Goal: Task Accomplishment & Management: Use online tool/utility

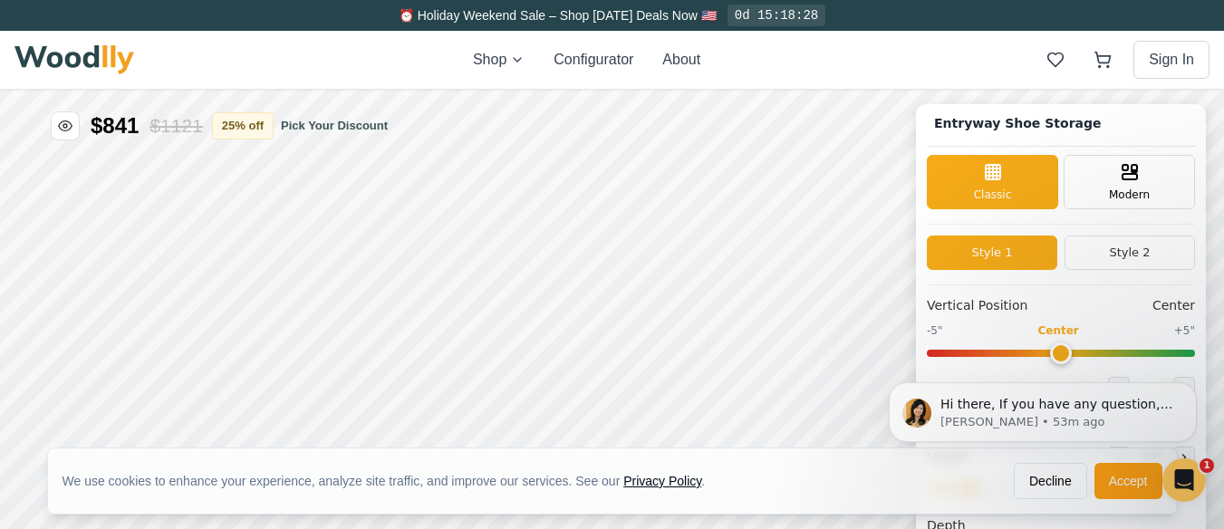
click at [1018, 245] on button "Style 1" at bounding box center [992, 252] width 130 height 34
click at [994, 173] on icon at bounding box center [993, 170] width 22 height 22
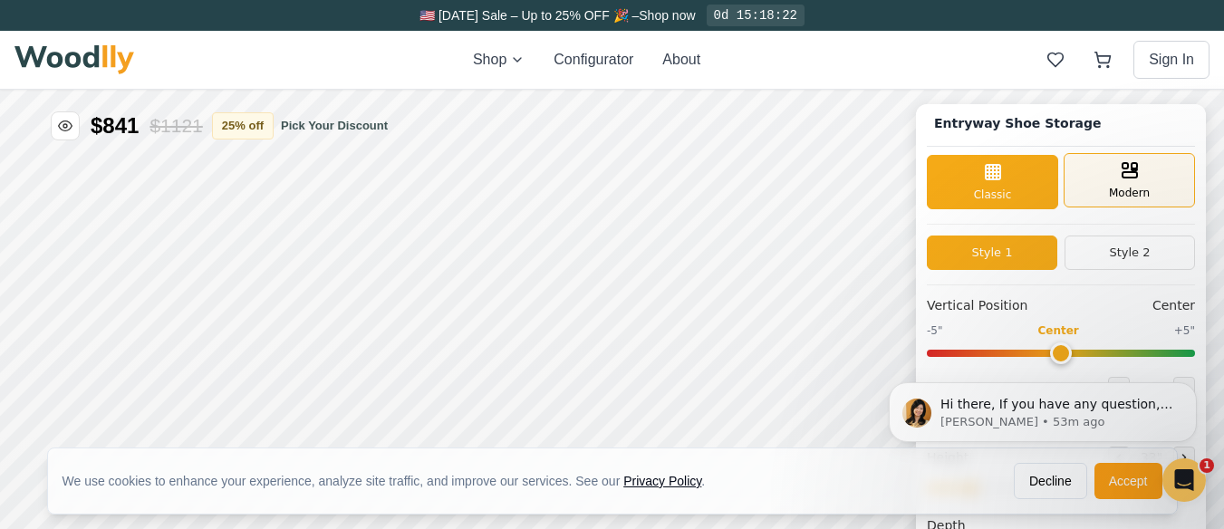
click at [1147, 180] on div "Modern" at bounding box center [1128, 180] width 131 height 54
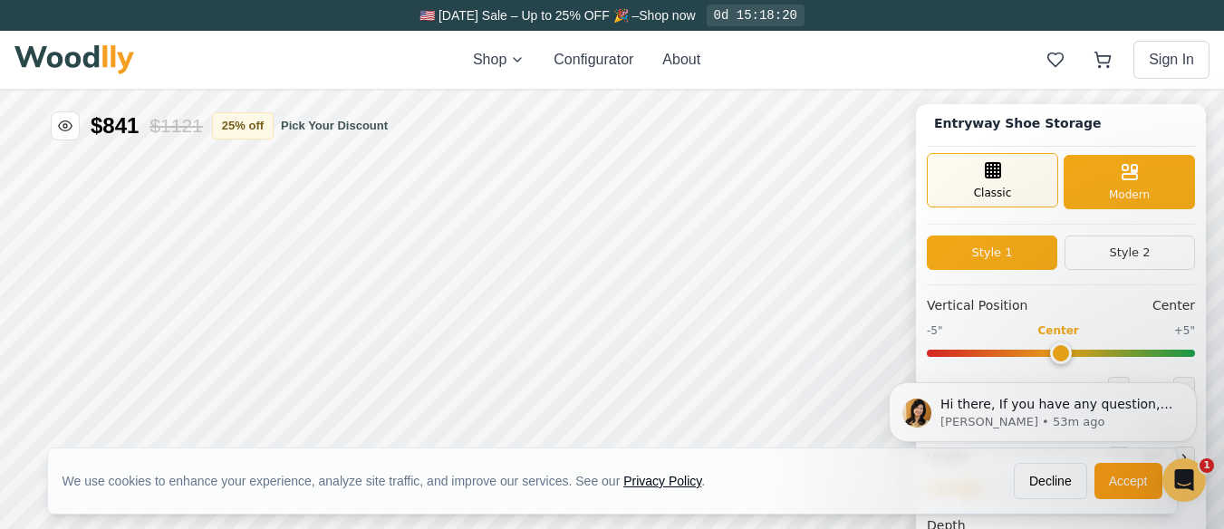
click at [994, 185] on span "Classic" at bounding box center [993, 193] width 38 height 16
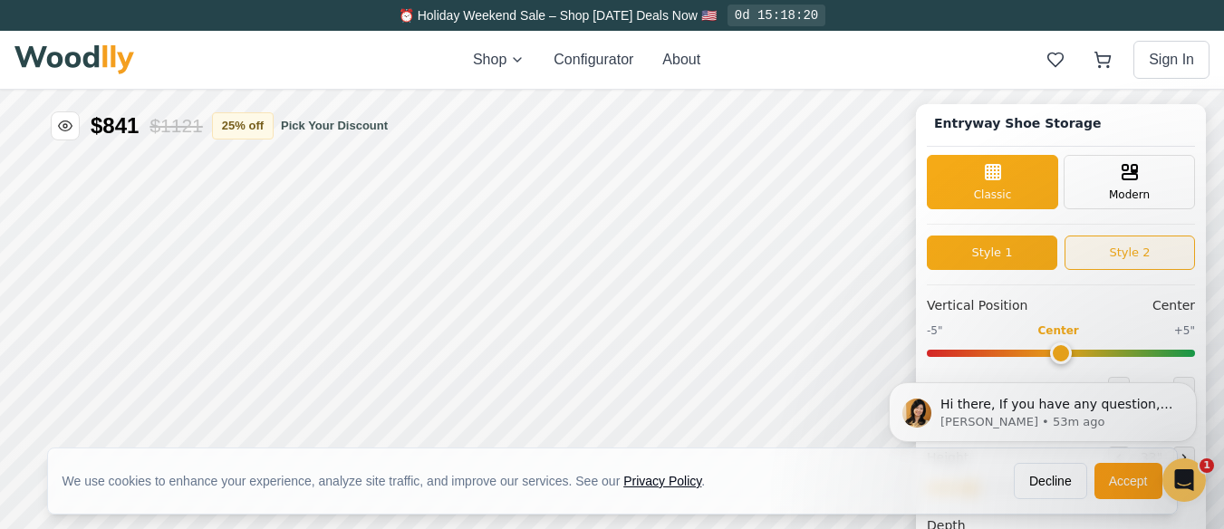
click at [1135, 240] on button "Style 2" at bounding box center [1129, 252] width 130 height 34
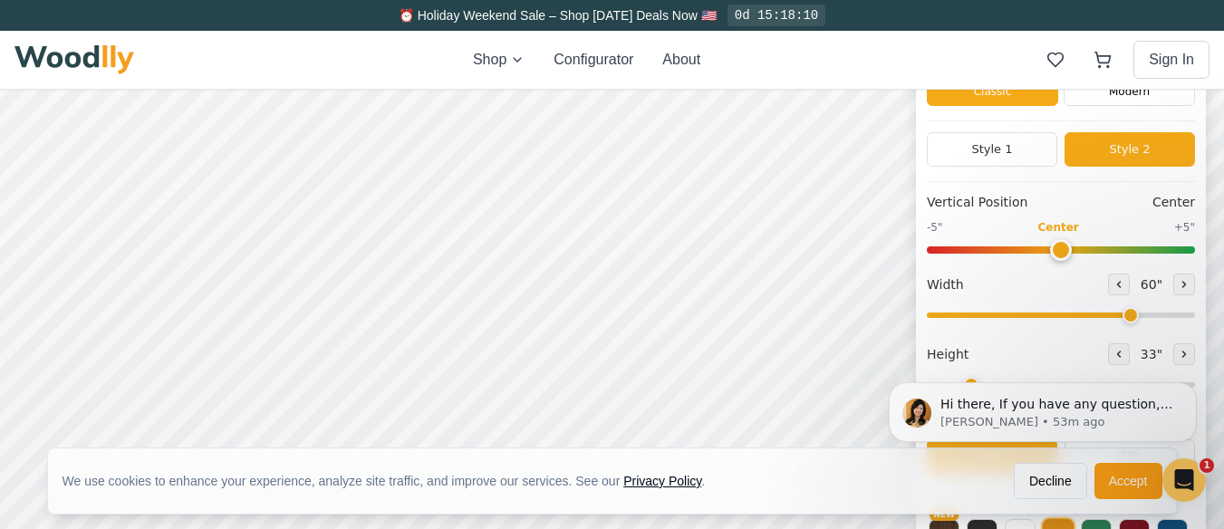
scroll to position [72, 0]
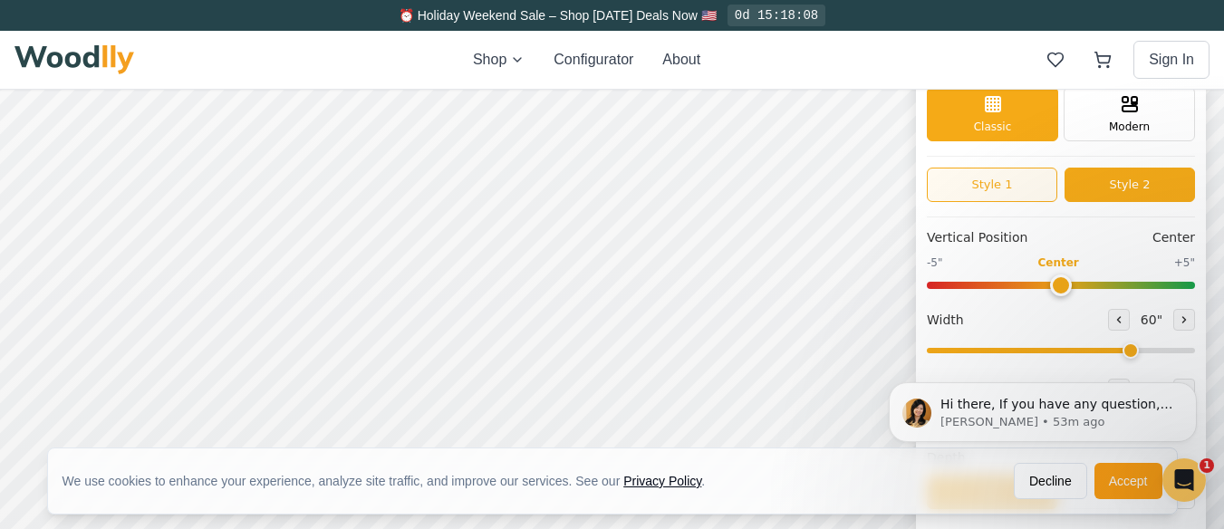
click at [1014, 178] on button "Style 1" at bounding box center [992, 185] width 130 height 34
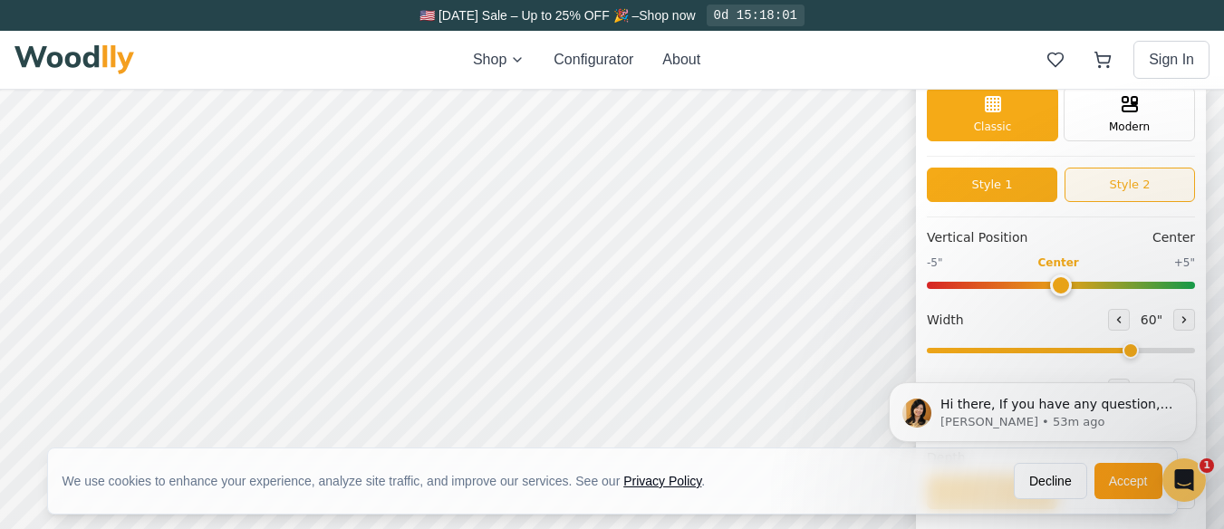
click at [1134, 185] on button "Style 2" at bounding box center [1129, 185] width 130 height 34
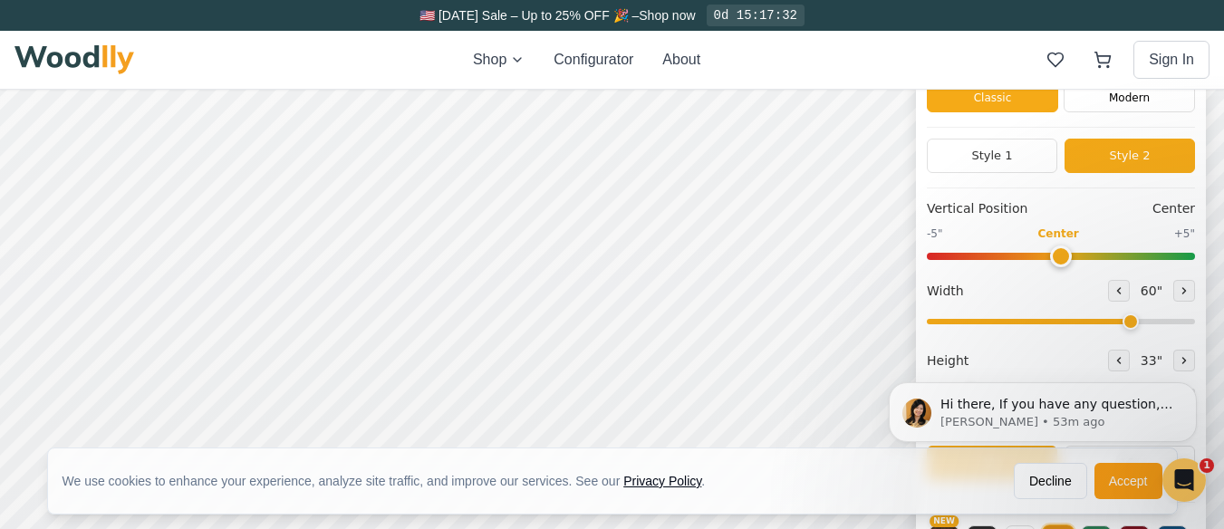
scroll to position [0, 0]
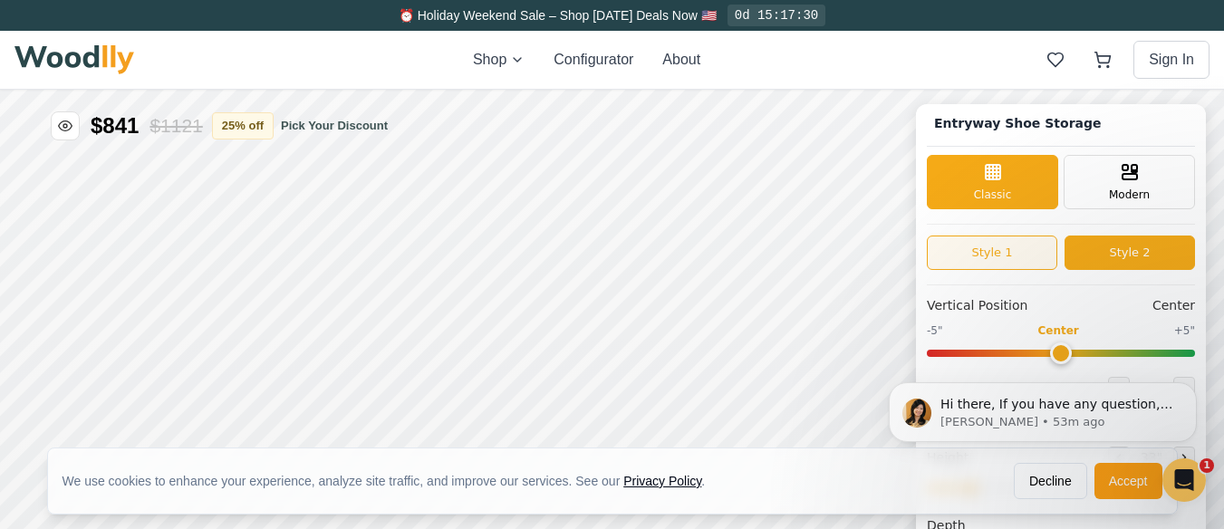
click at [1019, 252] on button "Style 1" at bounding box center [992, 252] width 130 height 34
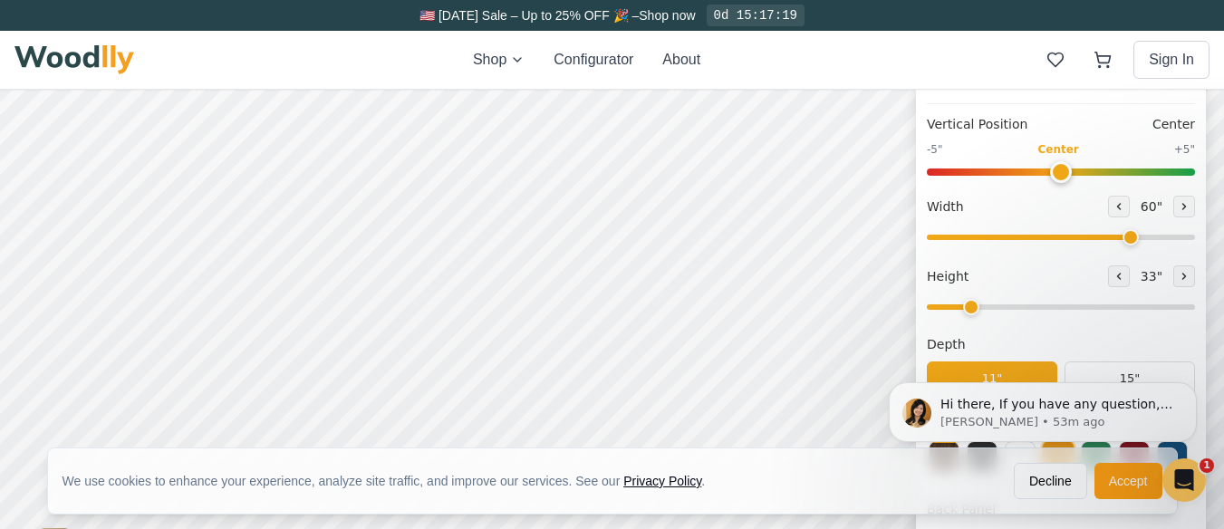
scroll to position [145, 0]
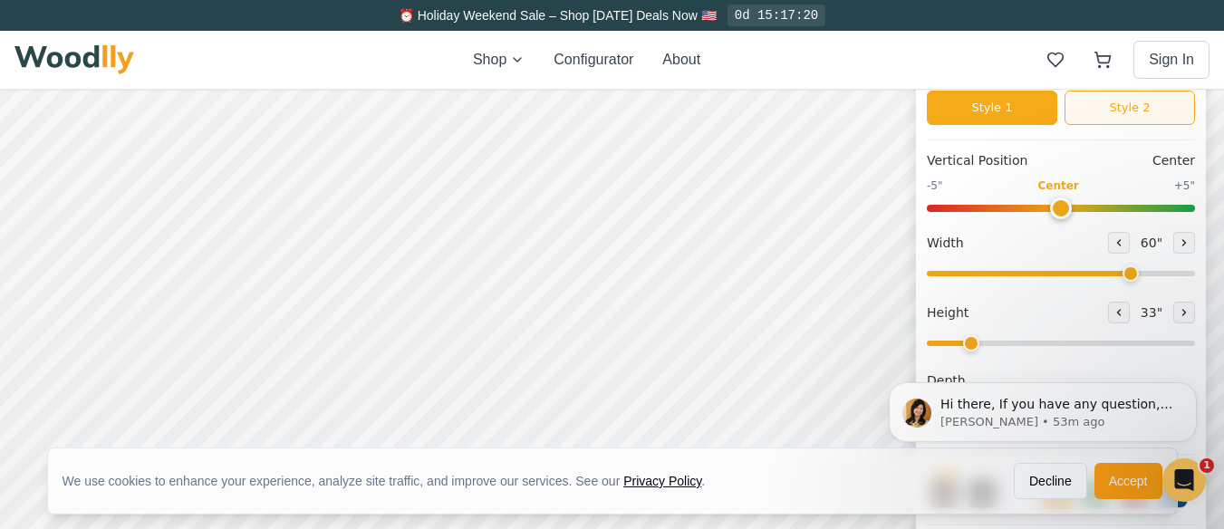
click at [1154, 100] on button "Style 2" at bounding box center [1129, 108] width 130 height 34
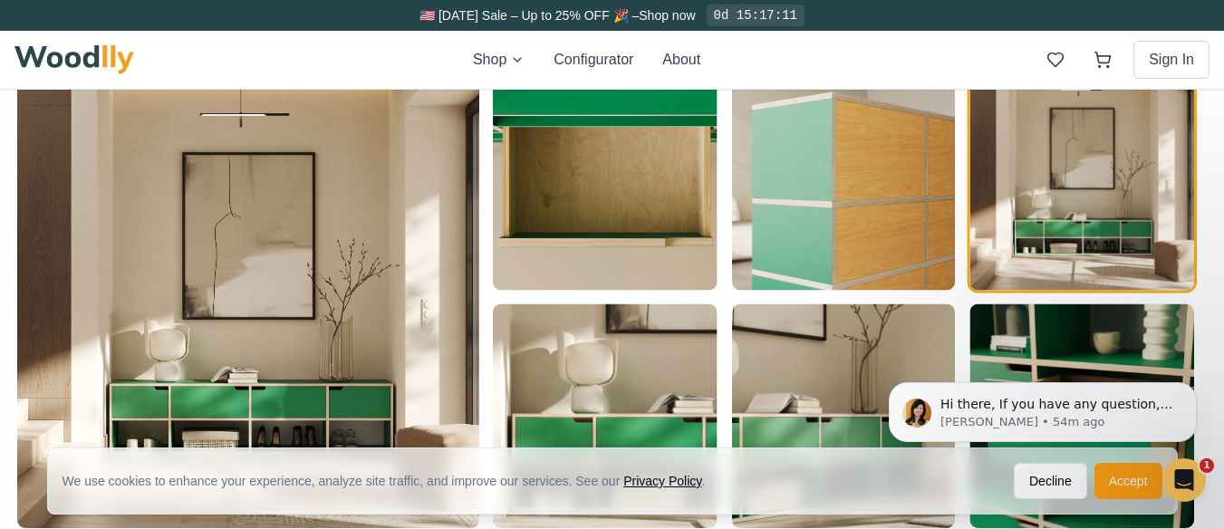
scroll to position [1141, 0]
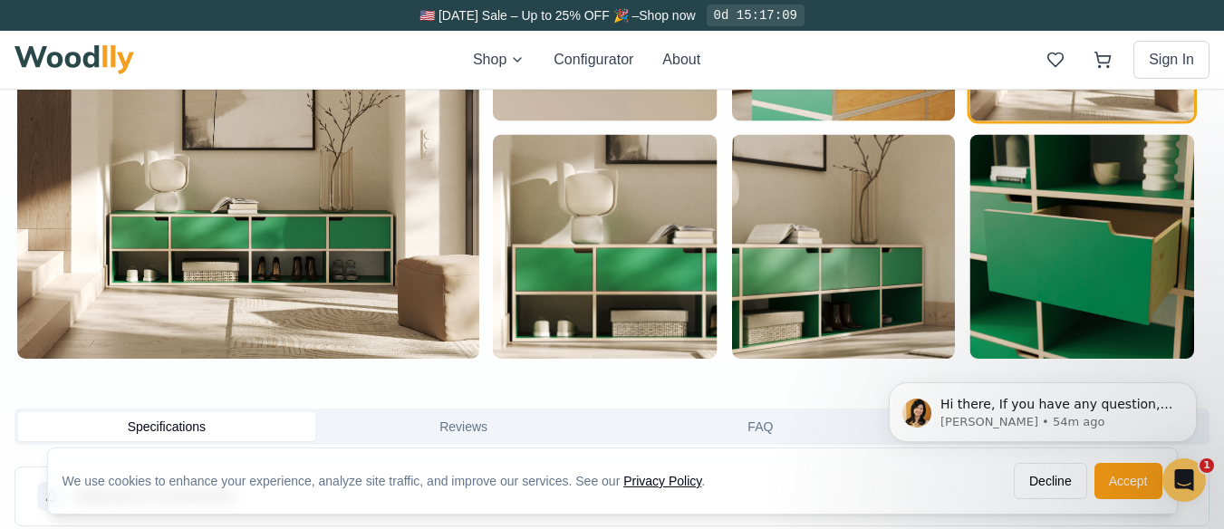
click at [262, 245] on img "button" at bounding box center [248, 128] width 462 height 462
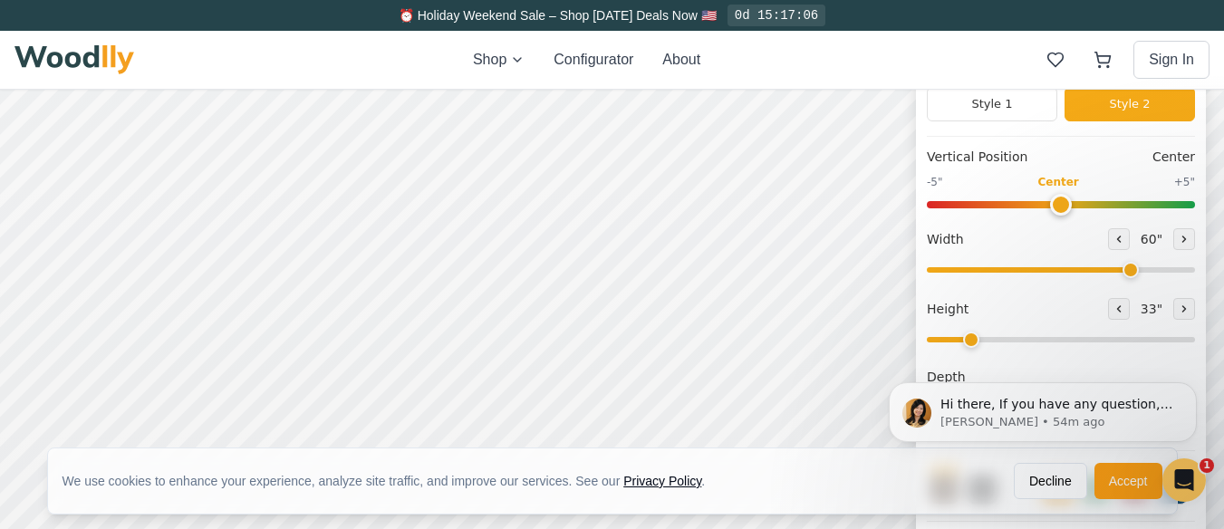
scroll to position [145, 0]
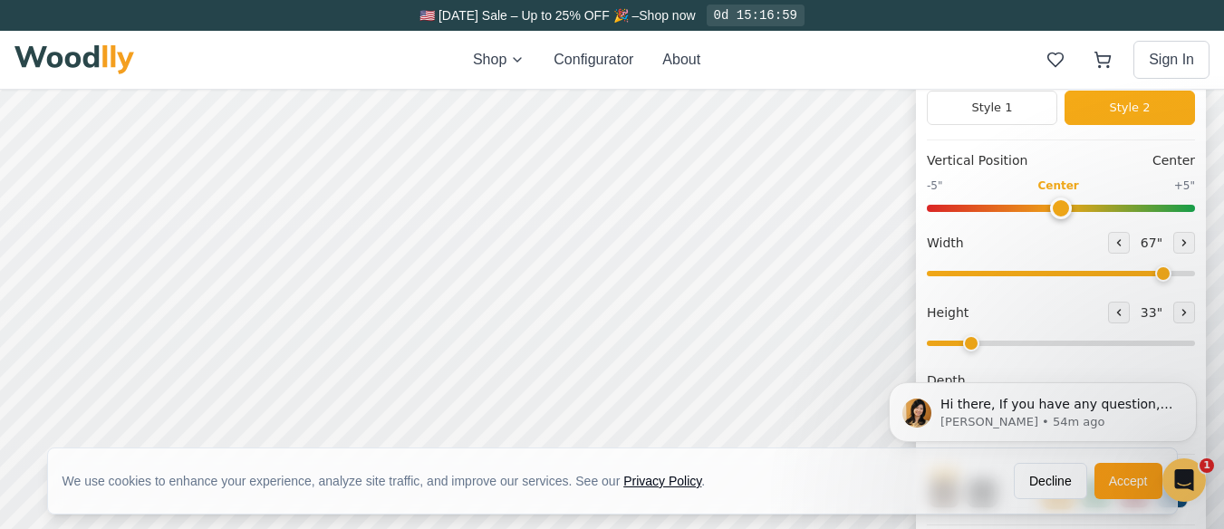
click at [1172, 274] on input "range" at bounding box center [1061, 273] width 268 height 5
click at [1185, 273] on input "range" at bounding box center [1061, 273] width 268 height 5
click at [1195, 271] on input "range" at bounding box center [1061, 273] width 268 height 5
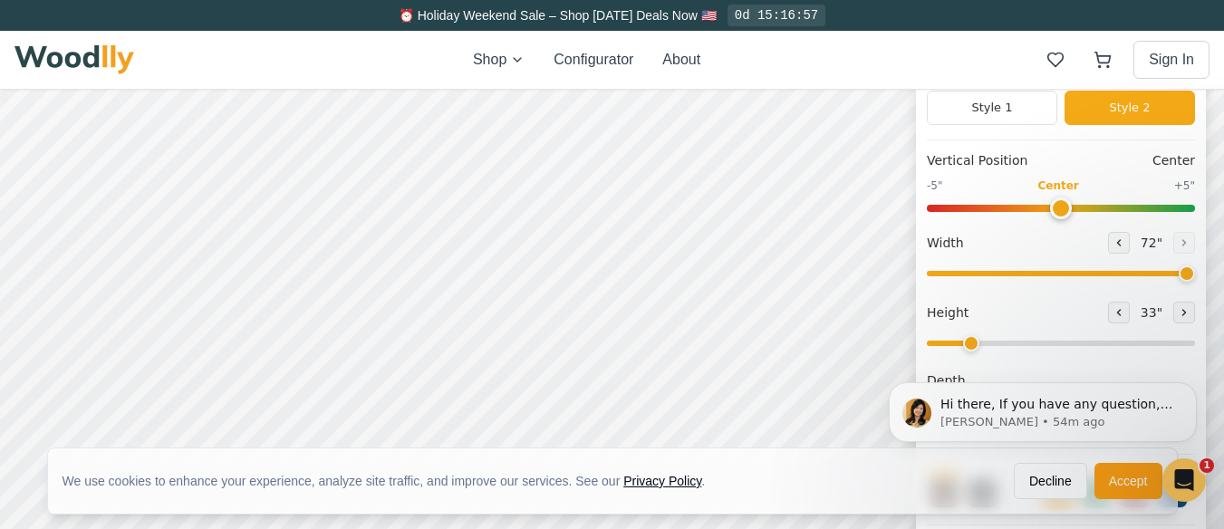
click at [1195, 271] on input "range" at bounding box center [1061, 273] width 268 height 5
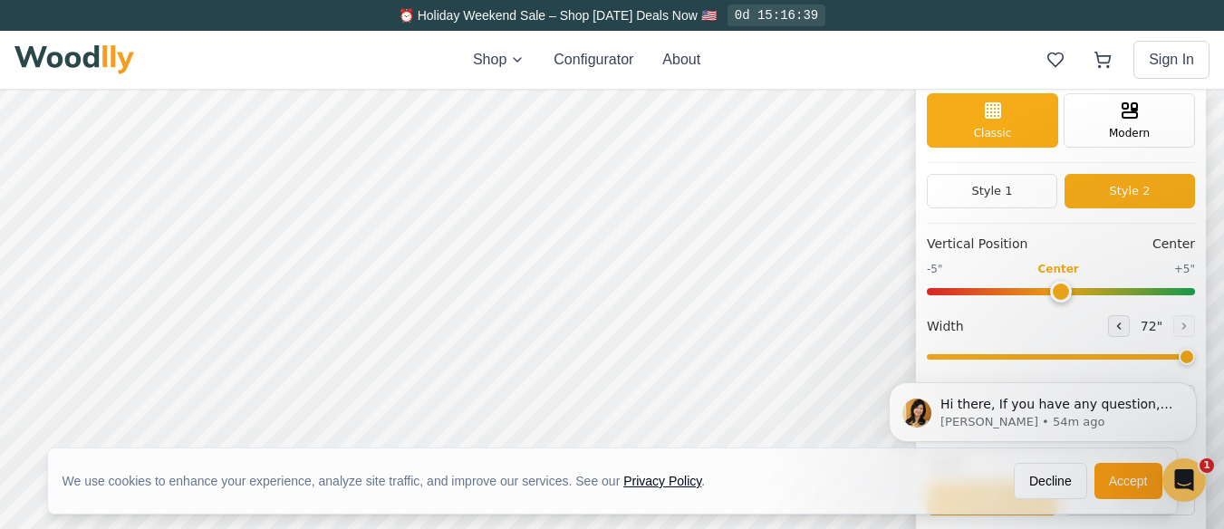
scroll to position [91, 0]
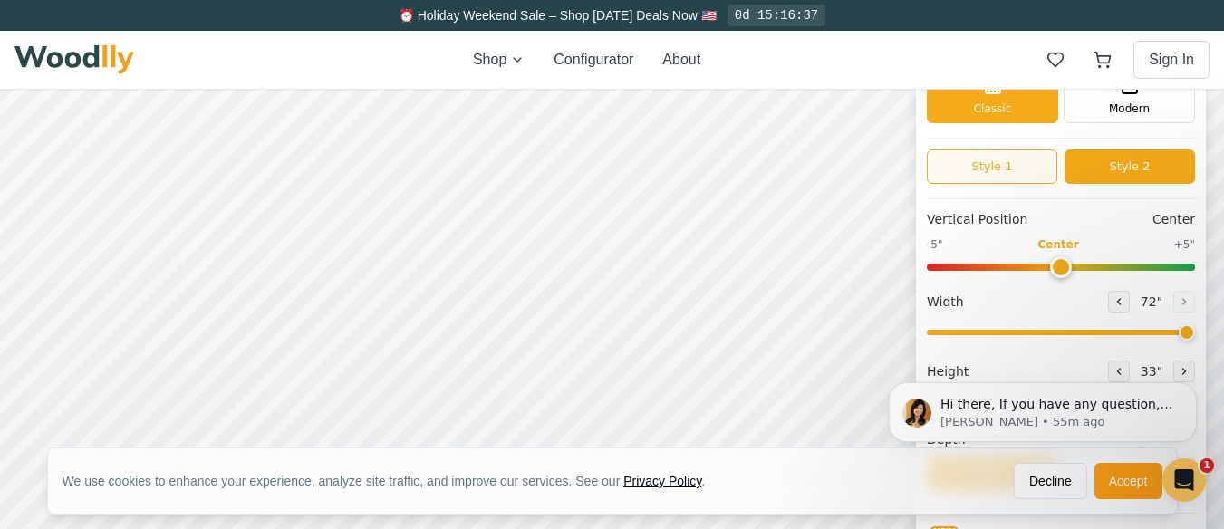
click at [990, 168] on button "Style 1" at bounding box center [992, 166] width 130 height 34
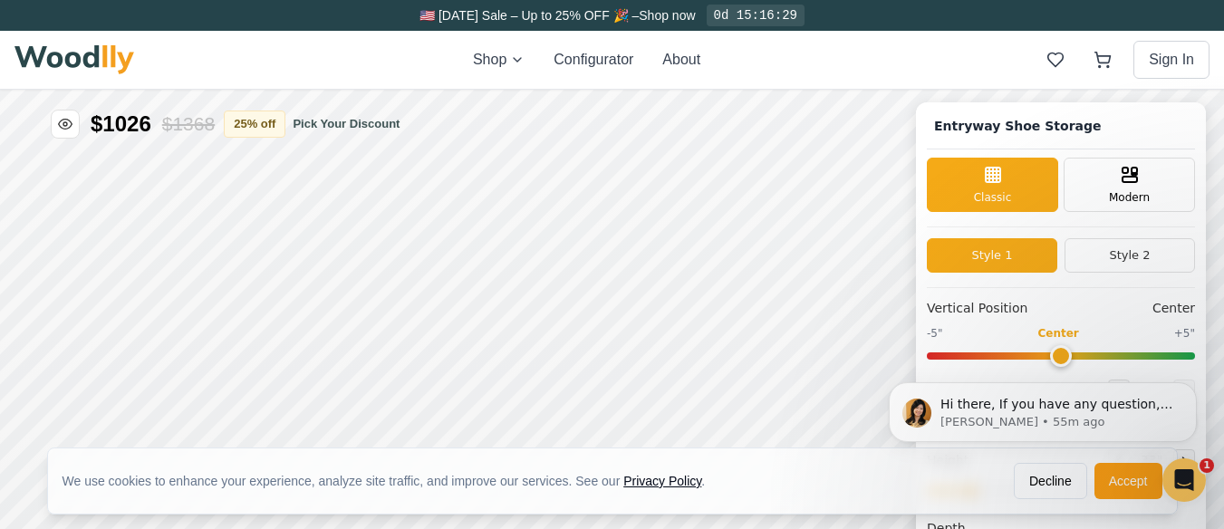
scroll to position [0, 0]
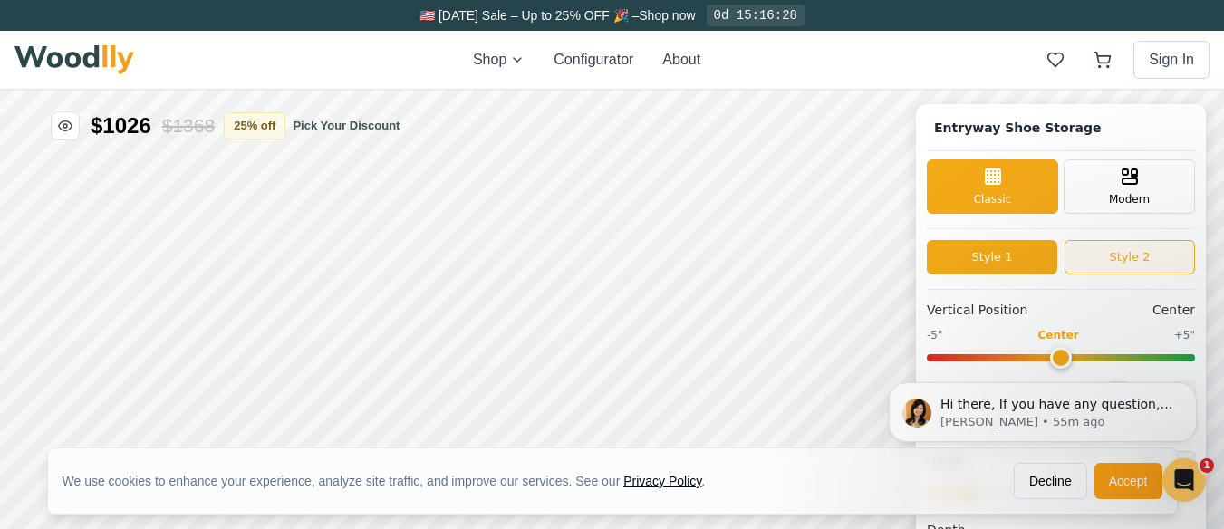
click at [1137, 262] on button "Style 2" at bounding box center [1129, 257] width 130 height 34
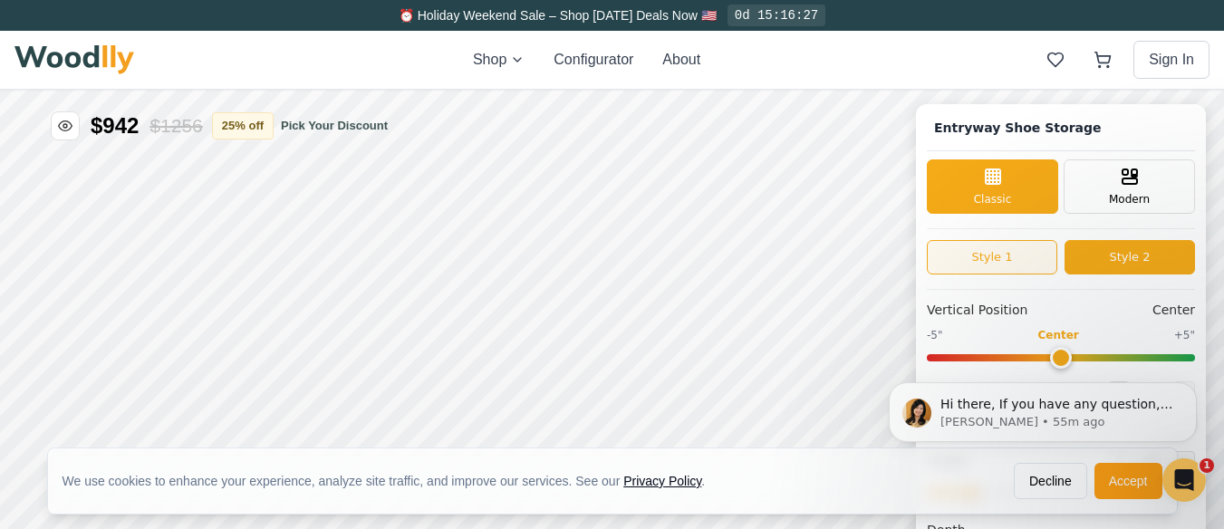
click at [984, 255] on button "Style 1" at bounding box center [992, 257] width 130 height 34
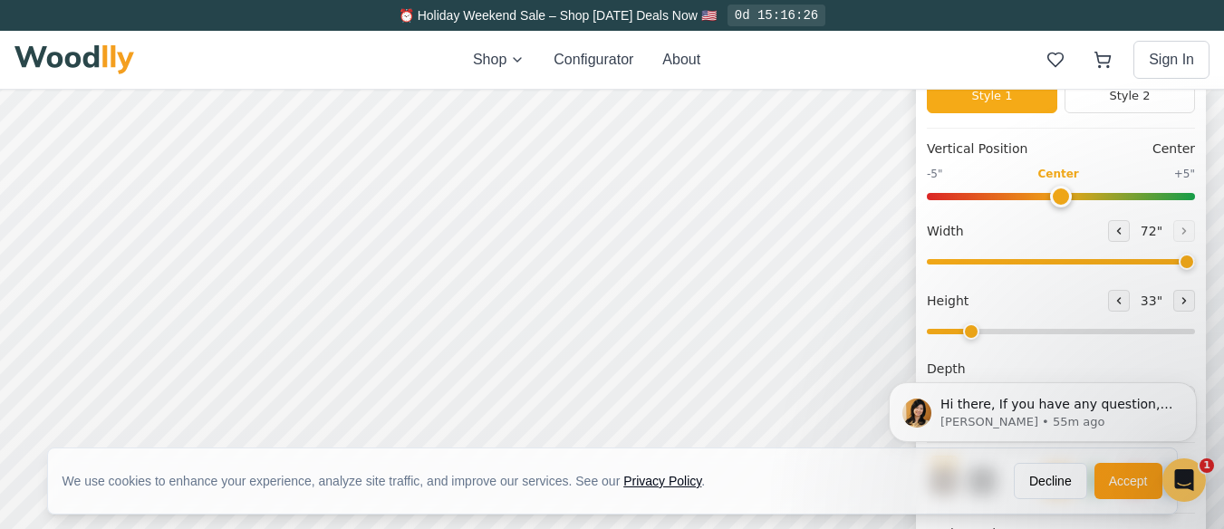
scroll to position [181, 0]
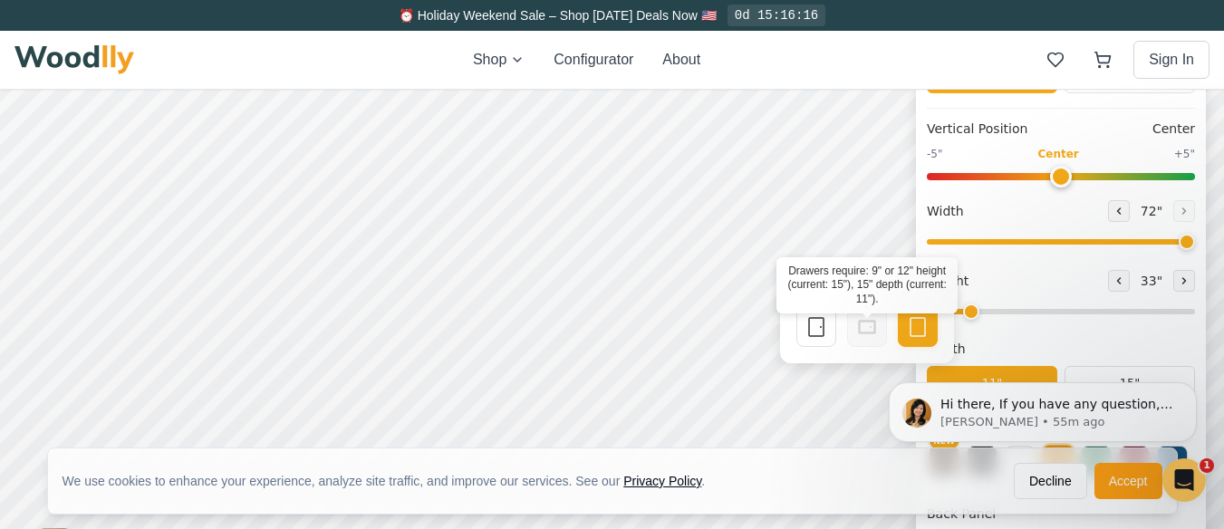
click at [875, 336] on icon at bounding box center [867, 327] width 22 height 22
click at [910, 325] on rect at bounding box center [917, 327] width 14 height 18
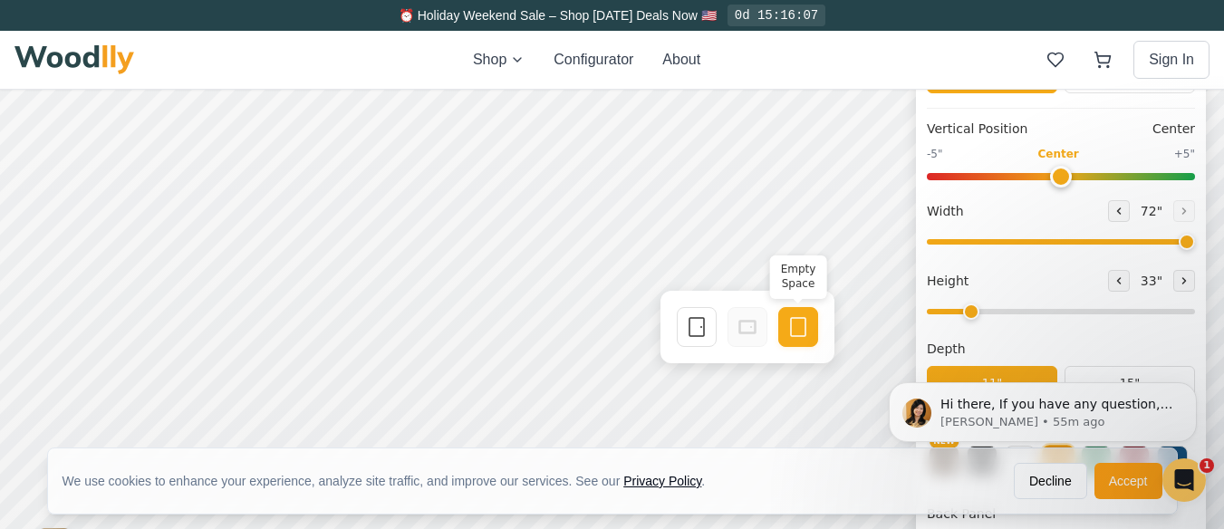
click at [802, 322] on icon at bounding box center [798, 327] width 22 height 22
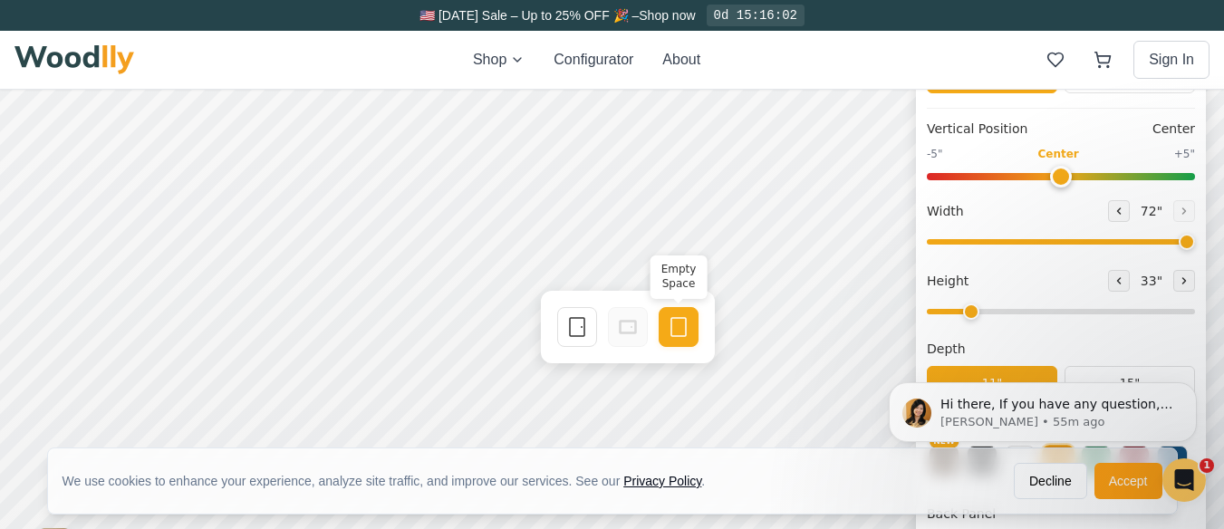
click at [684, 322] on icon at bounding box center [679, 327] width 22 height 22
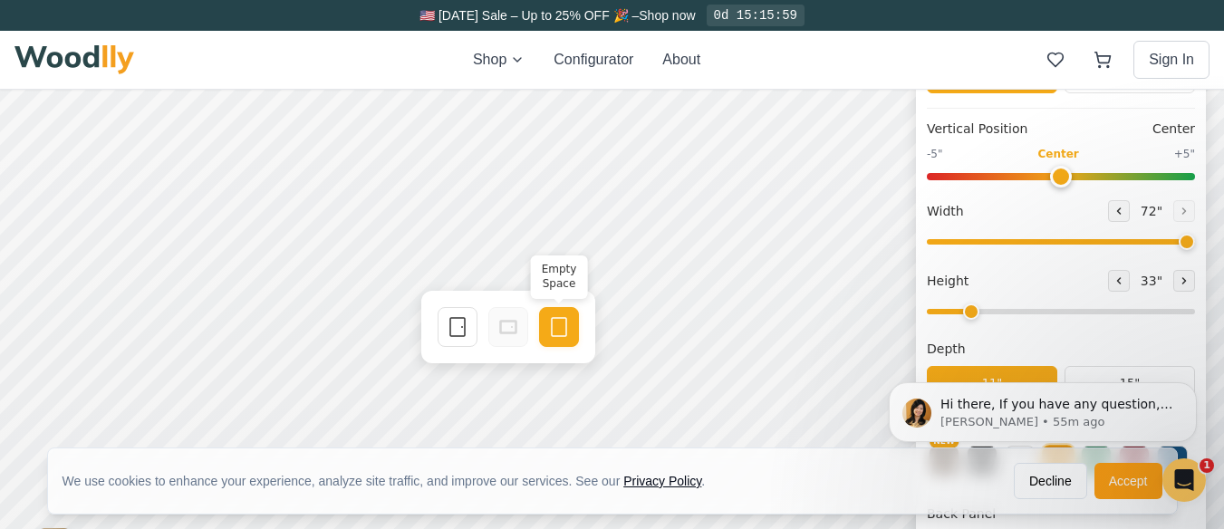
click at [562, 322] on icon at bounding box center [559, 327] width 22 height 22
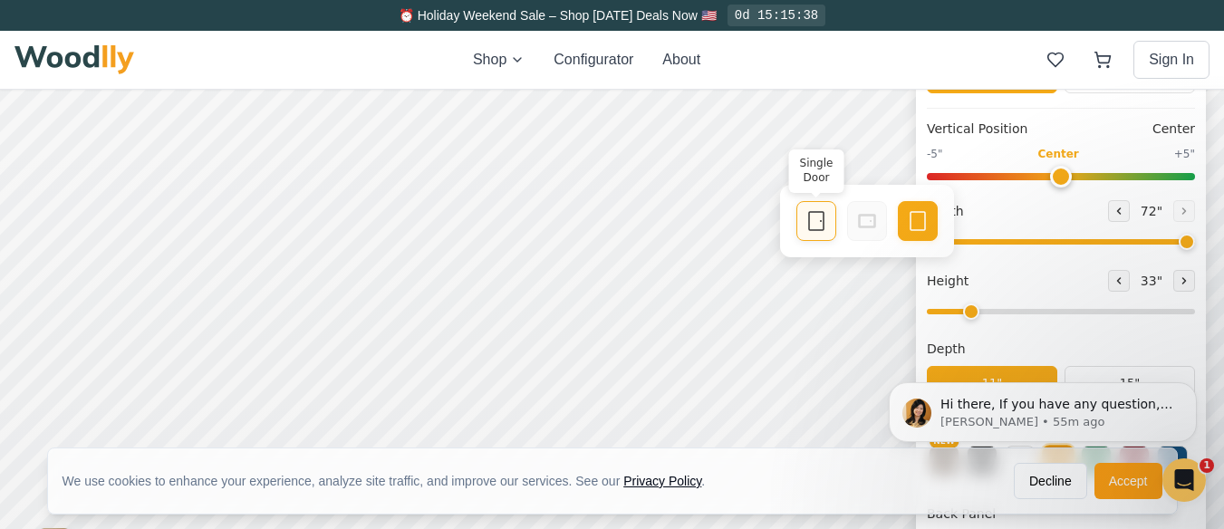
click at [813, 224] on icon at bounding box center [816, 221] width 22 height 22
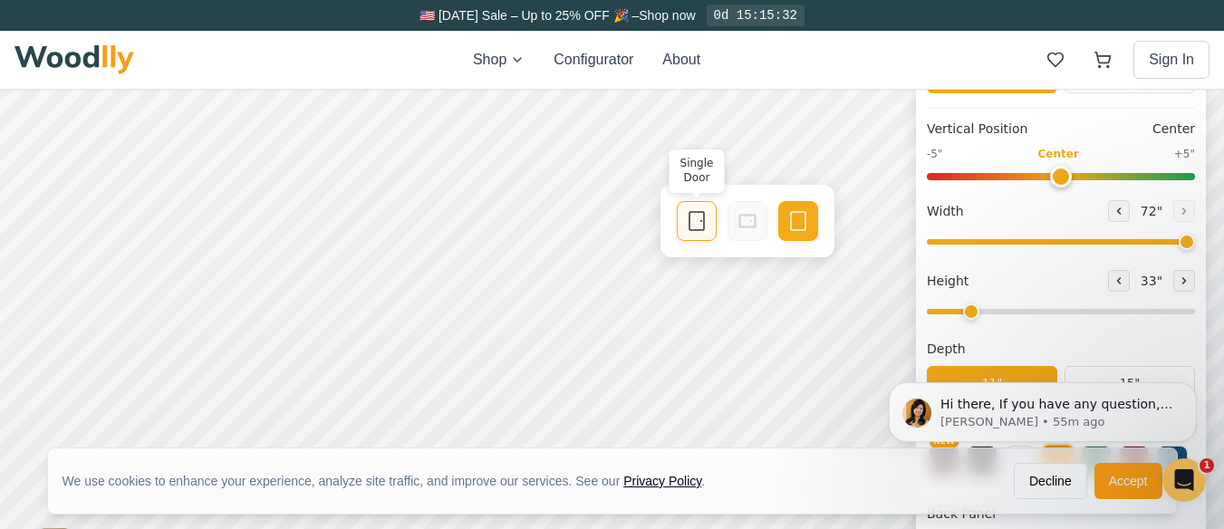
click at [698, 219] on icon at bounding box center [697, 221] width 22 height 22
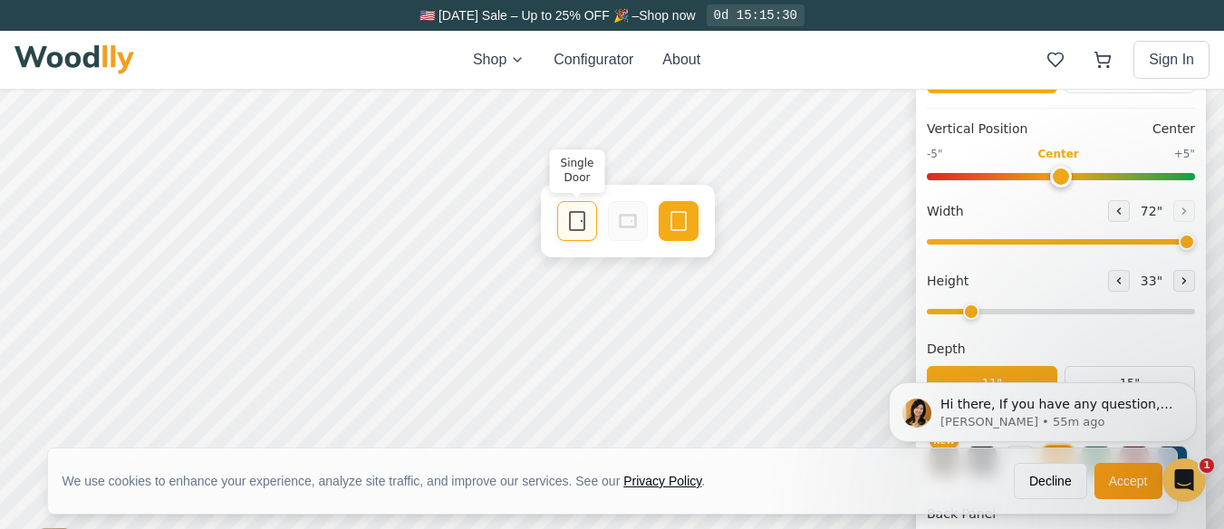
click at [578, 218] on icon at bounding box center [577, 221] width 22 height 22
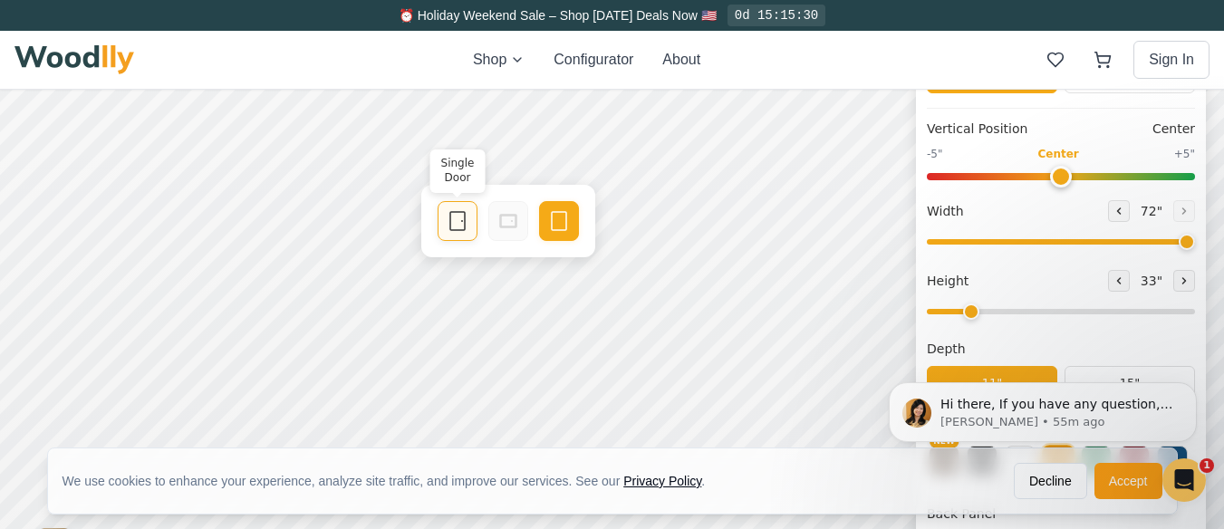
click at [456, 225] on icon at bounding box center [458, 221] width 22 height 22
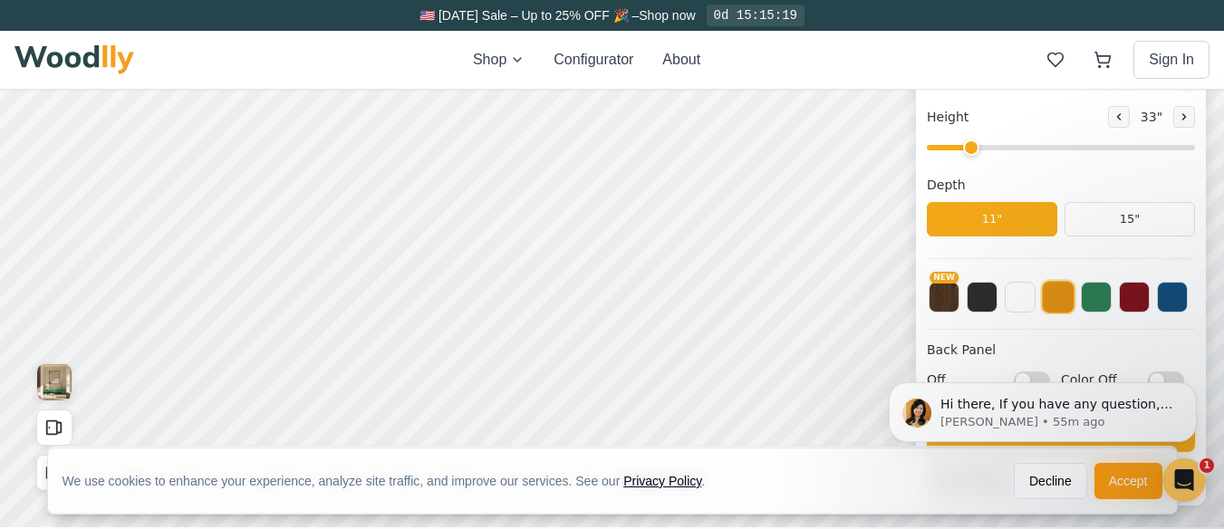
scroll to position [362, 0]
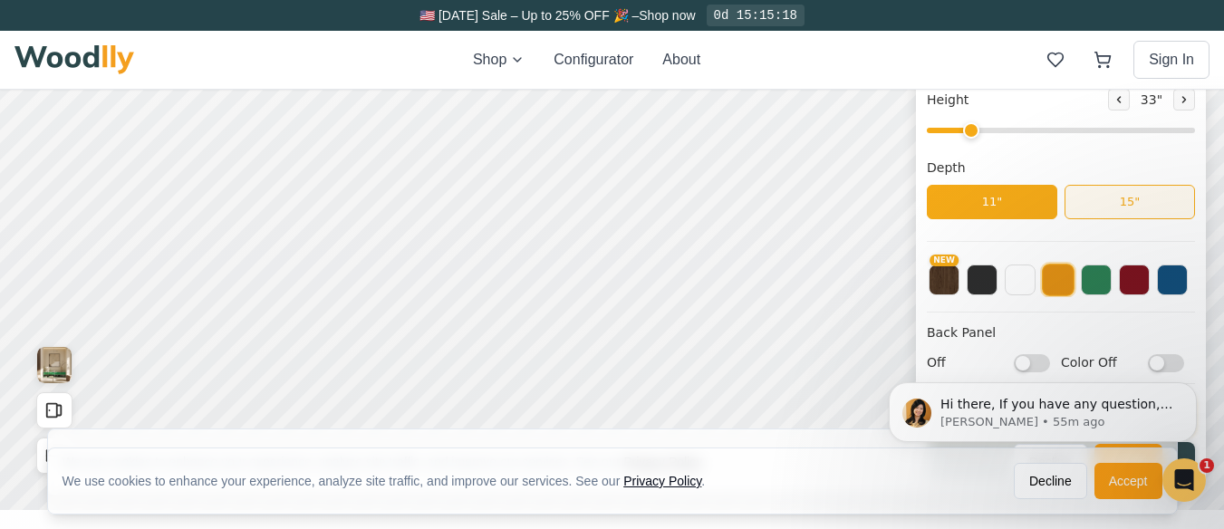
click at [1137, 202] on button "15"" at bounding box center [1129, 202] width 130 height 34
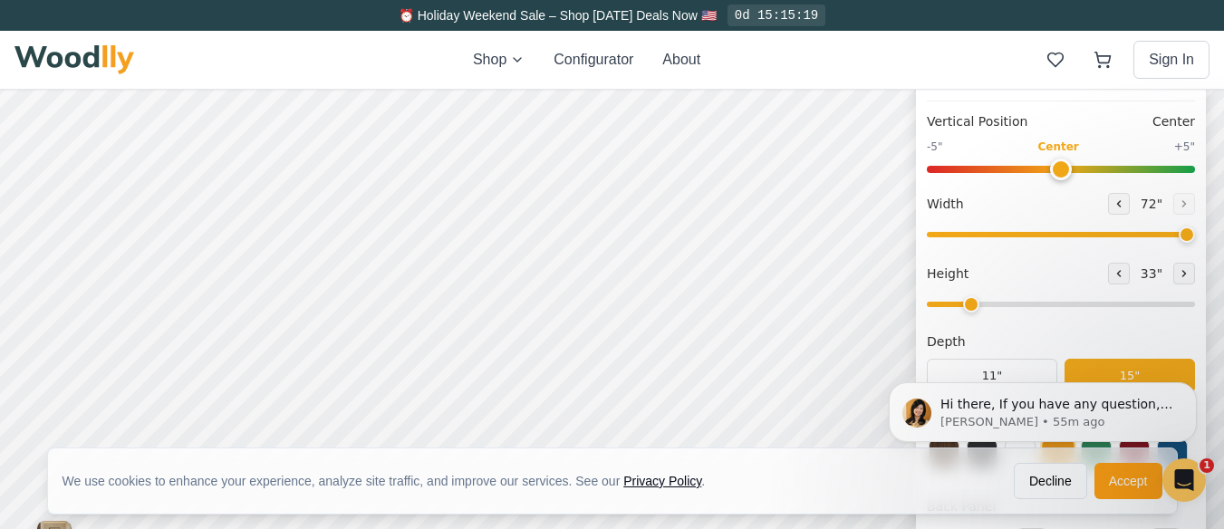
scroll to position [181, 0]
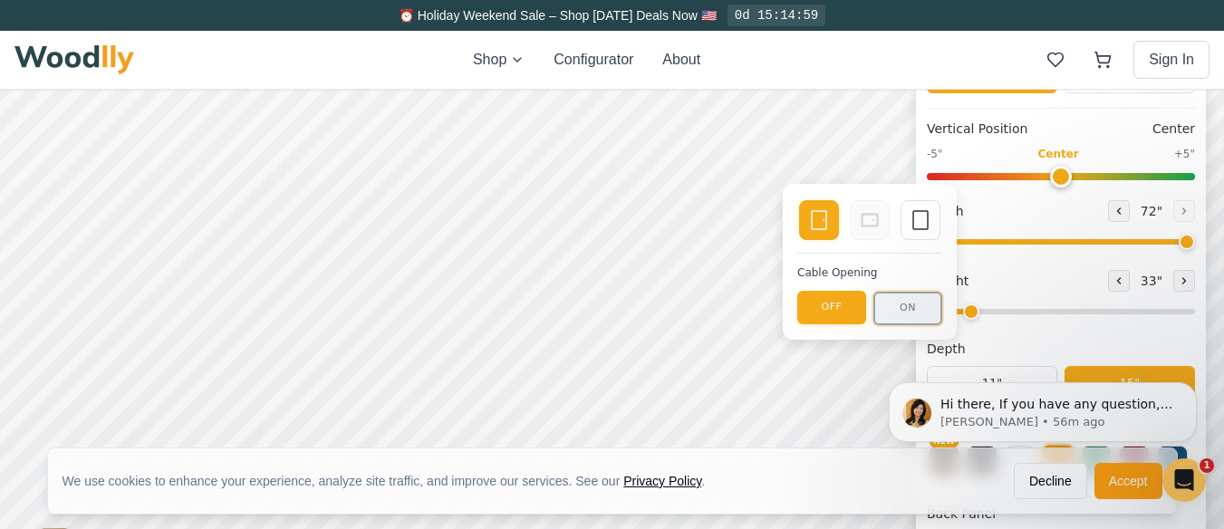
click at [914, 307] on button "ON" at bounding box center [907, 309] width 69 height 34
click at [830, 300] on button "OFF" at bounding box center [831, 309] width 69 height 34
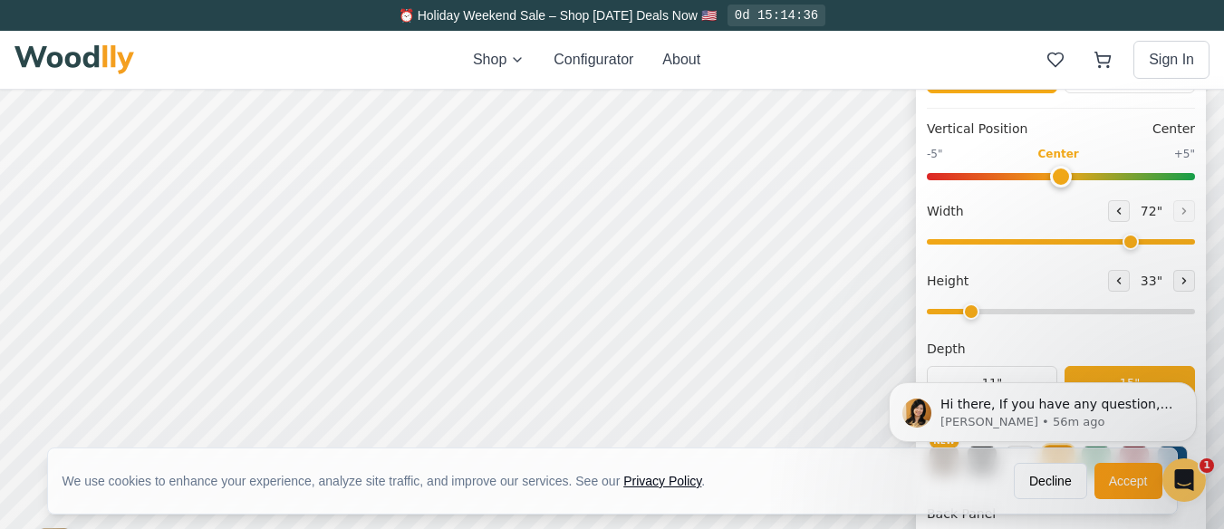
type input "60"
click at [1138, 243] on input "range" at bounding box center [1061, 241] width 268 height 5
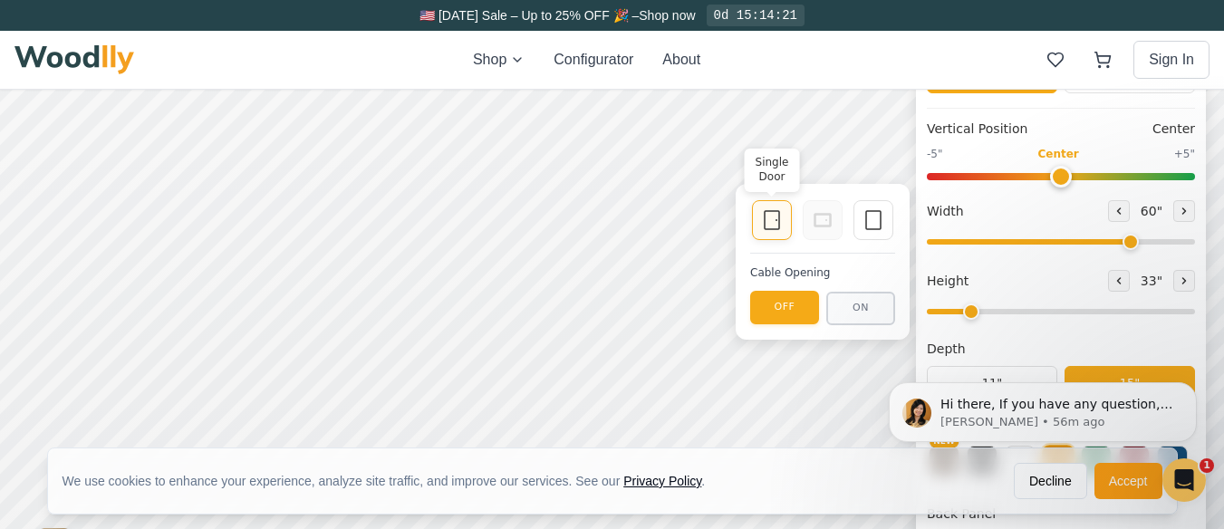
click at [777, 216] on icon at bounding box center [772, 220] width 22 height 22
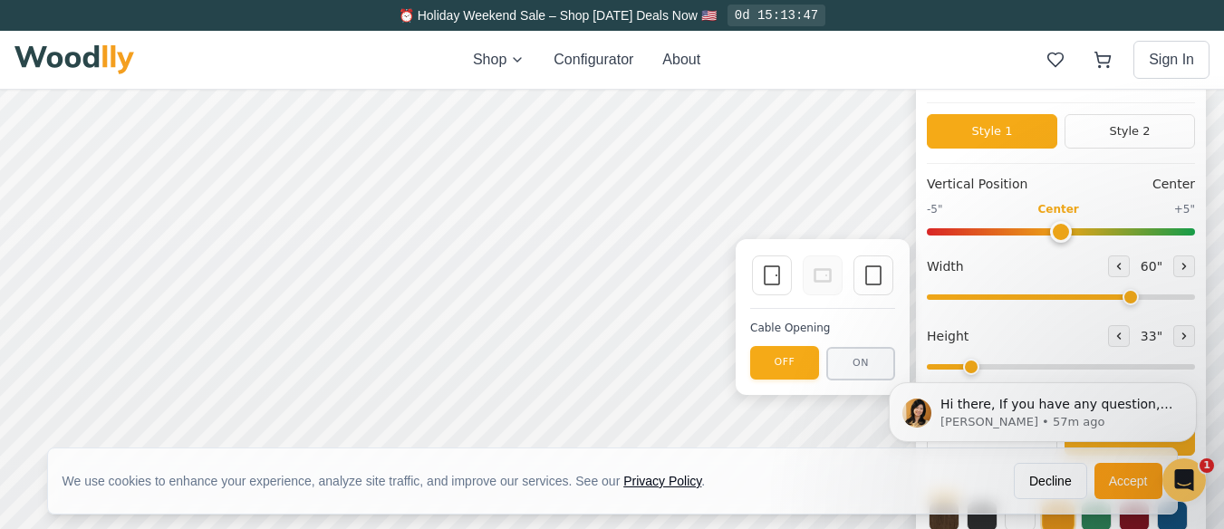
scroll to position [109, 0]
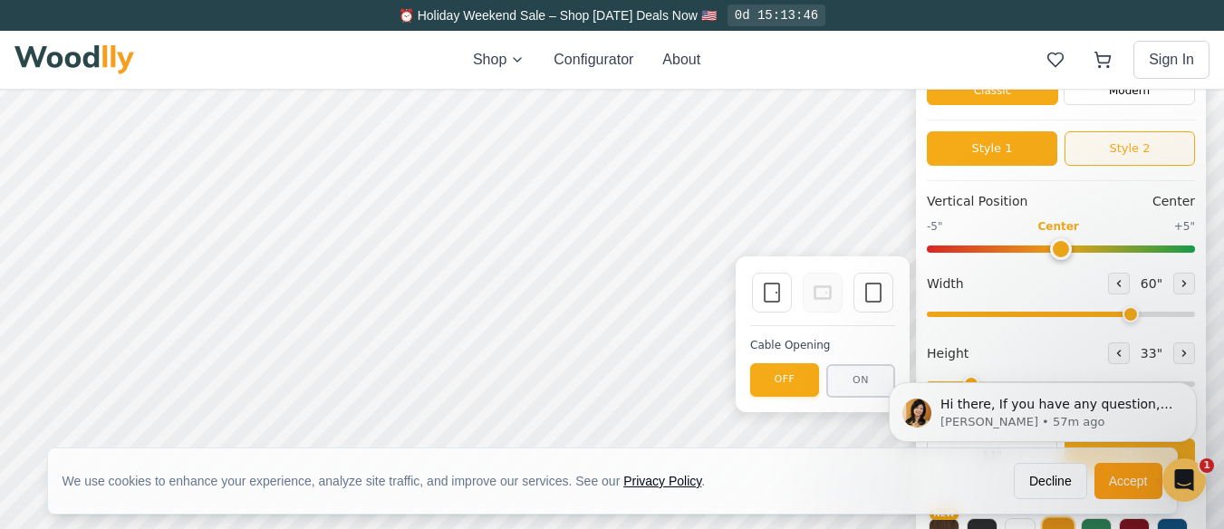
click at [1141, 138] on button "Style 2" at bounding box center [1129, 148] width 130 height 34
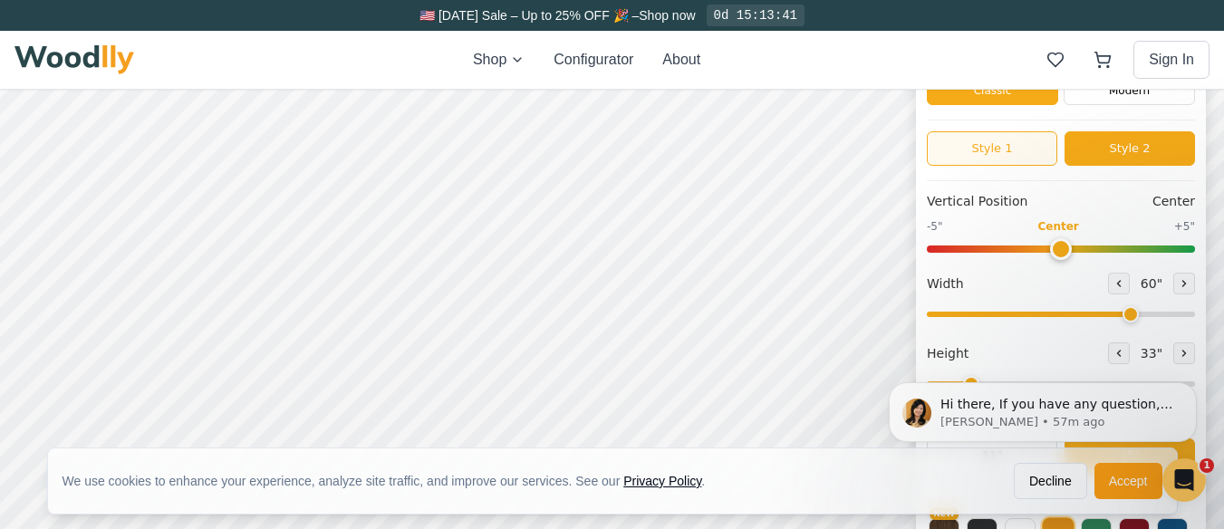
click at [1010, 145] on button "Style 1" at bounding box center [992, 148] width 130 height 34
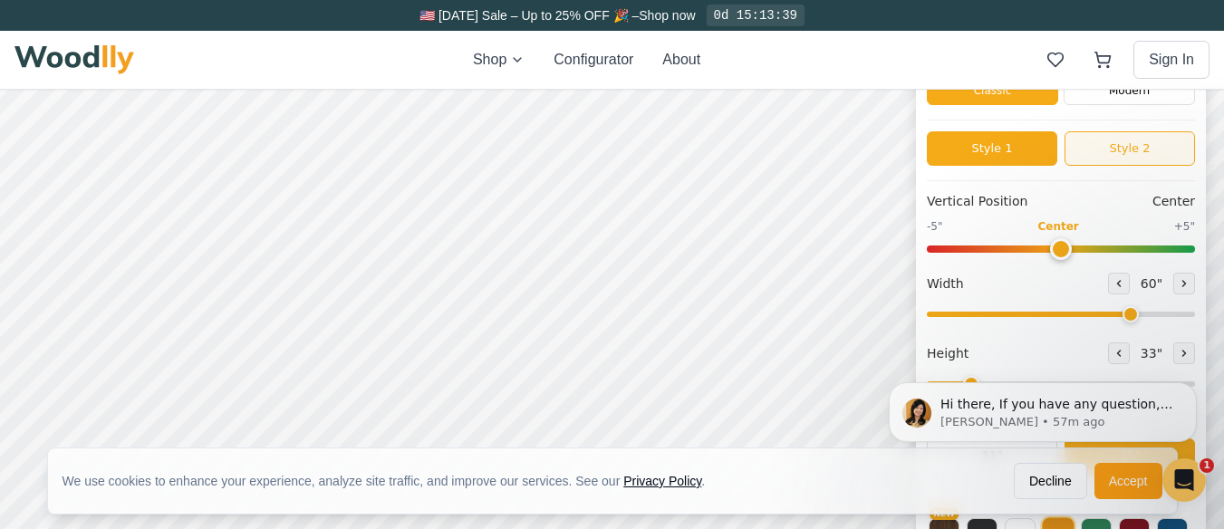
click at [1145, 142] on button "Style 2" at bounding box center [1129, 148] width 130 height 34
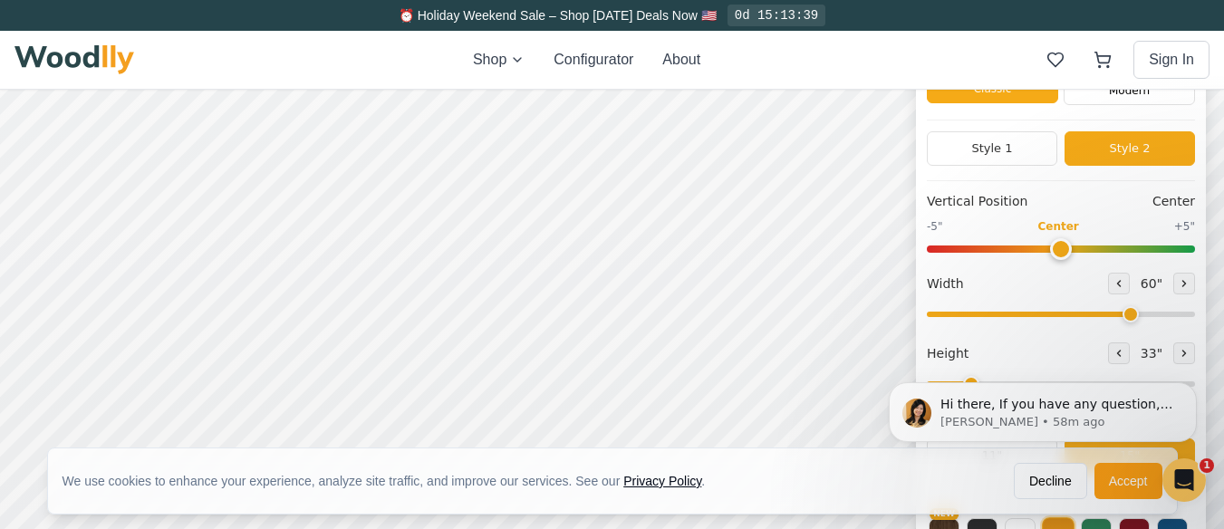
click at [1029, 91] on div "Classic" at bounding box center [992, 76] width 131 height 54
click at [1023, 144] on button "Style 1" at bounding box center [992, 148] width 130 height 34
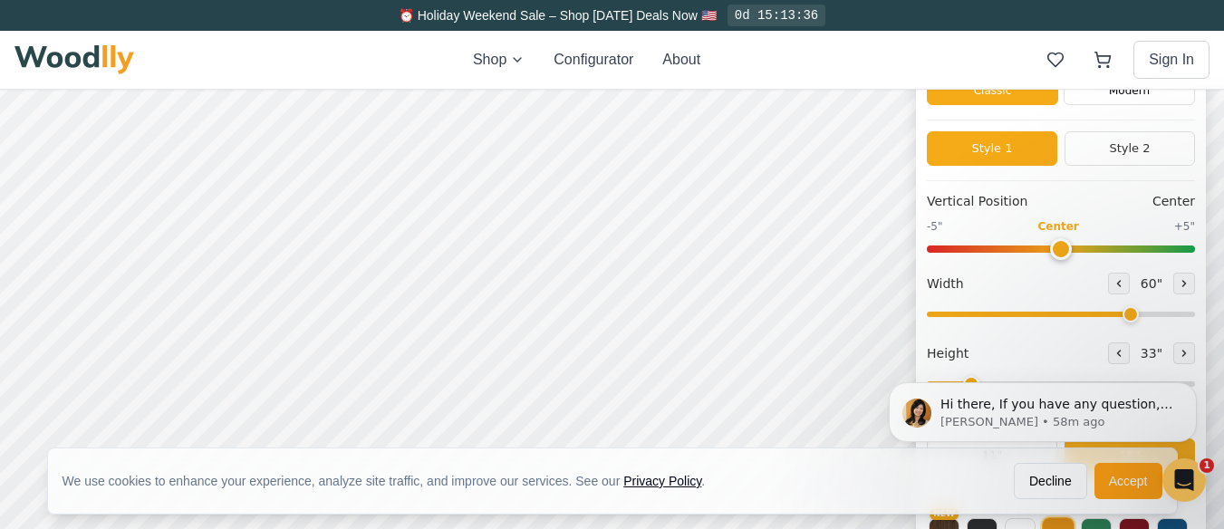
scroll to position [6, 0]
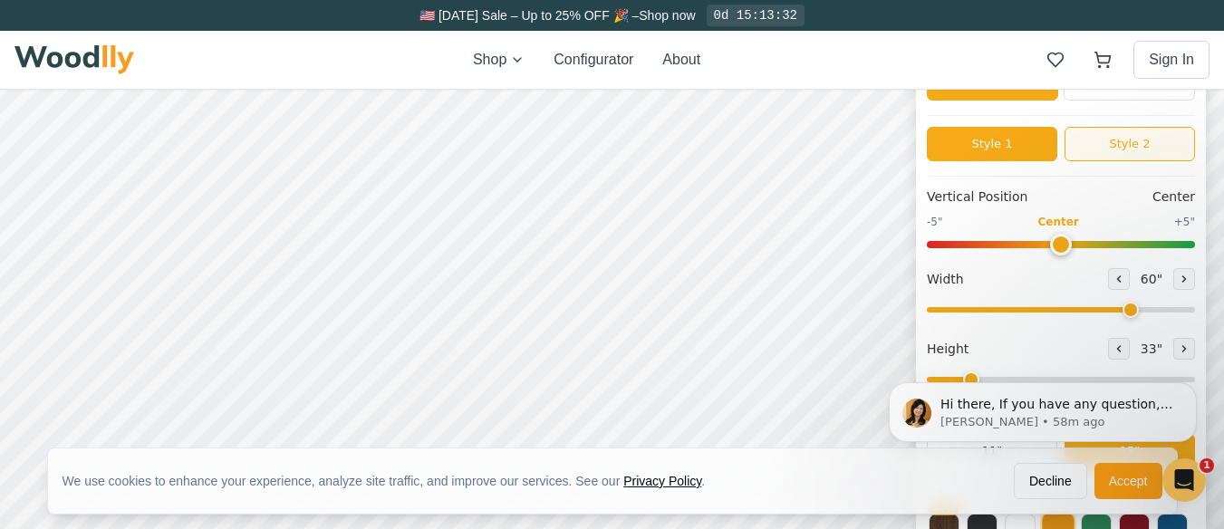
click at [1135, 139] on button "Style 2" at bounding box center [1129, 144] width 130 height 34
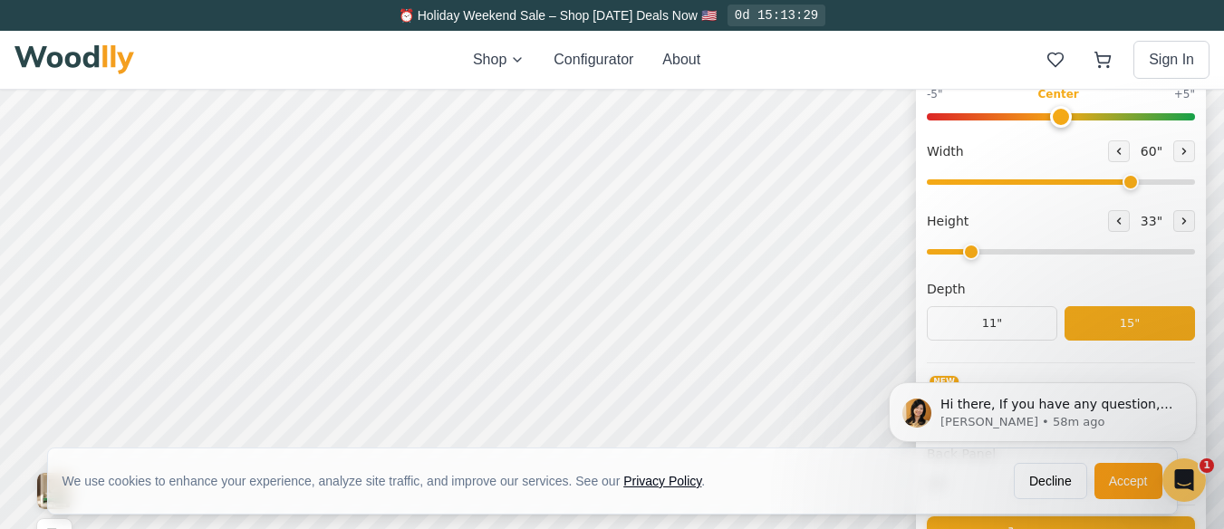
scroll to position [254, 0]
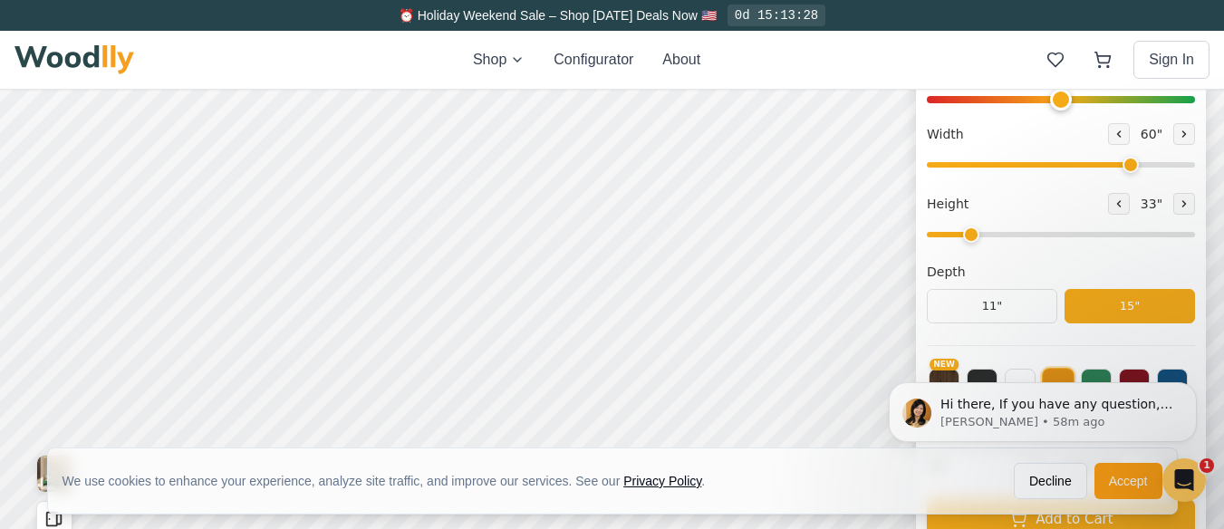
click at [1130, 306] on button "15"" at bounding box center [1129, 306] width 130 height 34
click at [1006, 299] on button "11"" at bounding box center [992, 306] width 130 height 34
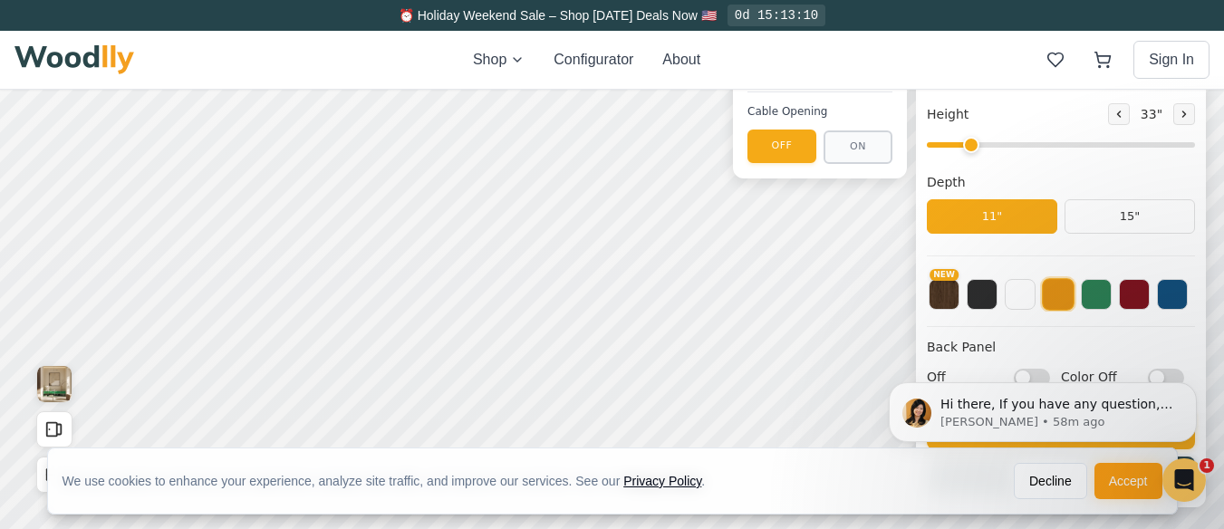
scroll to position [344, 0]
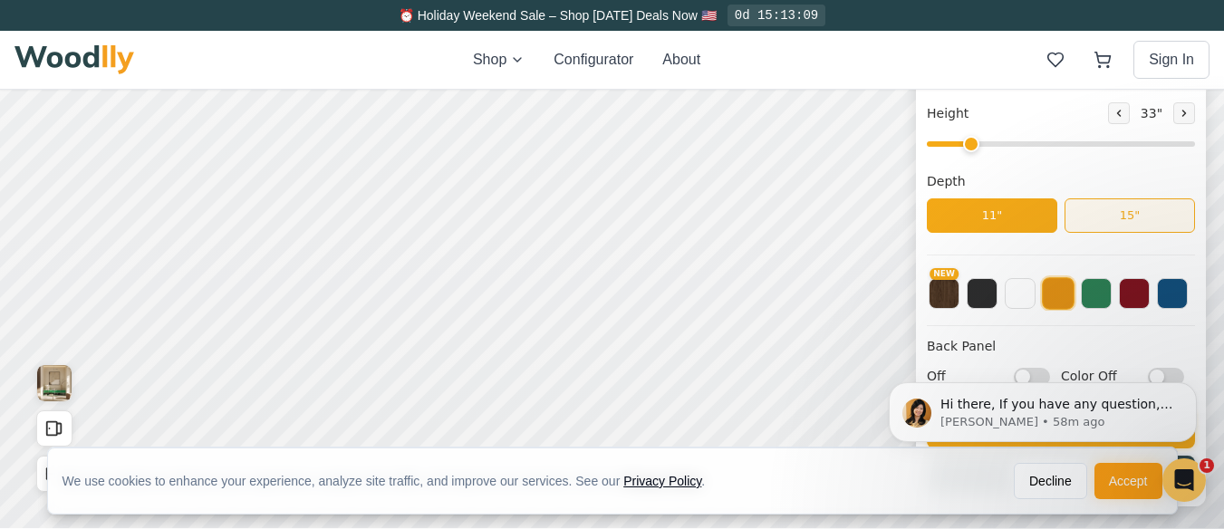
click at [1148, 216] on button "15"" at bounding box center [1129, 215] width 130 height 34
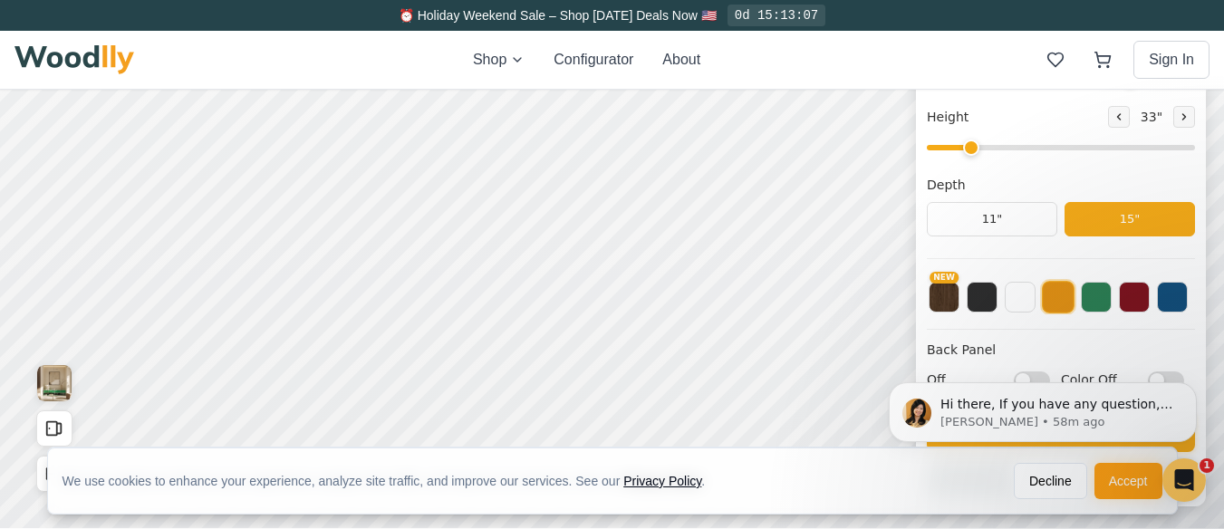
scroll to position [0, 0]
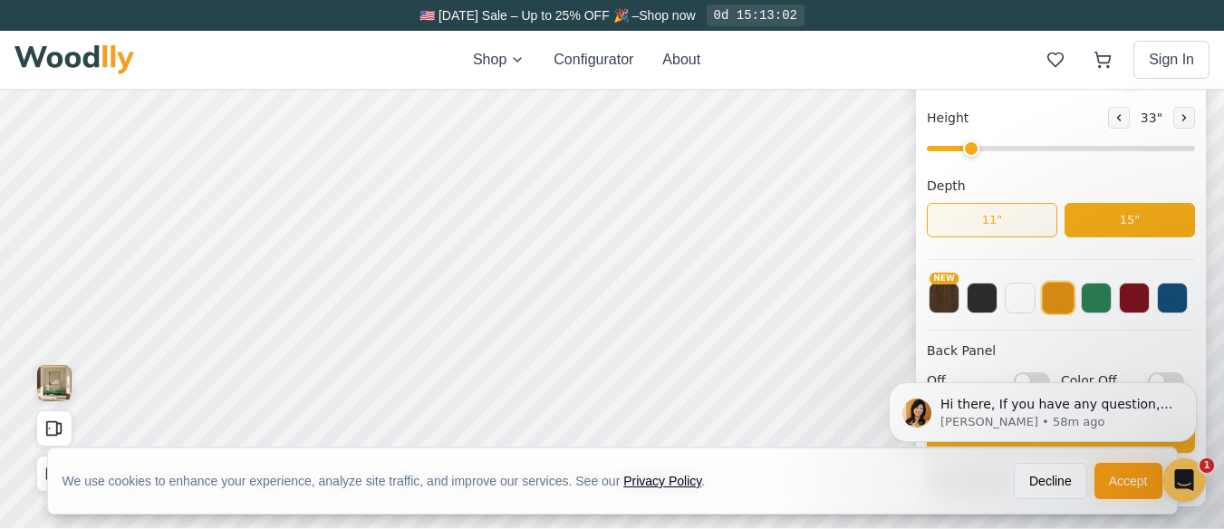
click at [1001, 221] on button "11"" at bounding box center [992, 220] width 130 height 34
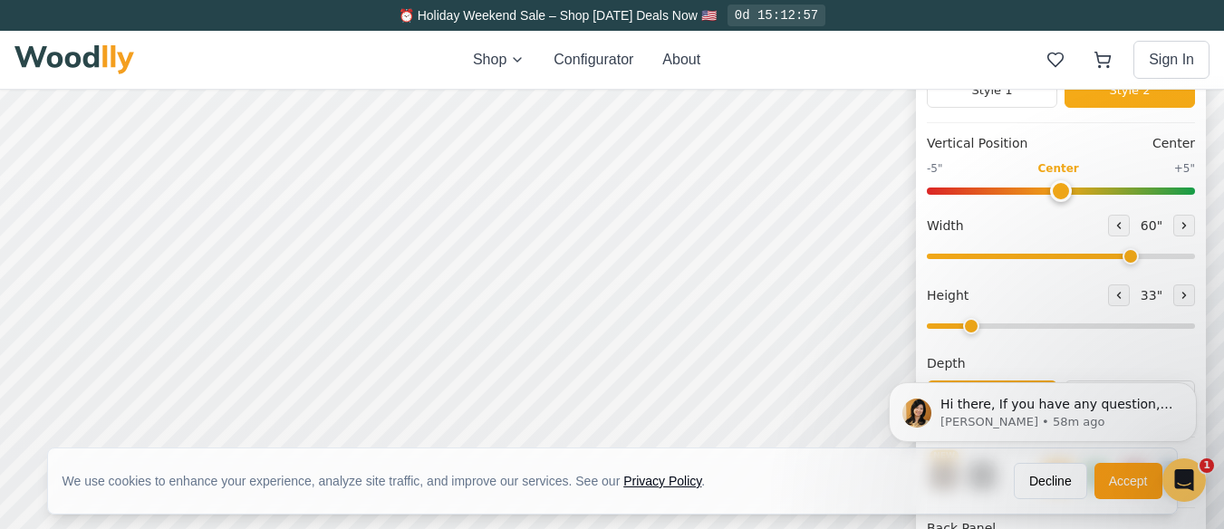
scroll to position [202, 0]
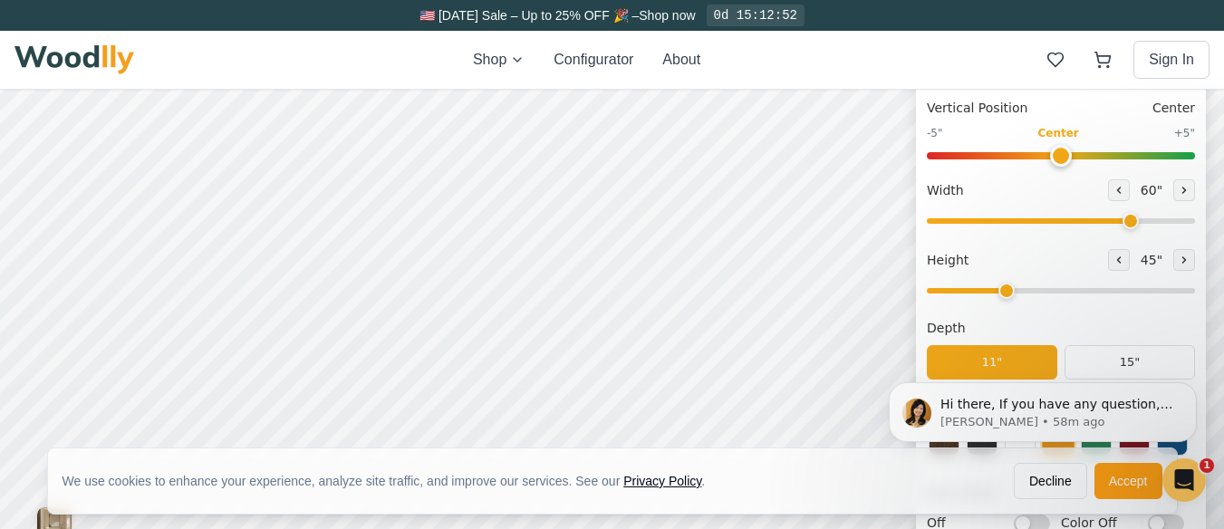
click at [1007, 293] on input "range" at bounding box center [1061, 290] width 268 height 5
click at [975, 293] on input "range" at bounding box center [1061, 290] width 268 height 5
drag, startPoint x: 978, startPoint y: 295, endPoint x: 960, endPoint y: 296, distance: 18.1
click at [960, 293] on input "range" at bounding box center [1061, 290] width 268 height 5
click at [1019, 292] on input "range" at bounding box center [1061, 290] width 268 height 5
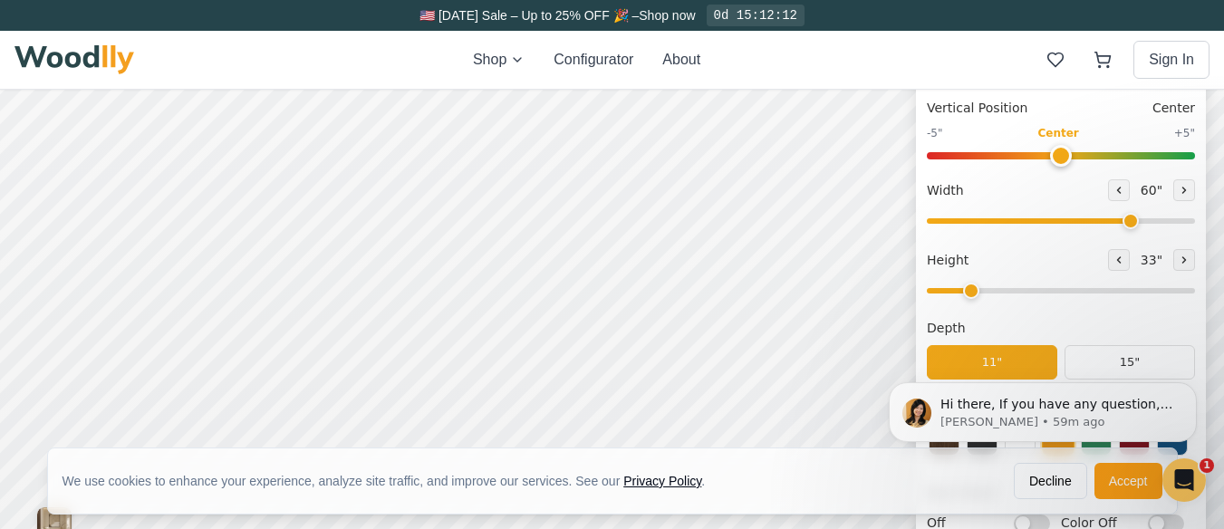
click at [993, 293] on input "range" at bounding box center [1061, 290] width 268 height 5
click at [968, 293] on input "range" at bounding box center [1061, 290] width 268 height 5
click at [1007, 288] on input "range" at bounding box center [1061, 290] width 268 height 5
click at [1002, 292] on input "range" at bounding box center [1061, 290] width 268 height 5
type input "2"
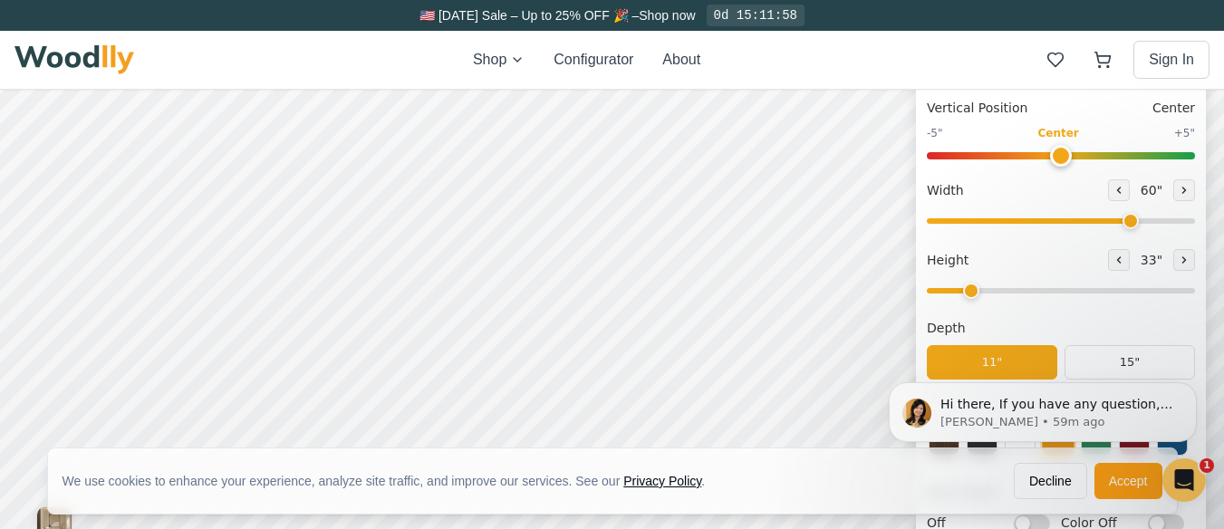
click at [981, 293] on input "range" at bounding box center [1061, 290] width 268 height 5
click at [1016, 154] on input "range" at bounding box center [1061, 155] width 268 height 7
click at [1070, 152] on input "range" at bounding box center [1061, 155] width 268 height 7
click at [1140, 154] on input "range" at bounding box center [1061, 155] width 268 height 7
click at [1156, 154] on input "range" at bounding box center [1061, 155] width 268 height 7
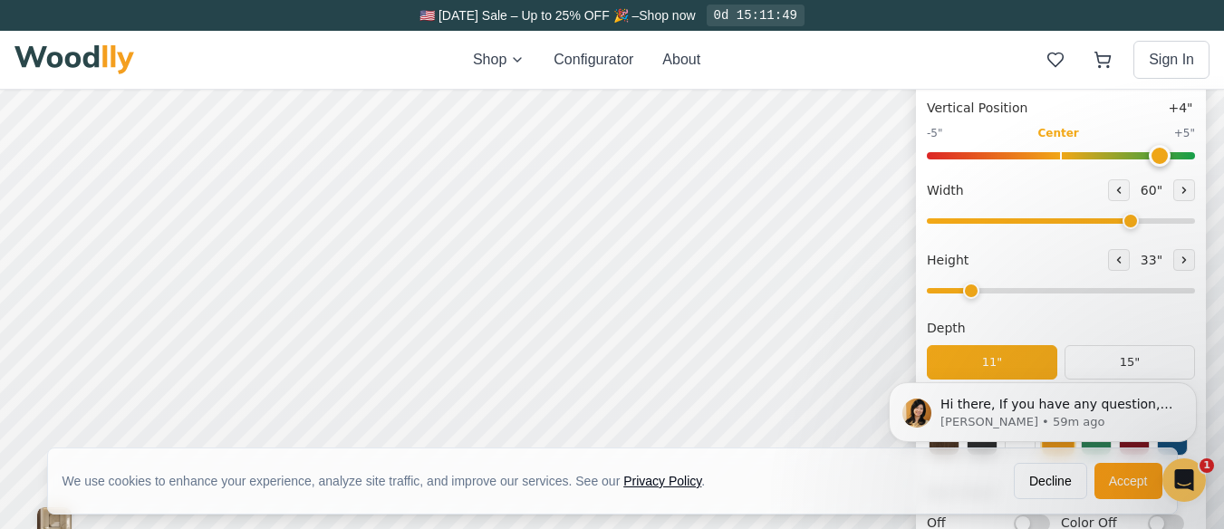
click at [1156, 154] on input "range" at bounding box center [1061, 155] width 268 height 7
type input "0"
click at [1066, 154] on input "range" at bounding box center [1061, 155] width 268 height 7
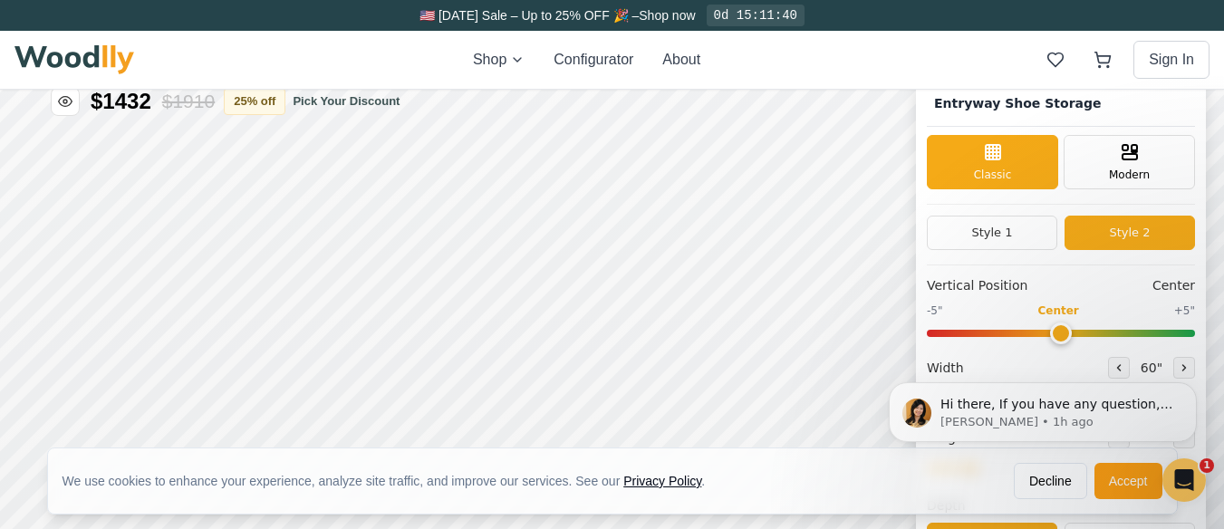
scroll to position [95, 0]
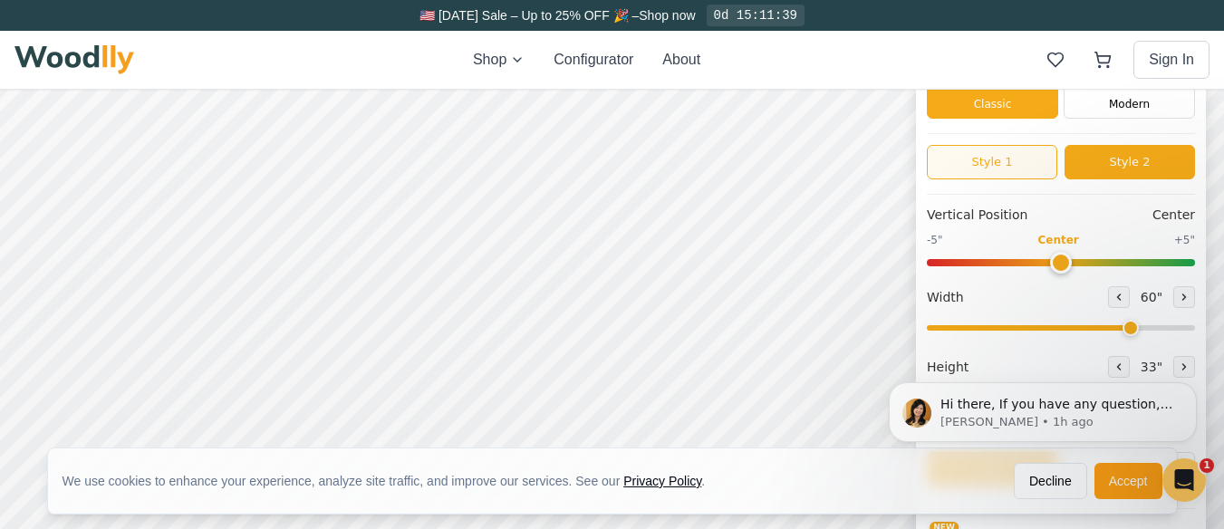
click at [1021, 164] on button "Style 1" at bounding box center [992, 162] width 130 height 34
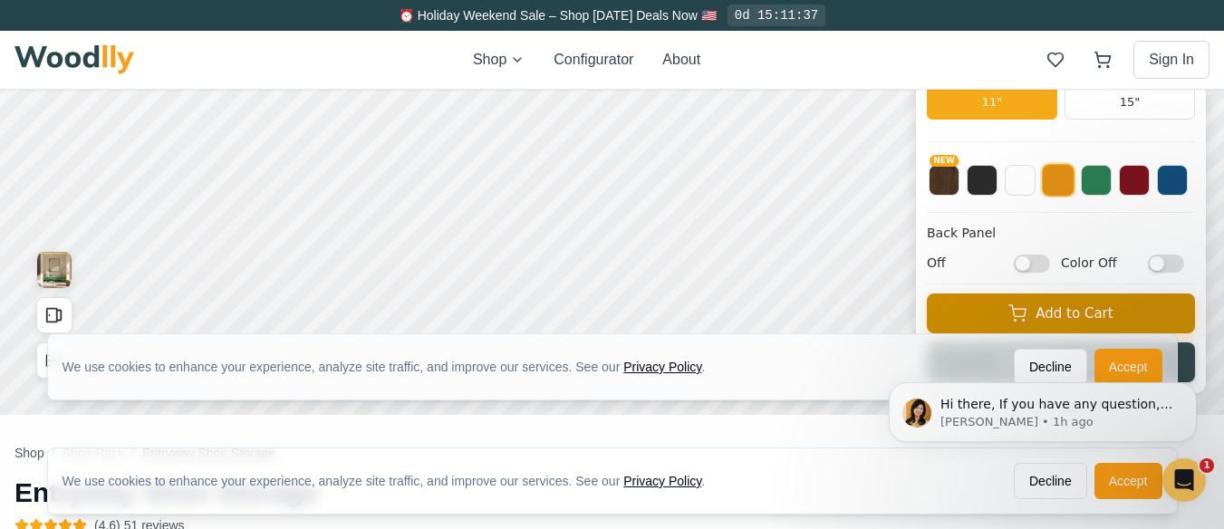
scroll to position [0, 0]
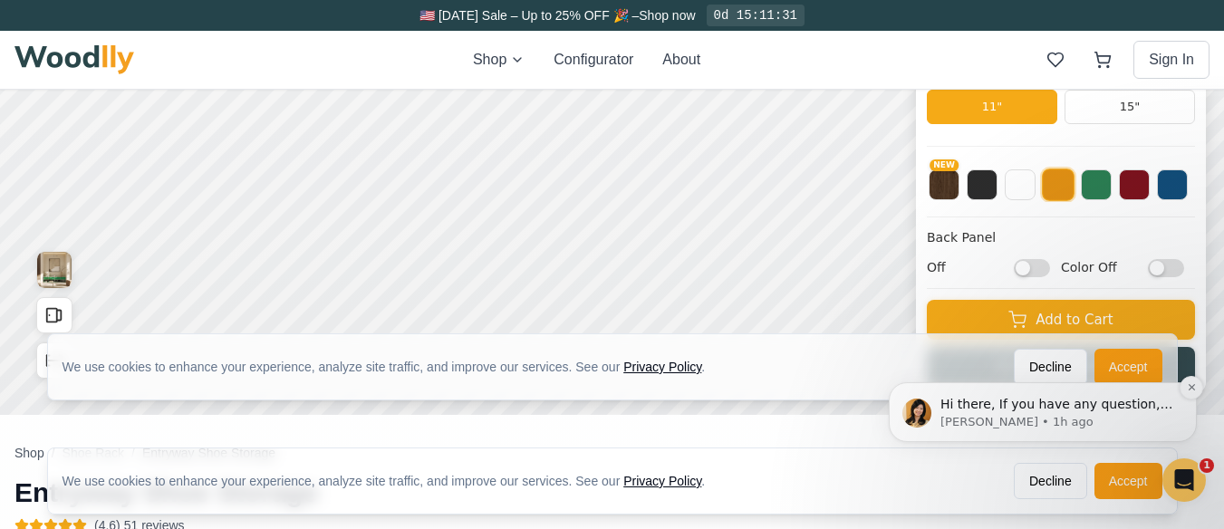
click at [1056, 411] on p "Hi there, If you have any question, we are right here for you. 😊" at bounding box center [1057, 405] width 234 height 18
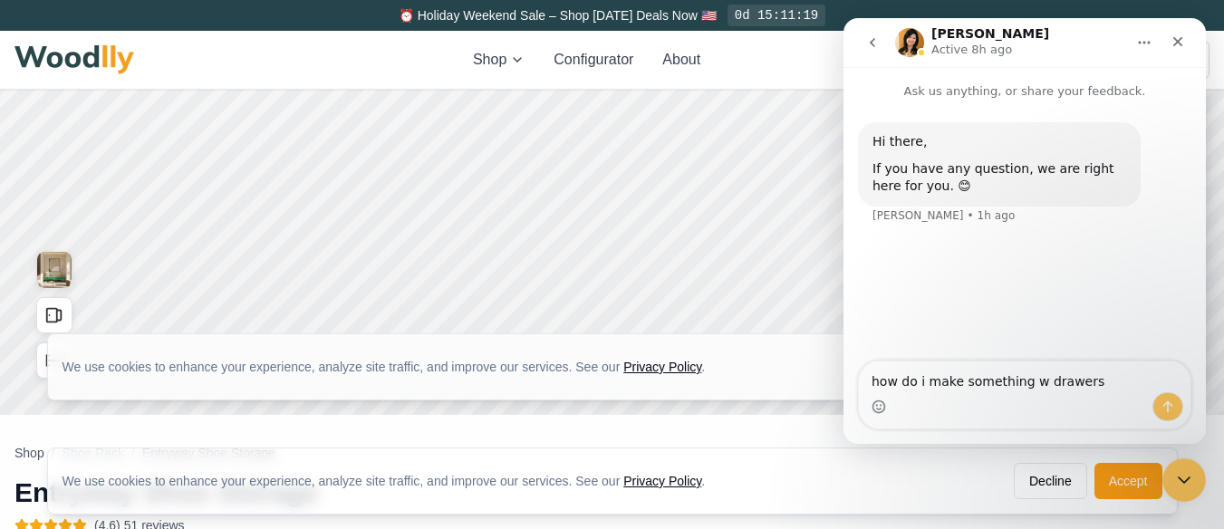
type textarea "how do i make something w drawers?"
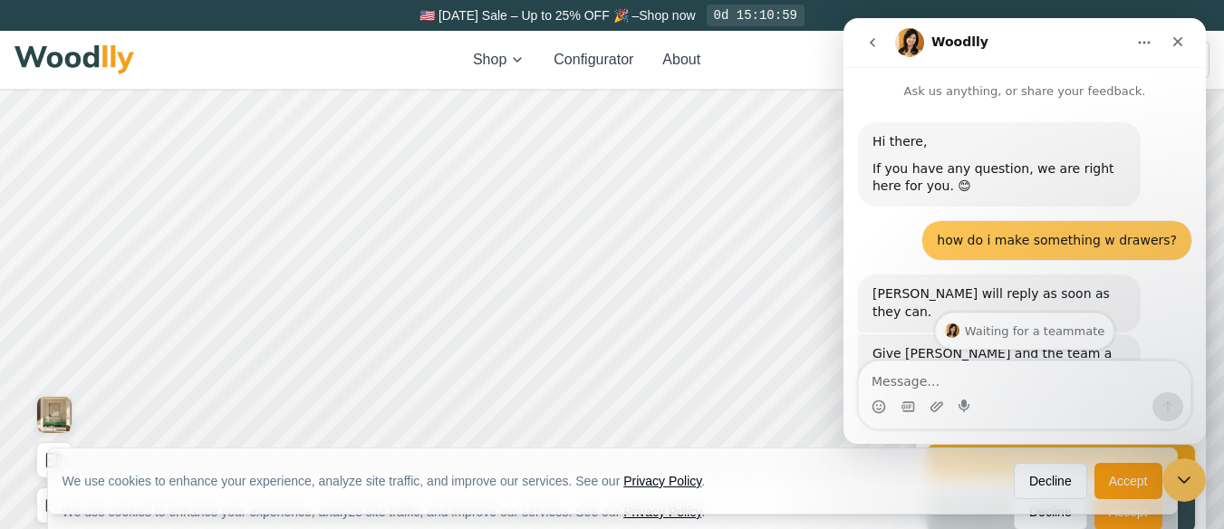
scroll to position [186, 0]
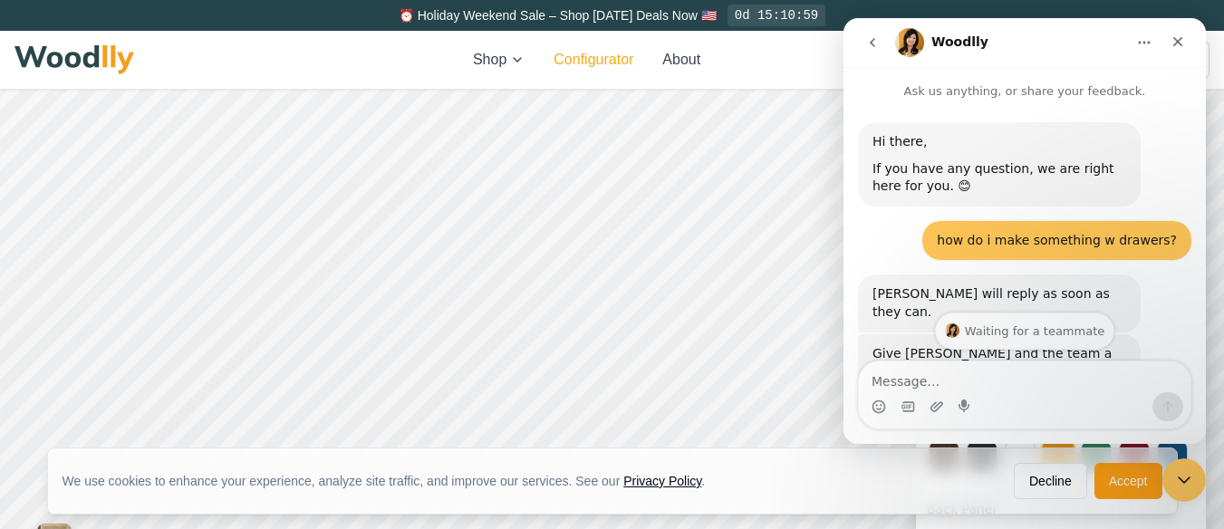
click at [598, 61] on button "Configurator" at bounding box center [593, 60] width 80 height 22
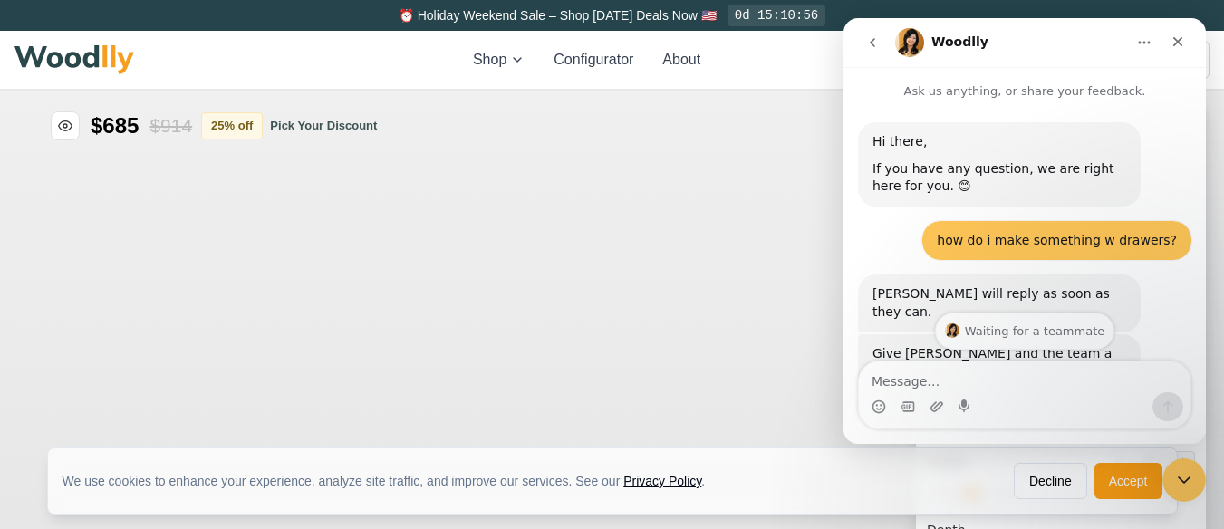
type input "63"
type input "2"
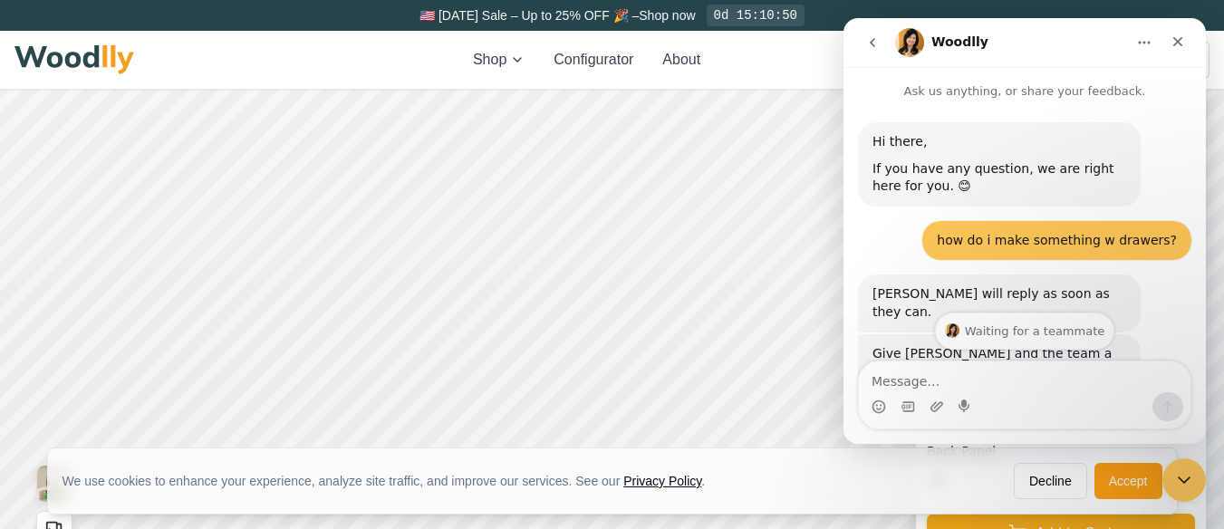
scroll to position [272, 0]
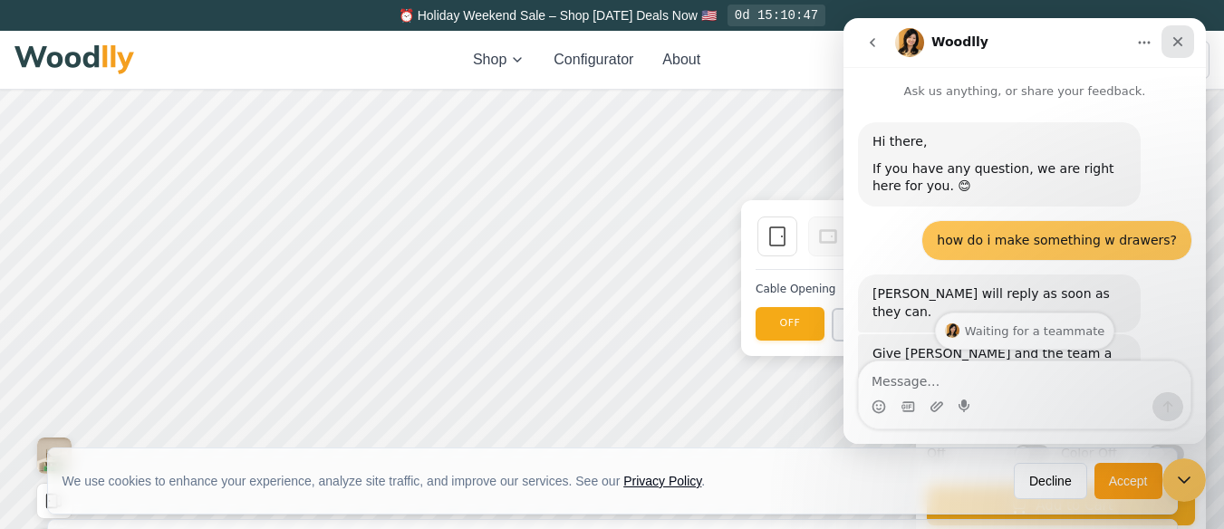
click at [1164, 40] on div "Close" at bounding box center [1177, 41] width 33 height 33
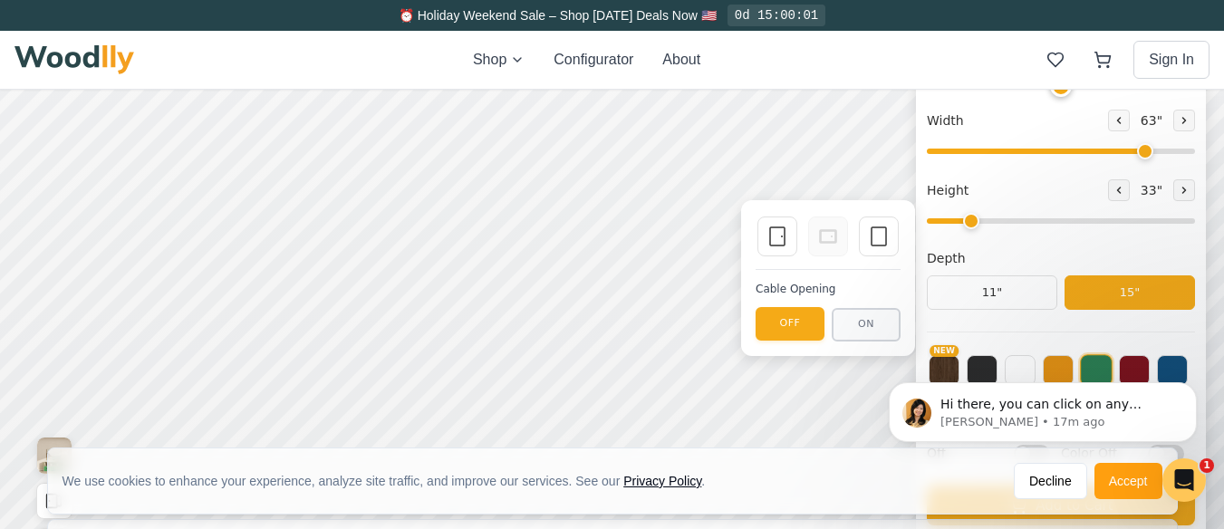
scroll to position [308, 0]
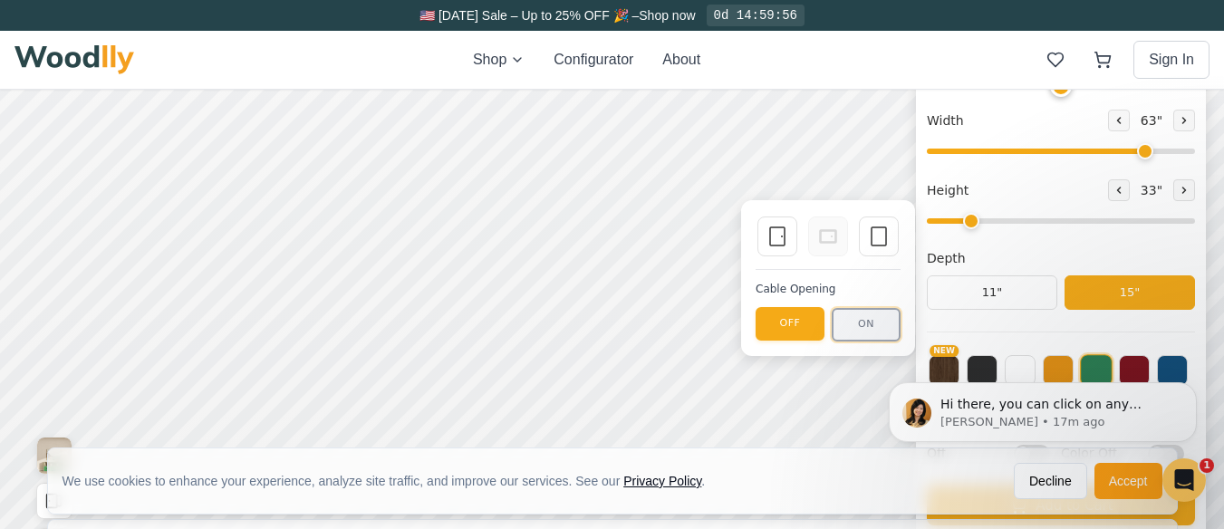
click at [866, 326] on button "ON" at bounding box center [865, 325] width 69 height 34
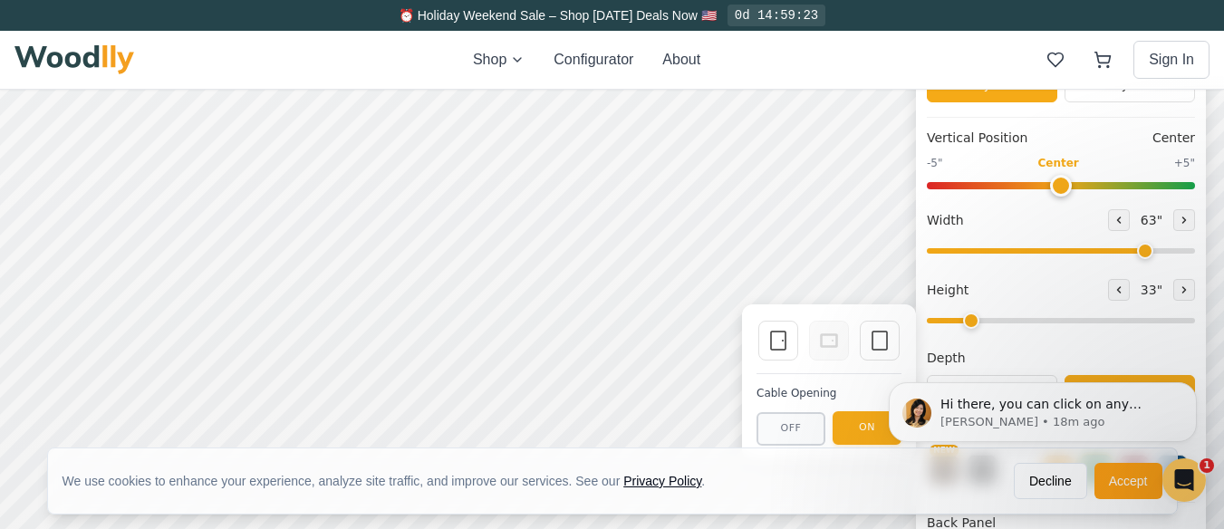
scroll to position [186, 0]
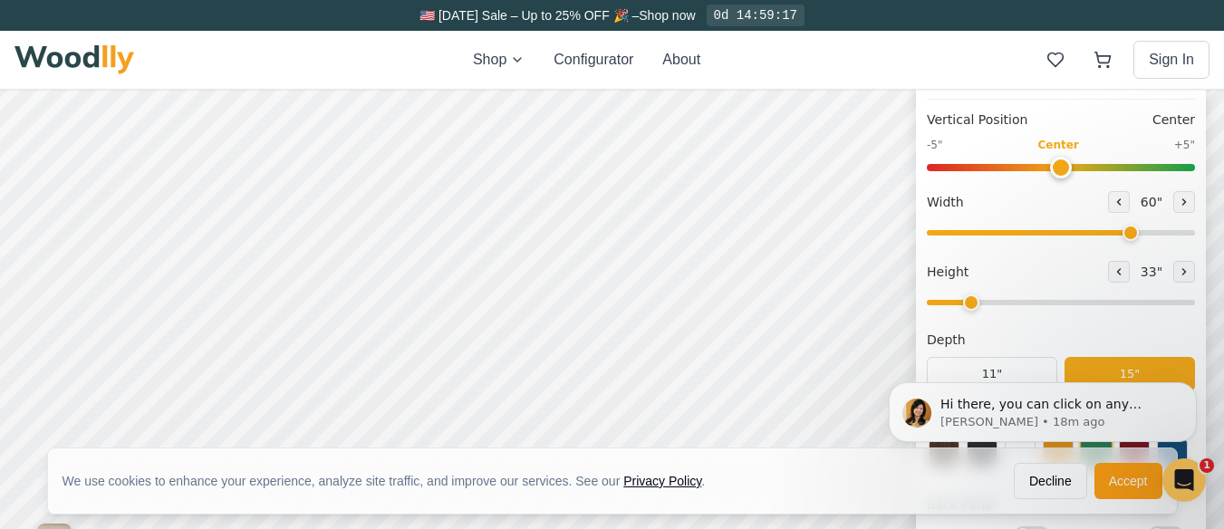
type input "60"
click at [1138, 235] on input "range" at bounding box center [1061, 232] width 268 height 5
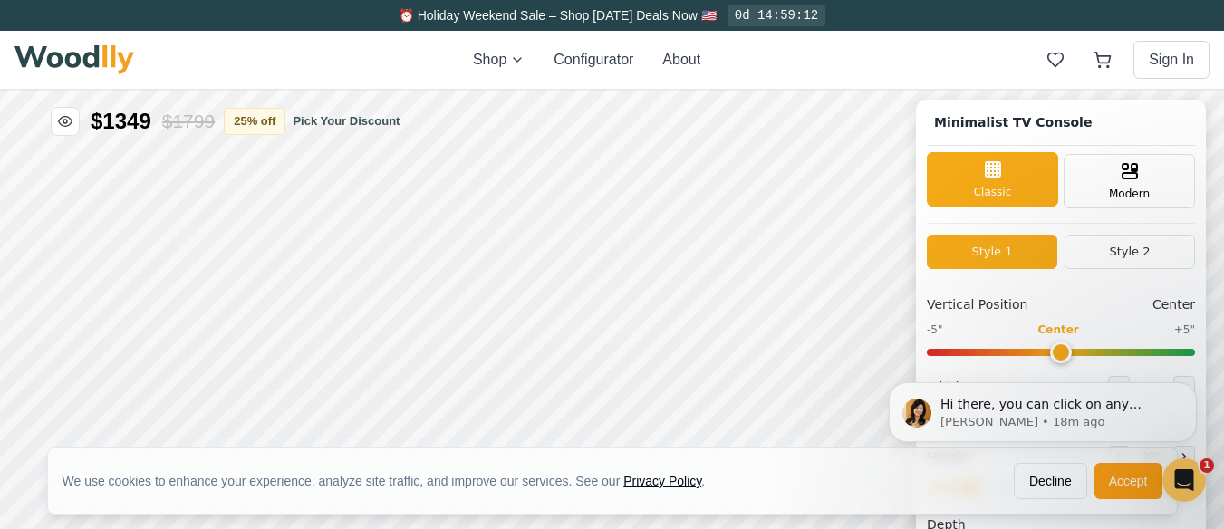
scroll to position [0, 0]
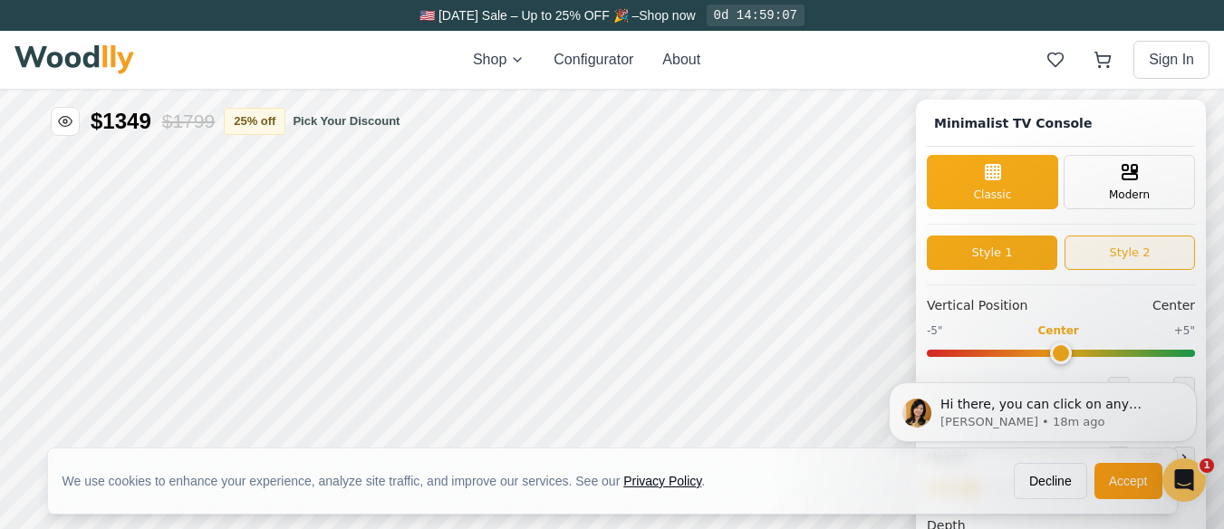
click at [1139, 250] on button "Style 2" at bounding box center [1129, 252] width 130 height 34
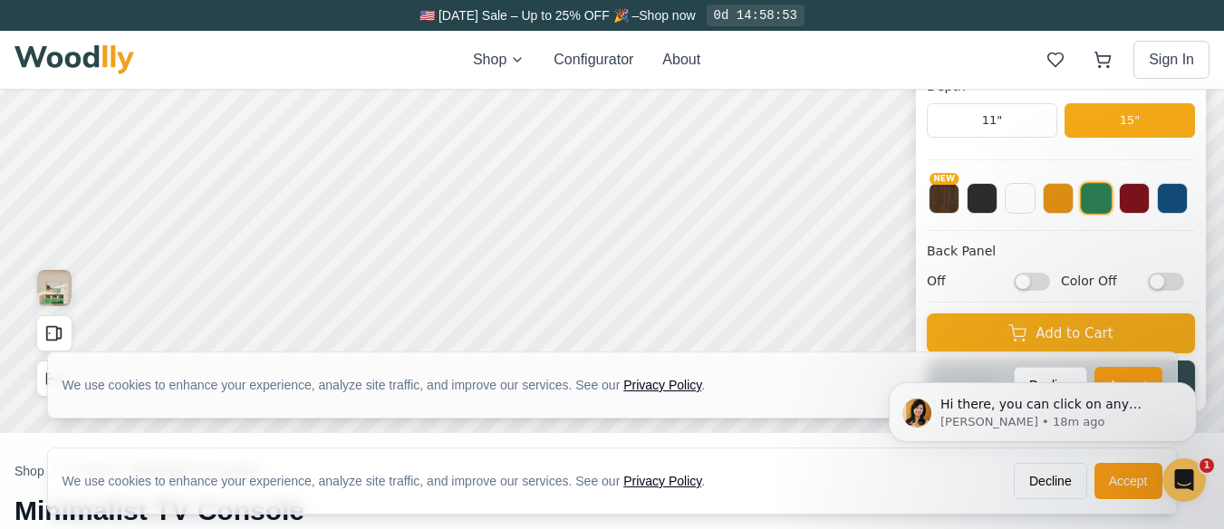
scroll to position [475, 0]
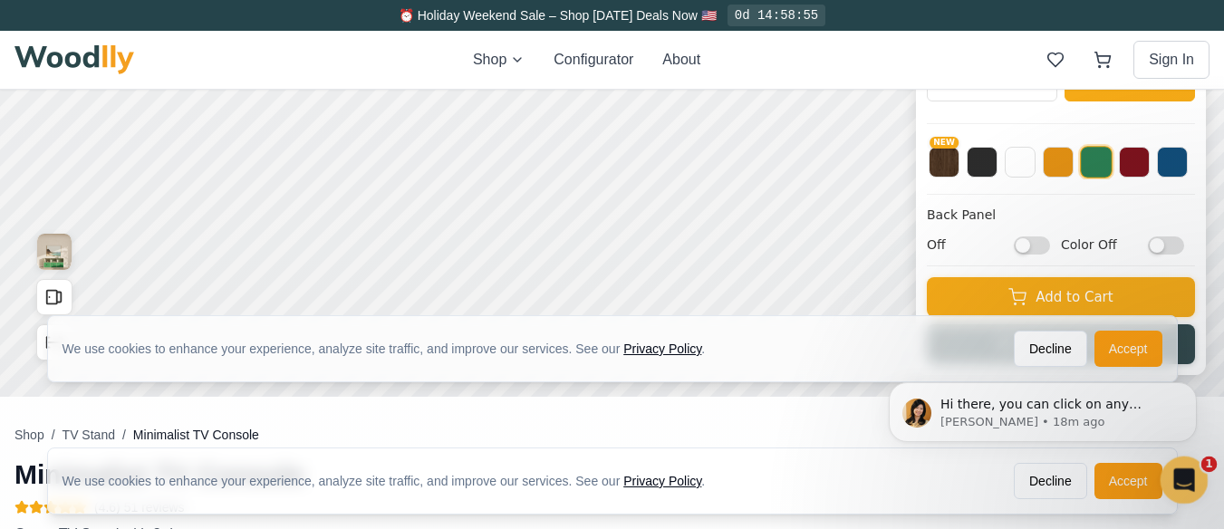
click at [1182, 473] on icon "Open Intercom Messenger" at bounding box center [1181, 477] width 13 height 14
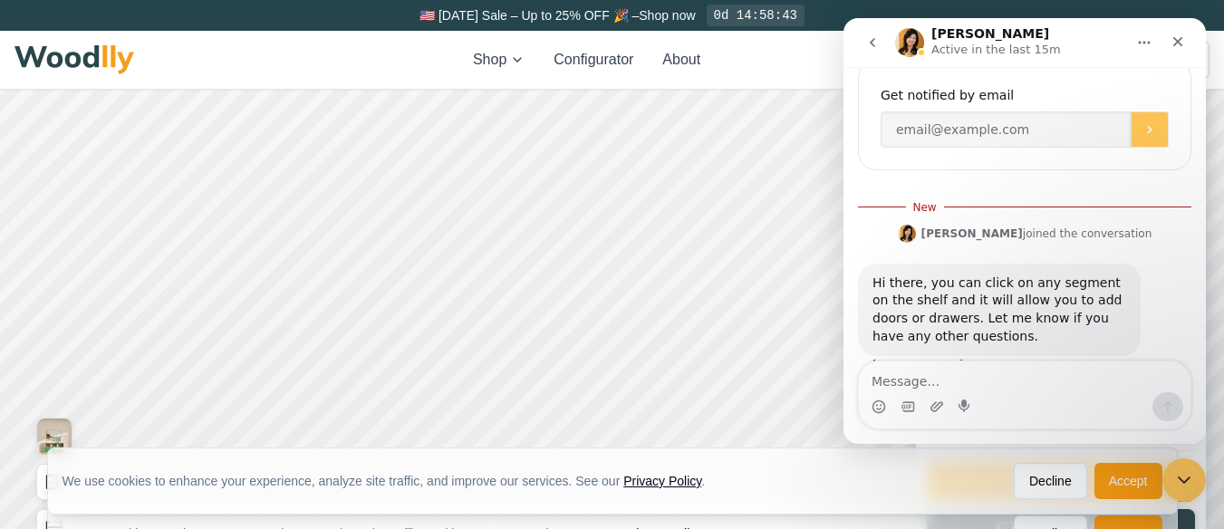
scroll to position [294, 0]
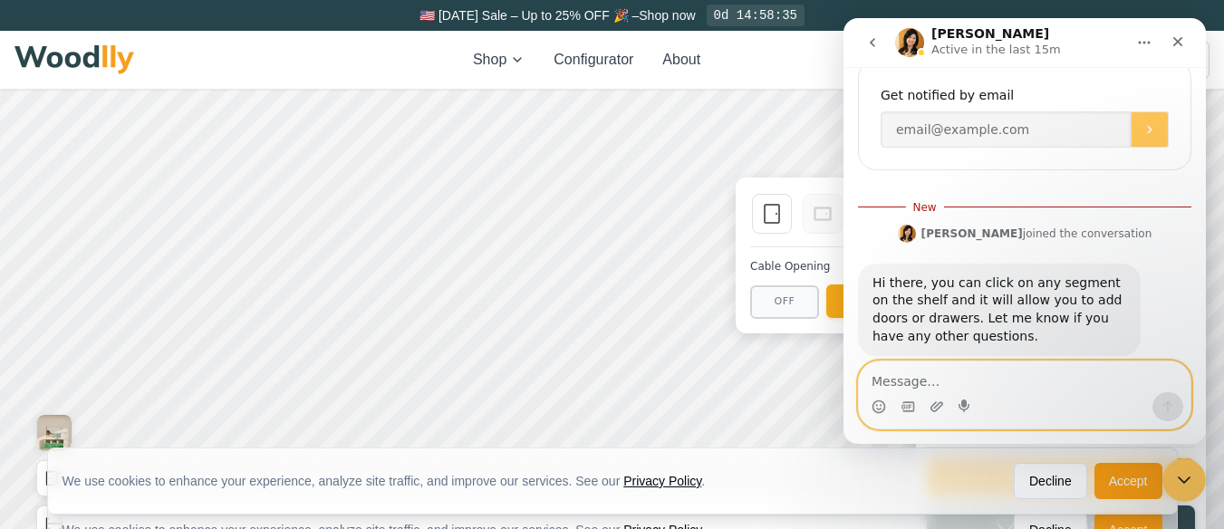
click at [906, 379] on textarea "Message…" at bounding box center [1024, 376] width 331 height 31
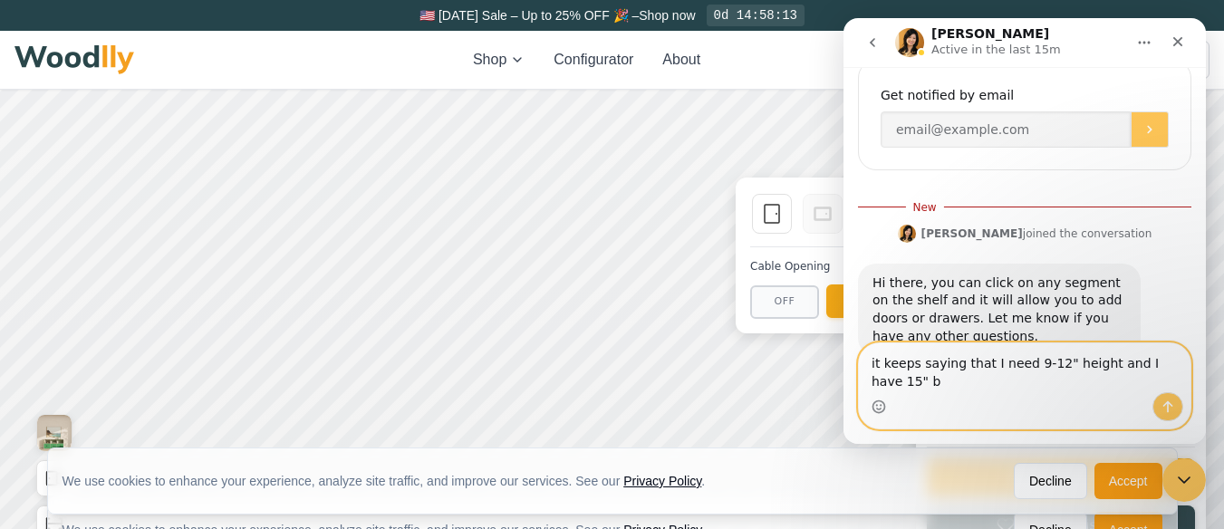
scroll to position [356, 0]
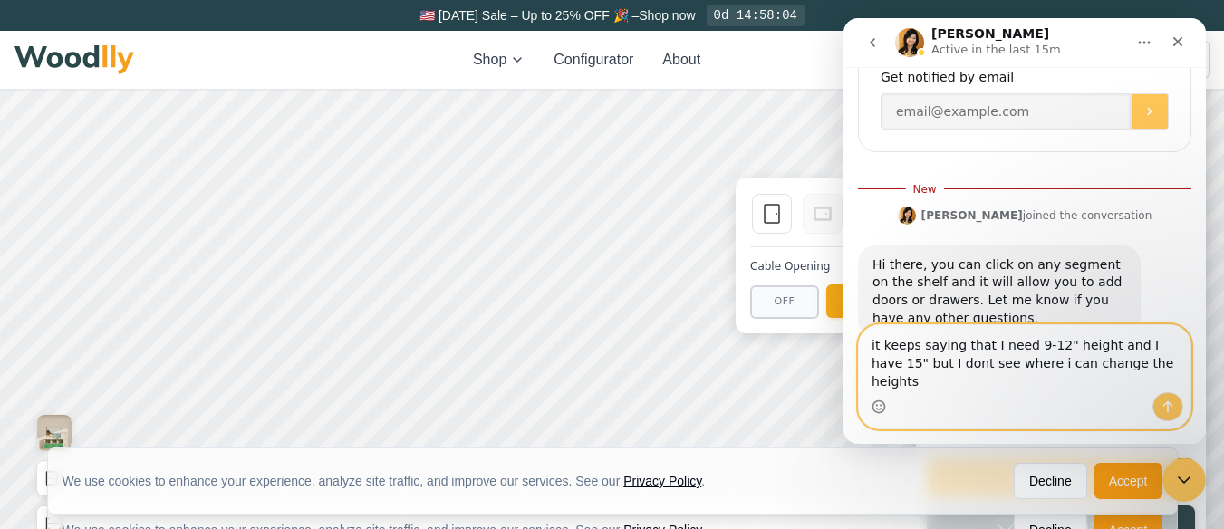
type textarea "it keeps saying that I need 9-12" height and I have 15" but I dont see where i …"
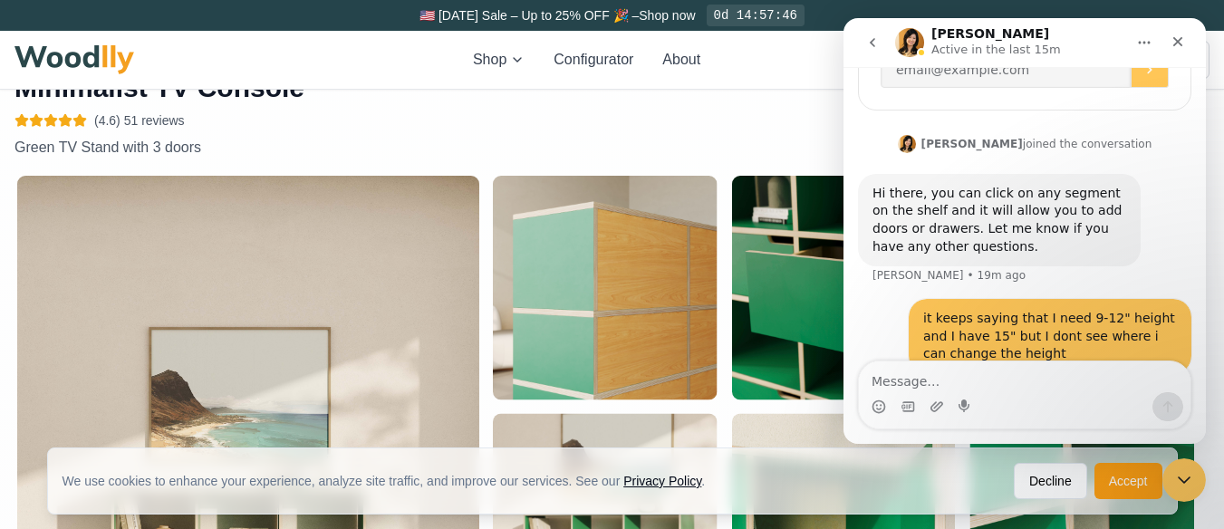
scroll to position [906, 0]
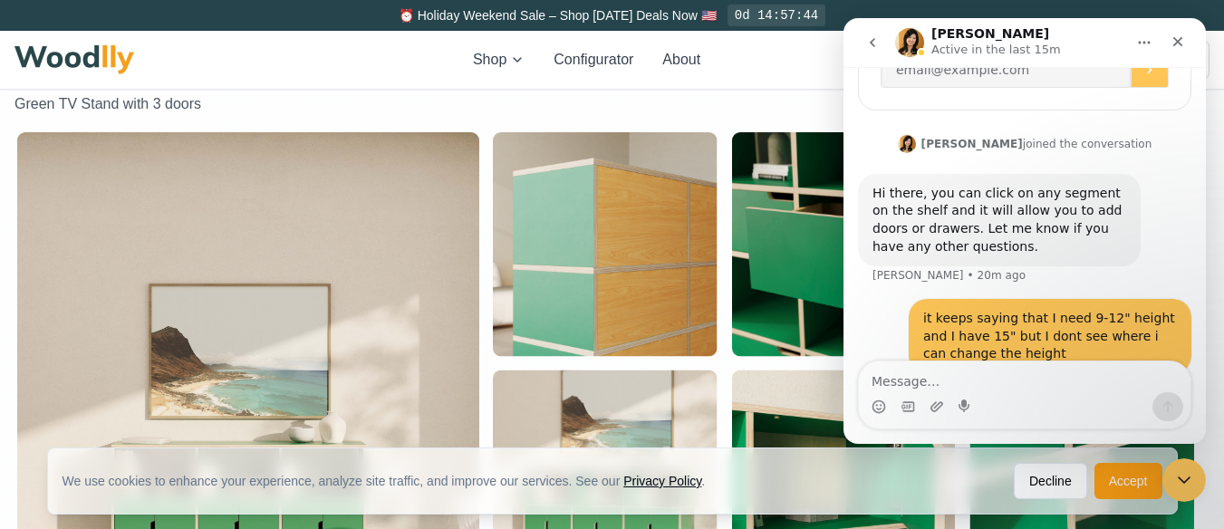
click at [759, 235] on img "button" at bounding box center [843, 244] width 224 height 224
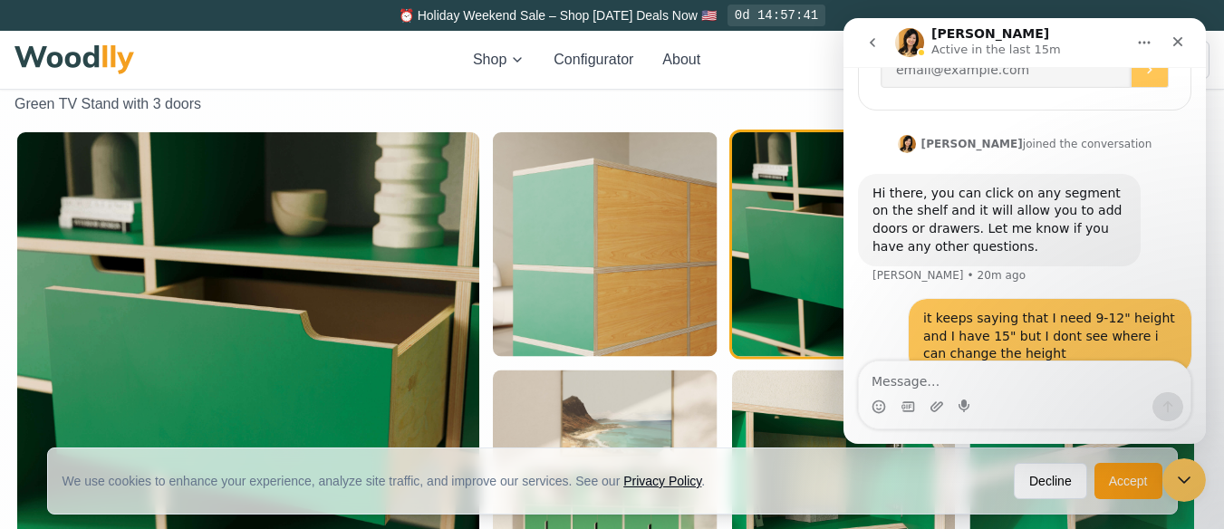
scroll to position [1087, 0]
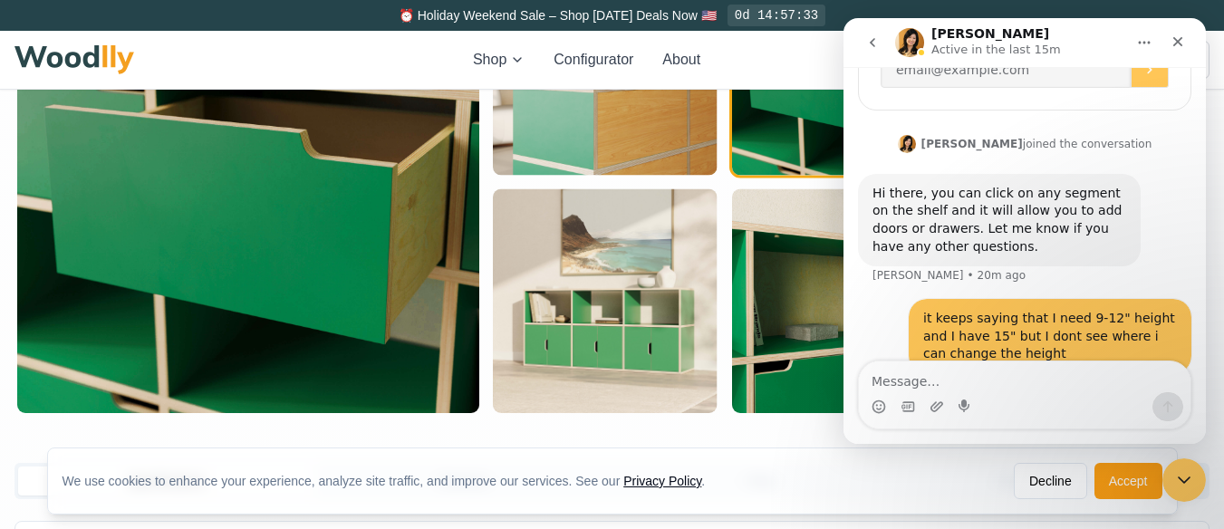
click at [601, 342] on img "button" at bounding box center [606, 301] width 224 height 224
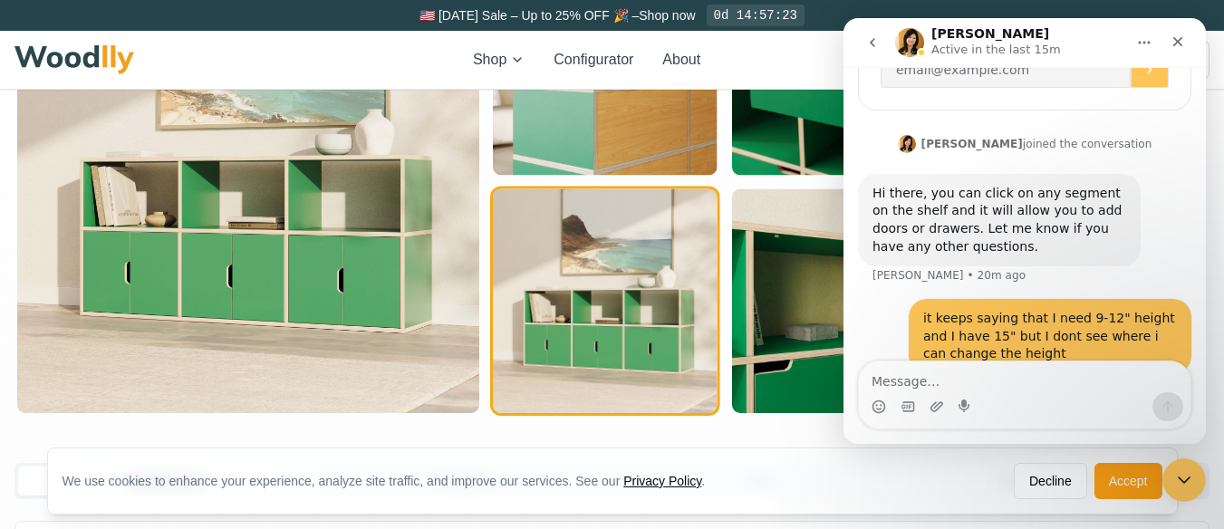
click at [355, 292] on img "button" at bounding box center [248, 182] width 462 height 462
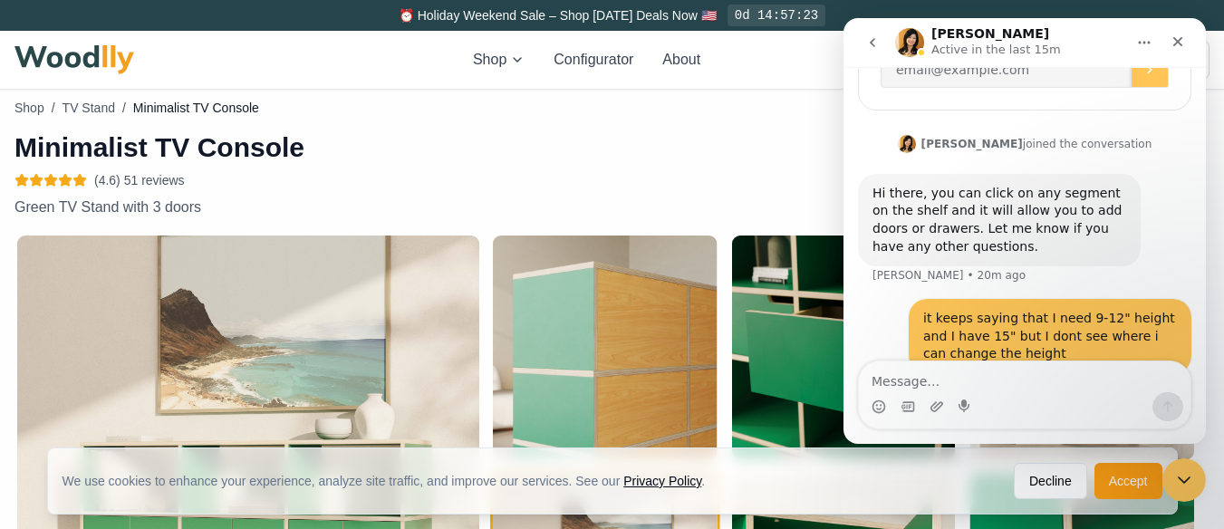
scroll to position [815, 0]
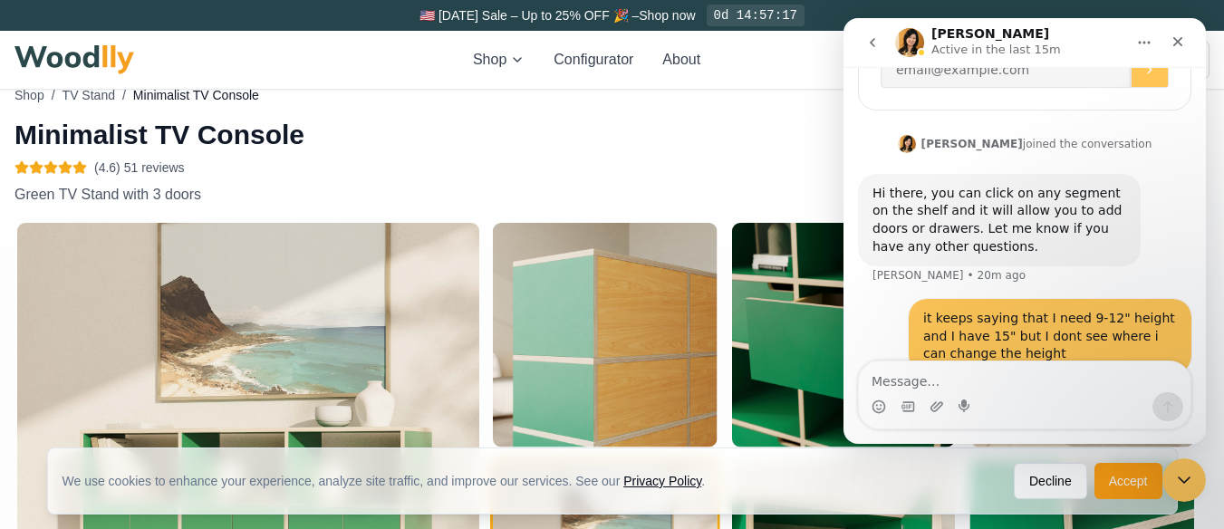
click at [786, 322] on img "button" at bounding box center [843, 335] width 224 height 224
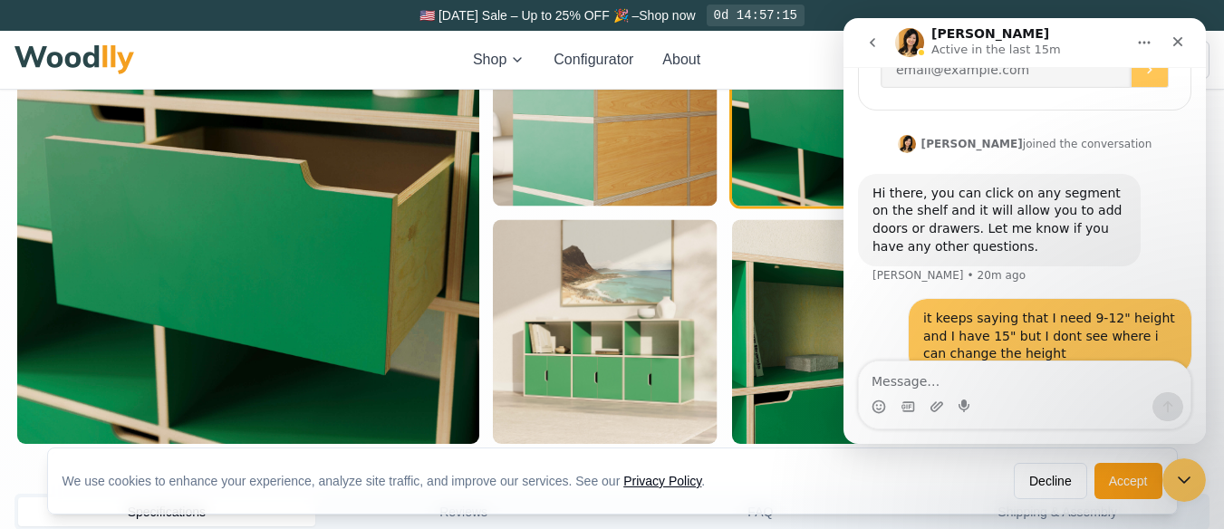
scroll to position [1087, 0]
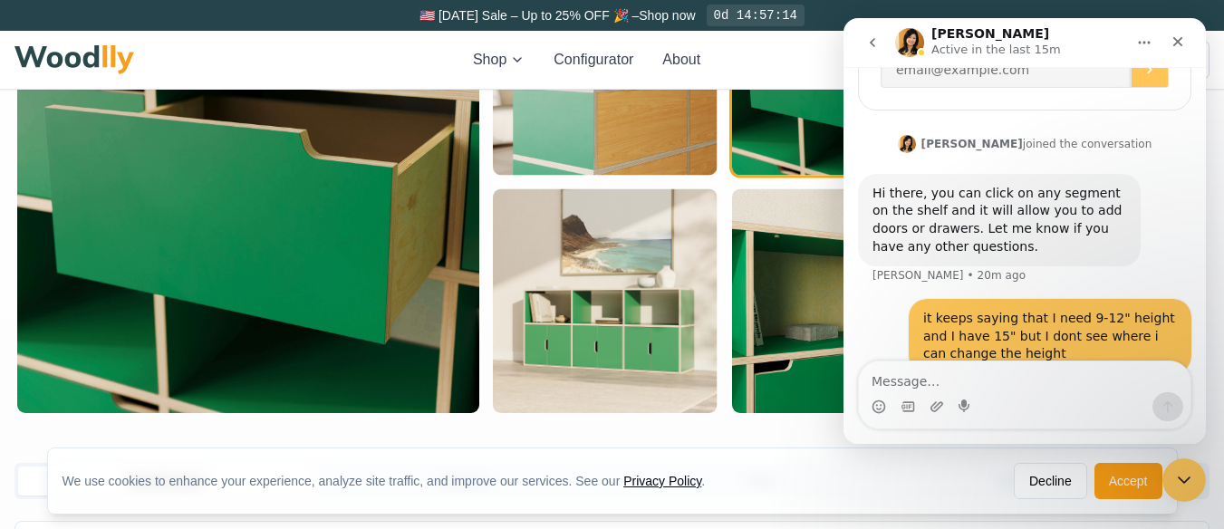
click at [783, 333] on img "button" at bounding box center [843, 301] width 224 height 224
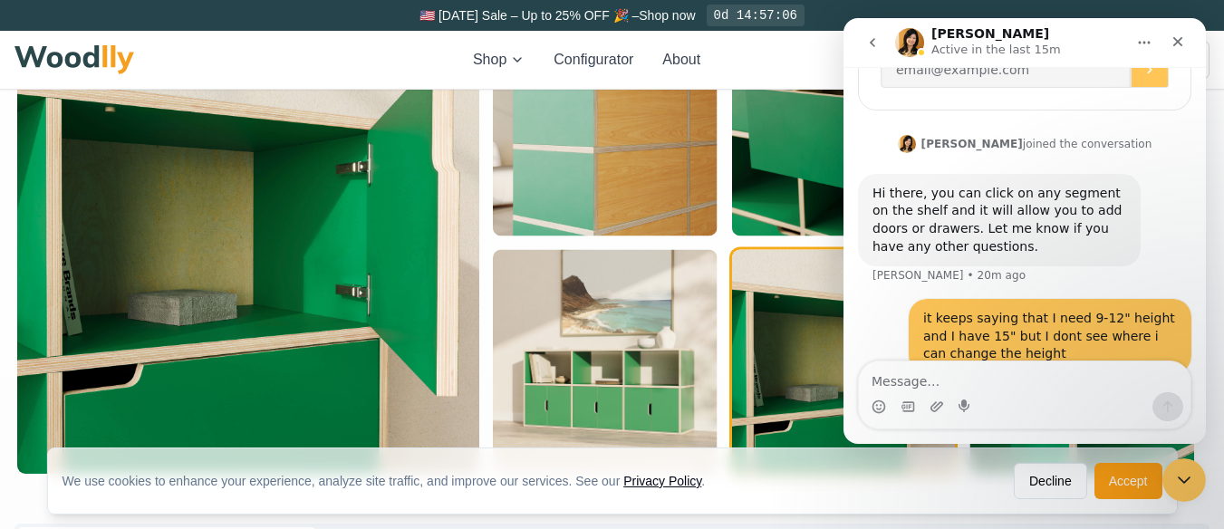
scroll to position [996, 0]
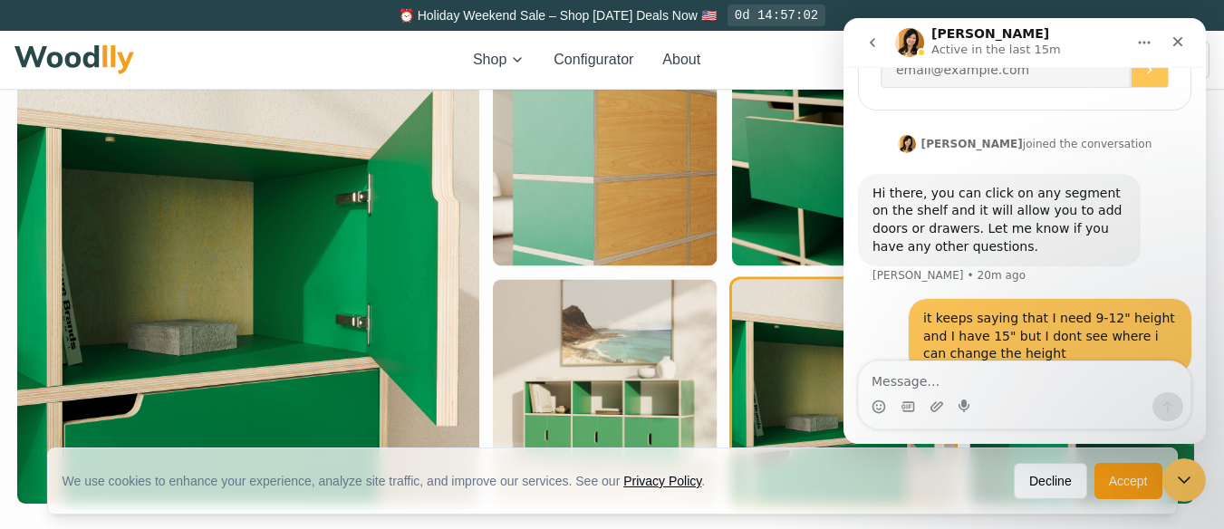
click at [327, 276] on img "button" at bounding box center [248, 273] width 462 height 462
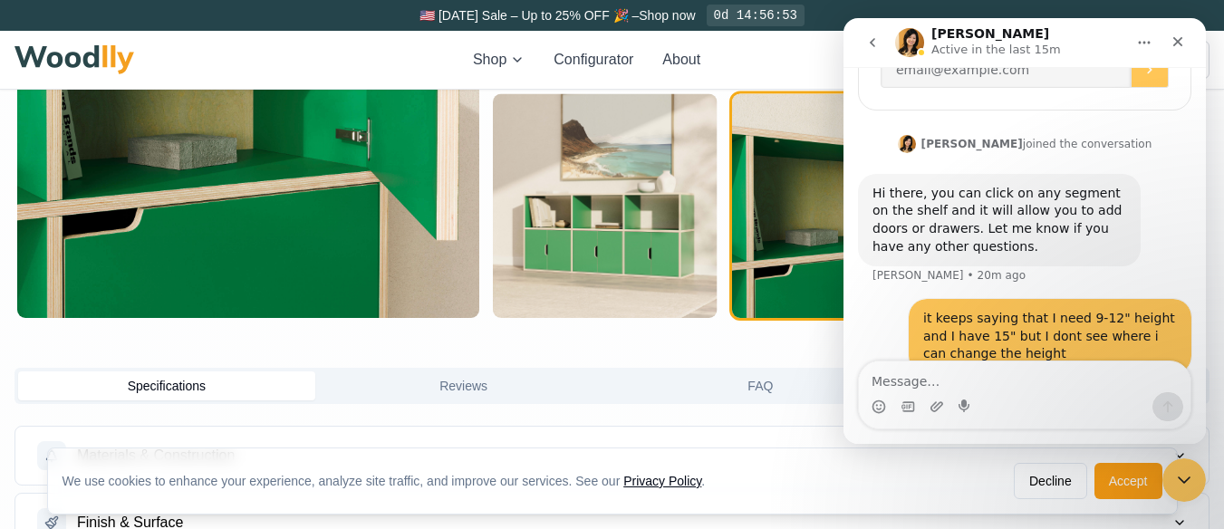
scroll to position [1449, 0]
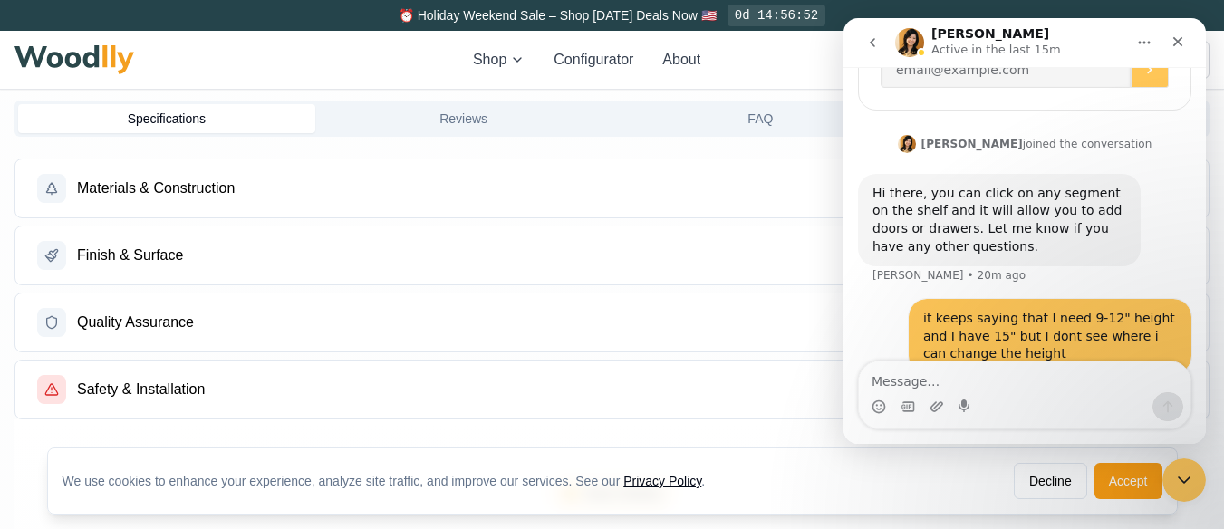
click at [212, 117] on button "Specifications" at bounding box center [166, 118] width 297 height 29
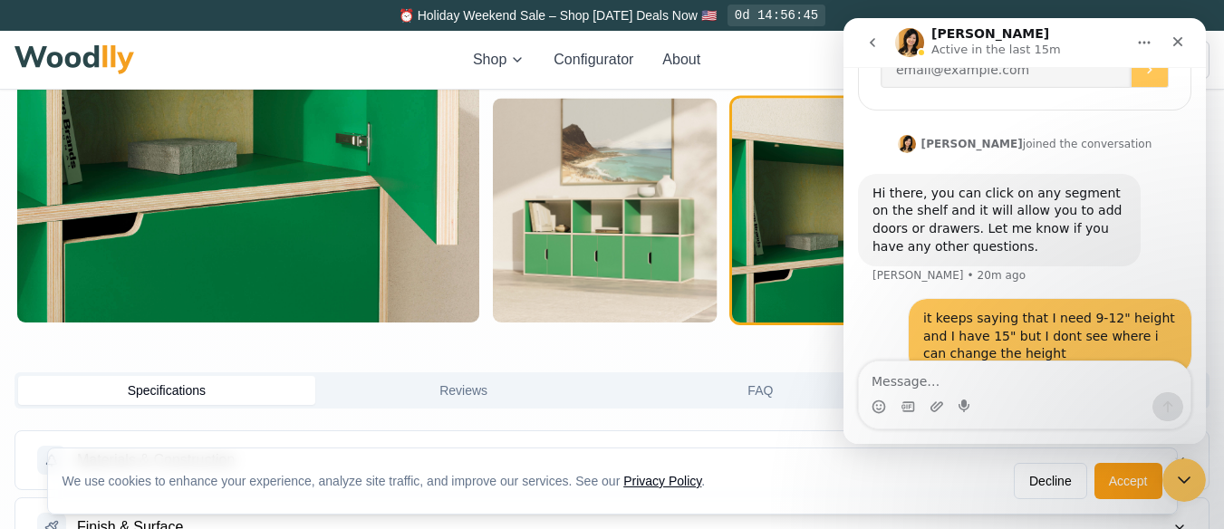
scroll to position [906, 0]
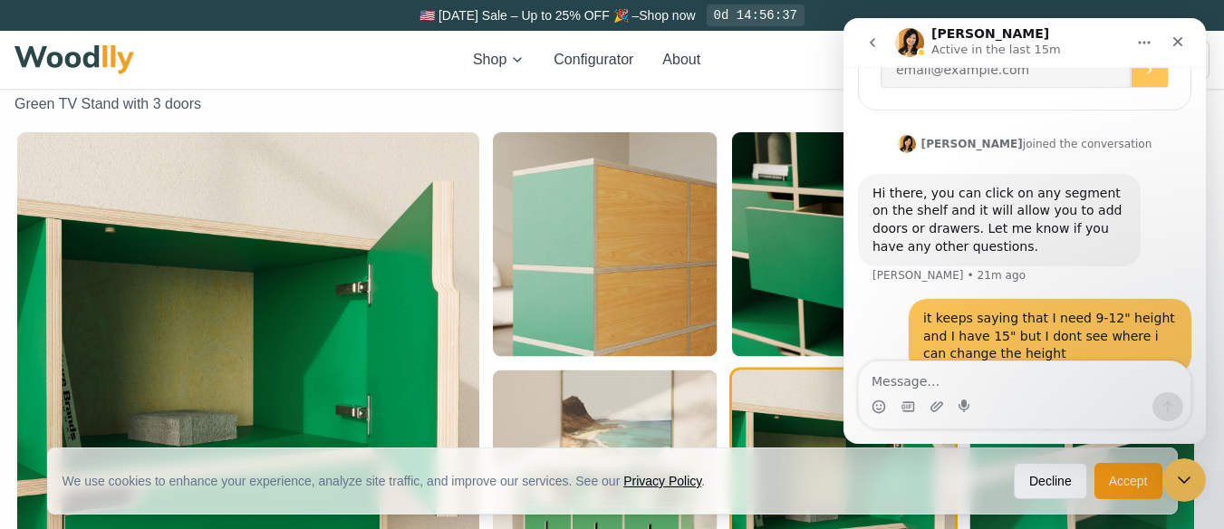
click at [255, 280] on img "button" at bounding box center [248, 363] width 462 height 462
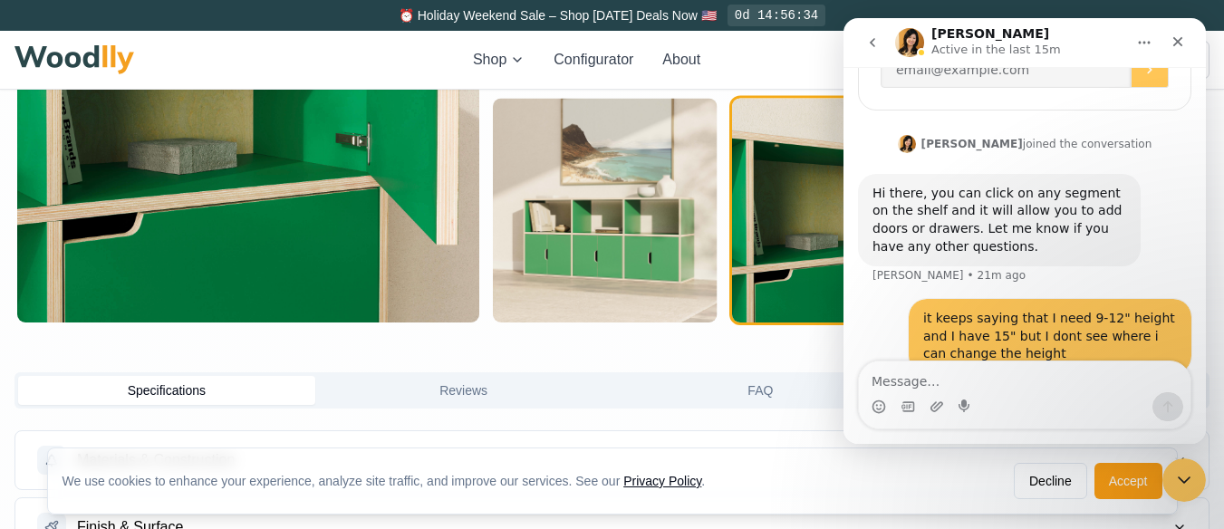
scroll to position [1449, 0]
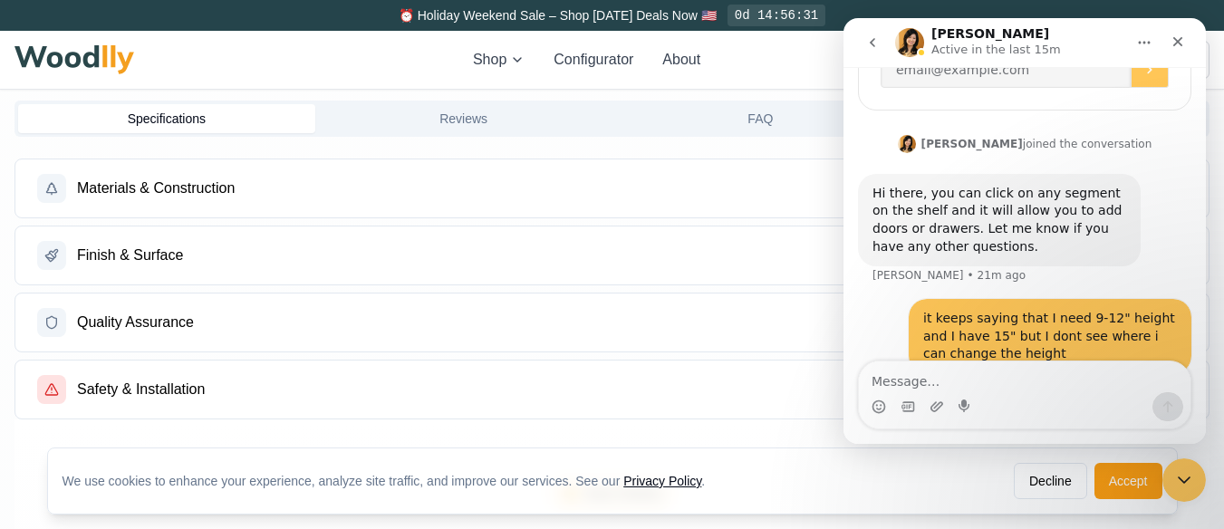
click at [251, 119] on button "Specifications" at bounding box center [166, 118] width 297 height 29
click at [608, 54] on button "Configurator" at bounding box center [593, 60] width 80 height 22
click at [596, 54] on button "Configurator" at bounding box center [593, 60] width 80 height 22
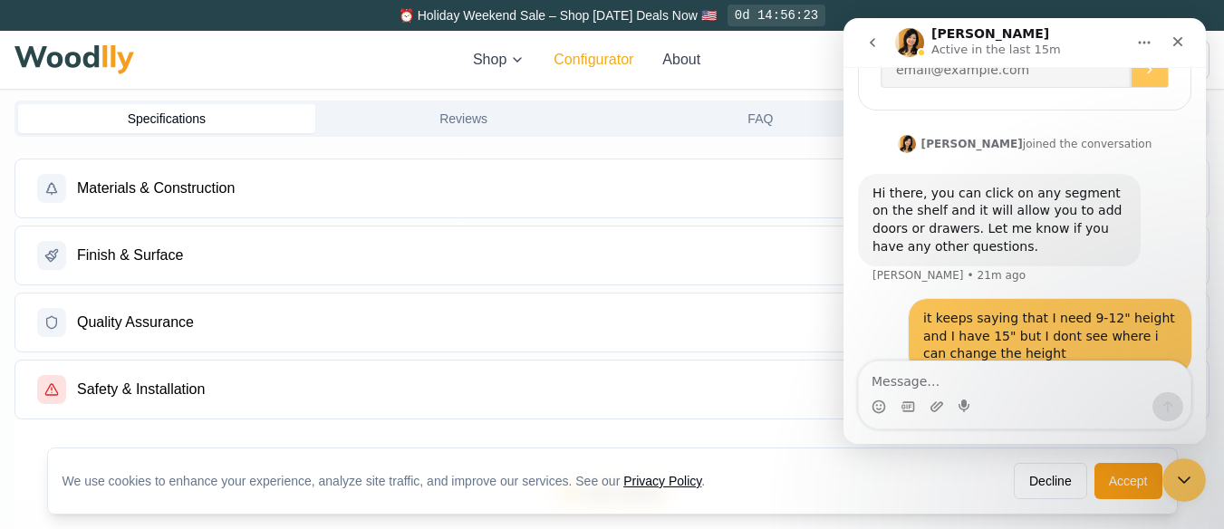
click at [596, 54] on button "Configurator" at bounding box center [593, 60] width 80 height 22
drag, startPoint x: 1185, startPoint y: 44, endPoint x: 2019, endPoint y: 61, distance: 834.3
click at [1185, 44] on div "Close" at bounding box center [1177, 41] width 33 height 33
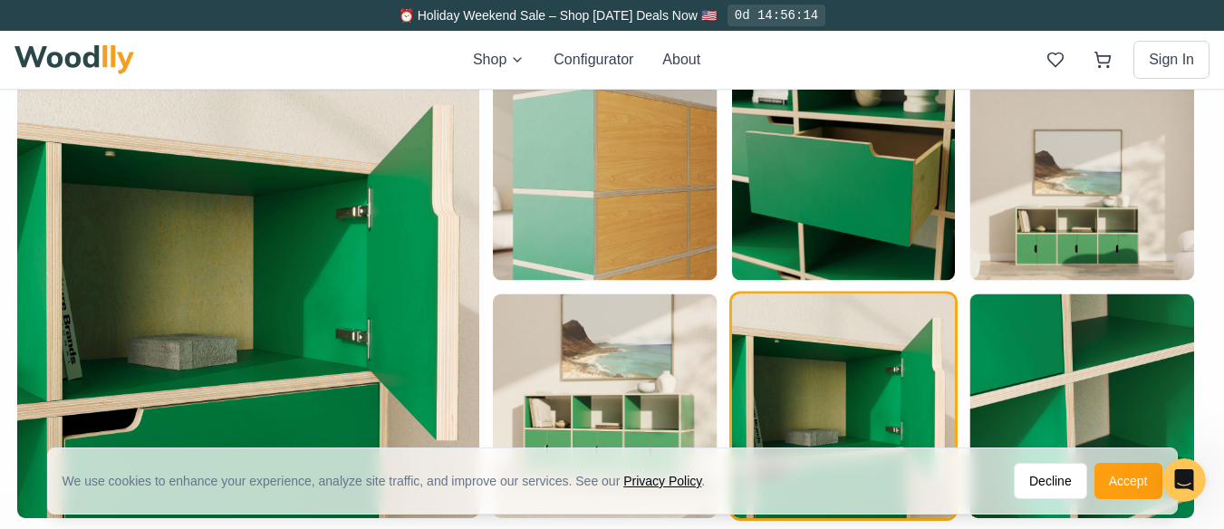
scroll to position [996, 0]
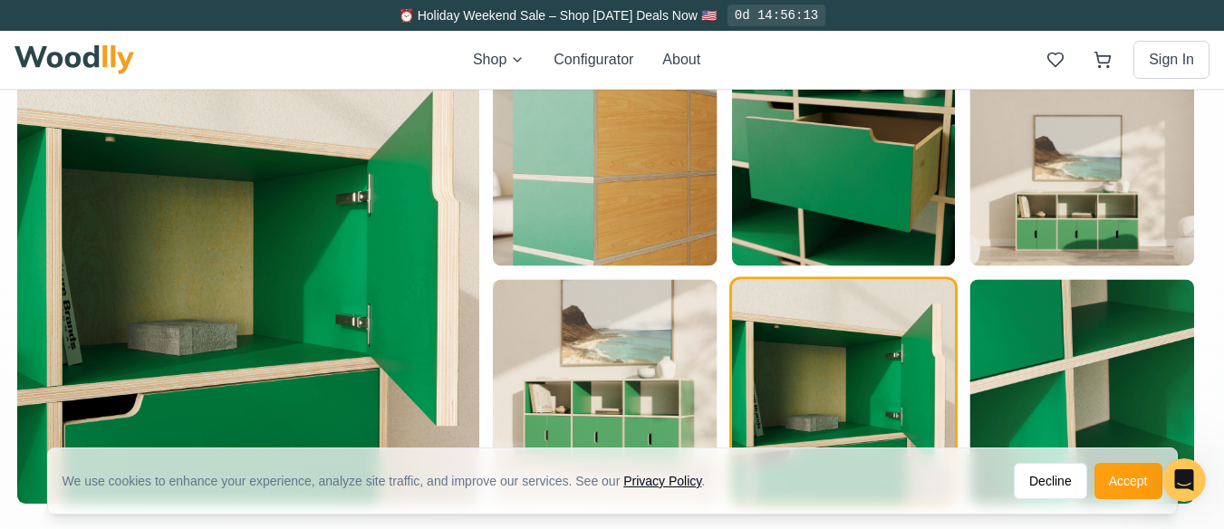
click at [323, 275] on img "button" at bounding box center [248, 273] width 462 height 462
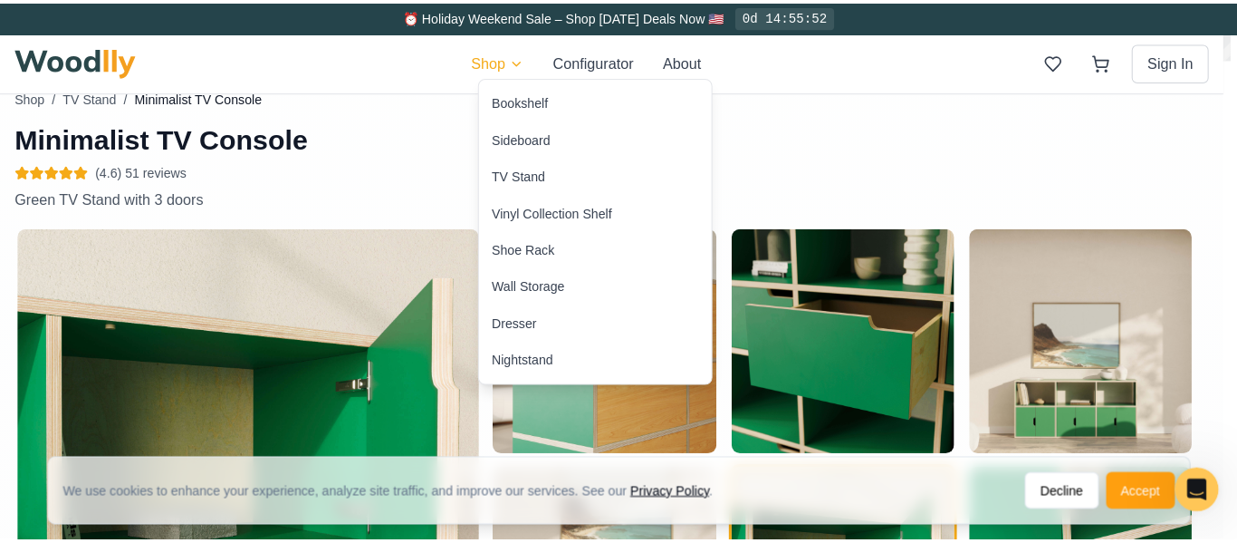
scroll to position [384, 0]
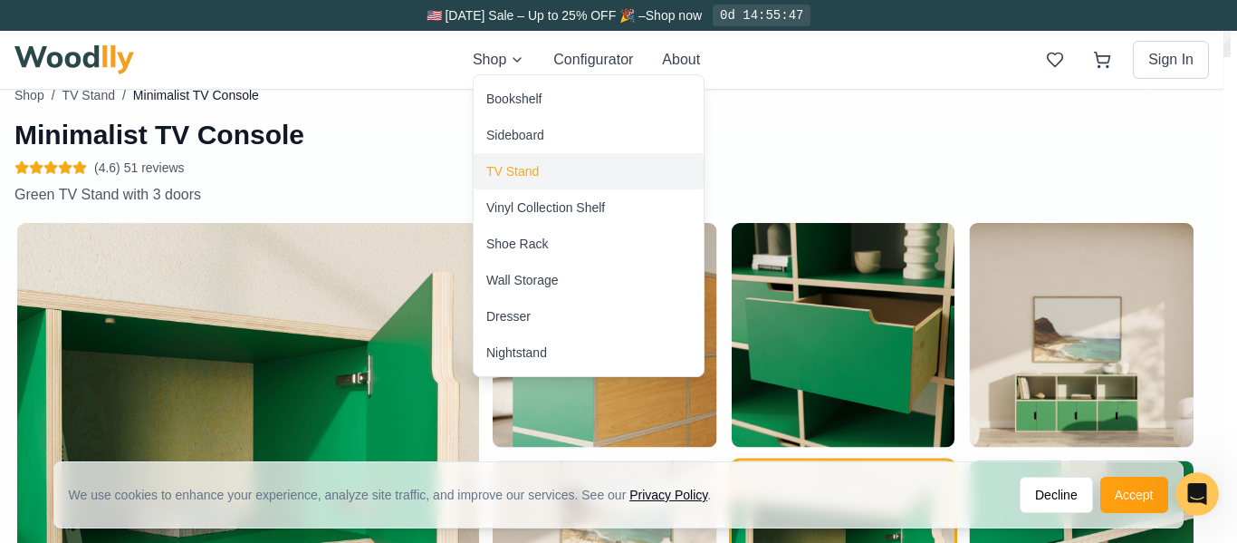
click at [536, 168] on div "TV Stand" at bounding box center [512, 171] width 53 height 18
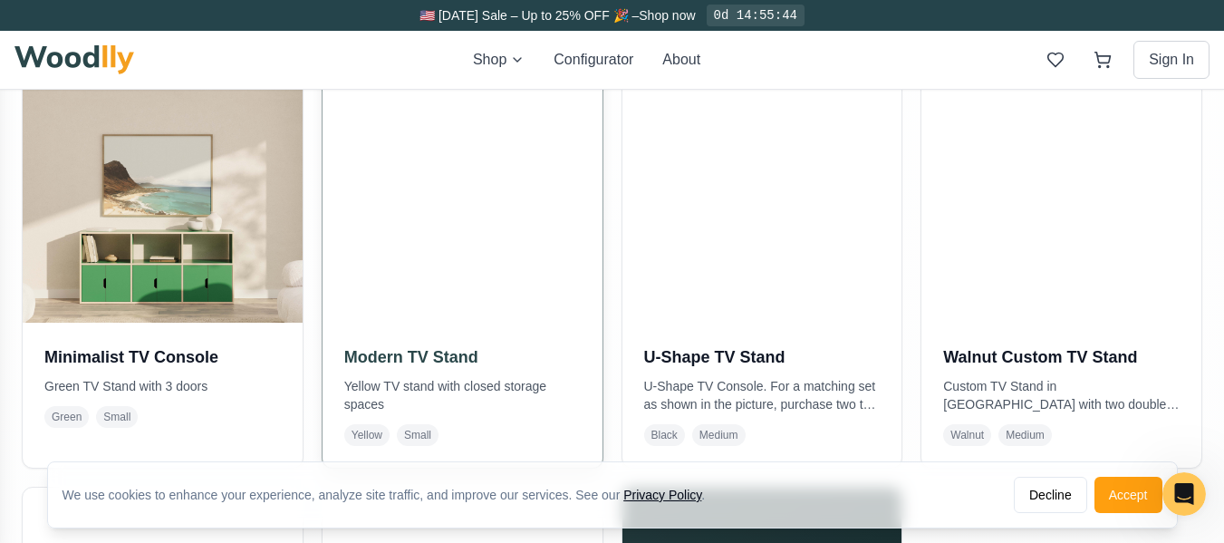
scroll to position [453, 0]
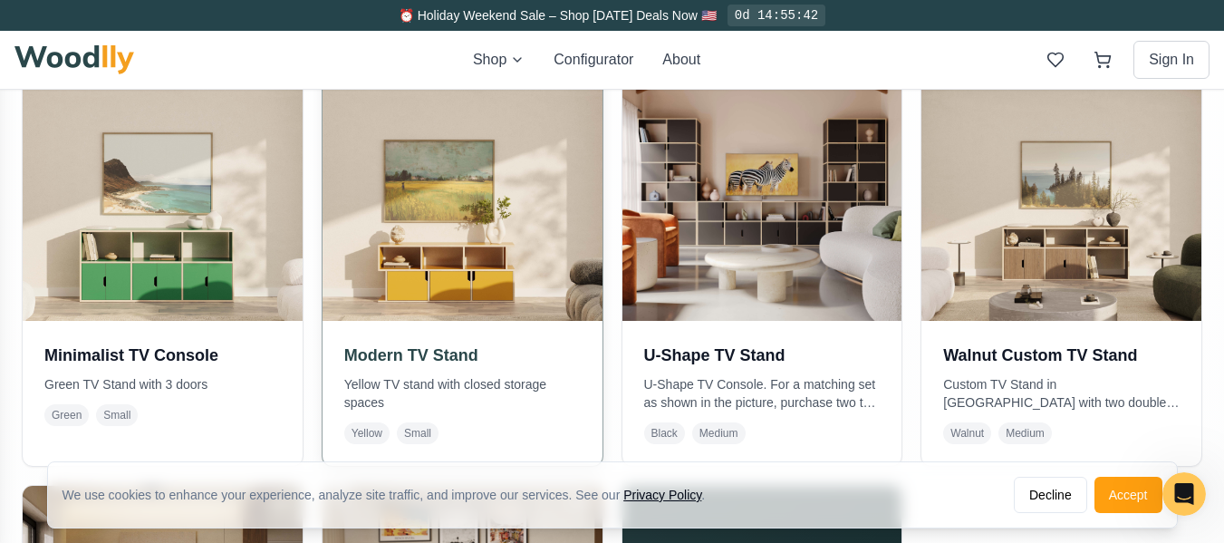
click at [471, 273] on img at bounding box center [461, 180] width 293 height 293
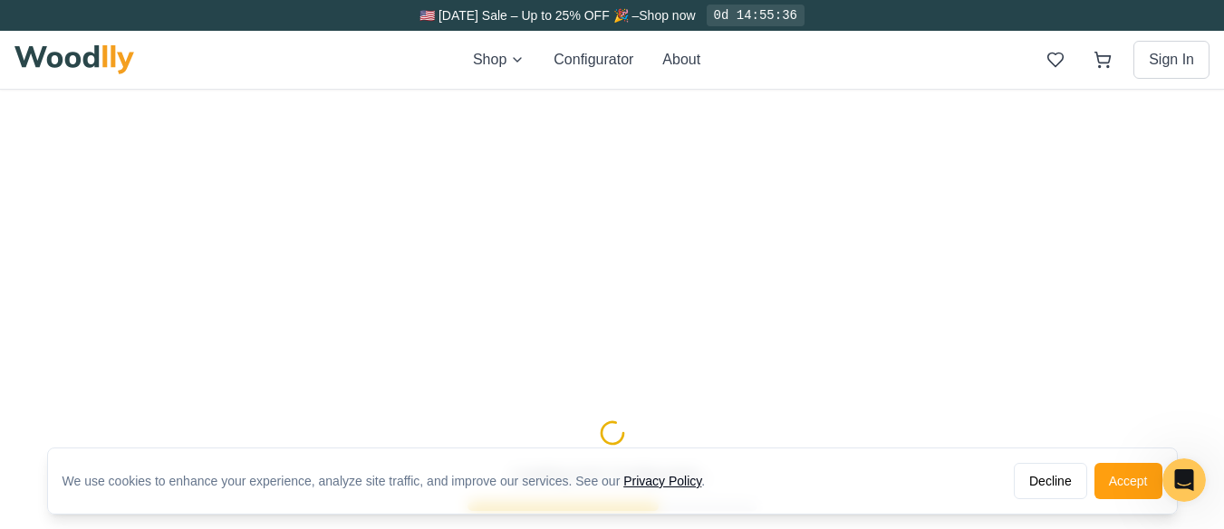
type input "52"
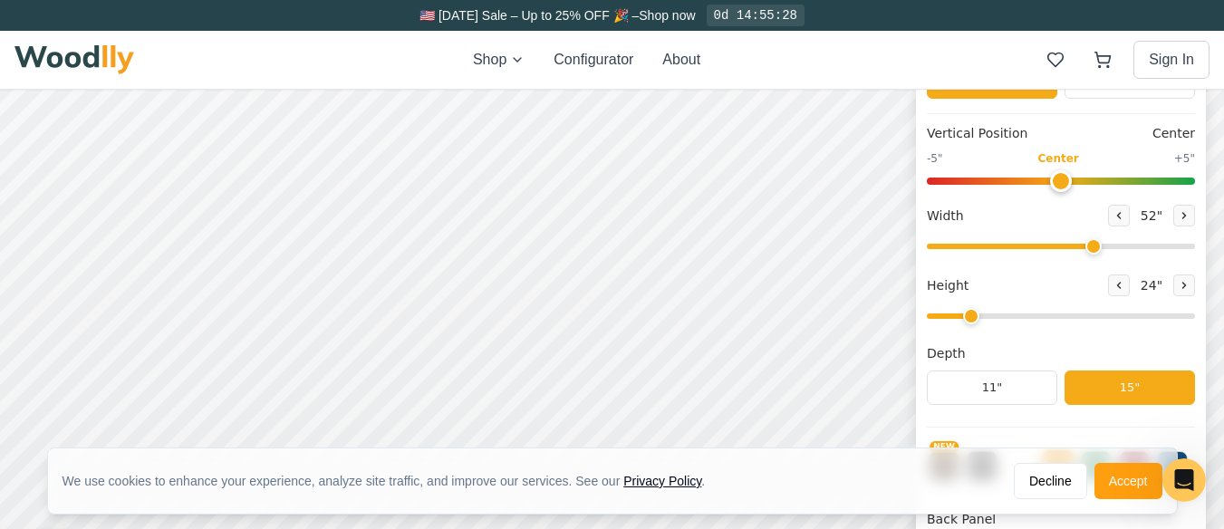
scroll to position [181, 0]
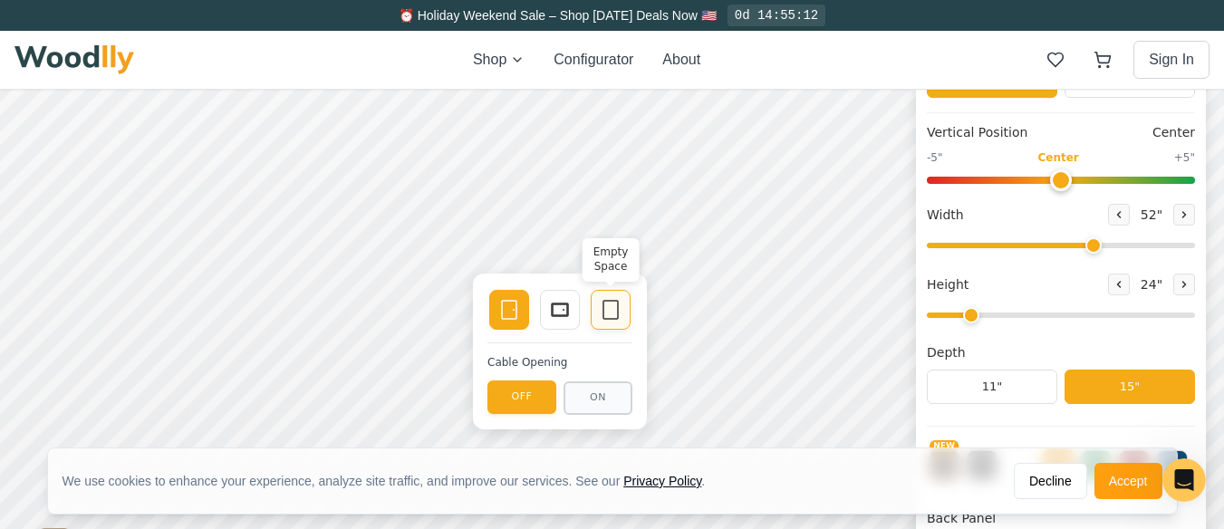
click at [756, 141] on icon at bounding box center [761, 141] width 22 height 22
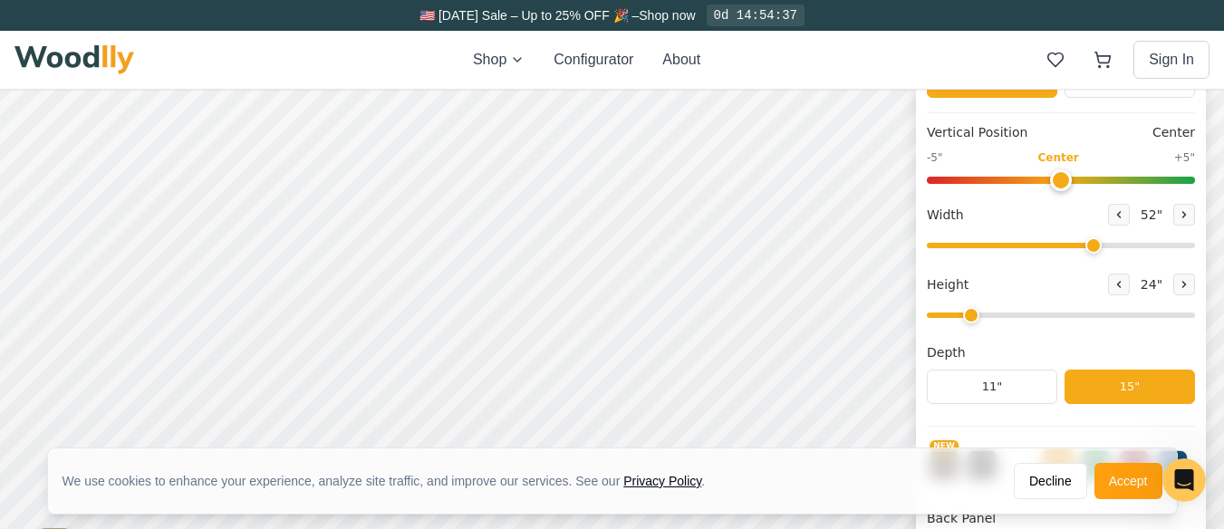
type input "2"
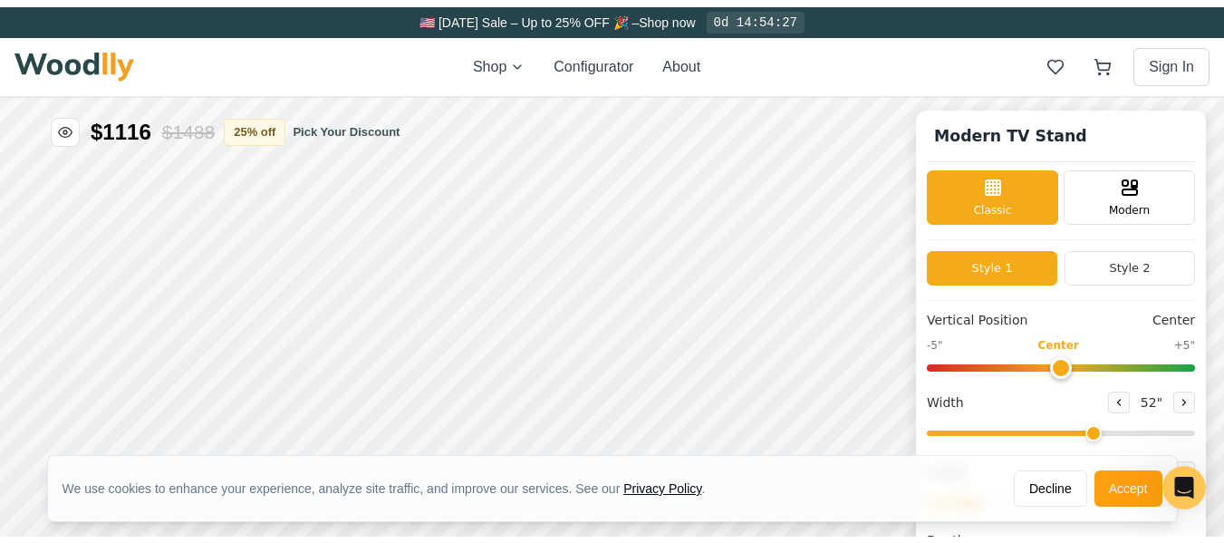
scroll to position [0, 0]
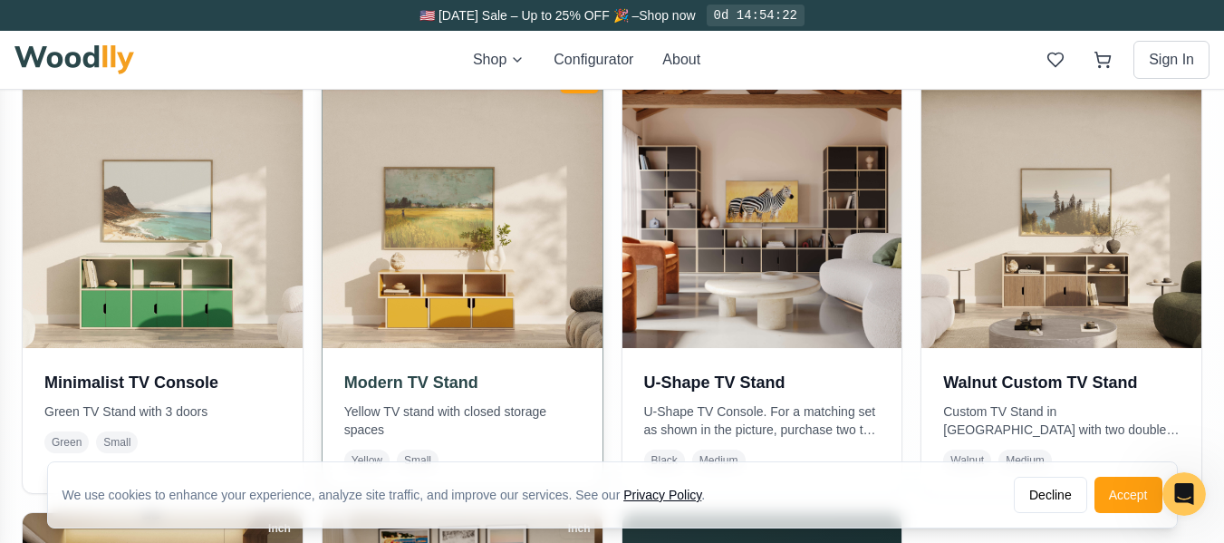
scroll to position [453, 0]
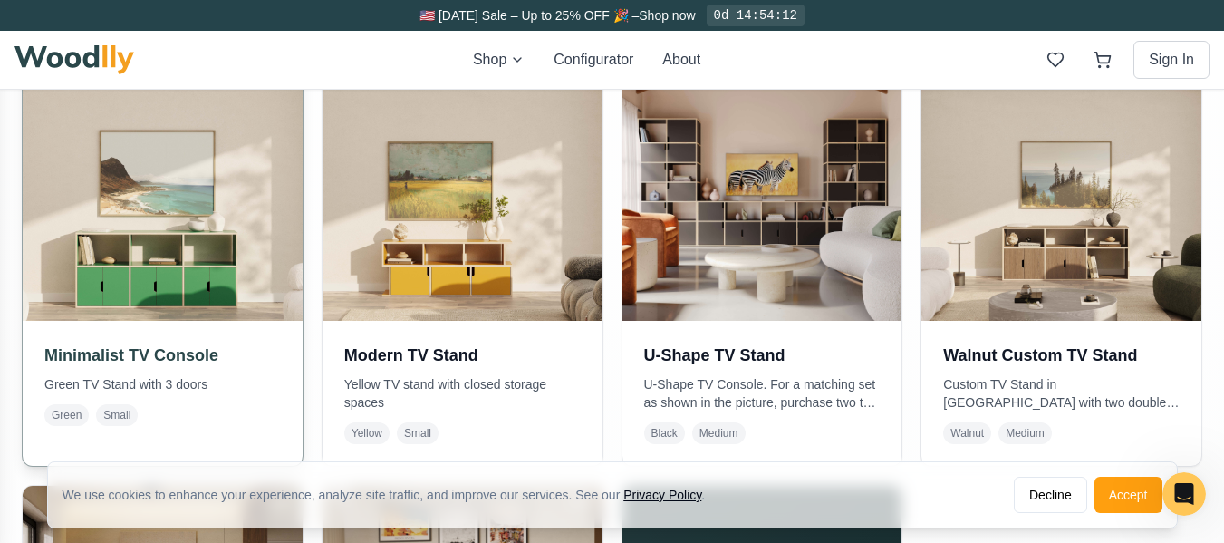
click at [184, 285] on img at bounding box center [161, 180] width 293 height 293
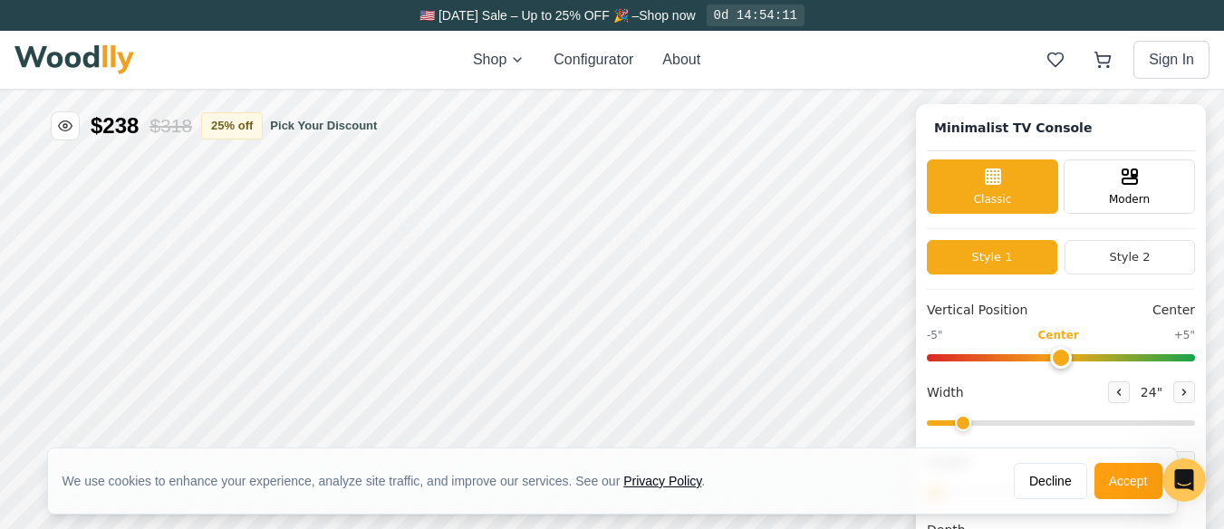
type input "63"
type input "2"
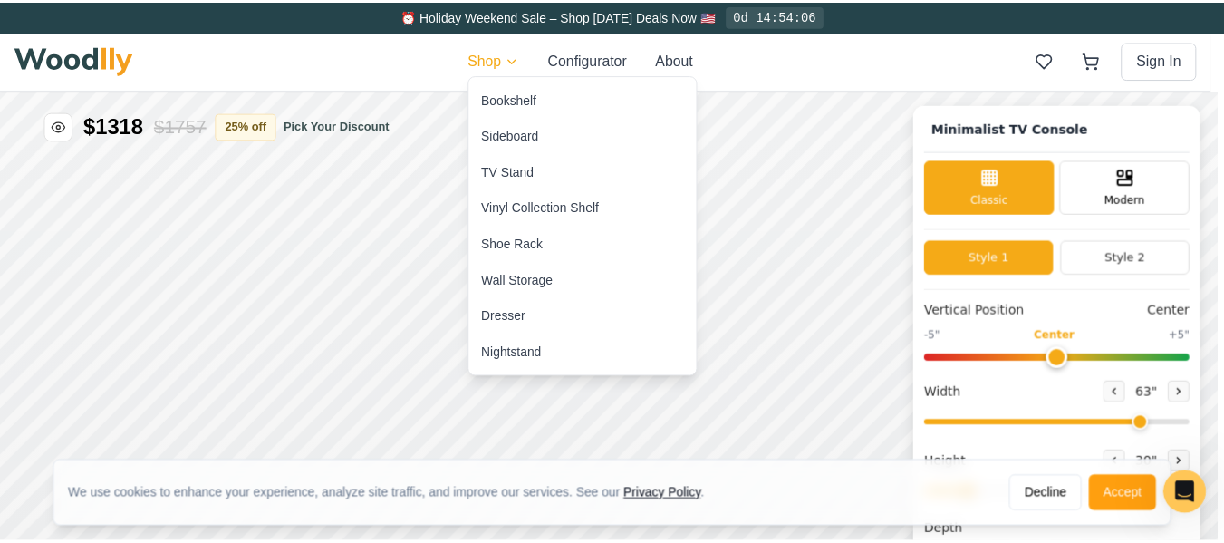
scroll to position [454, 0]
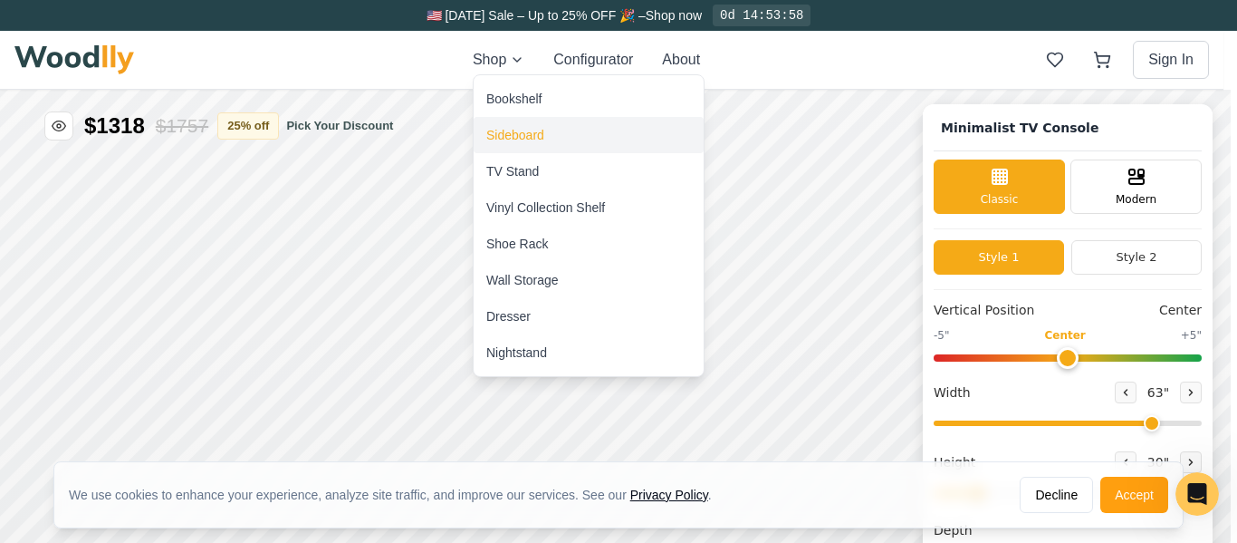
click at [524, 135] on div "Sideboard" at bounding box center [515, 135] width 58 height 18
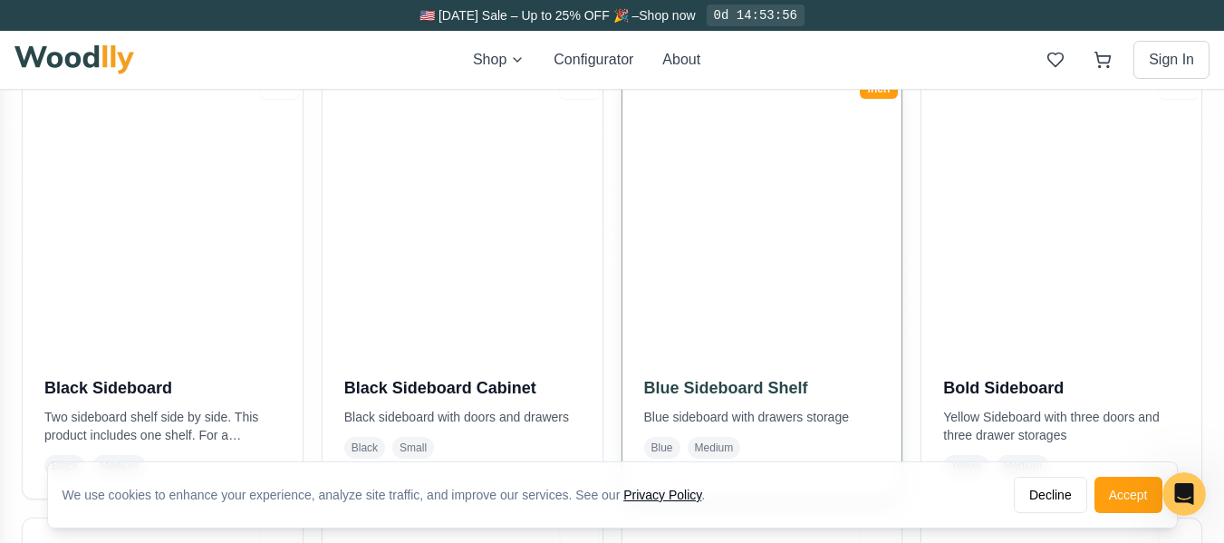
scroll to position [453, 0]
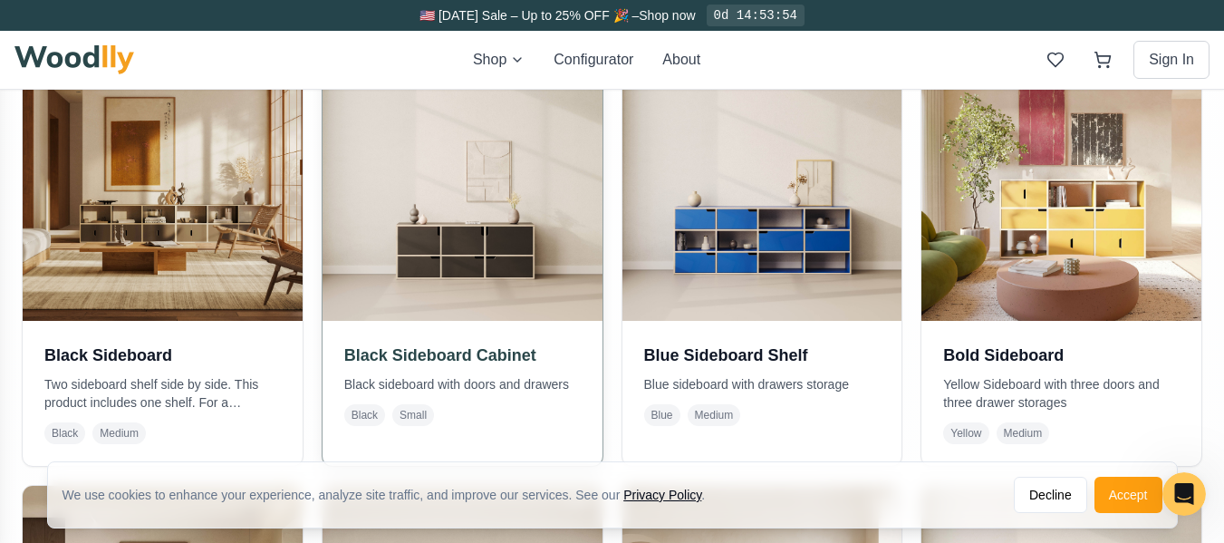
click at [476, 239] on img at bounding box center [461, 180] width 293 height 293
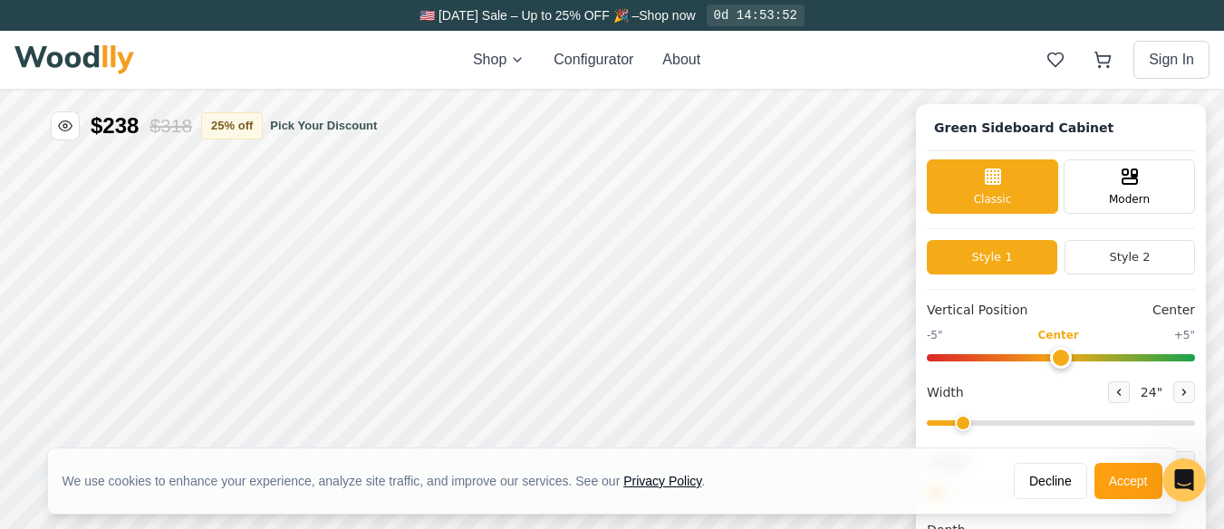
type input "54"
type input "2"
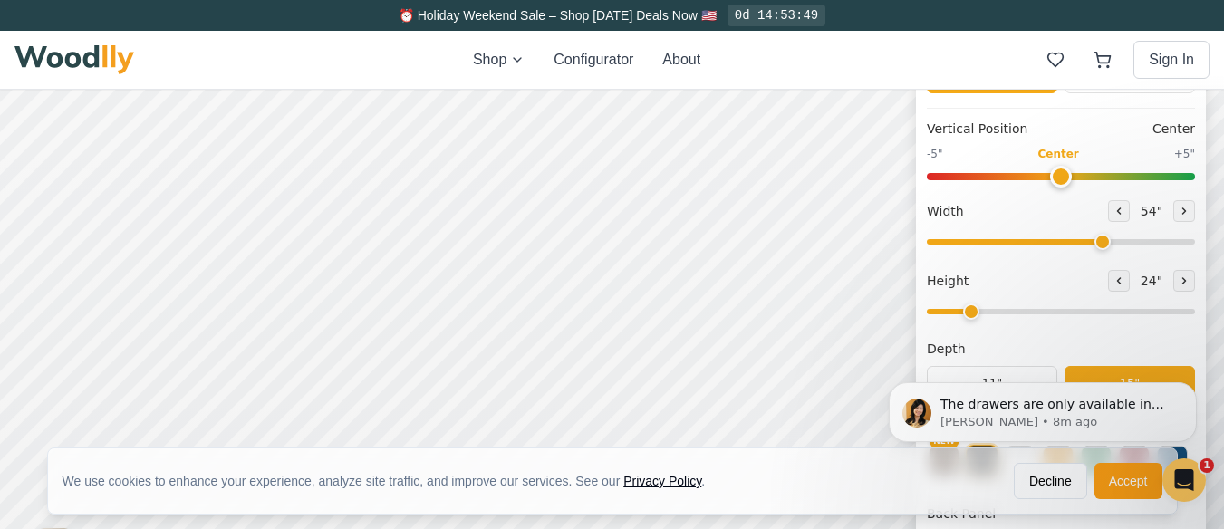
scroll to position [586, 0]
type input "60"
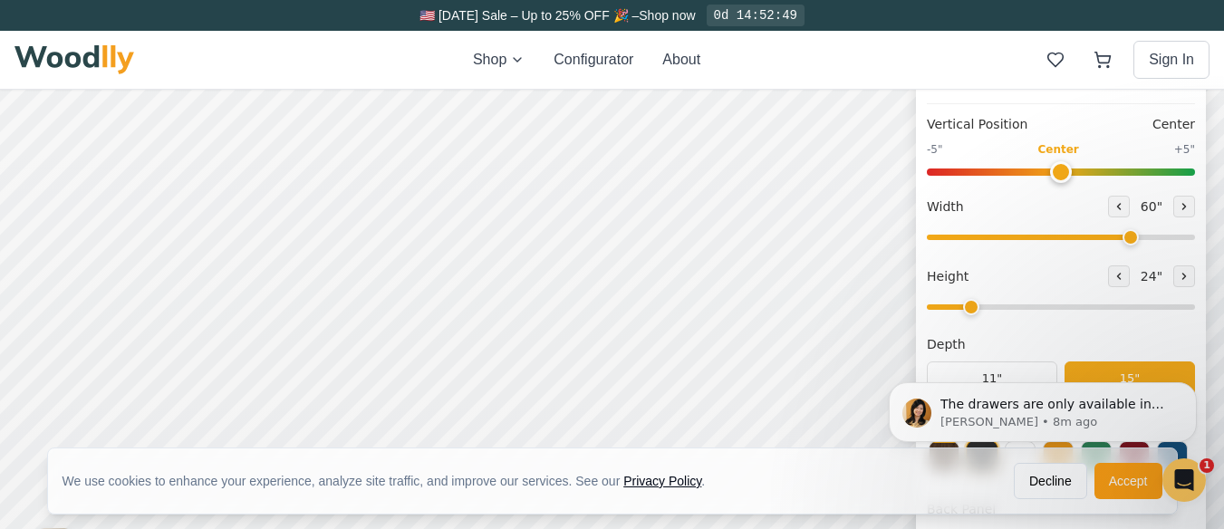
scroll to position [91, 0]
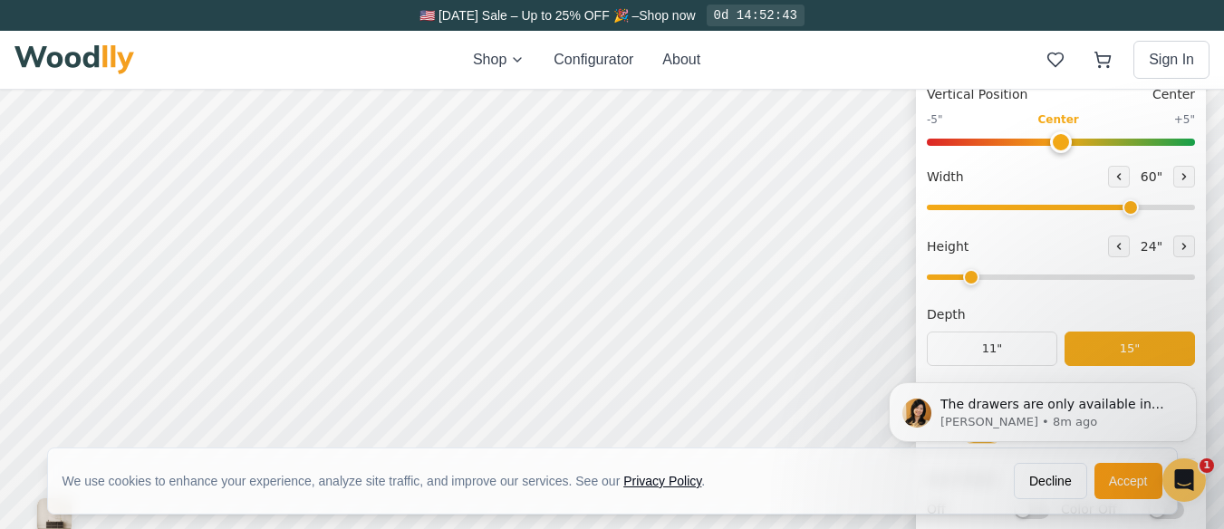
scroll to position [181, 0]
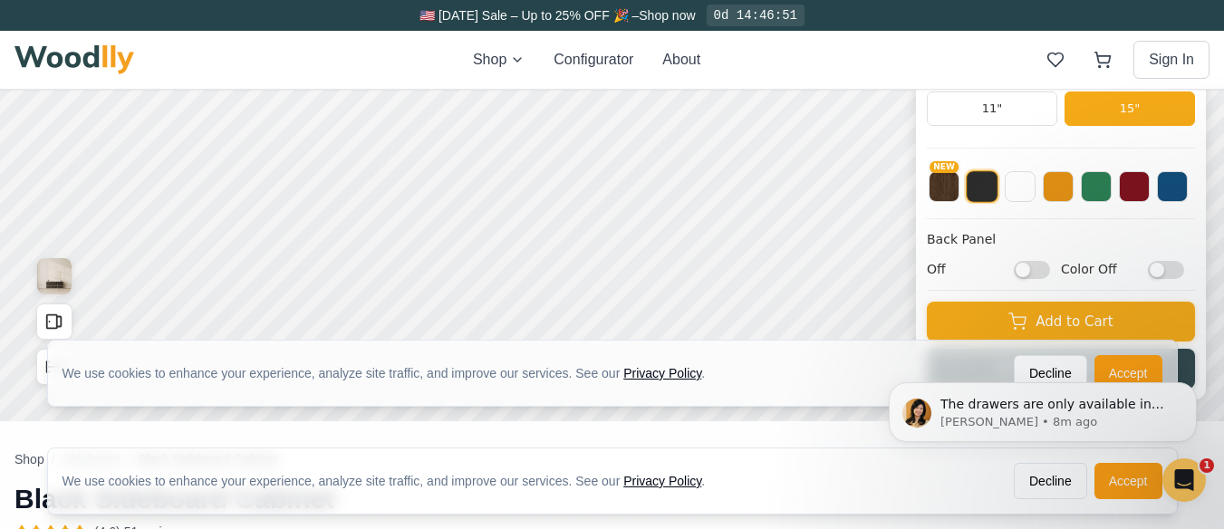
scroll to position [453, 0]
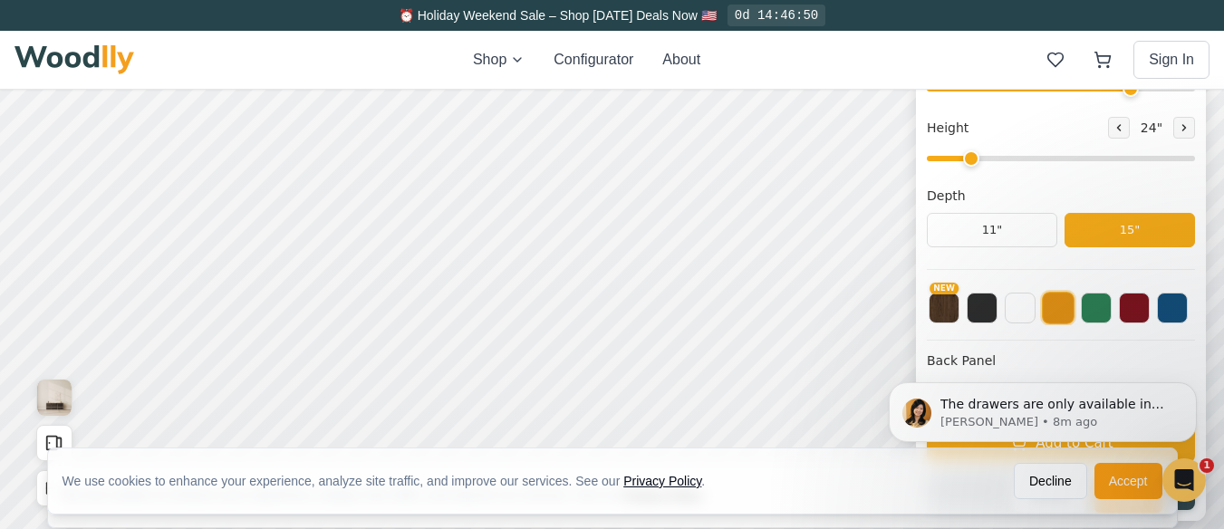
scroll to position [362, 0]
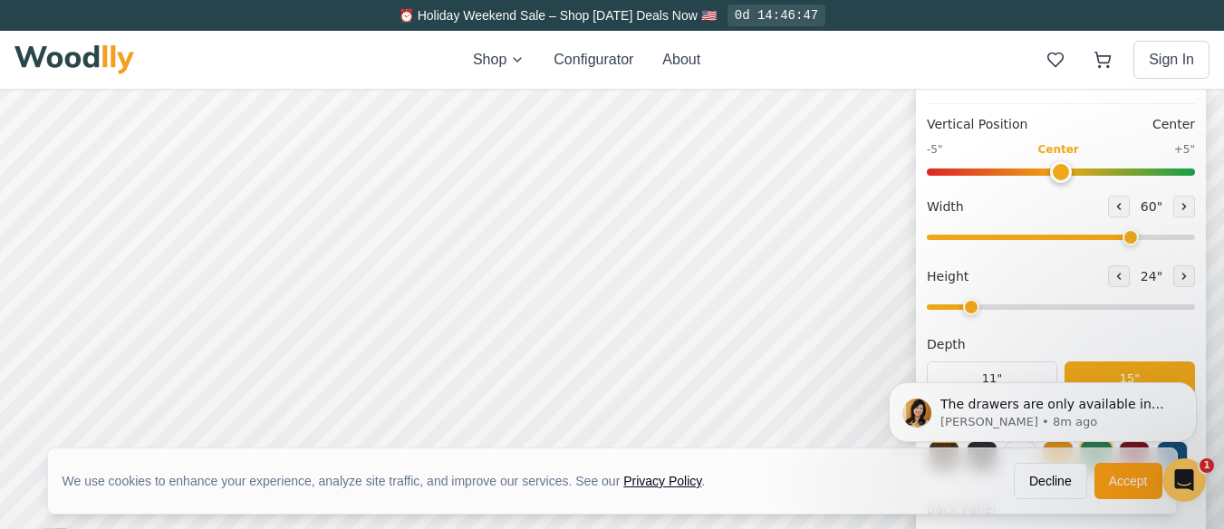
scroll to position [272, 0]
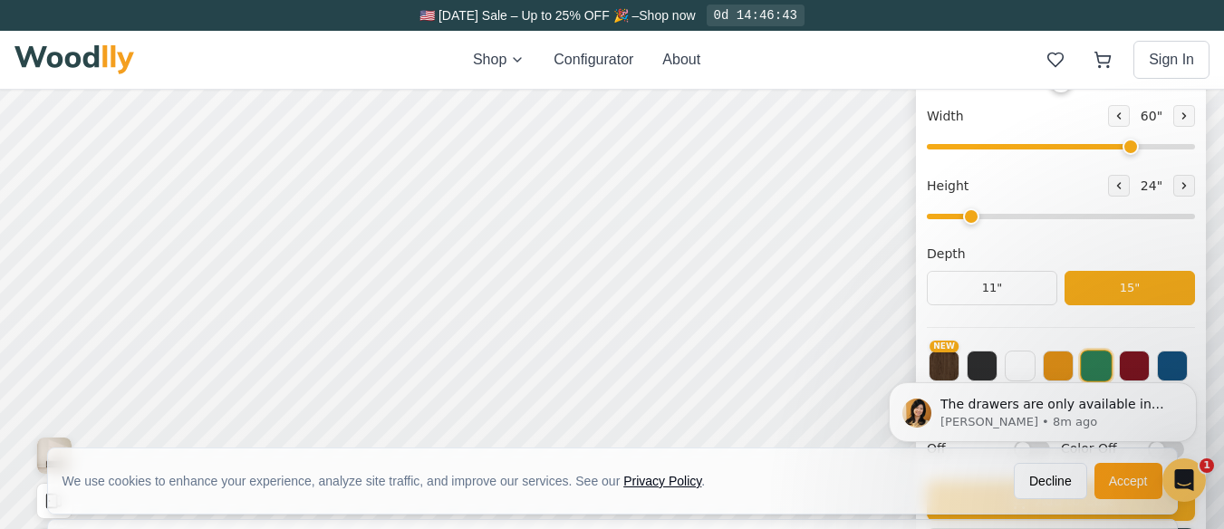
click at [975, 361] on body "The drawers are only available in height of 9” and 12”. On 1 height you can add…" at bounding box center [1043, 411] width 348 height 121
click at [984, 364] on body "The drawers are only available in height of 9” and 12”. On 1 height you can add…" at bounding box center [1043, 411] width 348 height 121
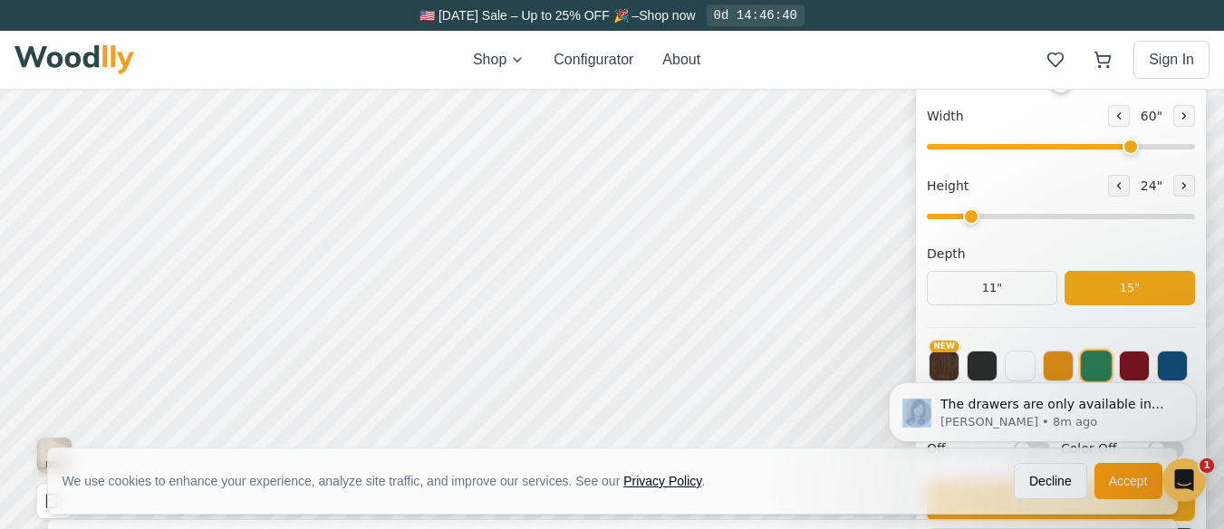
click at [984, 364] on body "The drawers are only available in height of 9” and 12”. On 1 height you can add…" at bounding box center [1043, 411] width 348 height 121
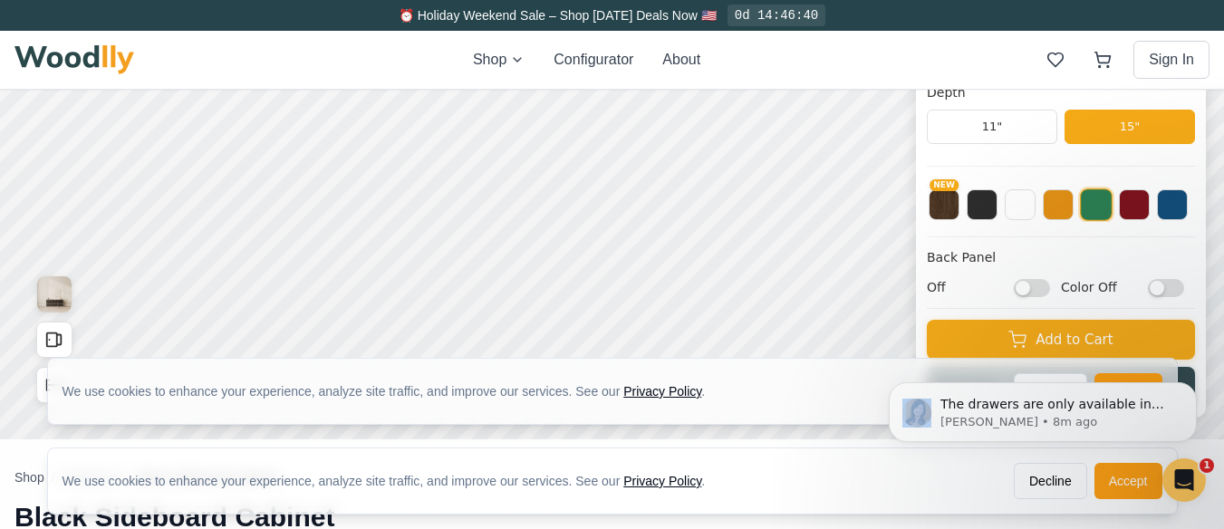
scroll to position [453, 0]
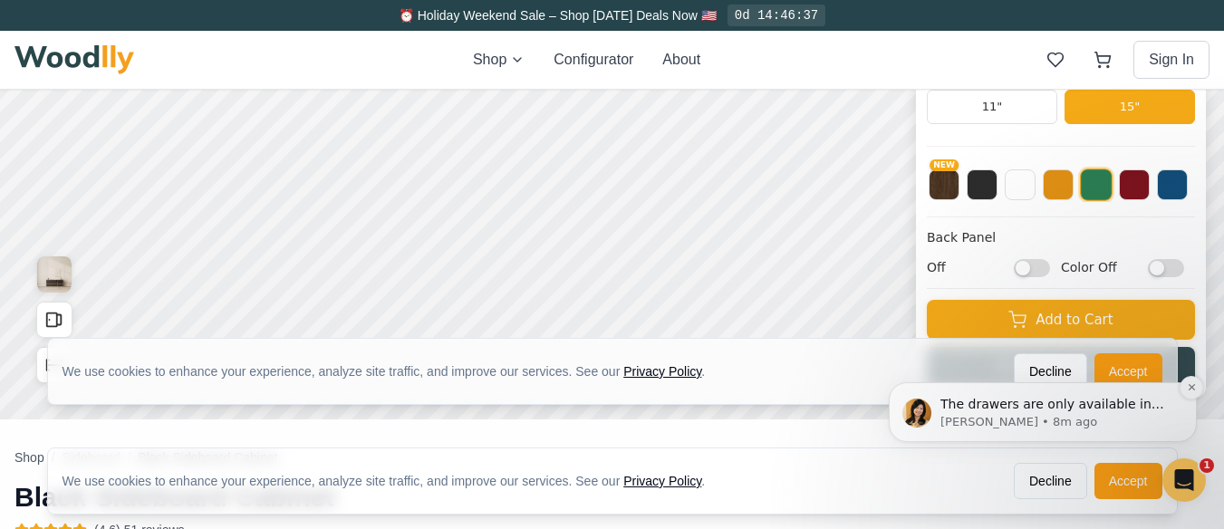
click at [988, 414] on p "[PERSON_NAME] • 8m ago" at bounding box center [1057, 422] width 234 height 16
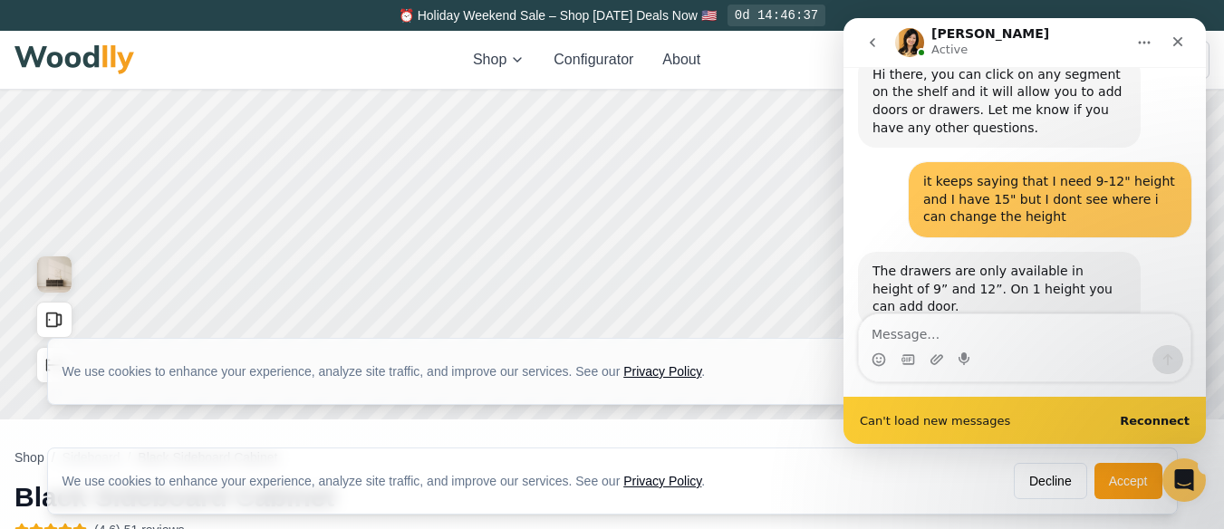
scroll to position [0, 0]
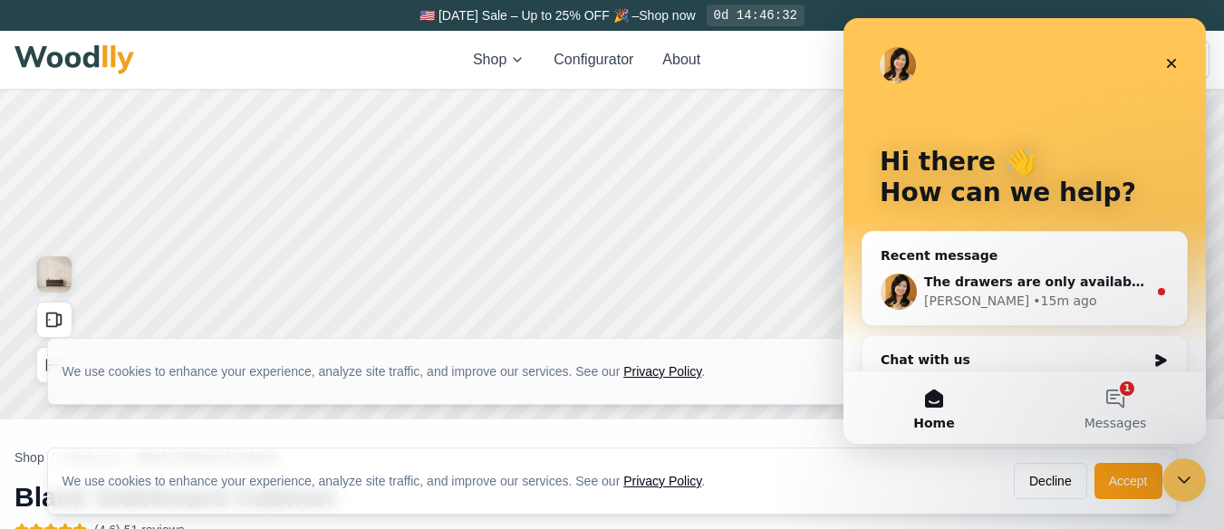
click at [1060, 284] on span "The drawers are only available in height of 9” and 12”. On 1 height you can add…" at bounding box center [1231, 281] width 614 height 14
click at [1061, 277] on span "The drawers are only available in height of 9” and 12”. On 1 height you can add…" at bounding box center [1231, 281] width 614 height 14
click at [1062, 276] on span "The drawers are only available in height of 9” and 12”. On 1 height you can add…" at bounding box center [1231, 281] width 614 height 14
click at [1119, 395] on button "1 Messages" at bounding box center [1114, 407] width 181 height 72
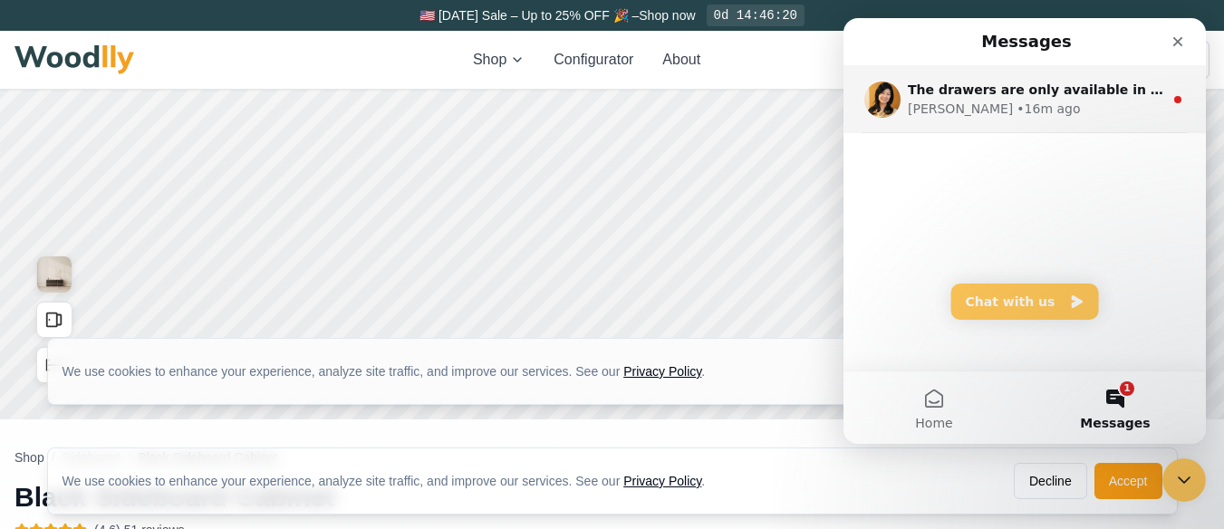
click at [1146, 86] on span "The drawers are only available in height of 9” and 12”. On 1 height you can add…" at bounding box center [1215, 89] width 614 height 14
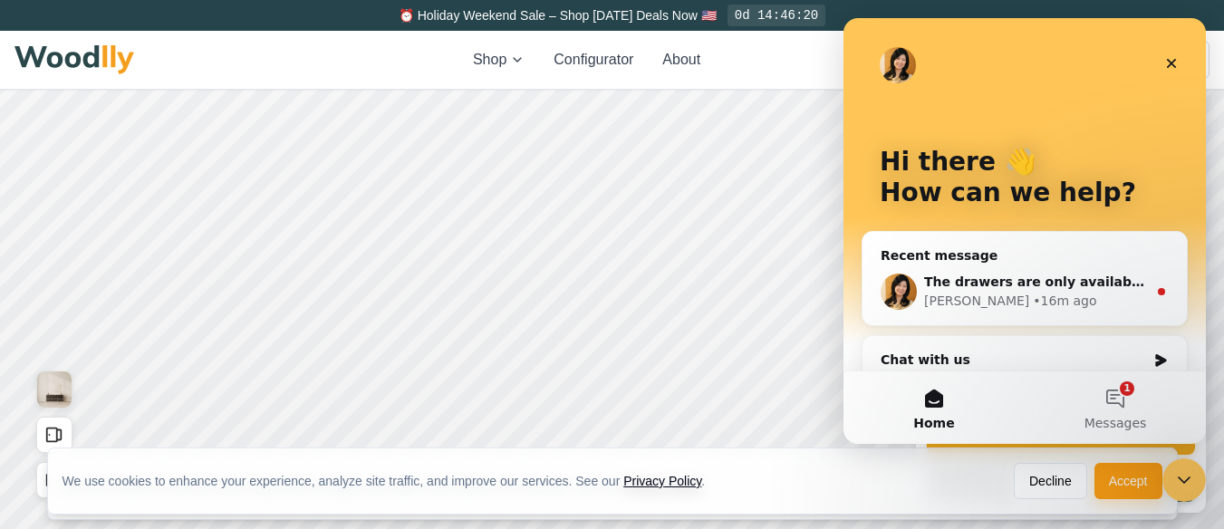
scroll to position [91, 0]
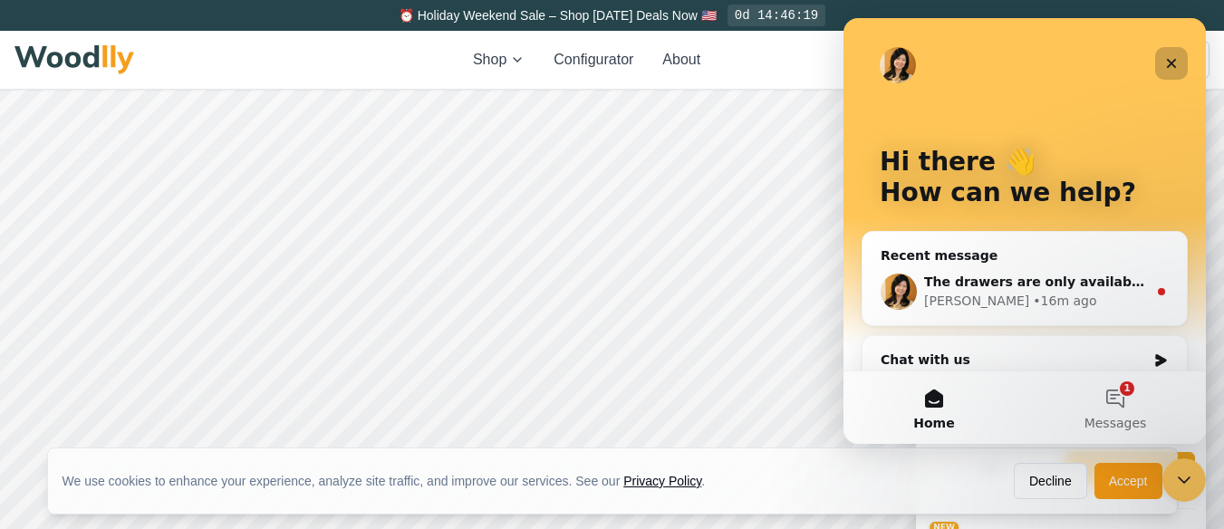
drag, startPoint x: 1168, startPoint y: 59, endPoint x: 1907, endPoint y: 105, distance: 740.5
click at [1168, 59] on icon "Close" at bounding box center [1171, 63] width 14 height 14
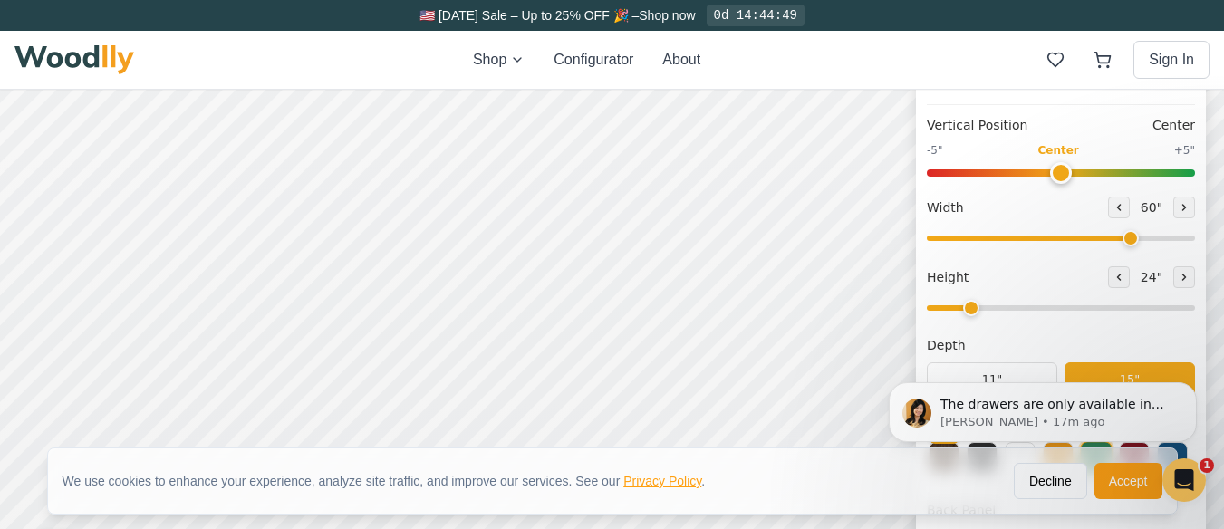
scroll to position [181, 0]
click at [1004, 312] on div "The drawers are only available in height of 9” and 12”. On 1 height you can add…" at bounding box center [1042, 329] width 333 height 226
click at [1012, 309] on div "The drawers are only available in height of 9” and 12”. On 1 height you can add…" at bounding box center [1042, 329] width 333 height 226
type input "3"
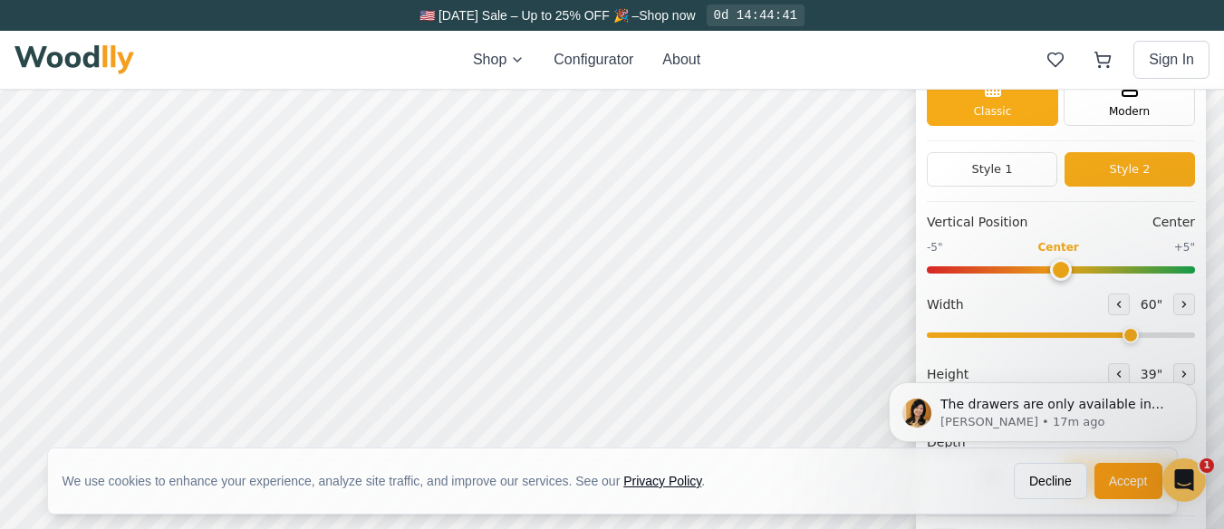
scroll to position [0, 0]
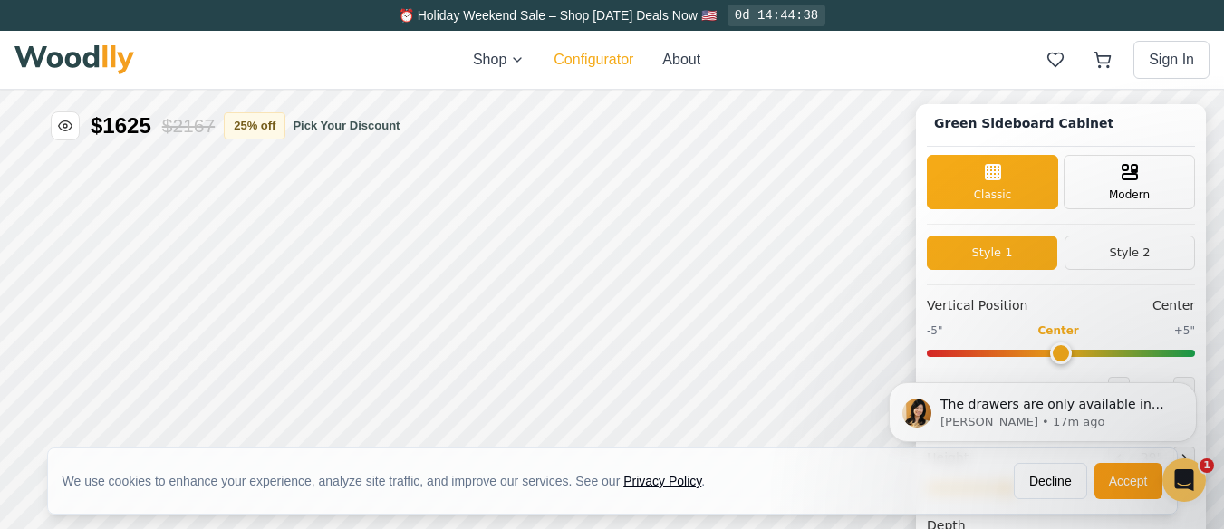
click at [589, 50] on button "Configurator" at bounding box center [593, 60] width 80 height 22
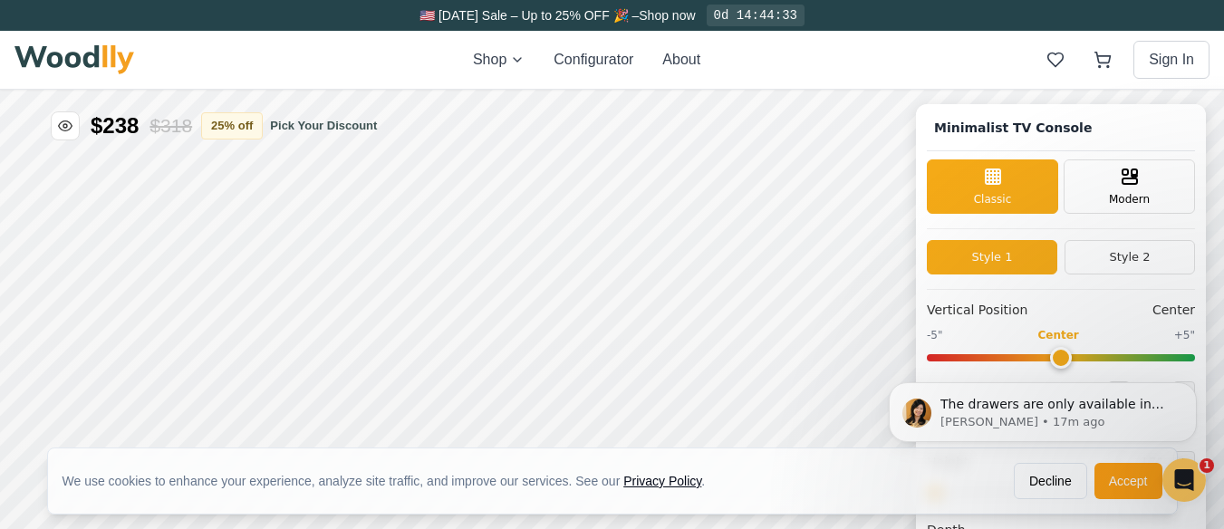
type input "63"
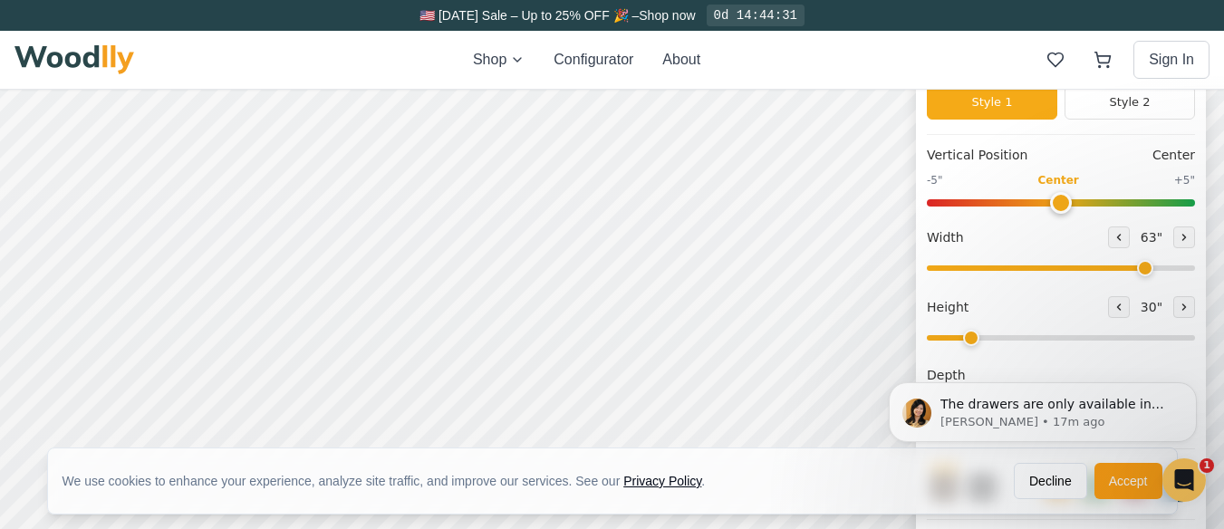
scroll to position [181, 0]
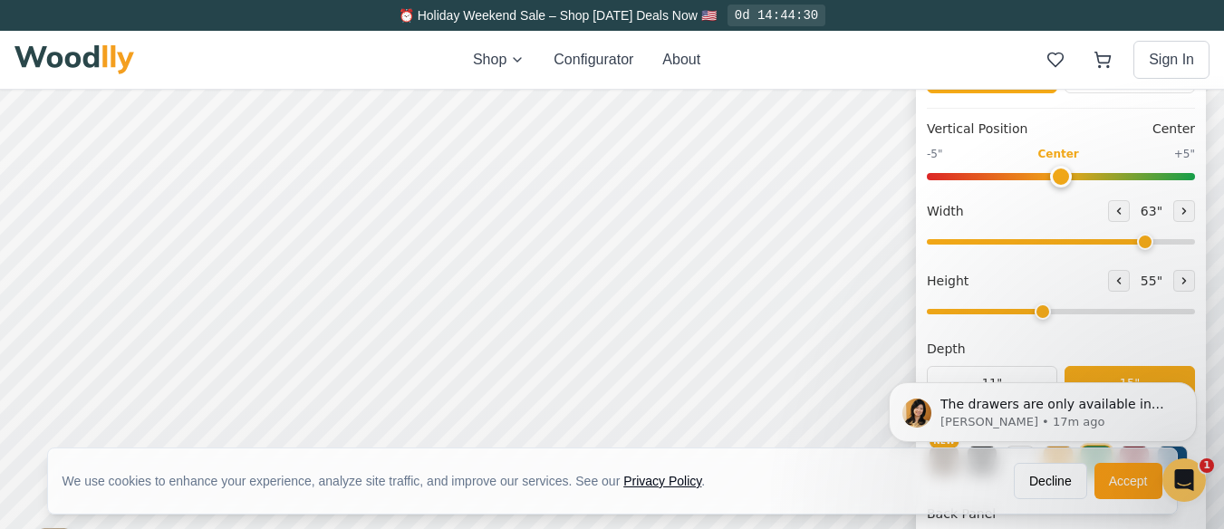
type input "2"
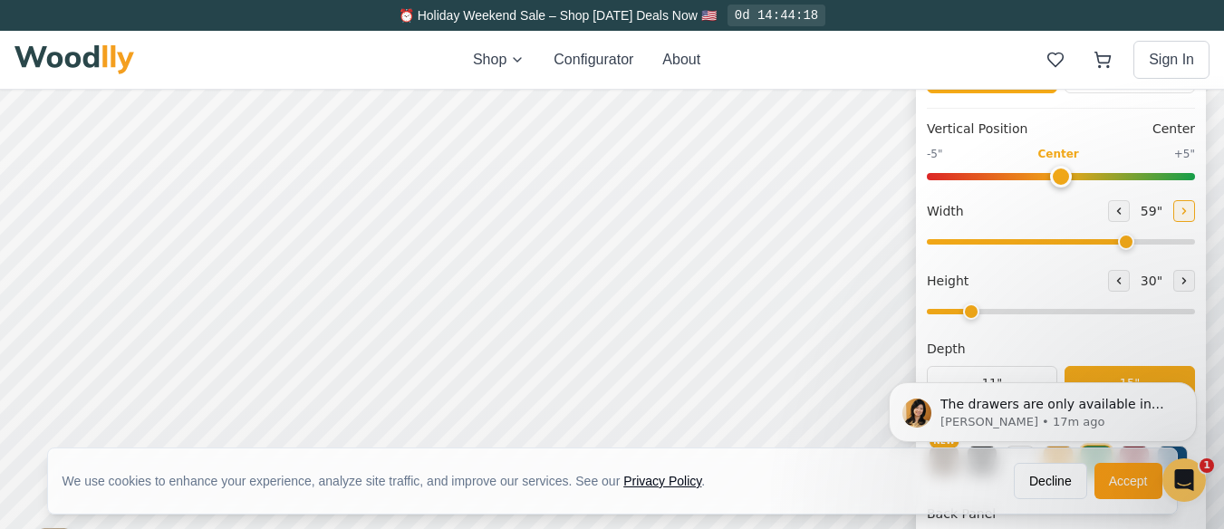
type input "60"
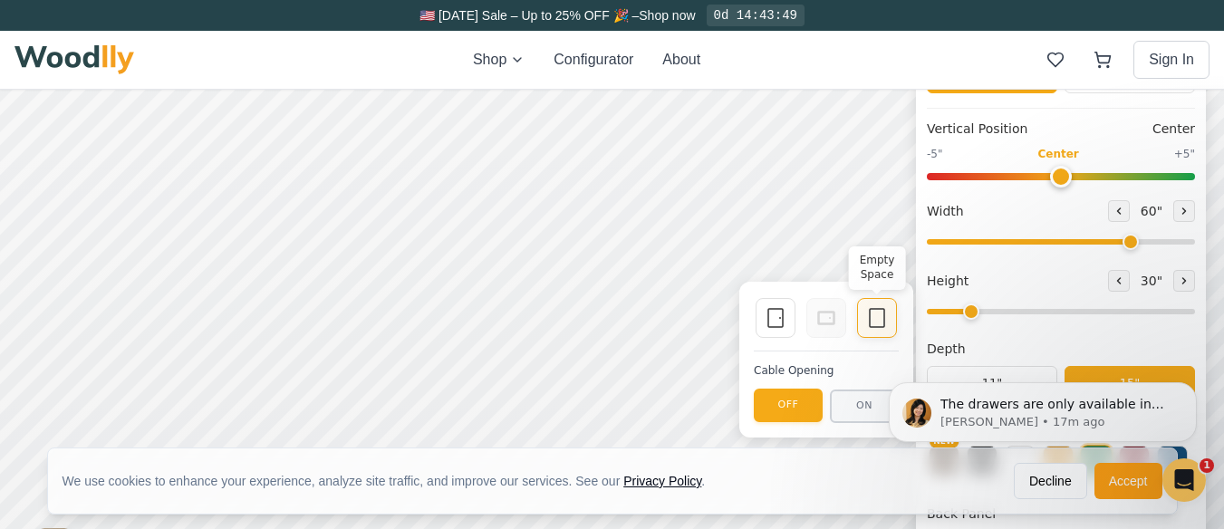
click at [836, 381] on icon at bounding box center [840, 385] width 22 height 22
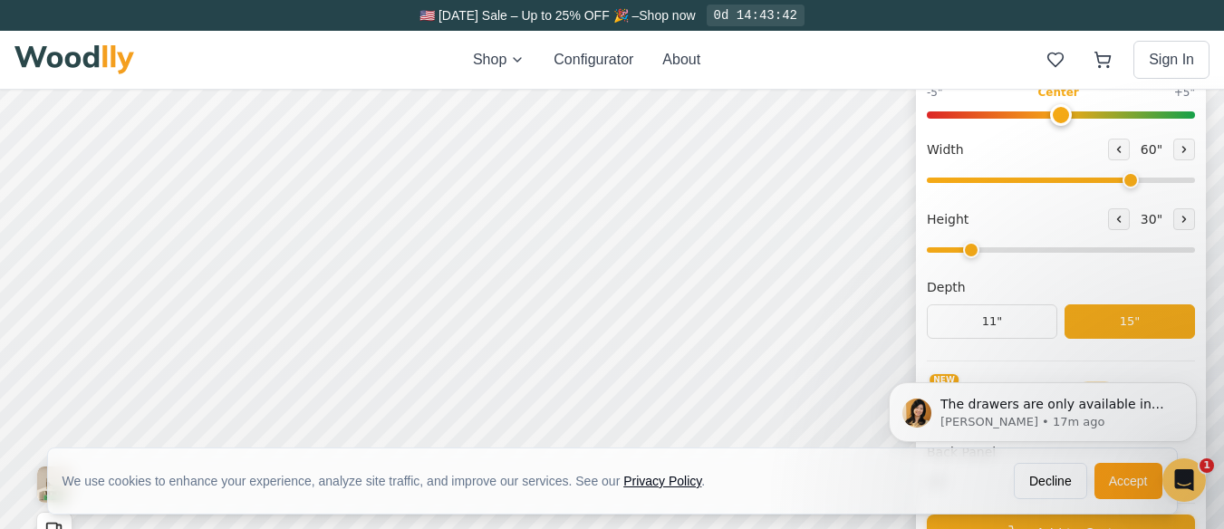
scroll to position [272, 0]
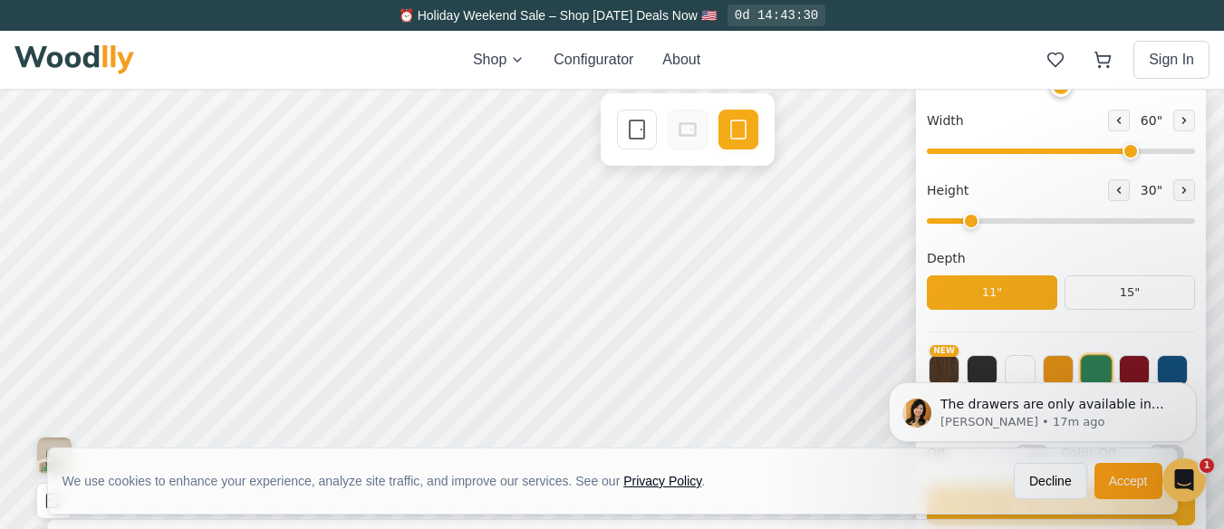
click at [1114, 293] on div "The drawers are only available in height of 9” and 12”. On 1 height you can add…" at bounding box center [1042, 329] width 333 height 226
click at [1132, 302] on div "The drawers are only available in height of 9” and 12”. On 1 height you can add…" at bounding box center [1042, 329] width 333 height 226
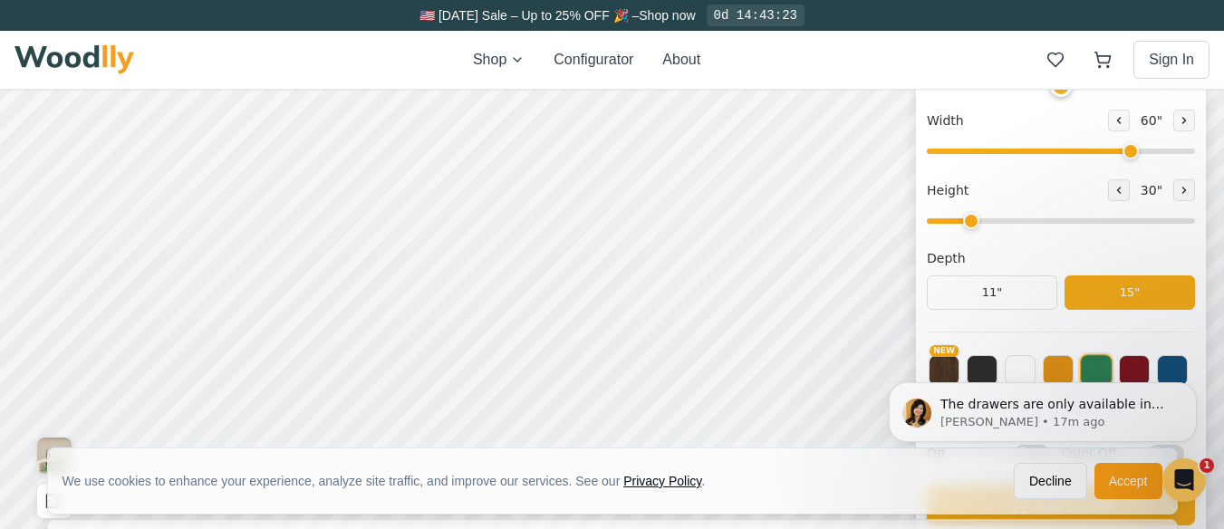
scroll to position [181, 0]
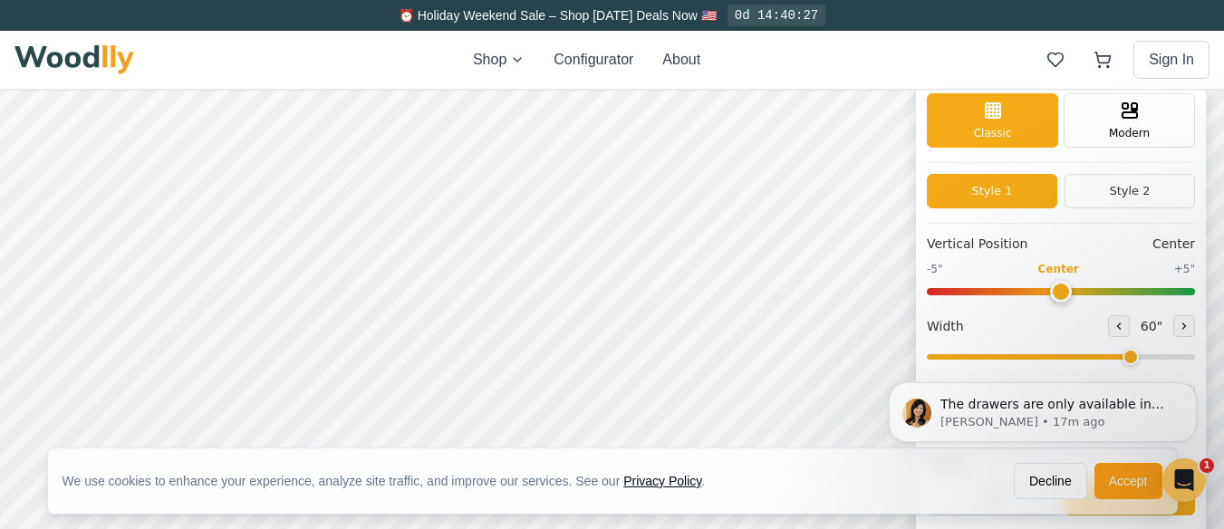
scroll to position [91, 0]
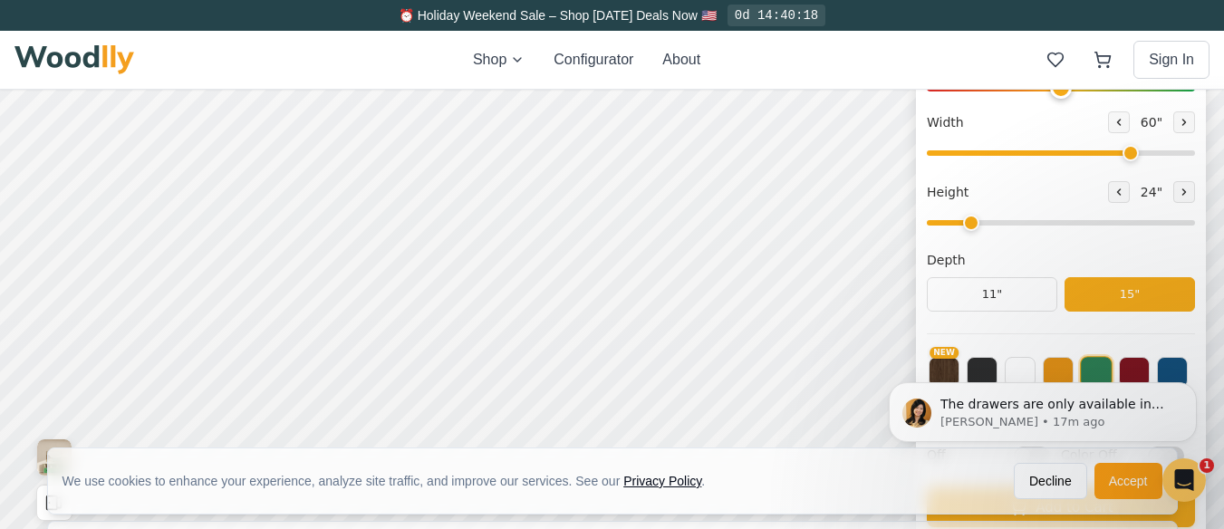
scroll to position [272, 0]
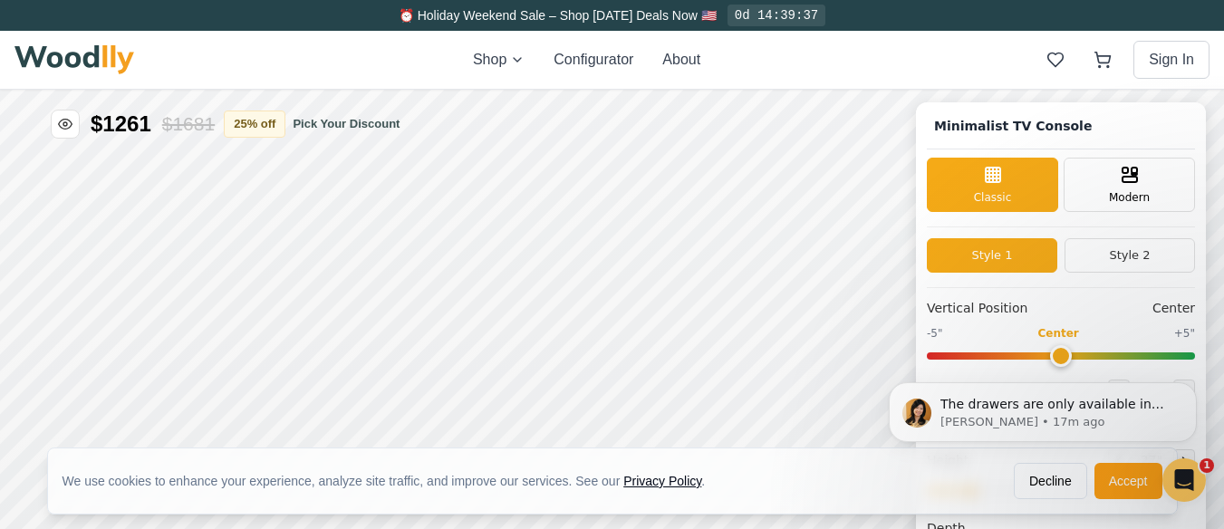
scroll to position [0, 0]
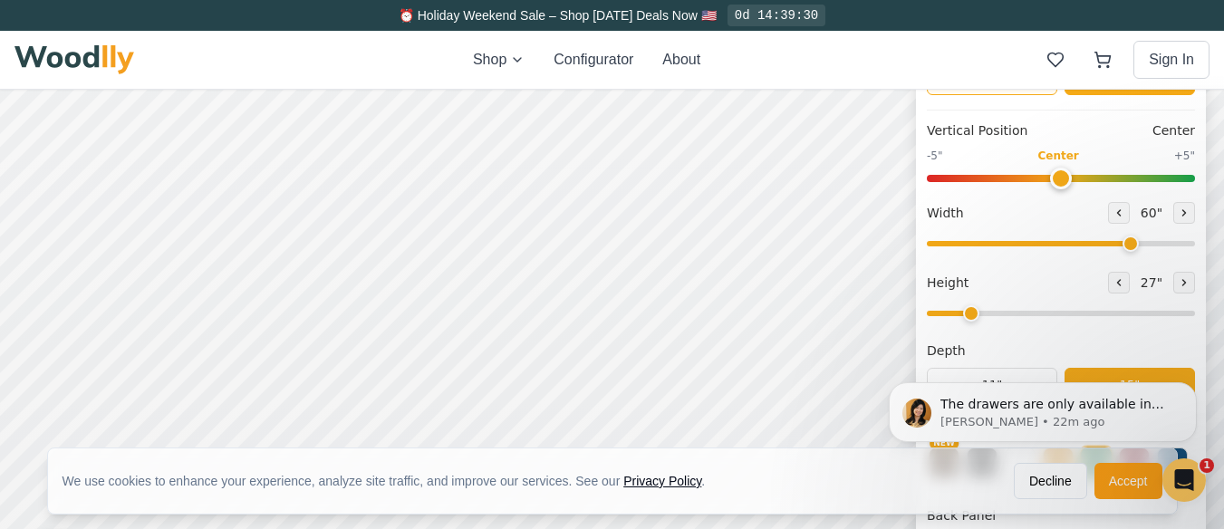
scroll to position [181, 0]
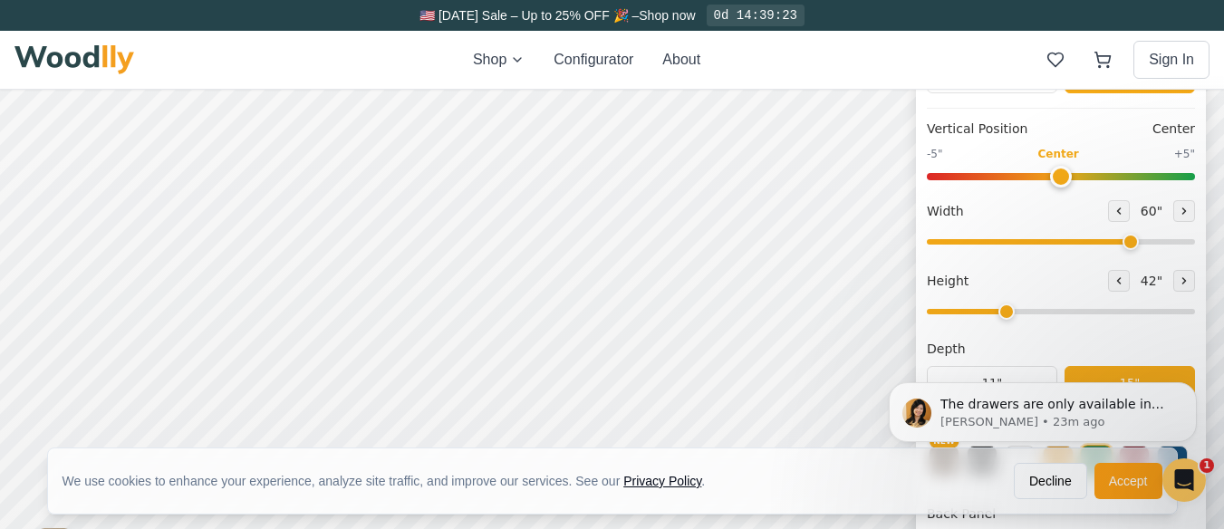
type input "2"
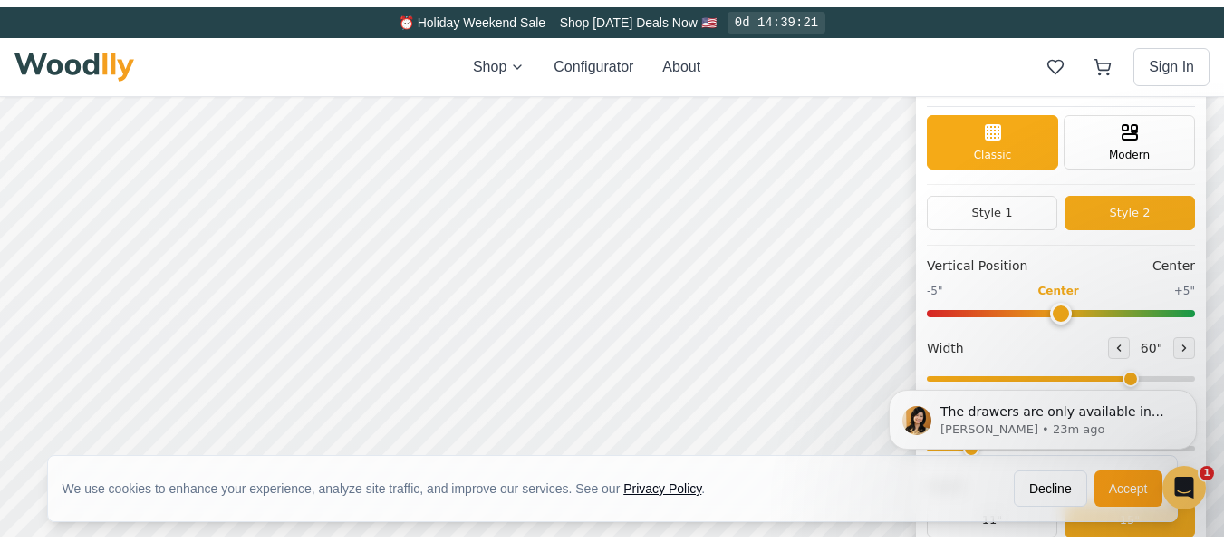
scroll to position [0, 0]
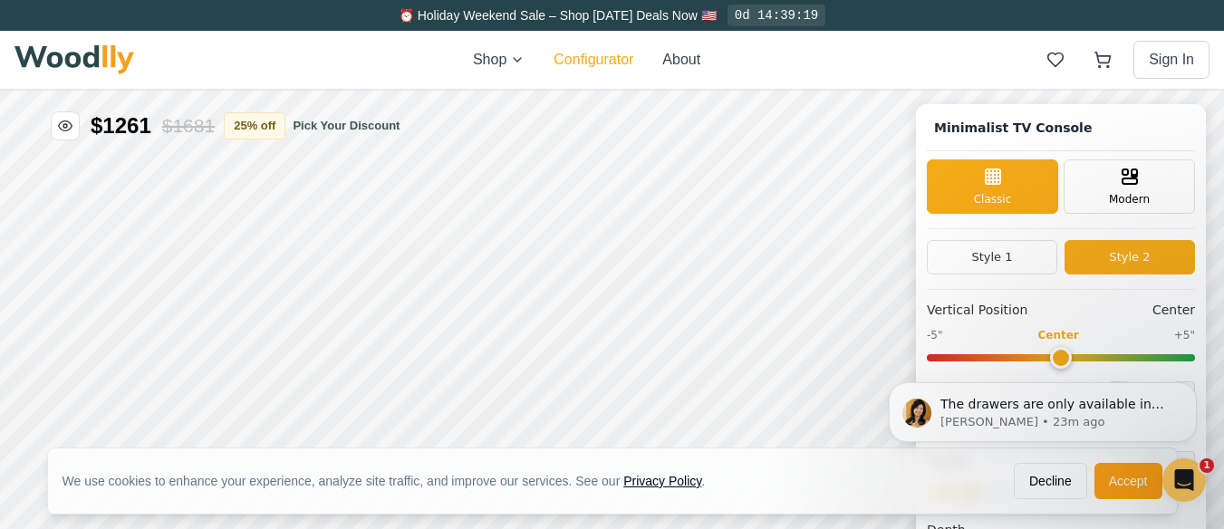
click at [601, 59] on button "Configurator" at bounding box center [593, 60] width 80 height 22
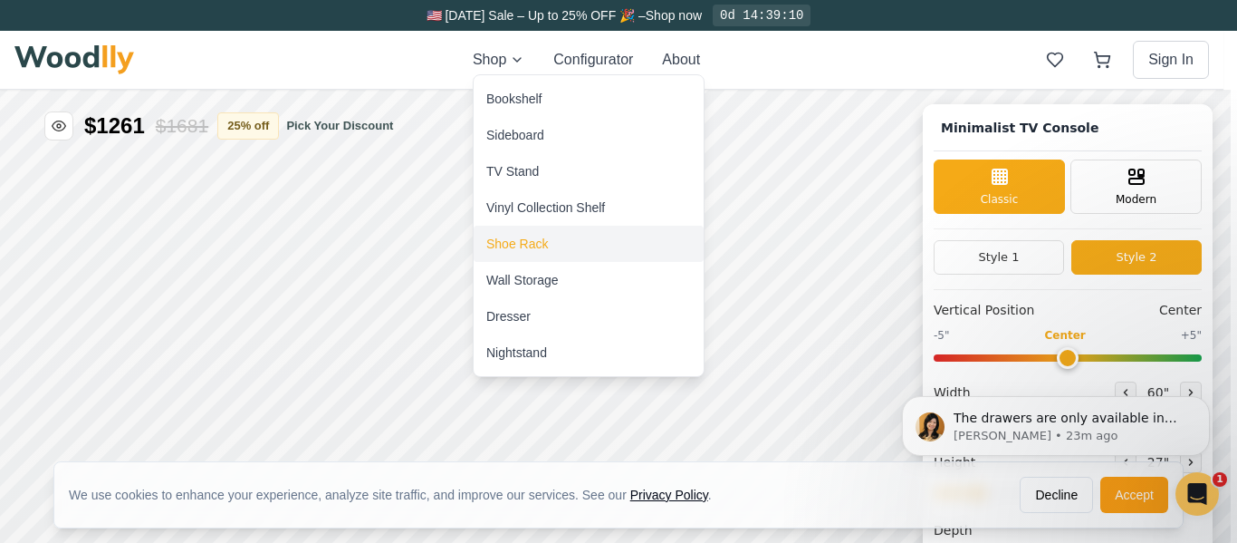
click at [540, 240] on div "Shoe Rack" at bounding box center [517, 244] width 62 height 18
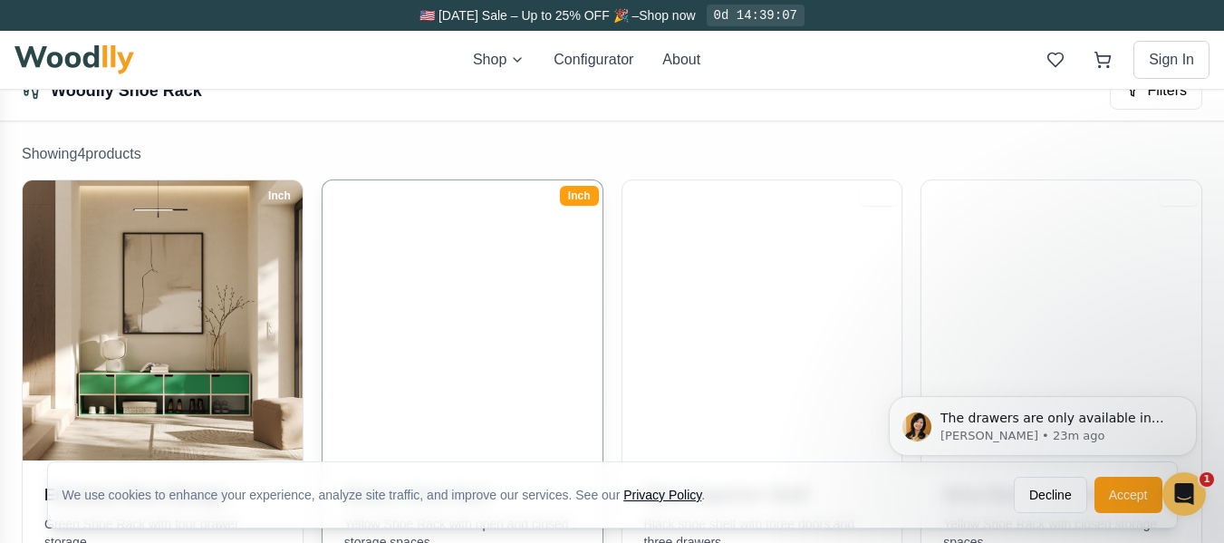
scroll to position [362, 0]
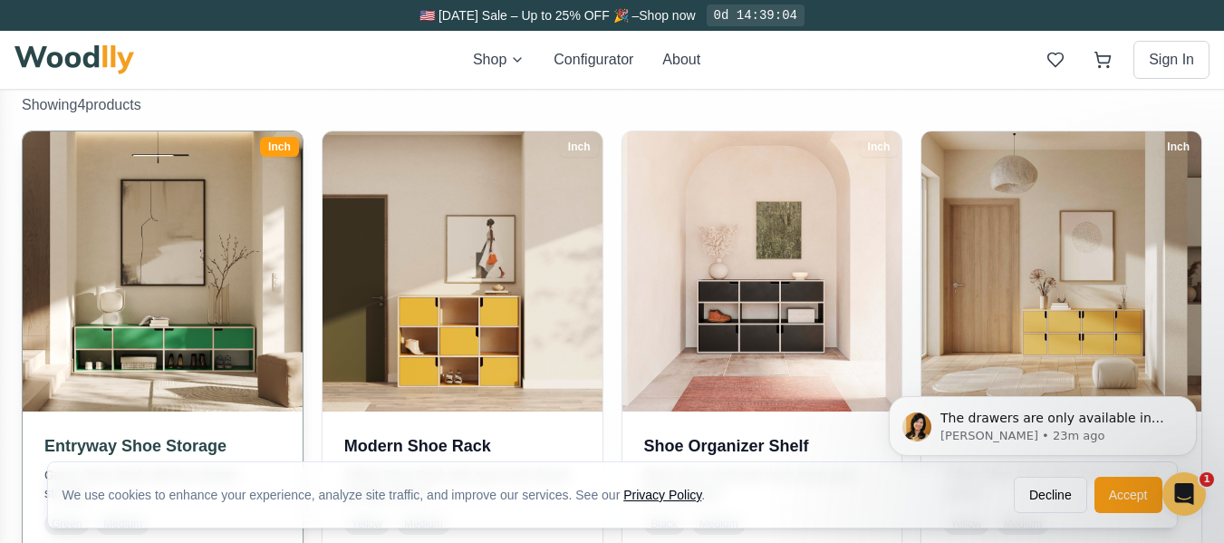
click at [179, 339] on img at bounding box center [161, 270] width 293 height 293
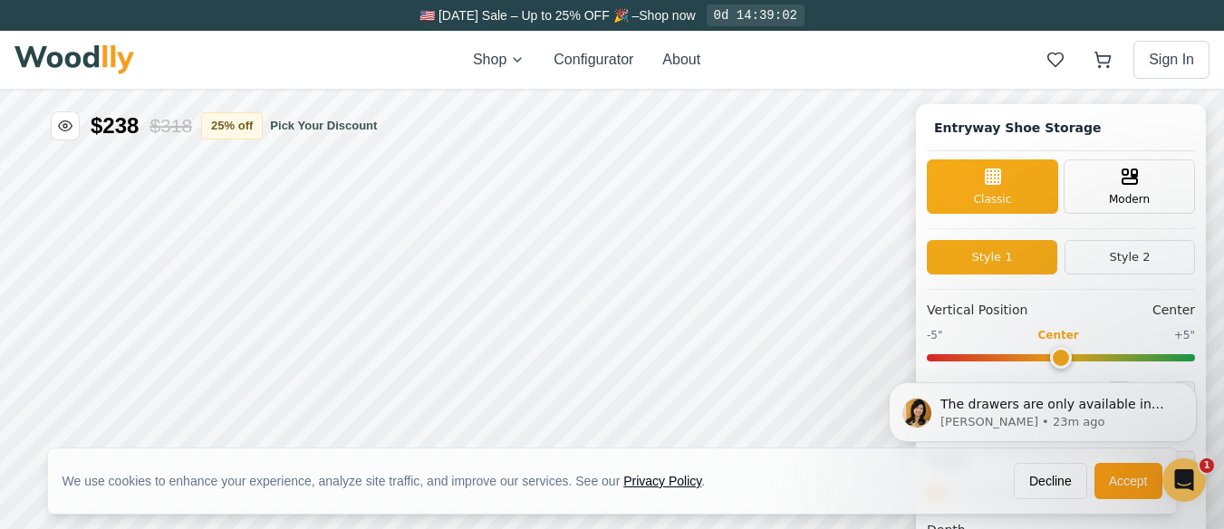
type input "67"
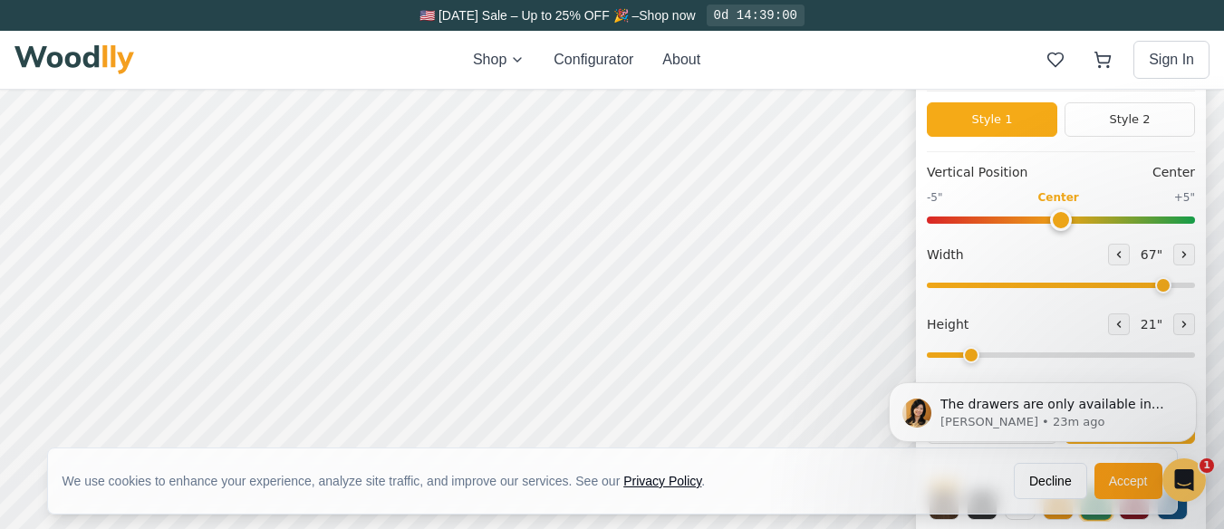
scroll to position [181, 0]
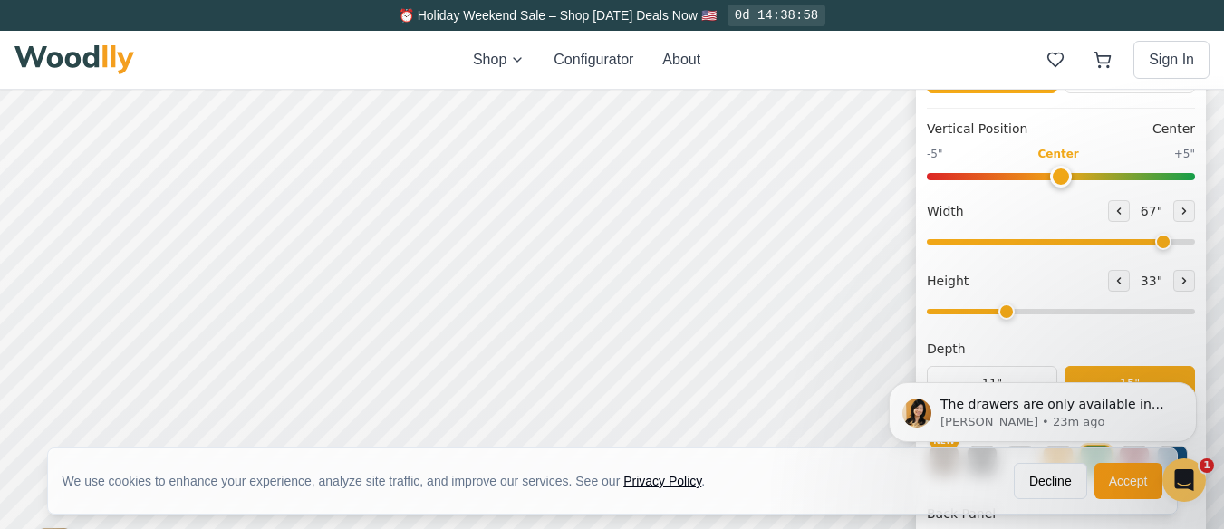
type input "3"
click at [1030, 312] on input "range" at bounding box center [1061, 311] width 268 height 5
click at [1146, 252] on div "Width 67 "" at bounding box center [1061, 226] width 268 height 52
click at [1152, 245] on input "range" at bounding box center [1061, 241] width 268 height 5
type input "60"
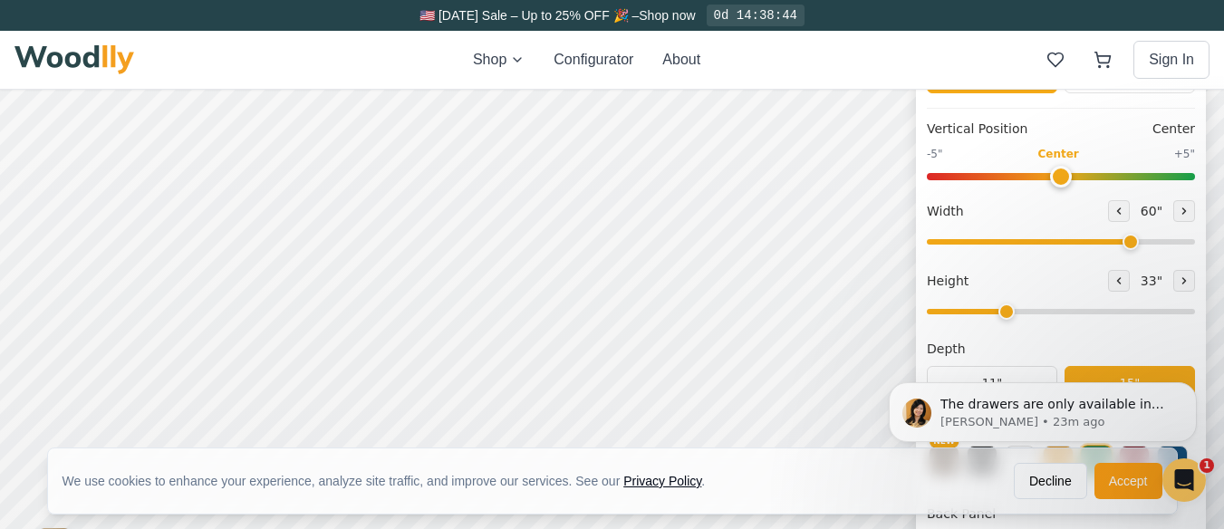
click at [1140, 243] on input "range" at bounding box center [1061, 241] width 268 height 5
click at [825, 205] on icon at bounding box center [823, 208] width 22 height 22
click at [684, 205] on icon at bounding box center [688, 208] width 22 height 22
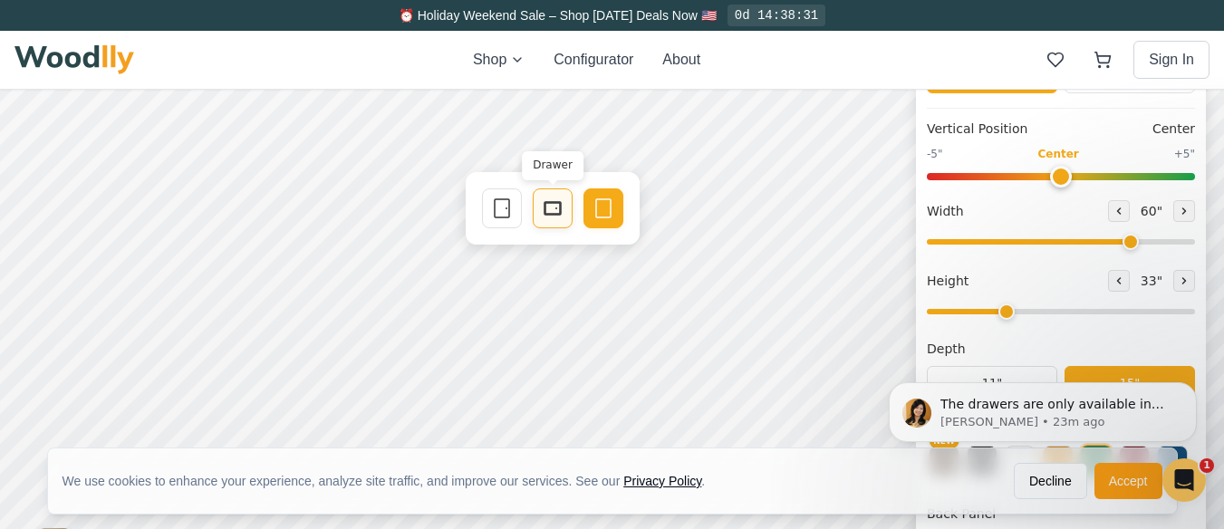
click at [545, 207] on rect at bounding box center [552, 208] width 14 height 11
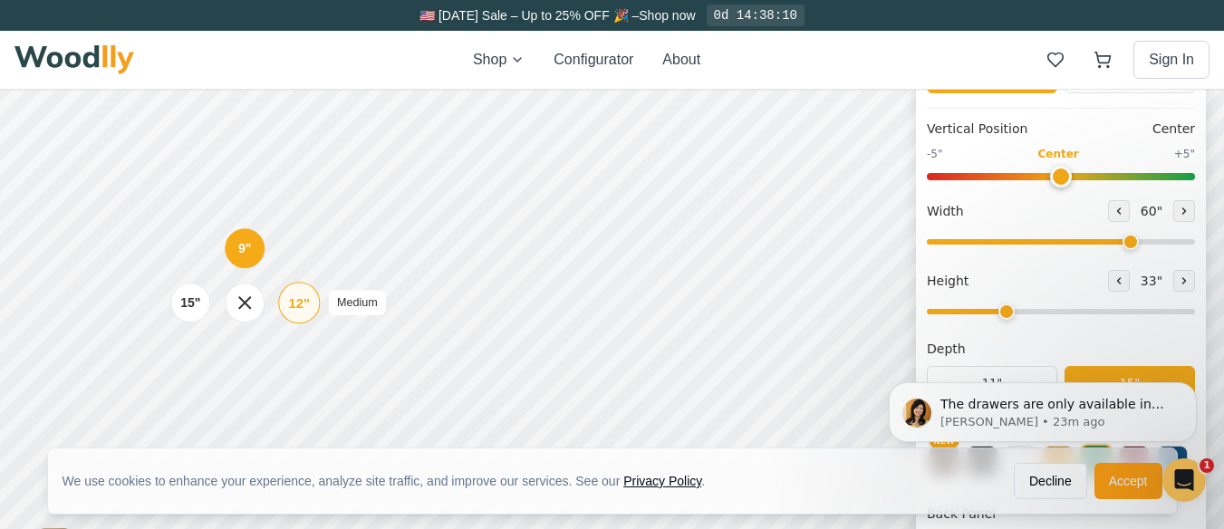
click at [307, 304] on div "12"" at bounding box center [299, 303] width 21 height 20
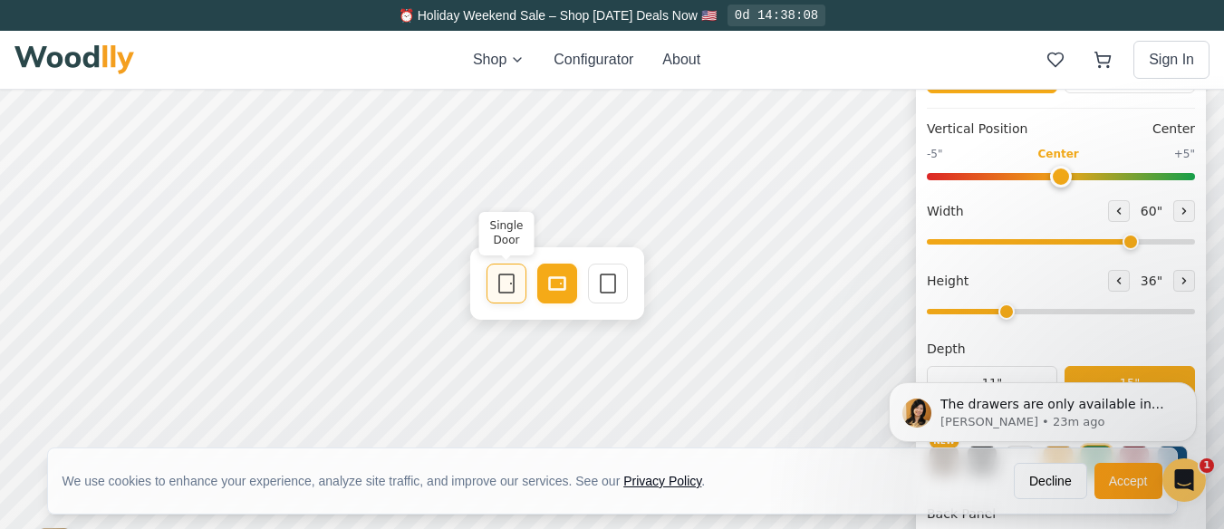
click at [504, 280] on icon at bounding box center [506, 284] width 22 height 22
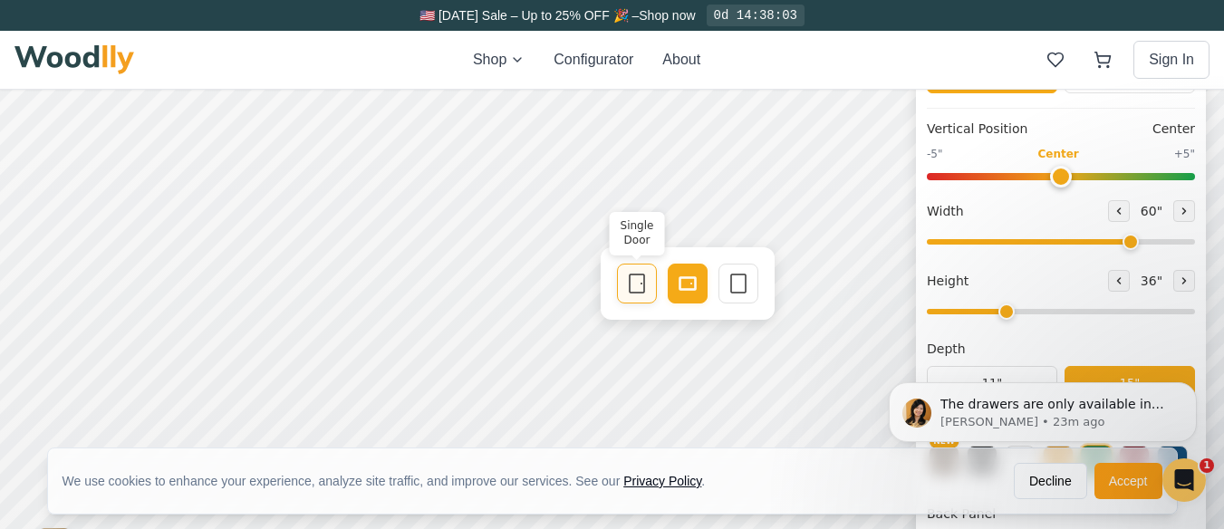
click at [624, 281] on div "Single Door" at bounding box center [637, 284] width 40 height 40
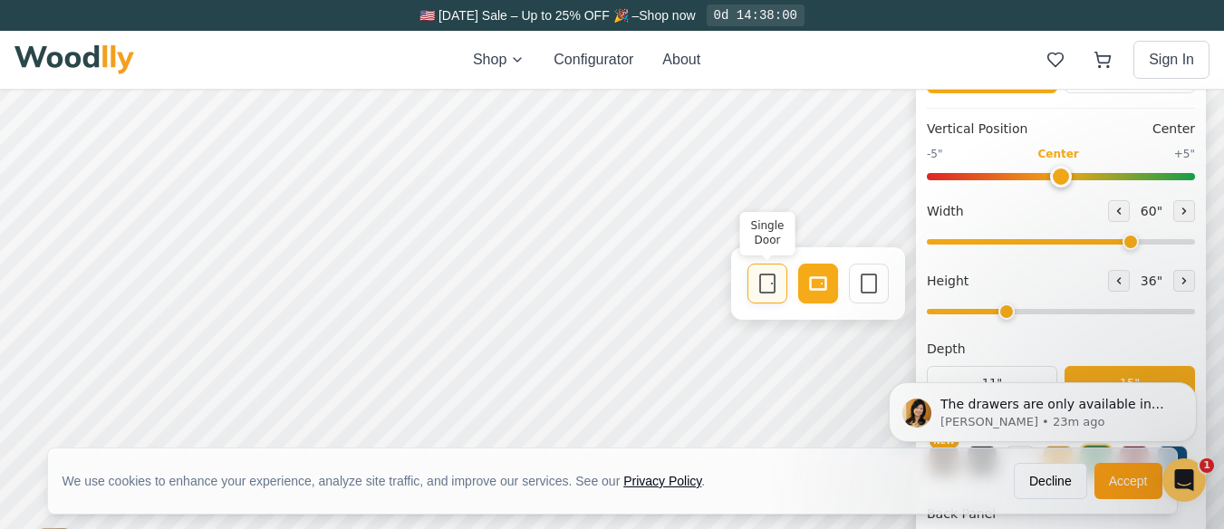
click at [770, 287] on icon at bounding box center [767, 284] width 22 height 22
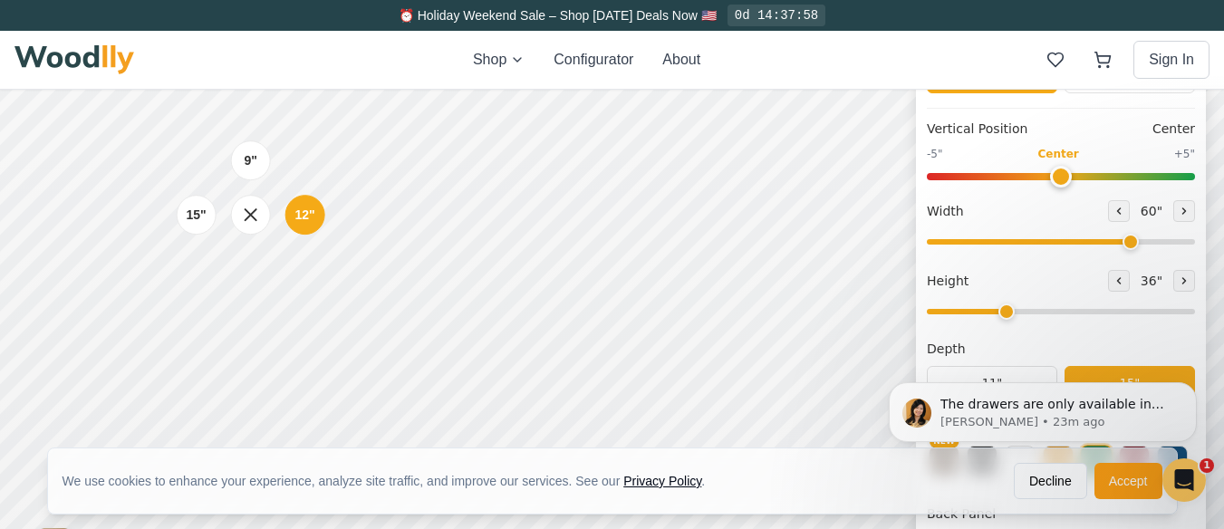
click at [242, 300] on div "9" 12" 15"" at bounding box center [250, 214] width 181 height 181
click at [242, 305] on div "9" 12" 15"" at bounding box center [250, 214] width 181 height 181
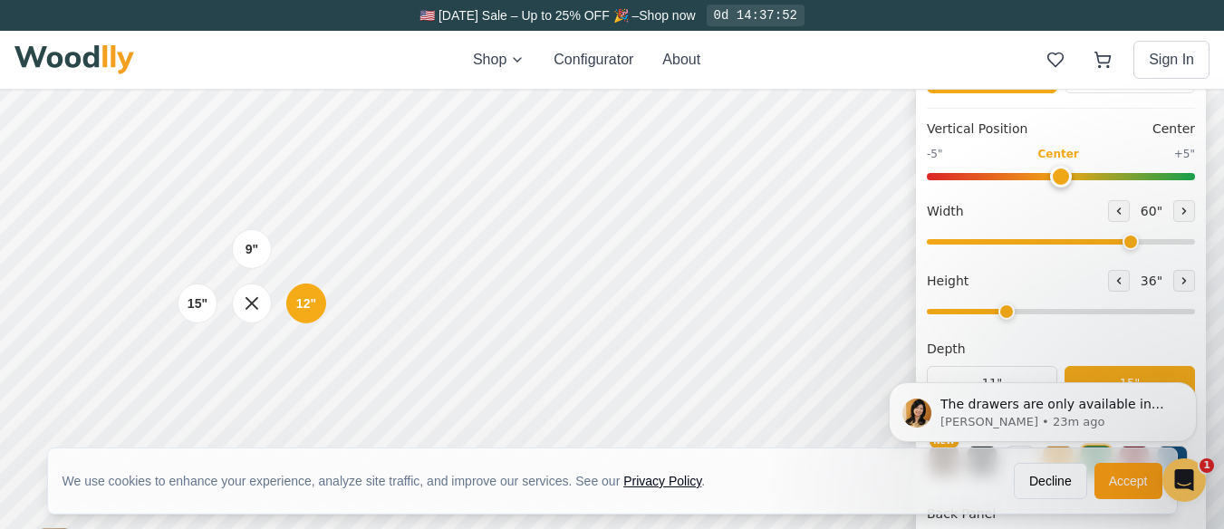
click at [252, 388] on div "9" 12" 15"" at bounding box center [251, 303] width 181 height 181
click at [247, 374] on div "9" 12" 15"" at bounding box center [251, 303] width 181 height 181
click at [190, 358] on div "9" 12" 15"" at bounding box center [251, 303] width 181 height 181
click at [255, 299] on icon at bounding box center [251, 303] width 12 height 12
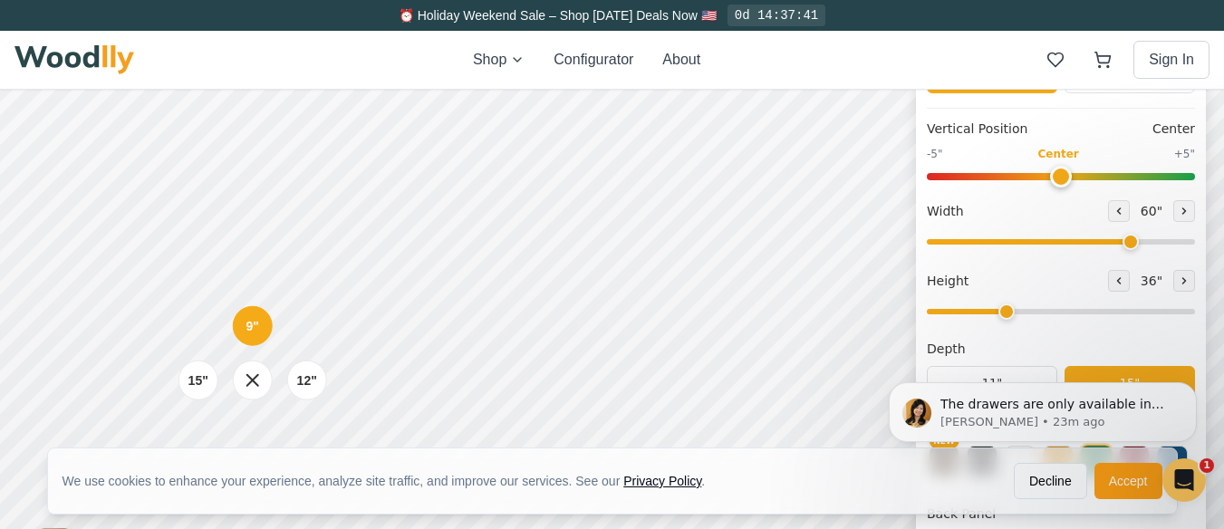
click at [1002, 312] on input "range" at bounding box center [1061, 311] width 268 height 5
click at [992, 314] on input "range" at bounding box center [1061, 311] width 268 height 5
type input "3"
click at [1013, 311] on input "range" at bounding box center [1061, 311] width 268 height 5
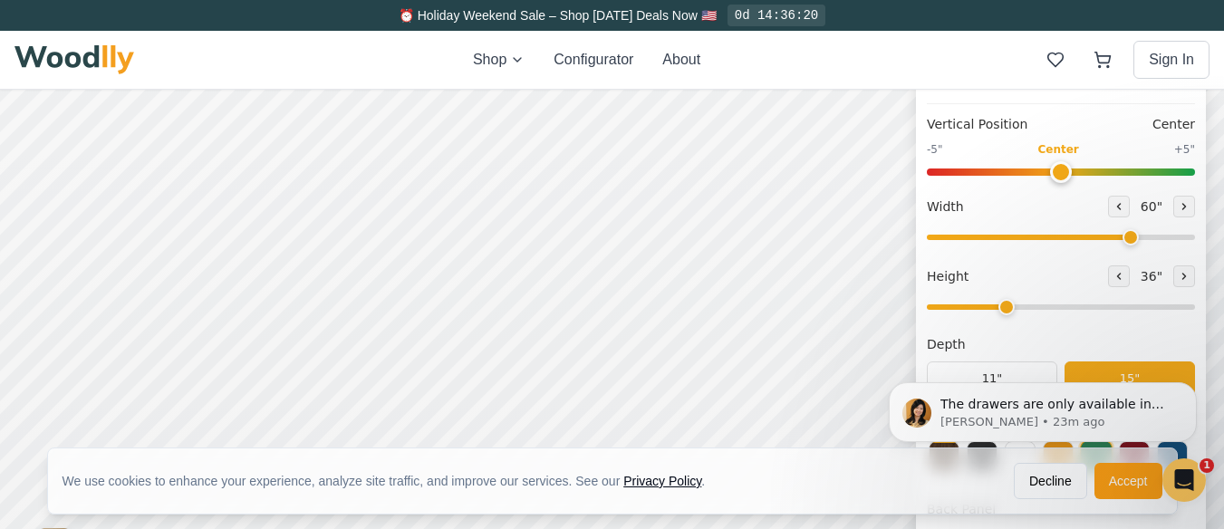
scroll to position [362, 0]
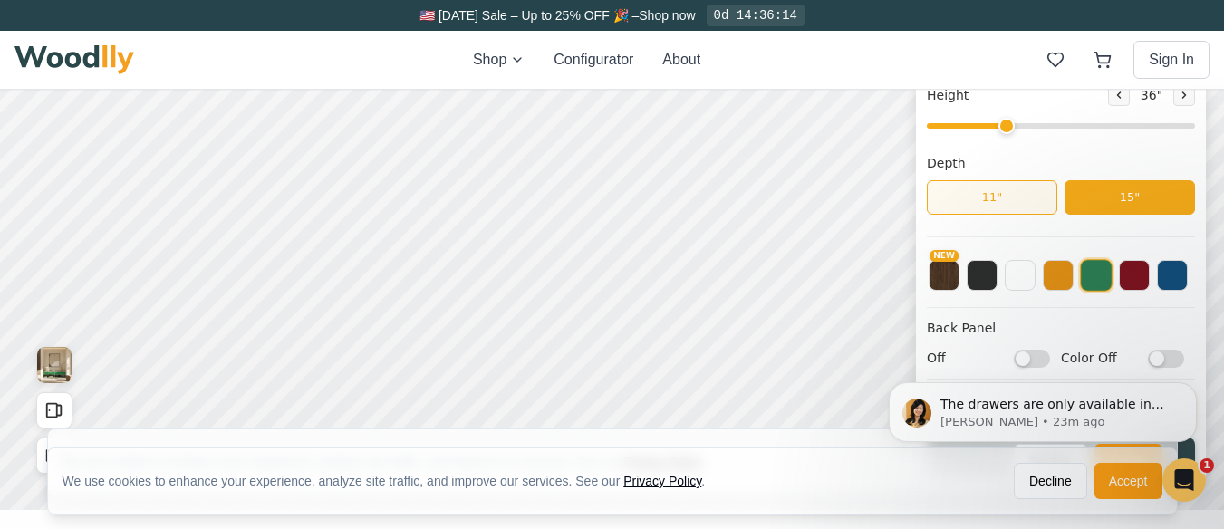
click at [1014, 198] on button "11"" at bounding box center [992, 197] width 130 height 34
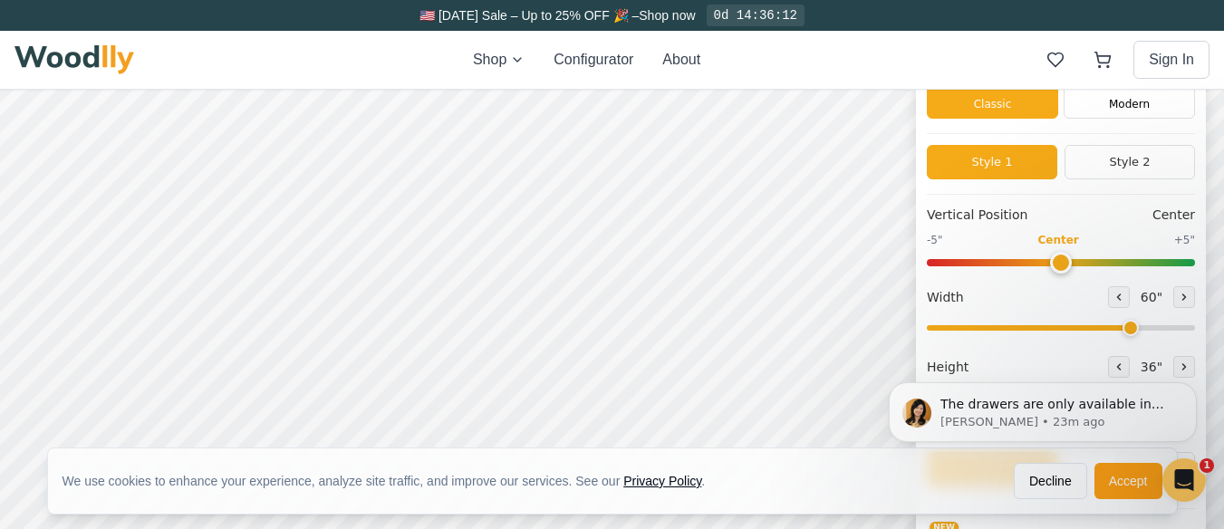
scroll to position [181, 0]
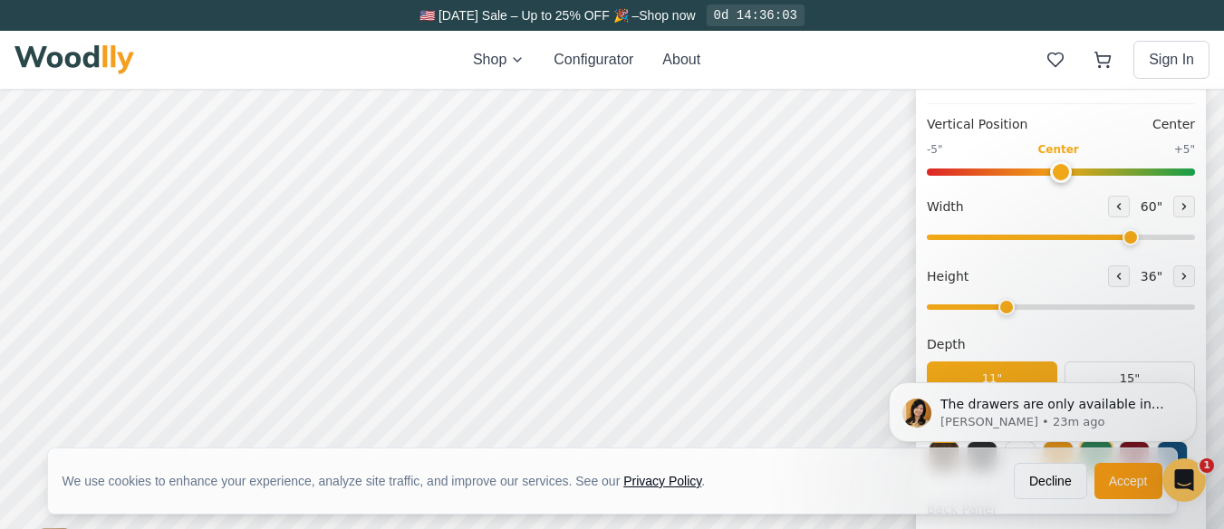
click at [1100, 371] on div "The drawers are only available in height of 9” and 12”. On 1 height you can add…" at bounding box center [1042, 329] width 333 height 226
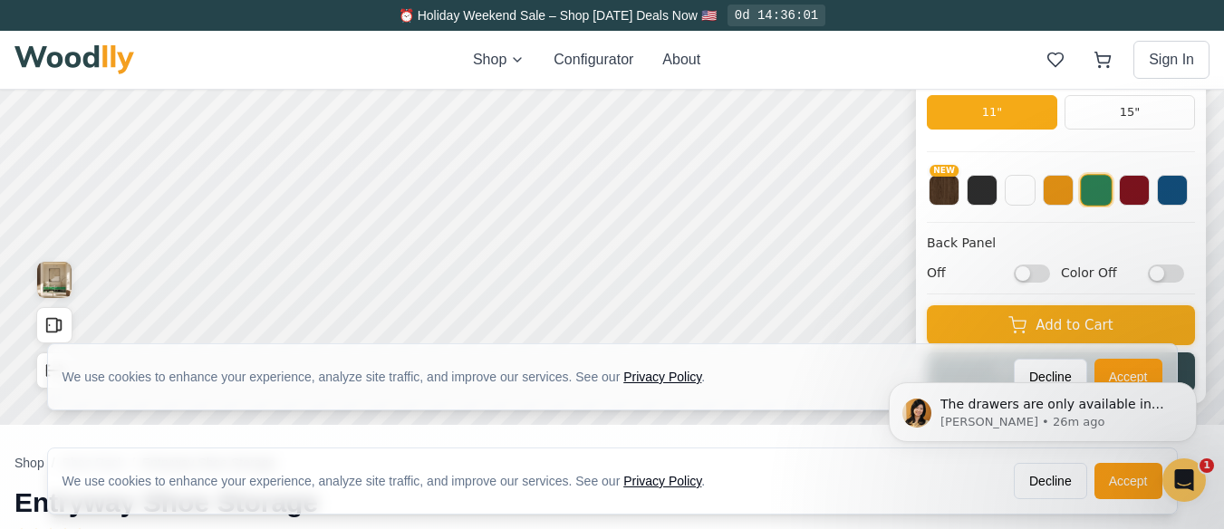
scroll to position [395, 0]
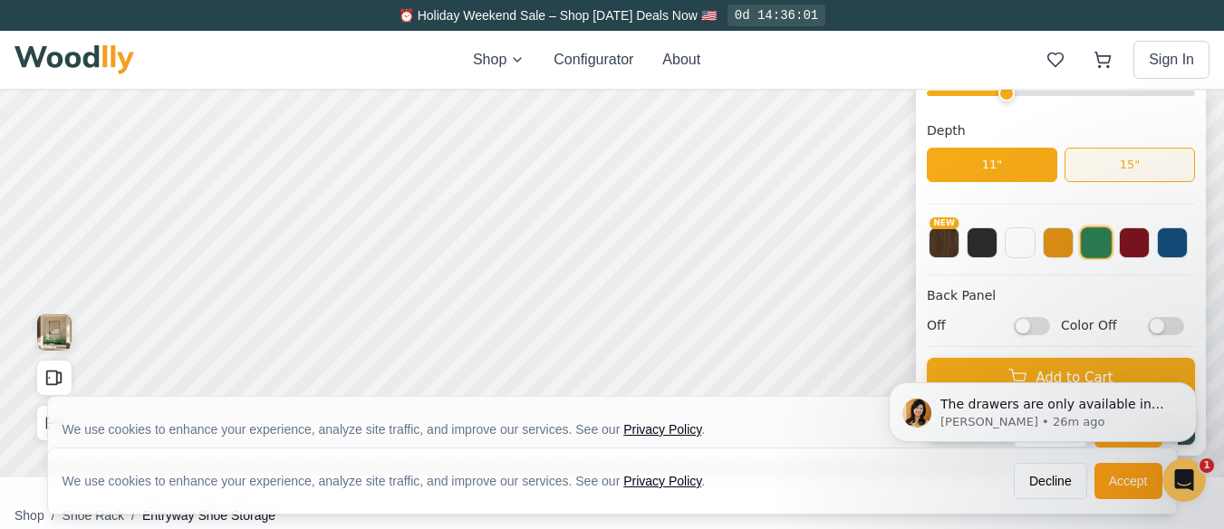
click at [1147, 168] on button "15"" at bounding box center [1129, 165] width 130 height 34
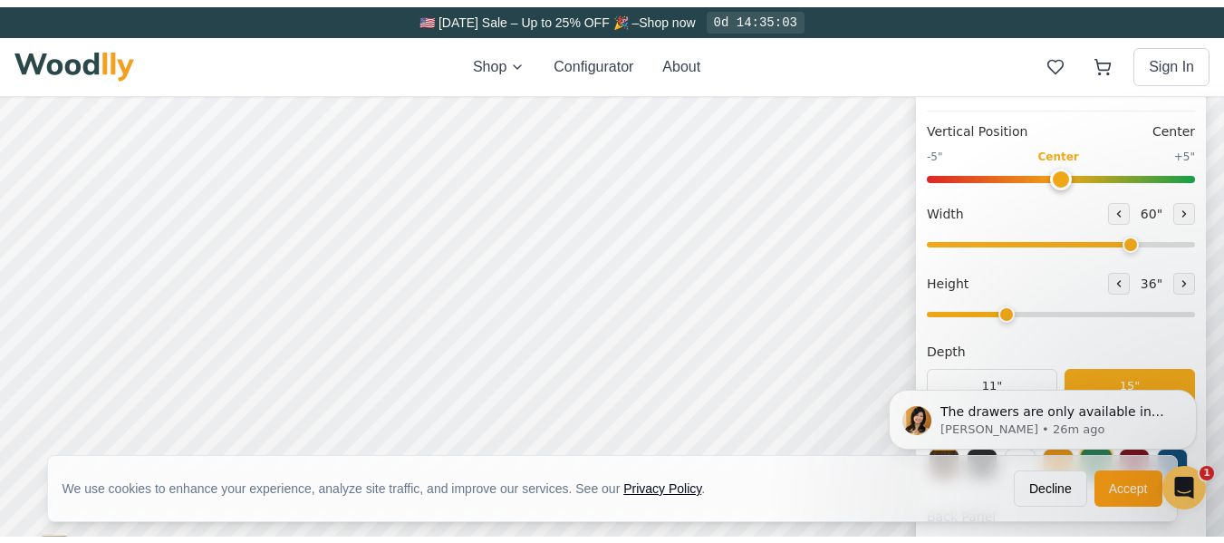
scroll to position [0, 0]
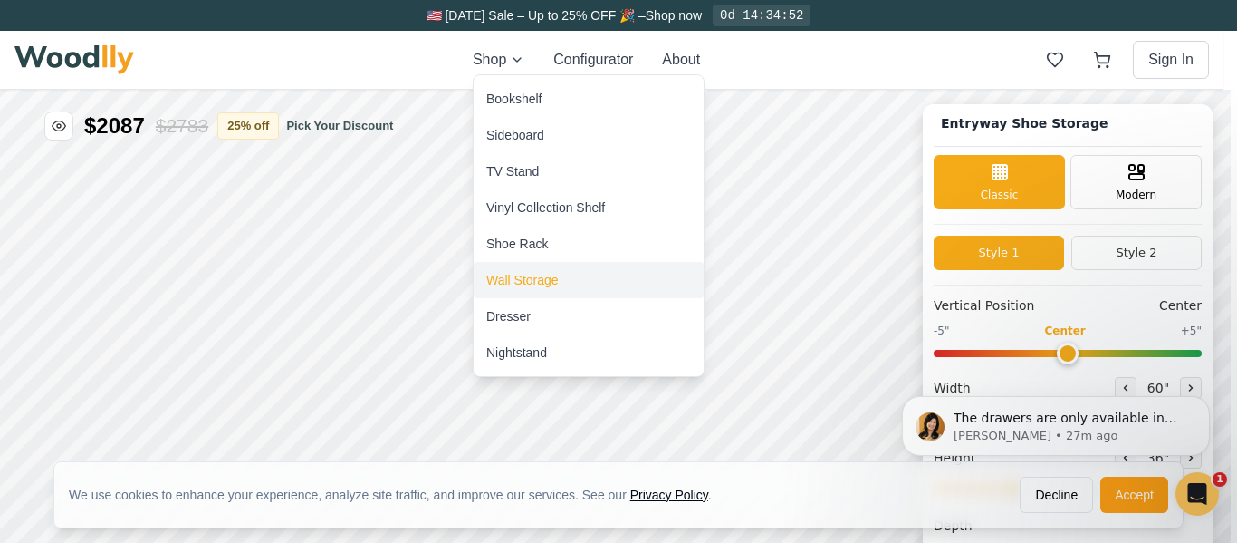
click at [533, 279] on div "Wall Storage" at bounding box center [522, 280] width 72 height 18
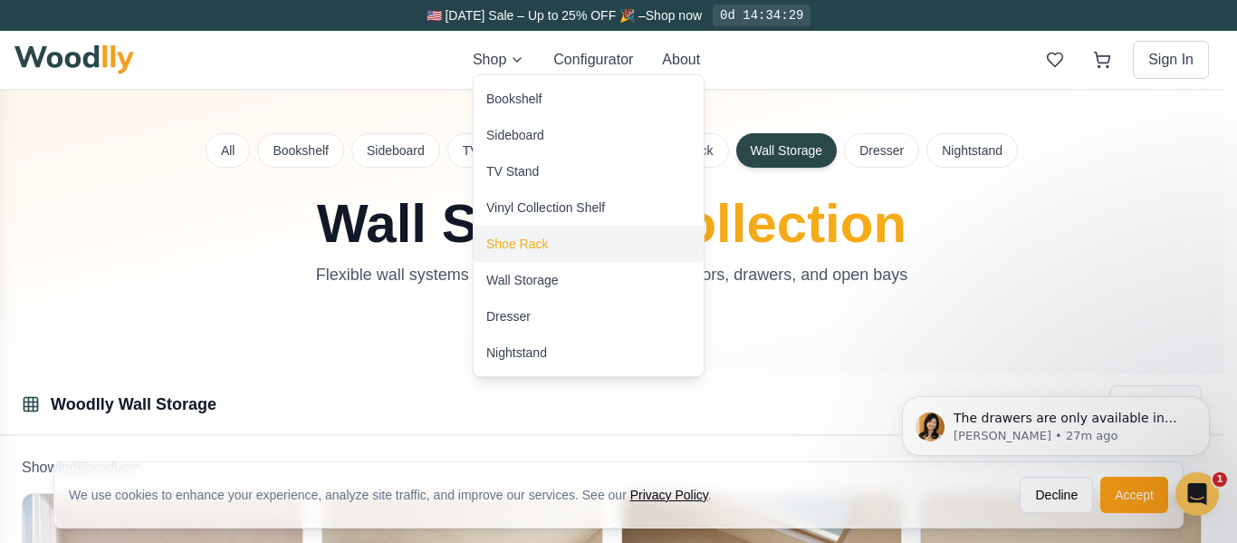
click at [525, 245] on div "Shoe Rack" at bounding box center [517, 244] width 62 height 18
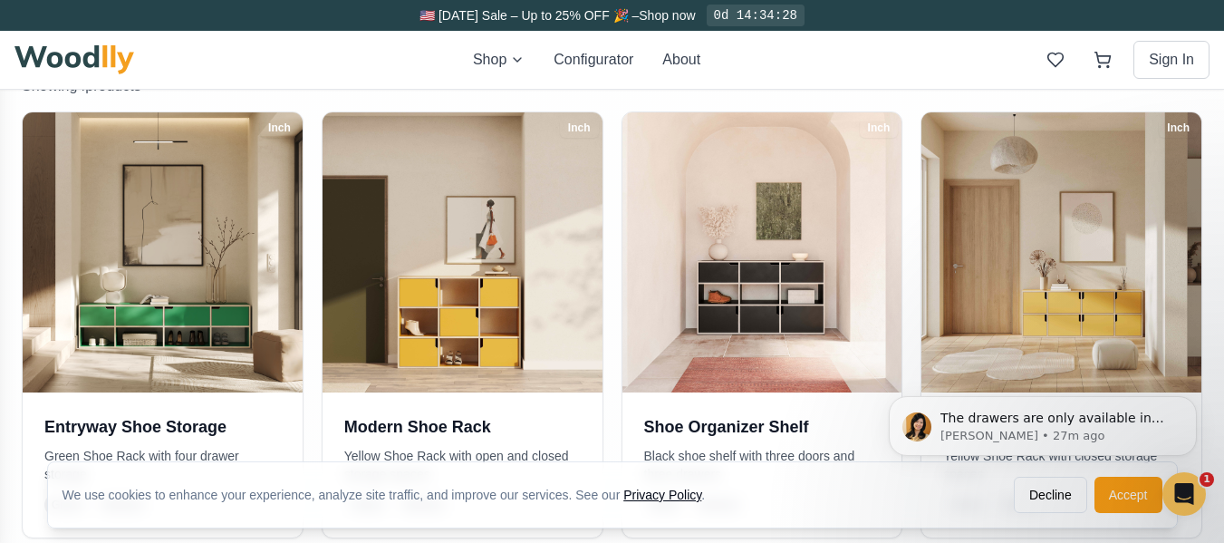
scroll to position [453, 0]
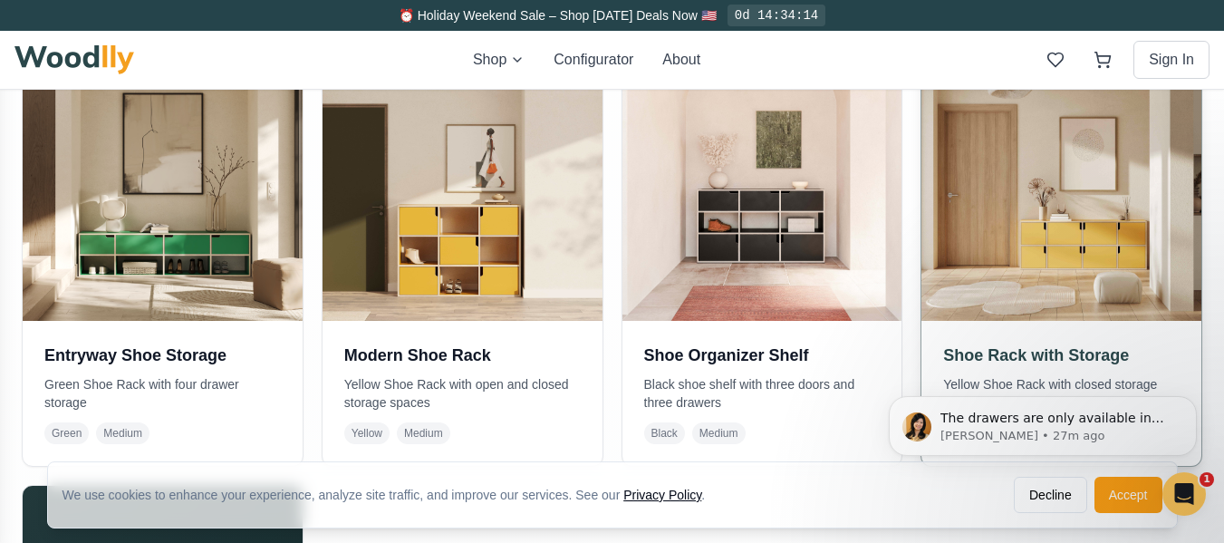
click at [1102, 237] on img at bounding box center [1061, 180] width 293 height 293
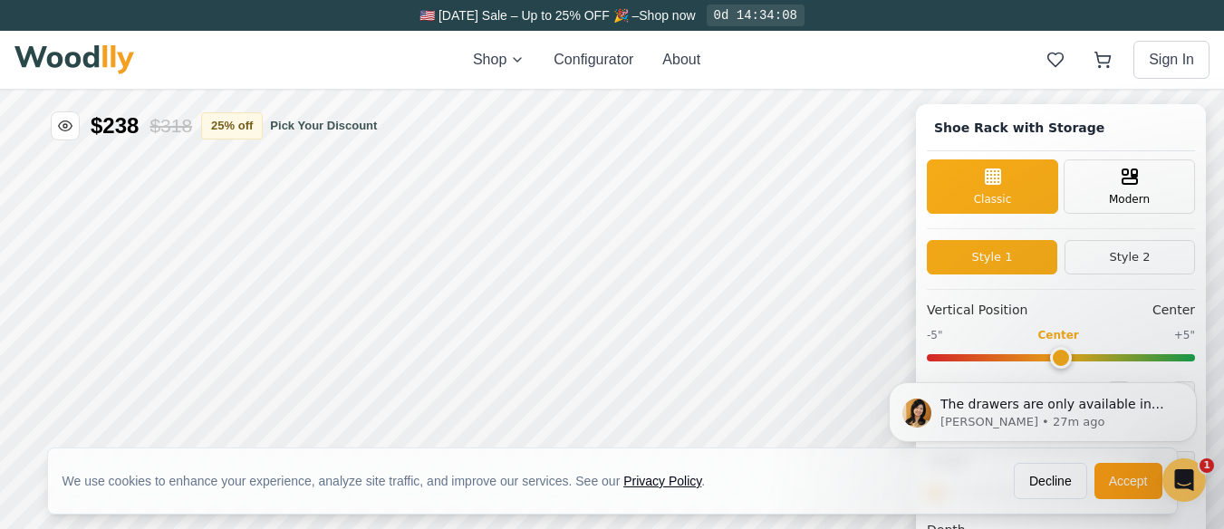
type input "67"
type input "2"
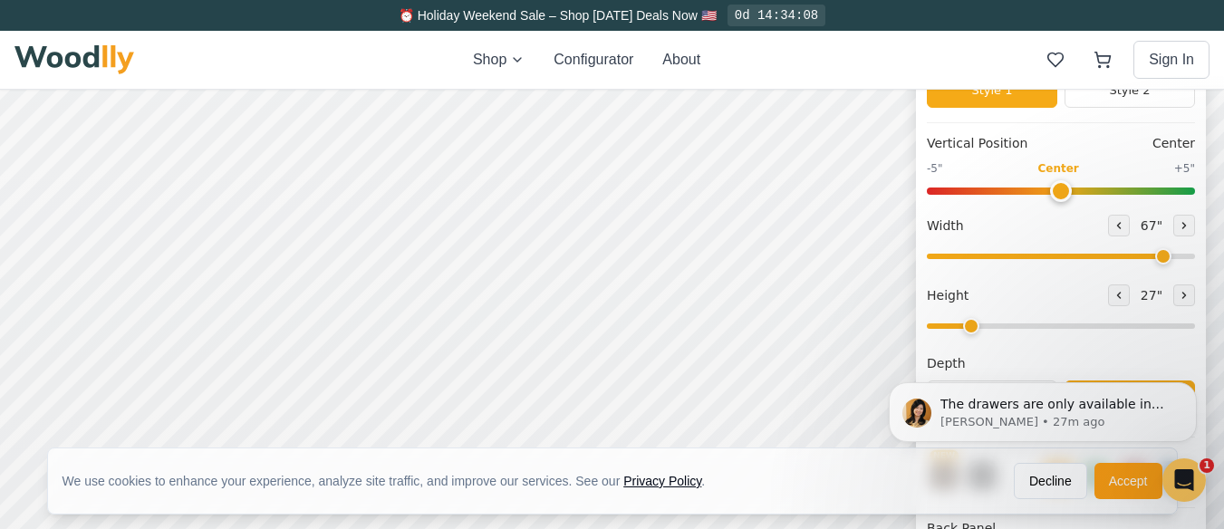
scroll to position [181, 0]
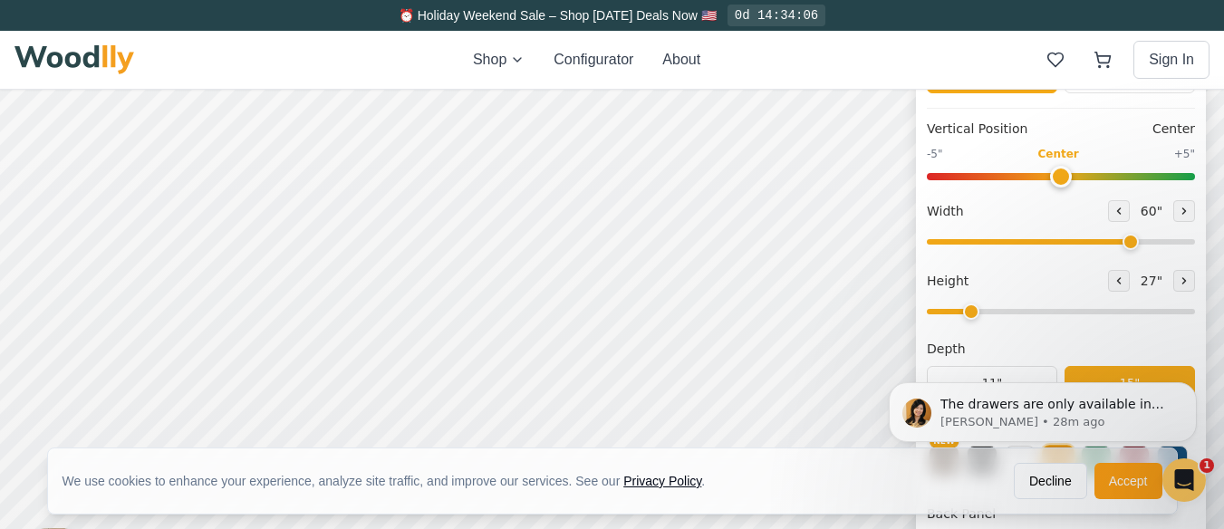
type input "60"
click at [1139, 239] on input "range" at bounding box center [1061, 241] width 268 height 5
click at [1008, 313] on input "range" at bounding box center [1061, 311] width 268 height 5
click at [1002, 312] on input "range" at bounding box center [1061, 311] width 268 height 5
type input "2"
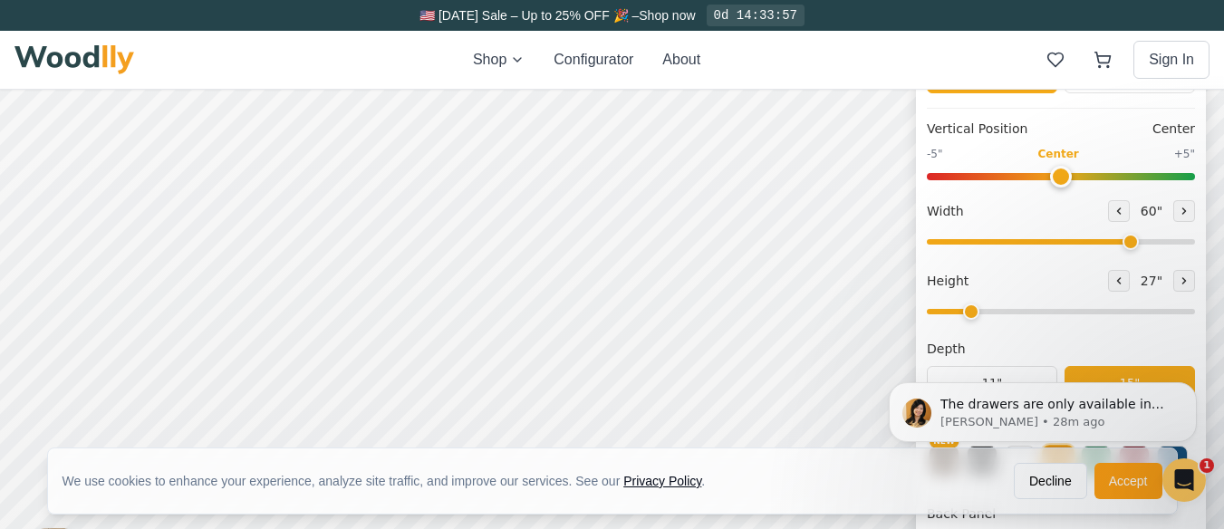
click at [990, 311] on input "range" at bounding box center [1061, 311] width 268 height 5
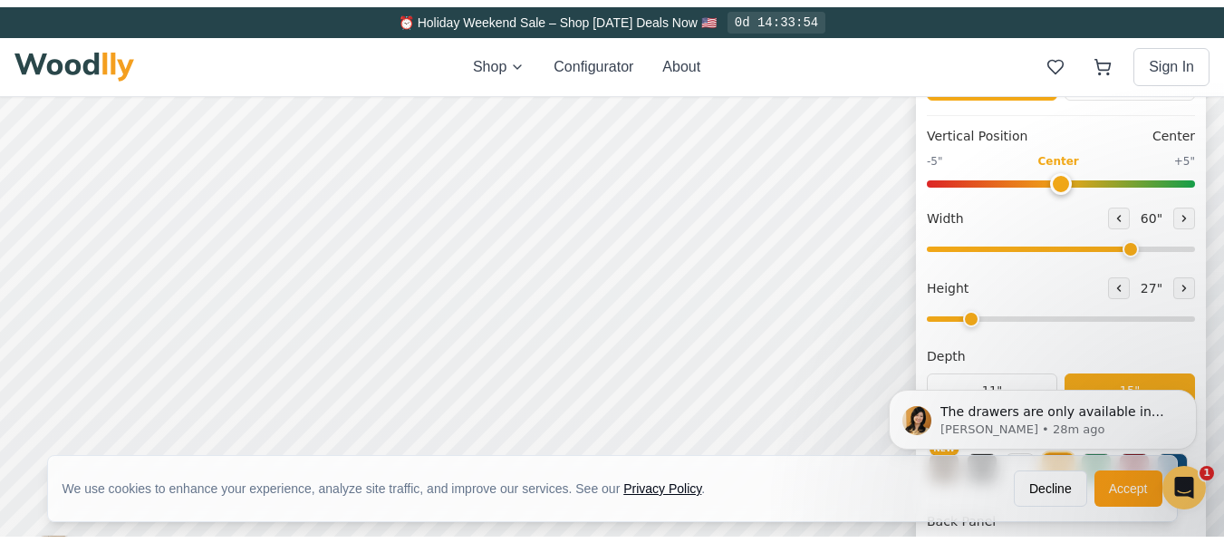
scroll to position [0, 0]
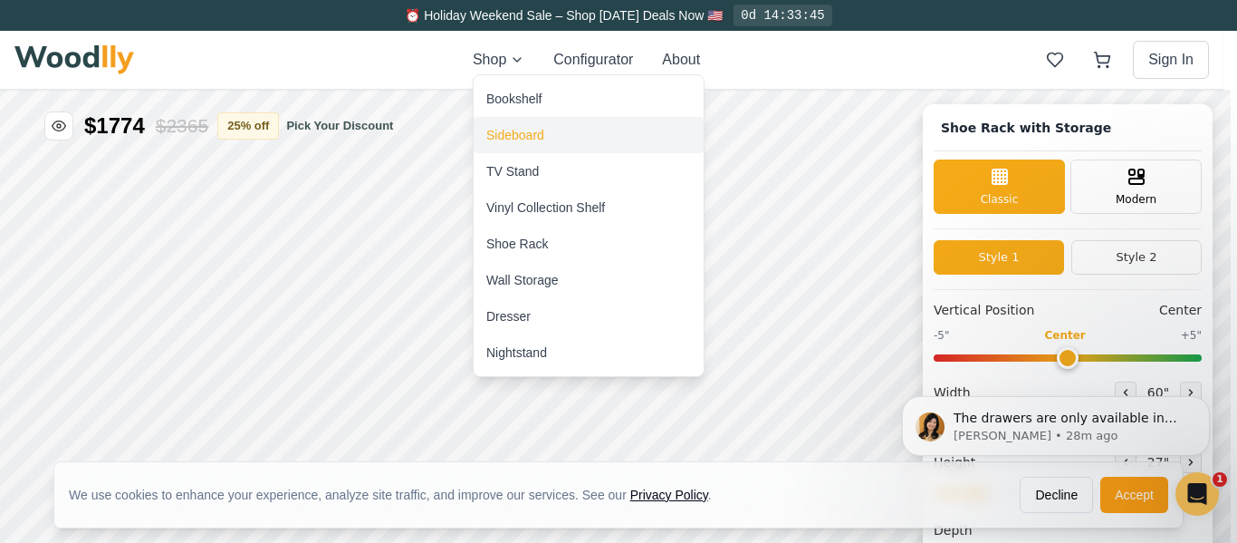
click at [524, 127] on div "Sideboard" at bounding box center [515, 135] width 58 height 18
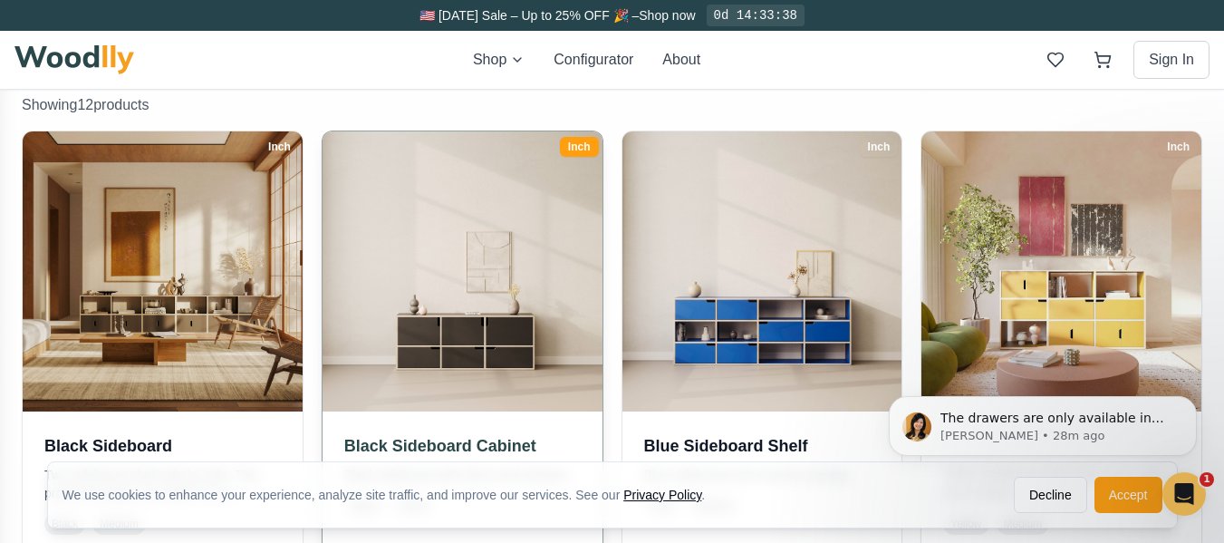
scroll to position [393, 0]
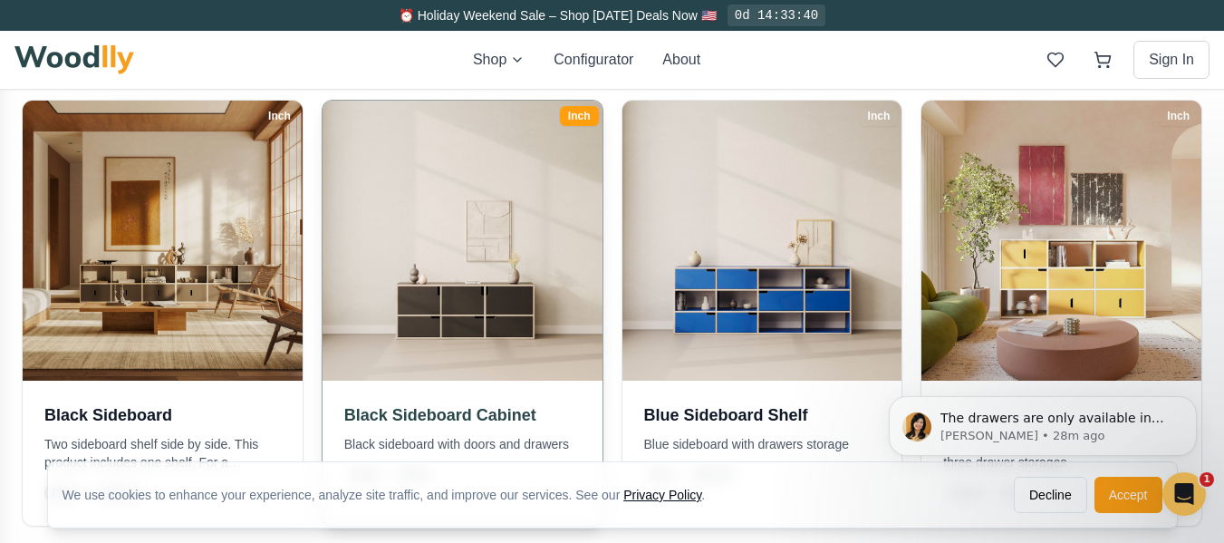
click at [489, 309] on img at bounding box center [461, 239] width 293 height 293
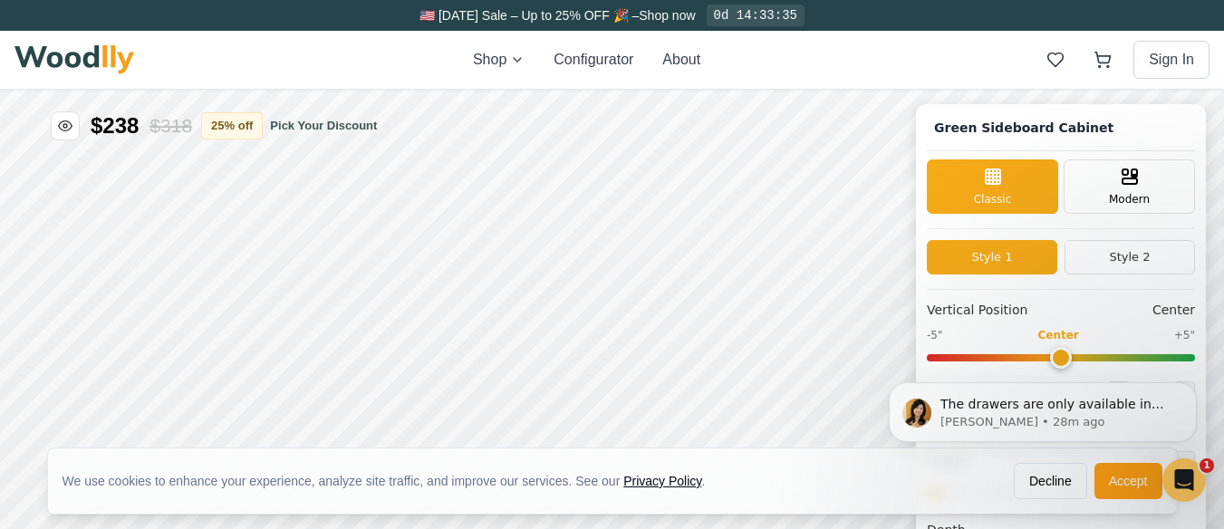
type input "54"
type input "2"
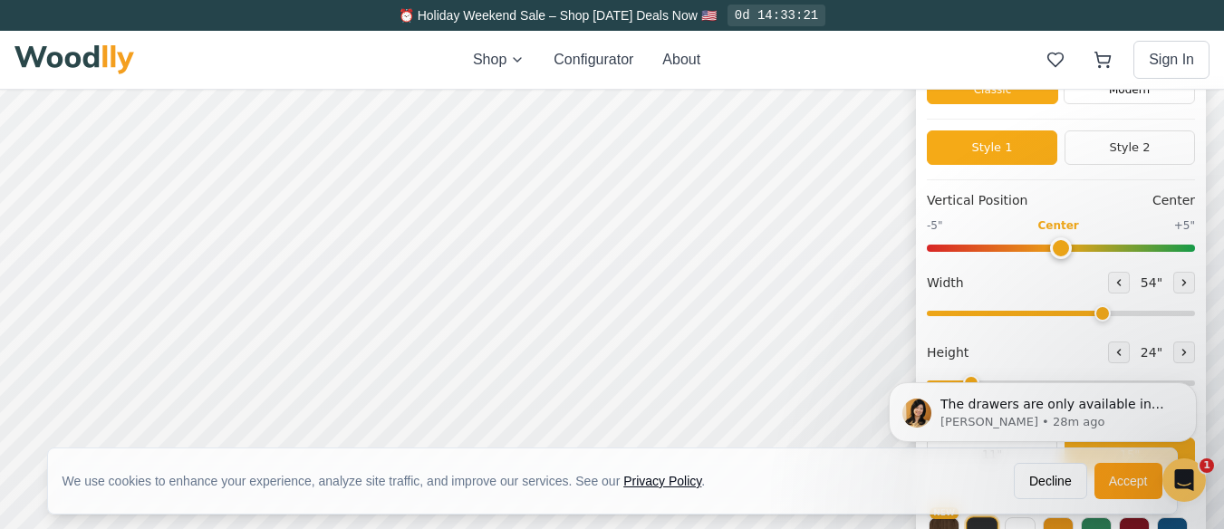
scroll to position [91, 0]
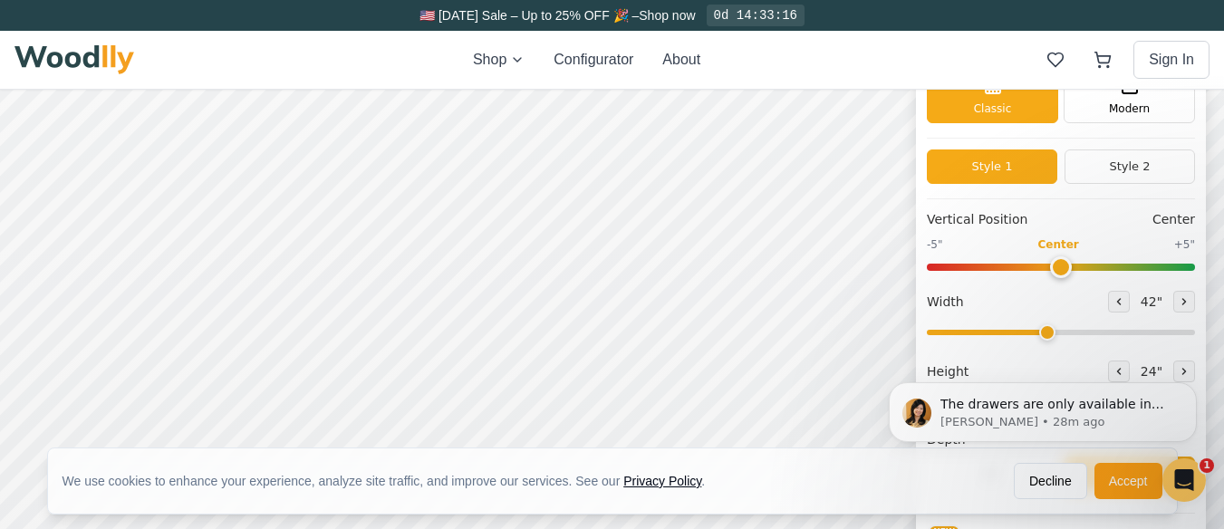
click at [1057, 330] on input "range" at bounding box center [1061, 332] width 268 height 5
click at [1027, 333] on input "range" at bounding box center [1061, 332] width 268 height 5
click at [1004, 335] on input "range" at bounding box center [1061, 332] width 268 height 5
click at [1019, 335] on input "range" at bounding box center [1061, 332] width 268 height 5
click at [1145, 330] on input "range" at bounding box center [1061, 332] width 268 height 5
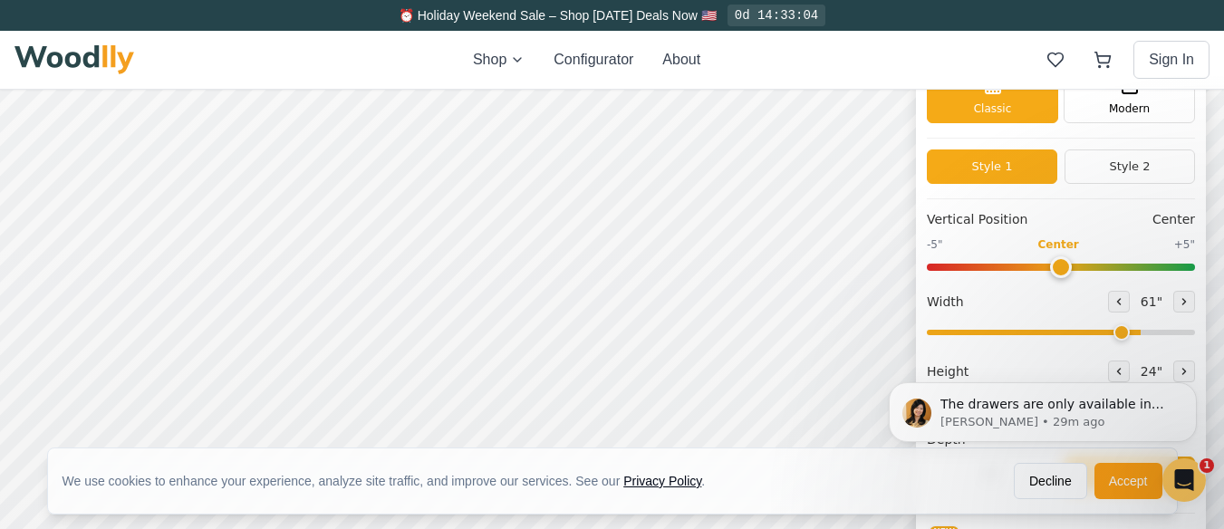
type input "58"
click at [1129, 331] on input "range" at bounding box center [1061, 332] width 268 height 5
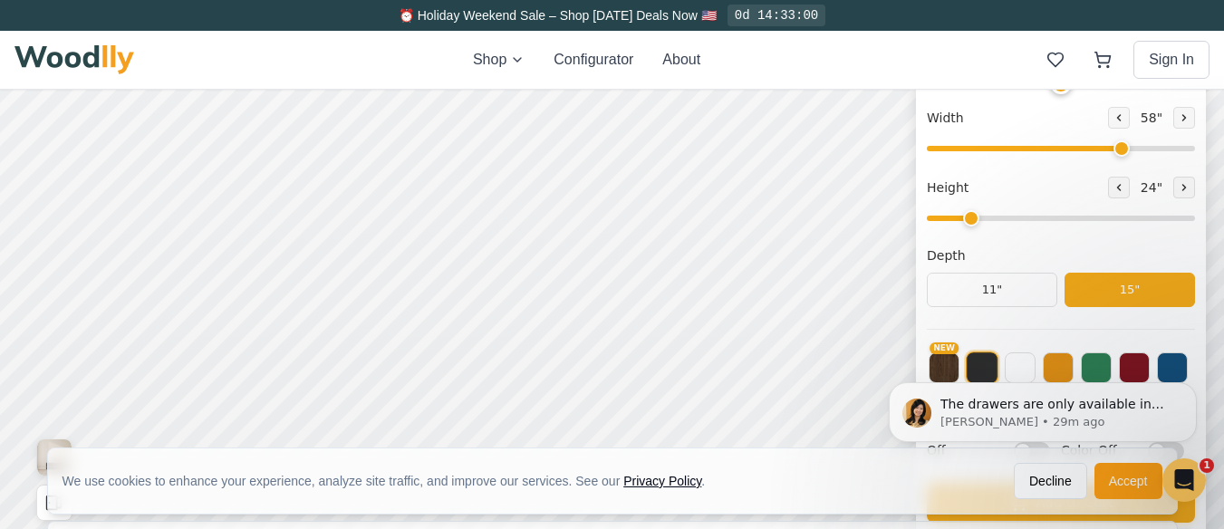
scroll to position [272, 0]
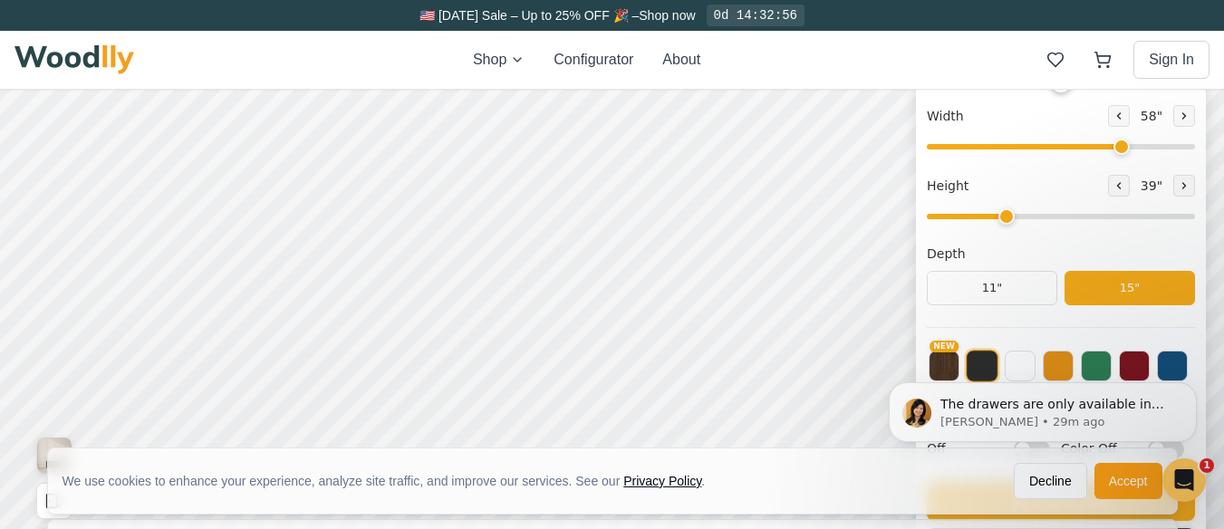
click at [1027, 214] on input "range" at bounding box center [1061, 216] width 268 height 5
click at [997, 214] on input "range" at bounding box center [1061, 216] width 268 height 5
type input "3"
click at [1012, 218] on input "range" at bounding box center [1061, 216] width 268 height 5
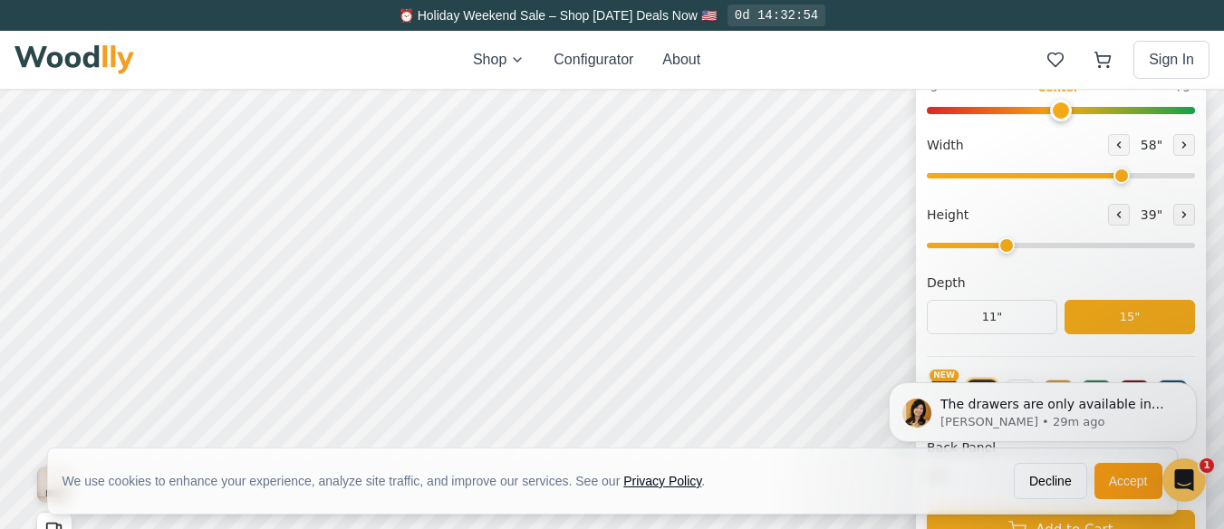
scroll to position [362, 0]
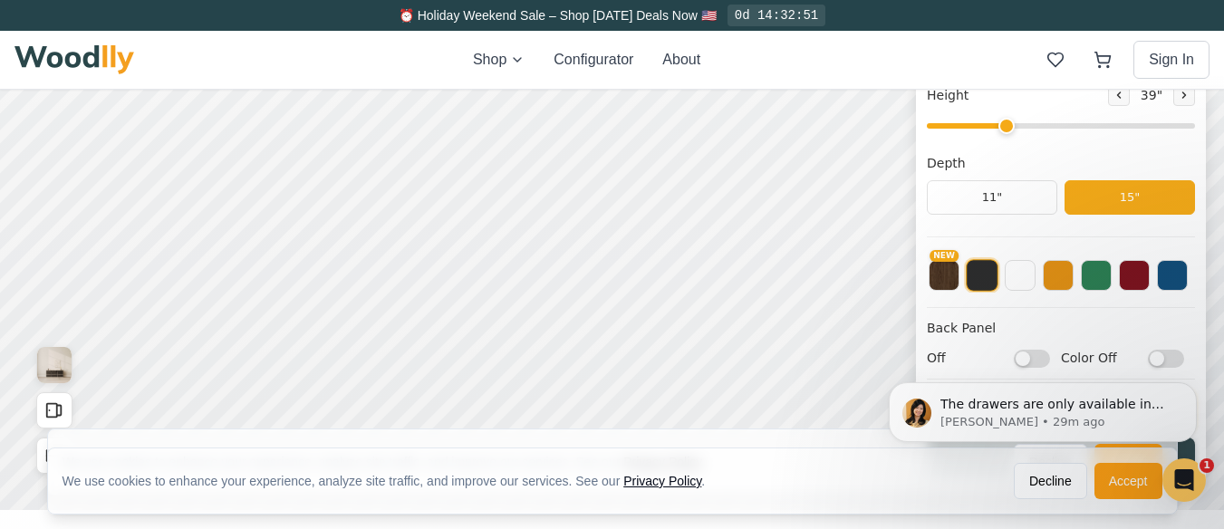
click at [1003, 129] on input "range" at bounding box center [1061, 125] width 268 height 5
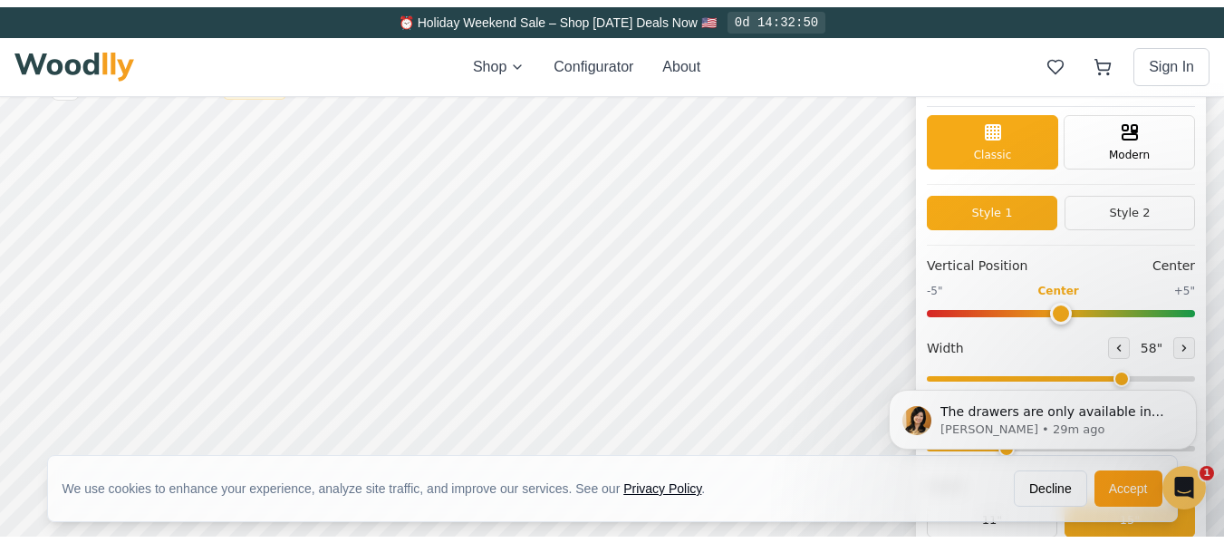
scroll to position [0, 0]
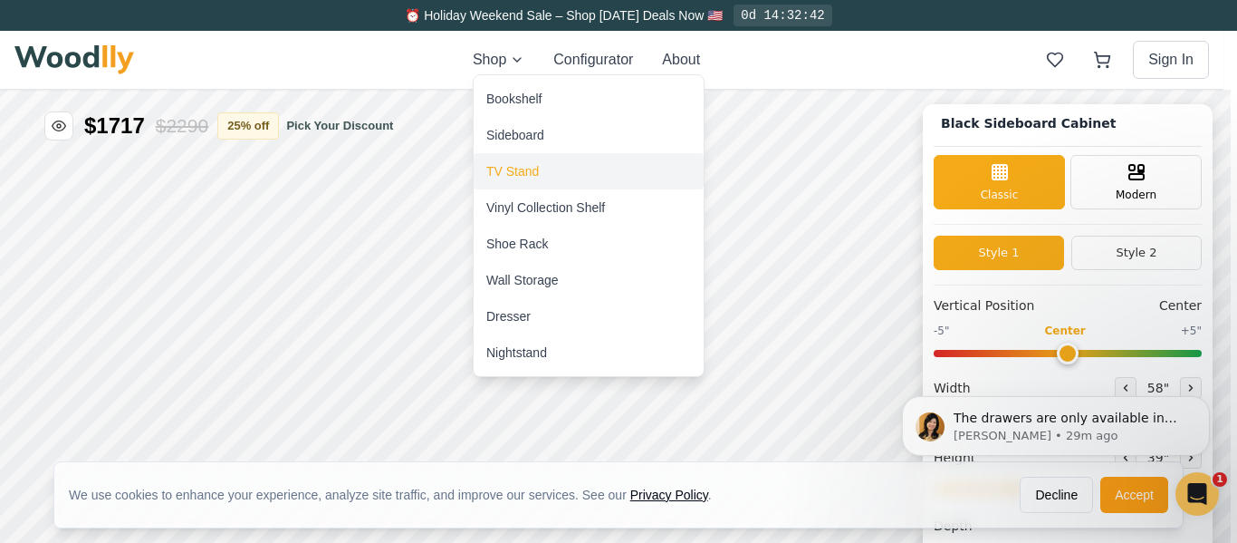
click at [522, 173] on div "TV Stand" at bounding box center [512, 171] width 53 height 18
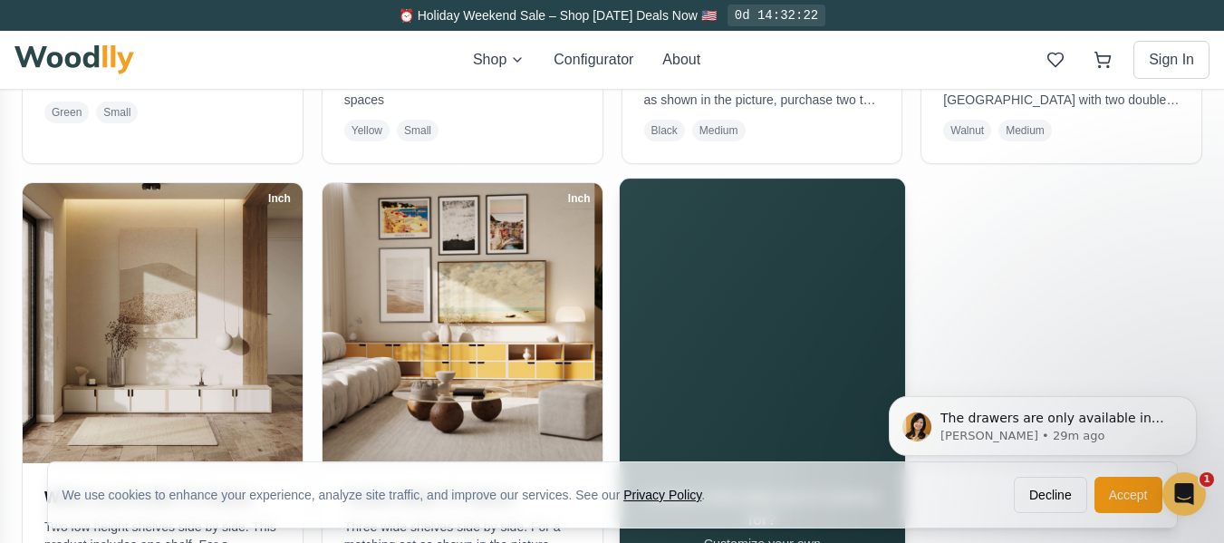
scroll to position [936, 0]
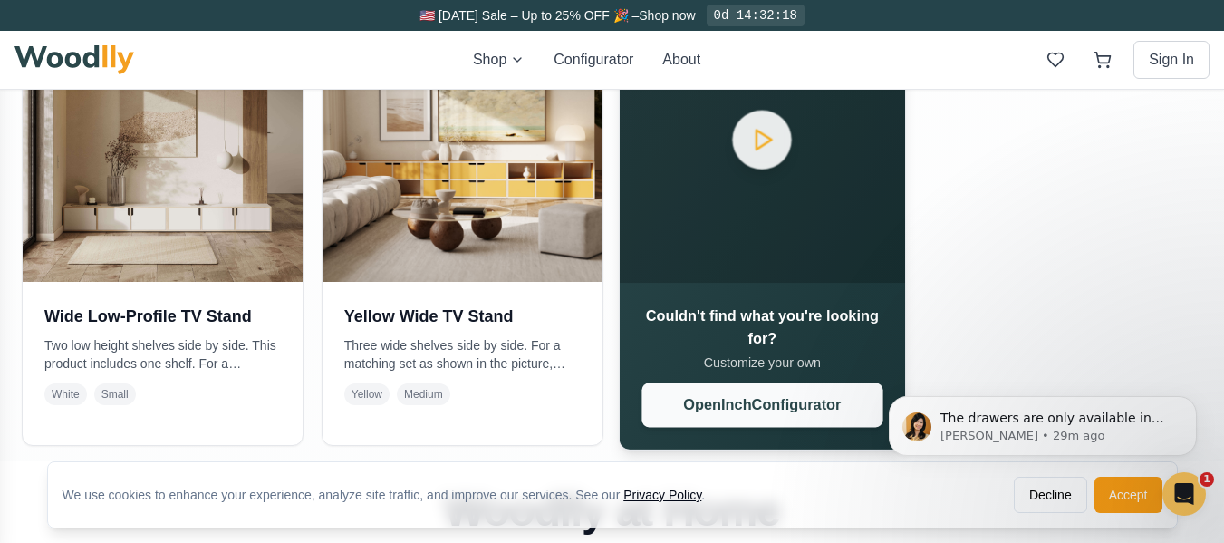
click at [740, 408] on button "Open Inch Configurator" at bounding box center [761, 404] width 241 height 44
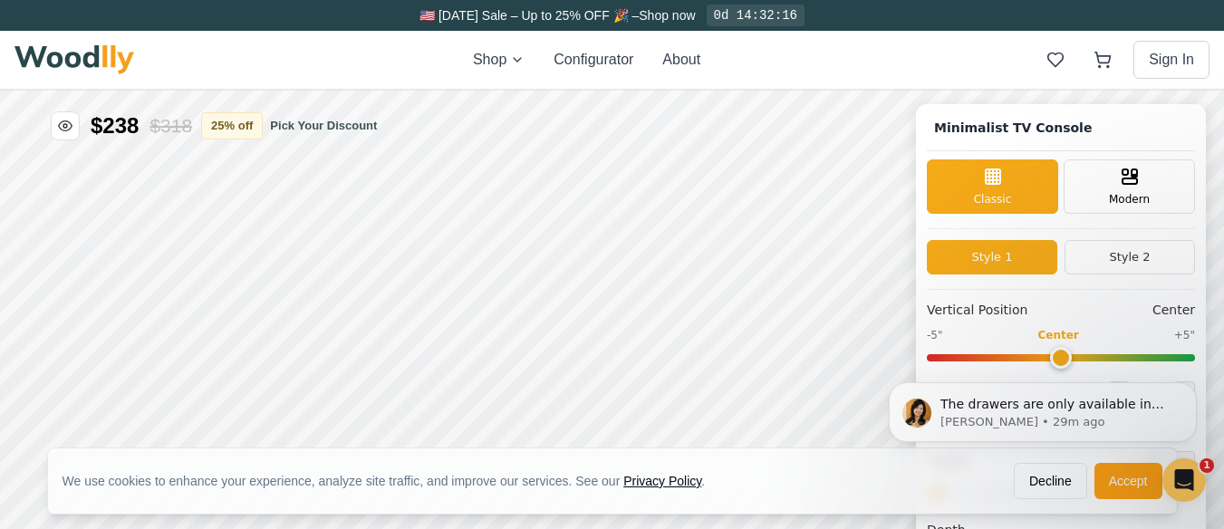
type input "63"
type input "2"
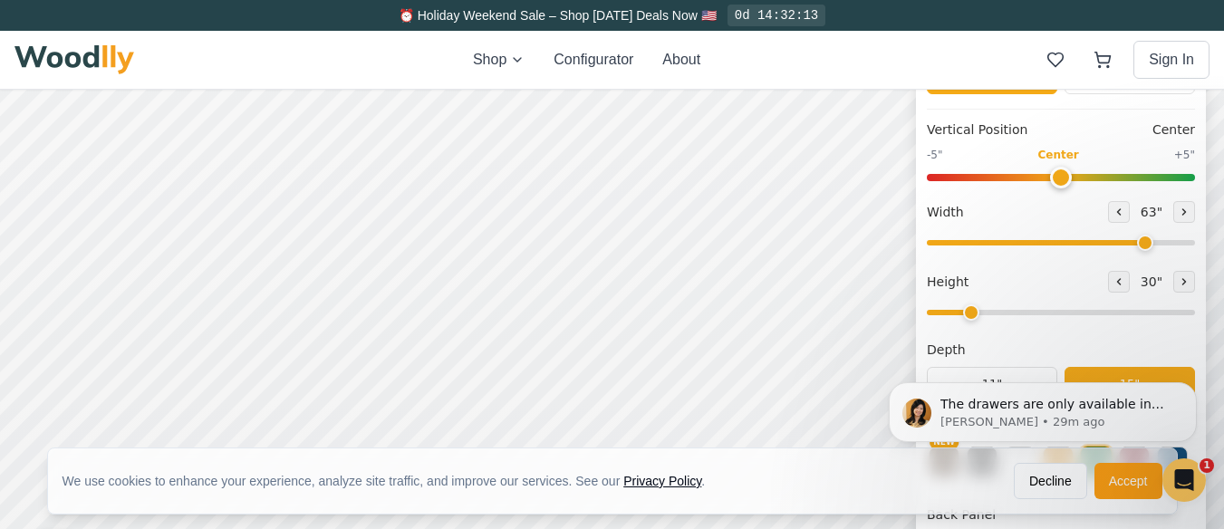
scroll to position [181, 0]
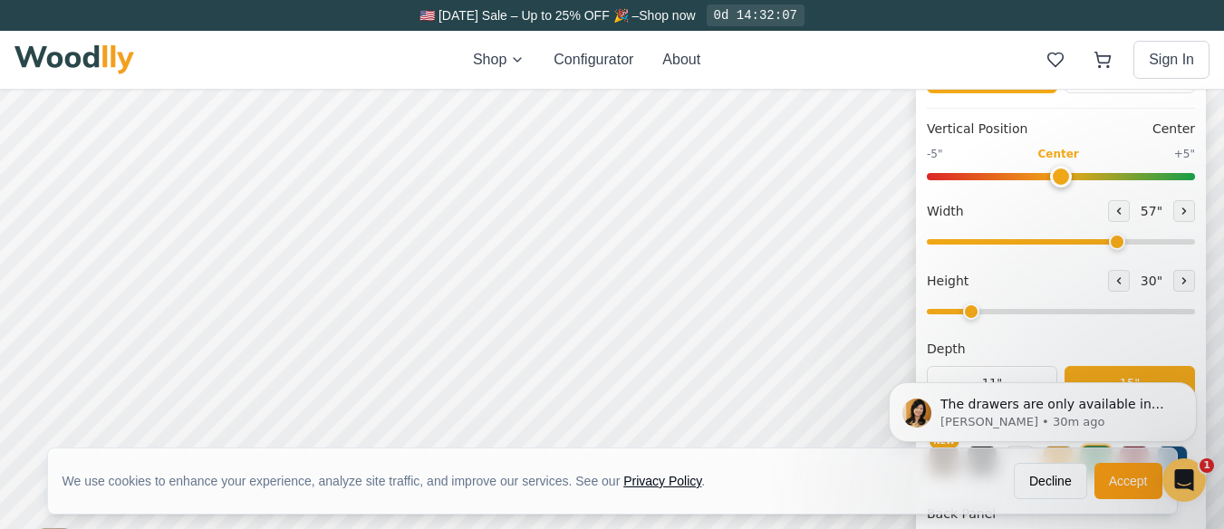
click at [1125, 241] on input "range" at bounding box center [1061, 241] width 268 height 5
type input "60"
click at [1139, 244] on input "range" at bounding box center [1061, 241] width 268 height 5
click at [1004, 312] on input "range" at bounding box center [1061, 311] width 268 height 5
click at [1000, 309] on input "range" at bounding box center [1061, 311] width 268 height 5
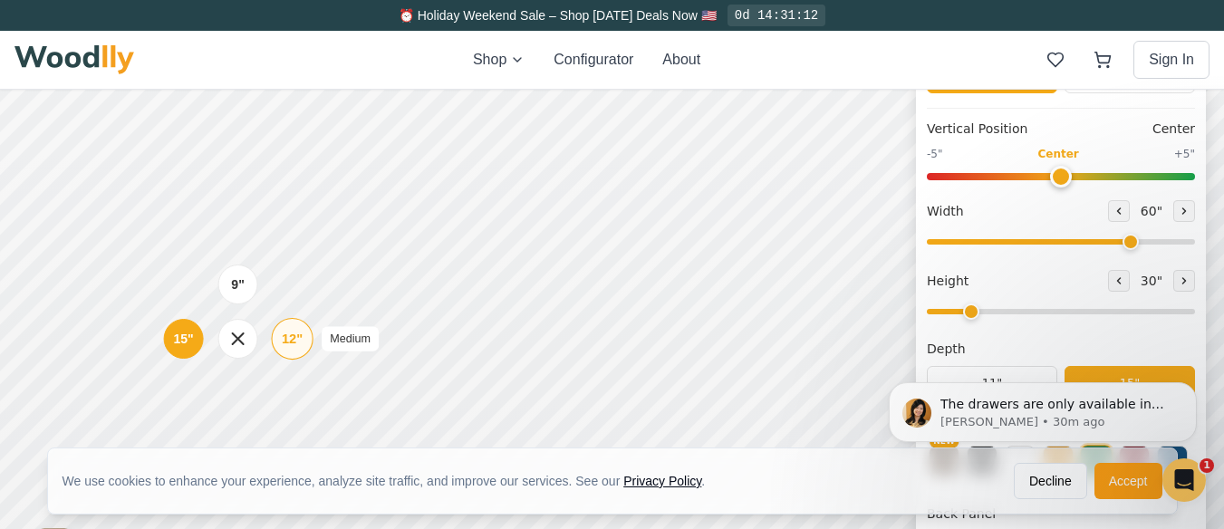
click at [287, 336] on div "12"" at bounding box center [292, 339] width 21 height 20
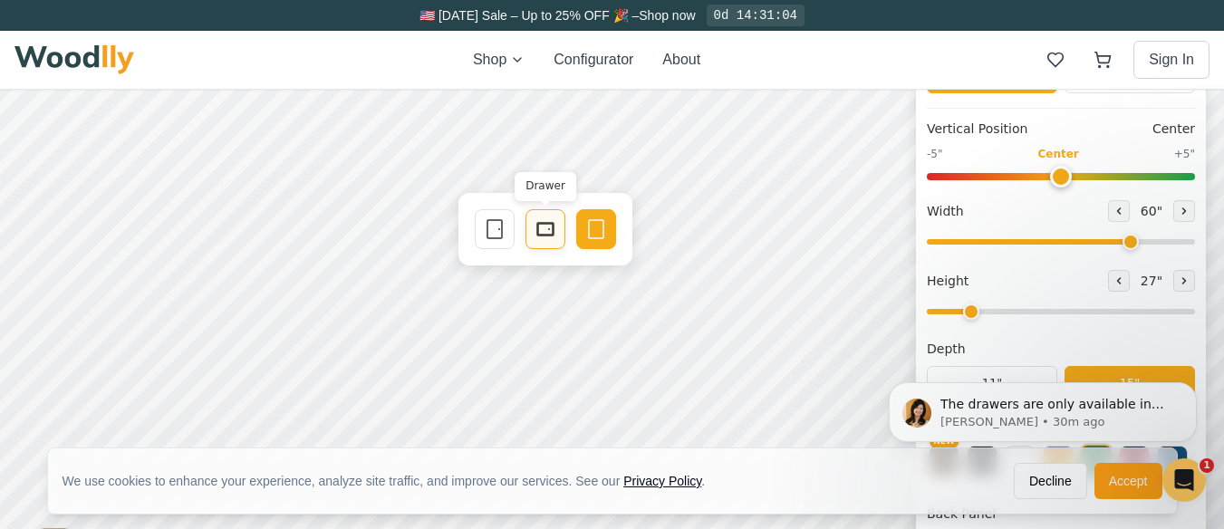
click at [545, 228] on icon at bounding box center [545, 229] width 22 height 22
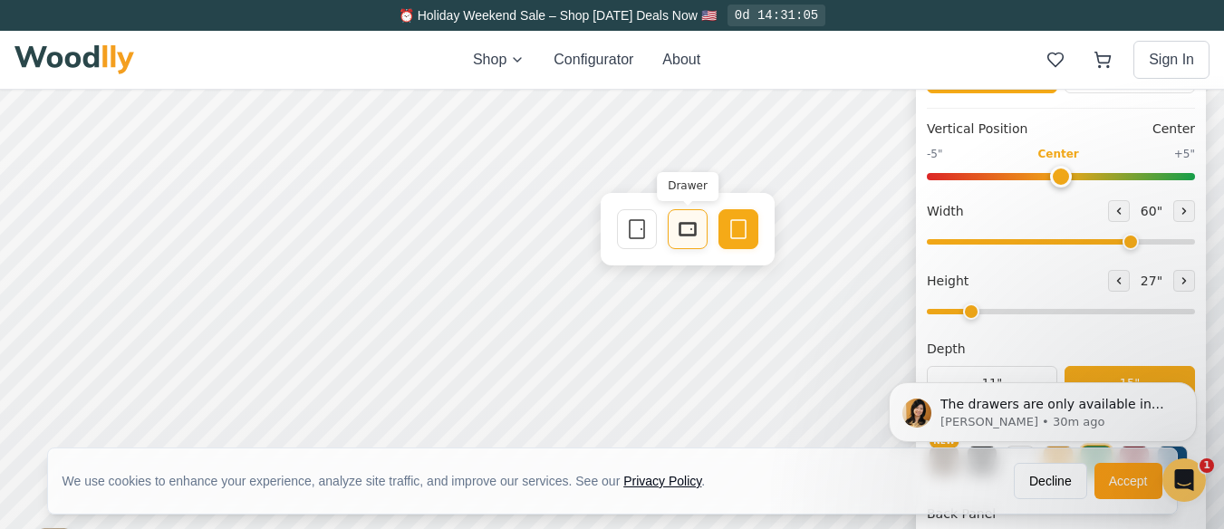
click at [687, 226] on icon at bounding box center [688, 229] width 22 height 22
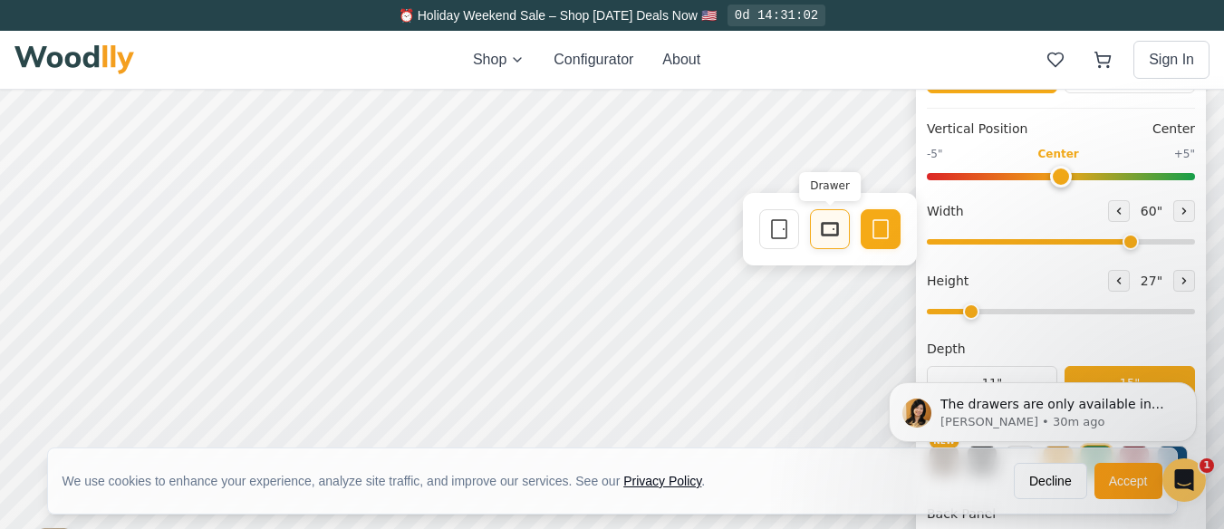
click at [822, 229] on rect at bounding box center [829, 229] width 14 height 11
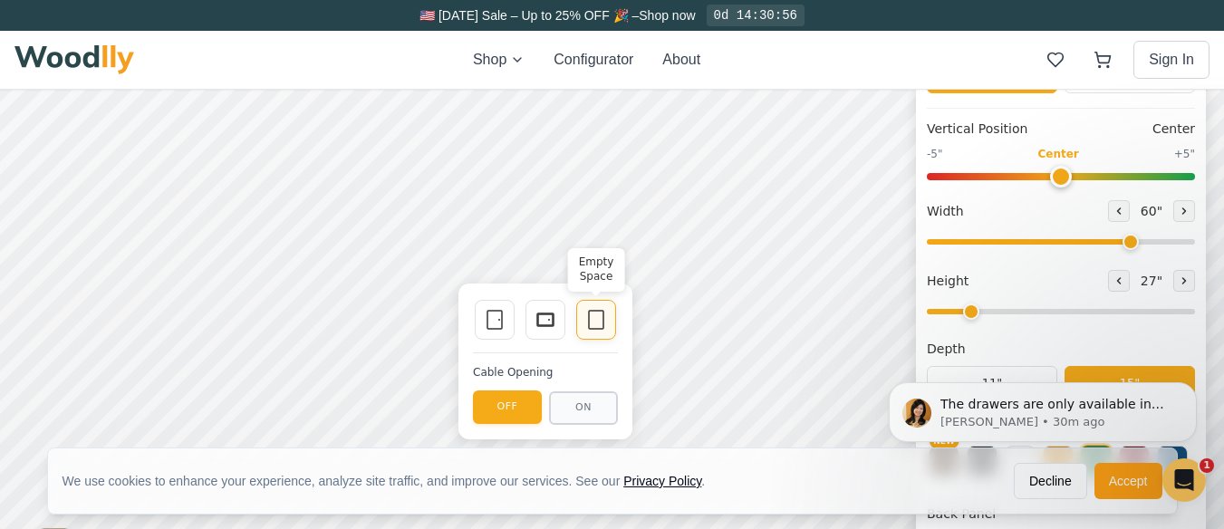
click at [595, 318] on icon at bounding box center [596, 320] width 22 height 22
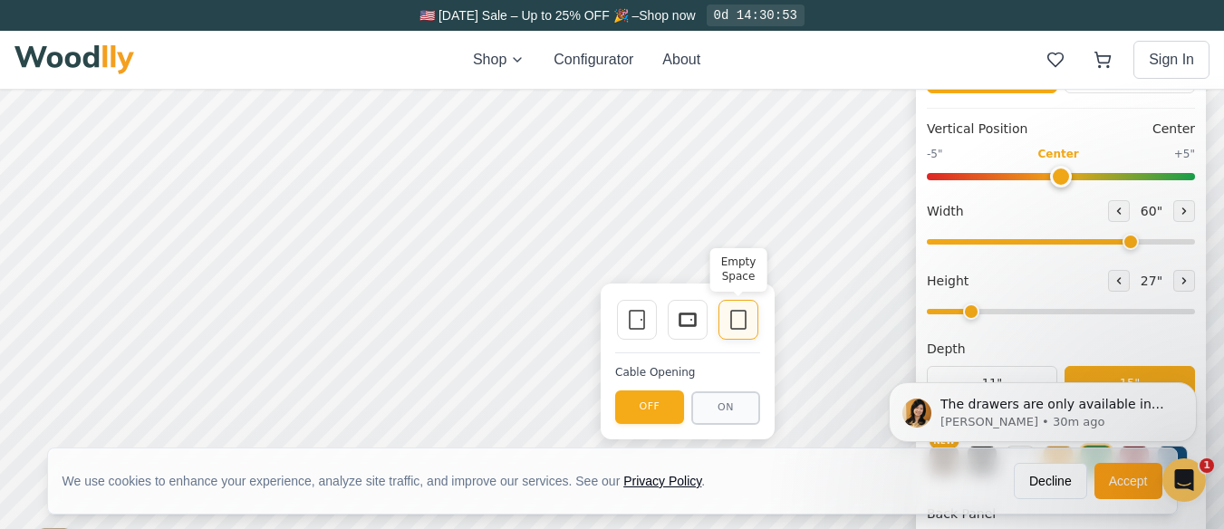
click at [737, 314] on icon at bounding box center [738, 320] width 22 height 22
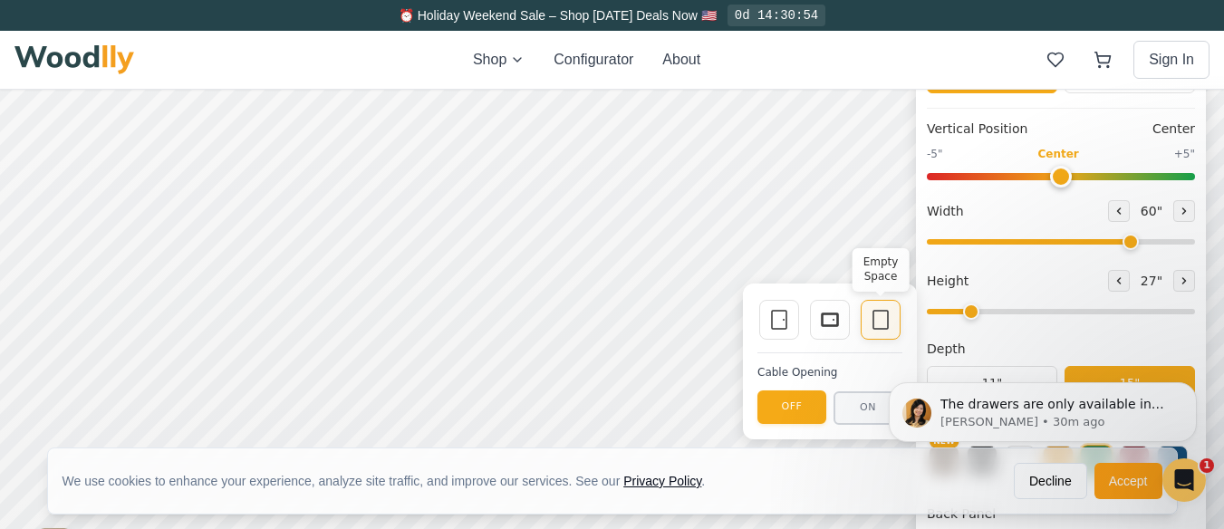
click at [876, 314] on icon at bounding box center [880, 320] width 22 height 22
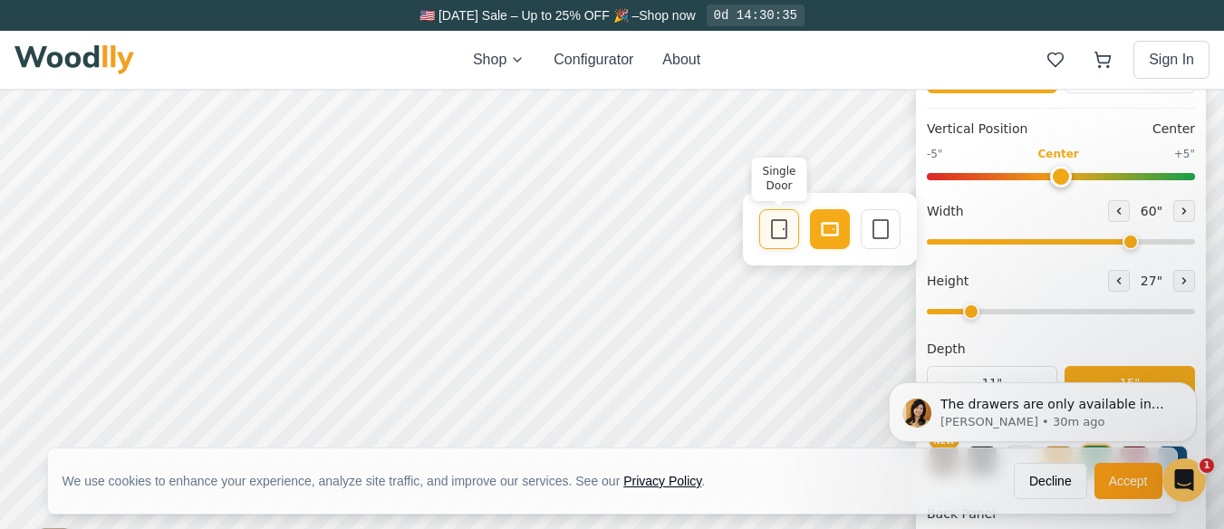
click at [778, 224] on icon at bounding box center [779, 229] width 22 height 22
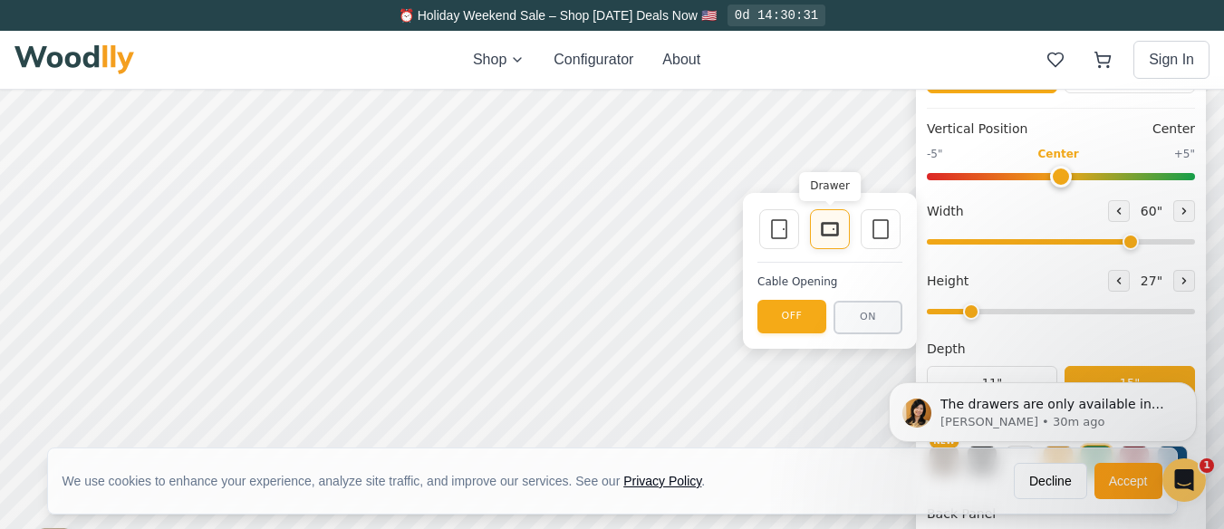
click at [826, 224] on rect at bounding box center [829, 229] width 14 height 11
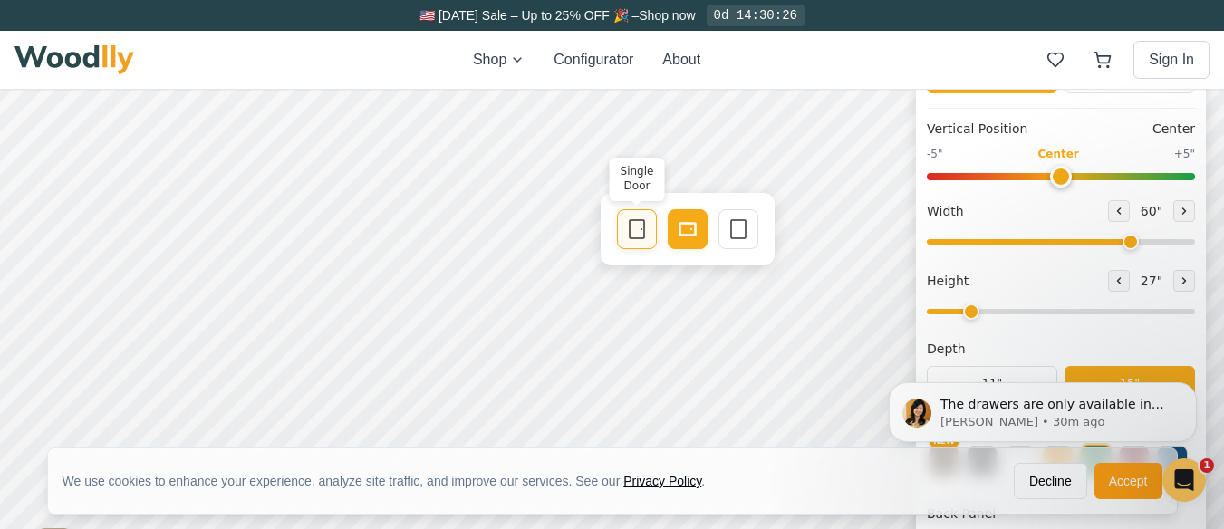
click at [630, 227] on icon at bounding box center [637, 229] width 22 height 22
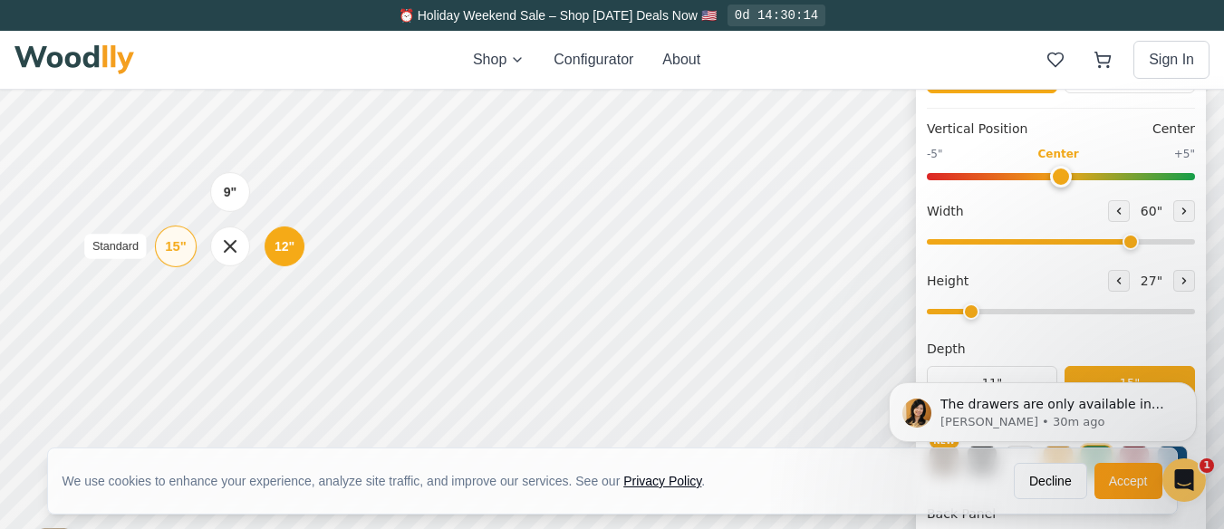
click at [168, 245] on div "15"" at bounding box center [175, 246] width 21 height 20
click at [283, 245] on div "12"" at bounding box center [292, 247] width 21 height 20
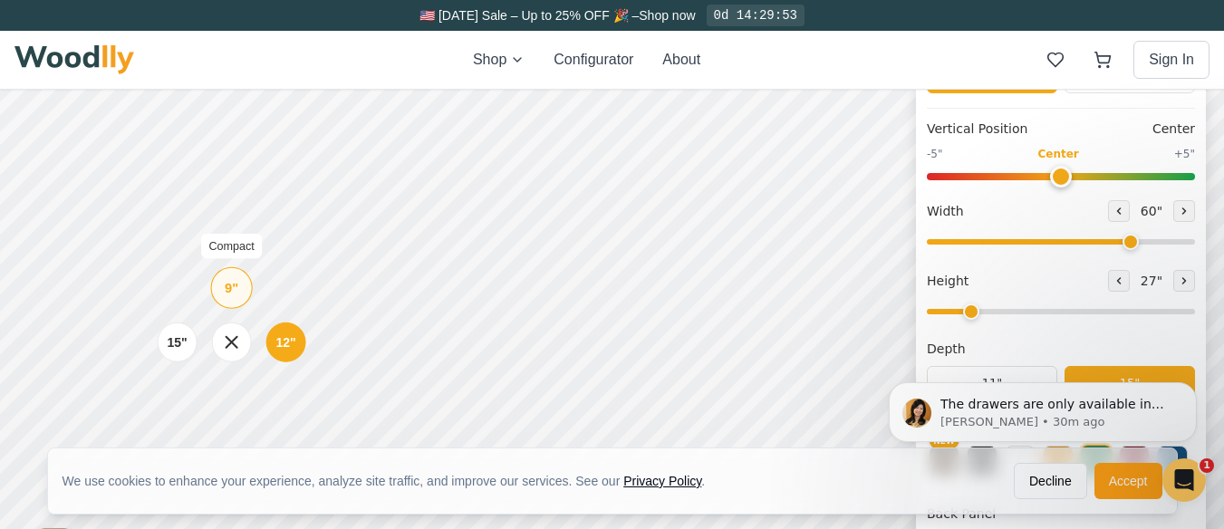
click at [225, 286] on div "9"" at bounding box center [232, 288] width 14 height 20
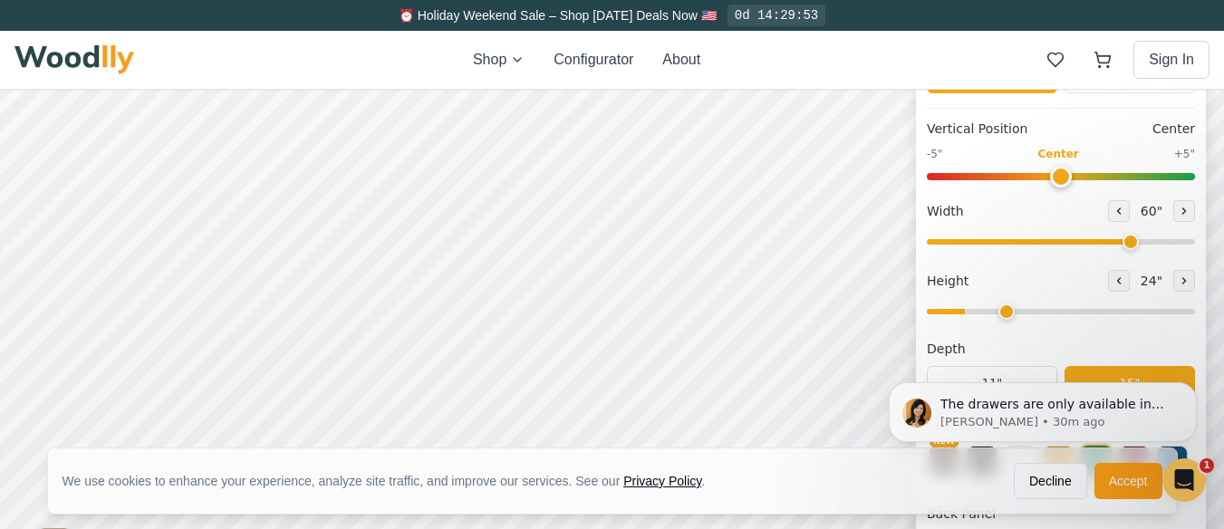
click at [1013, 313] on input "range" at bounding box center [1061, 311] width 268 height 5
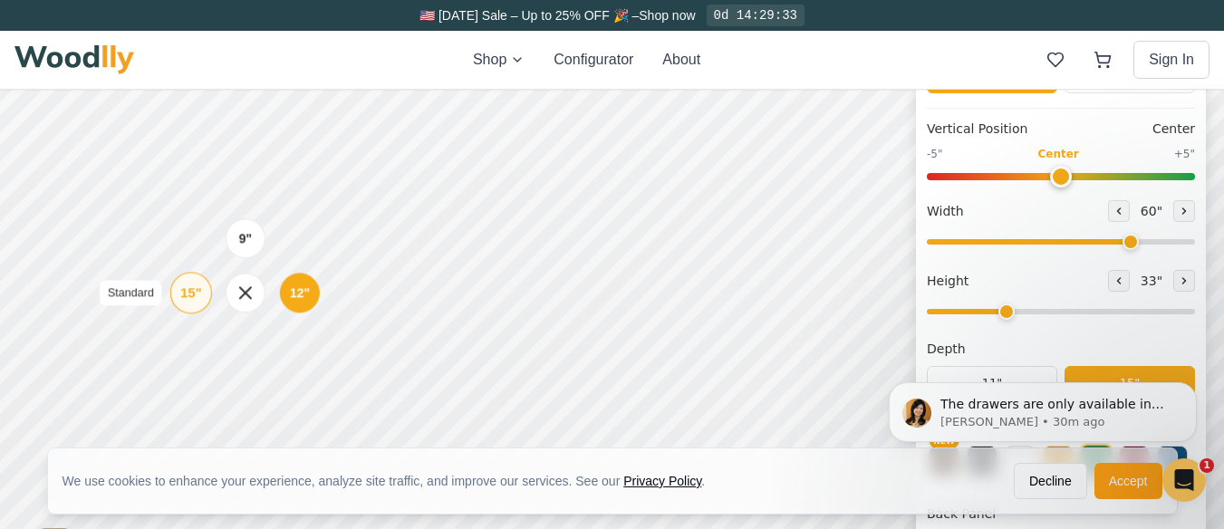
click at [189, 295] on div "15"" at bounding box center [190, 293] width 21 height 20
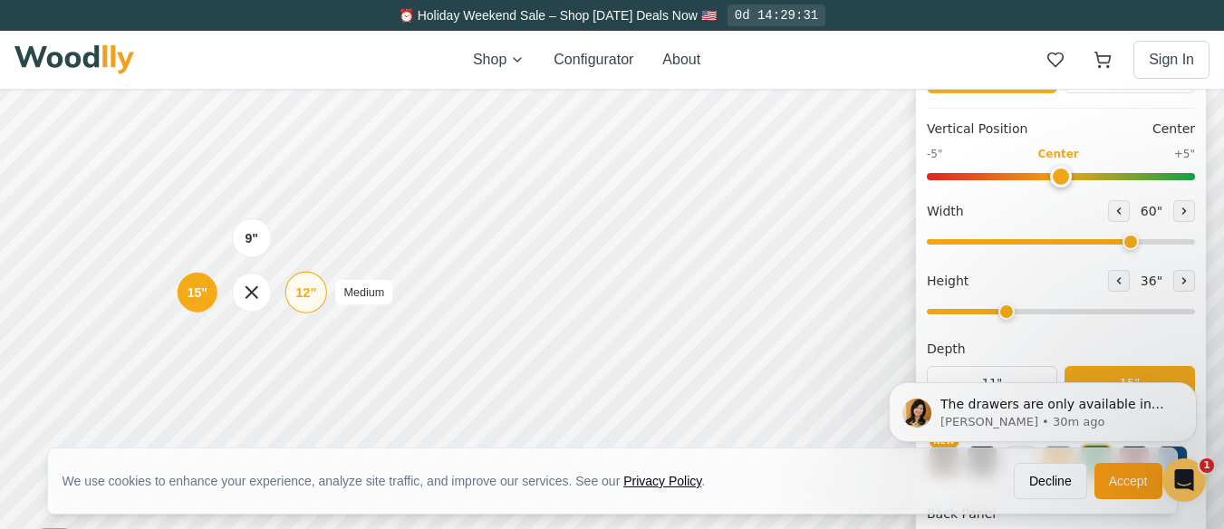
click at [312, 290] on div "12"" at bounding box center [305, 293] width 21 height 20
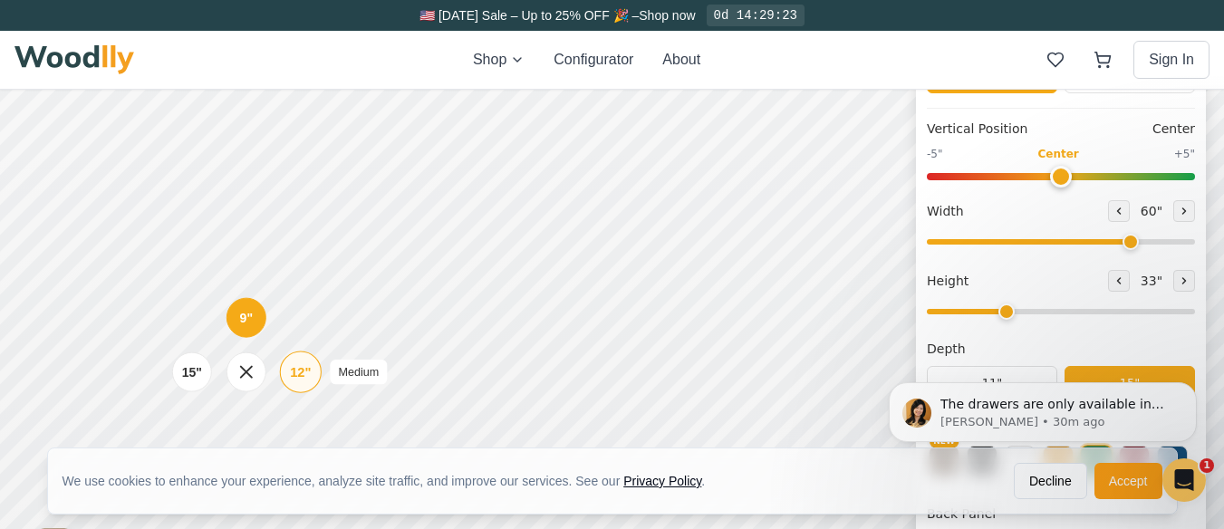
click at [300, 370] on div "12"" at bounding box center [300, 372] width 21 height 20
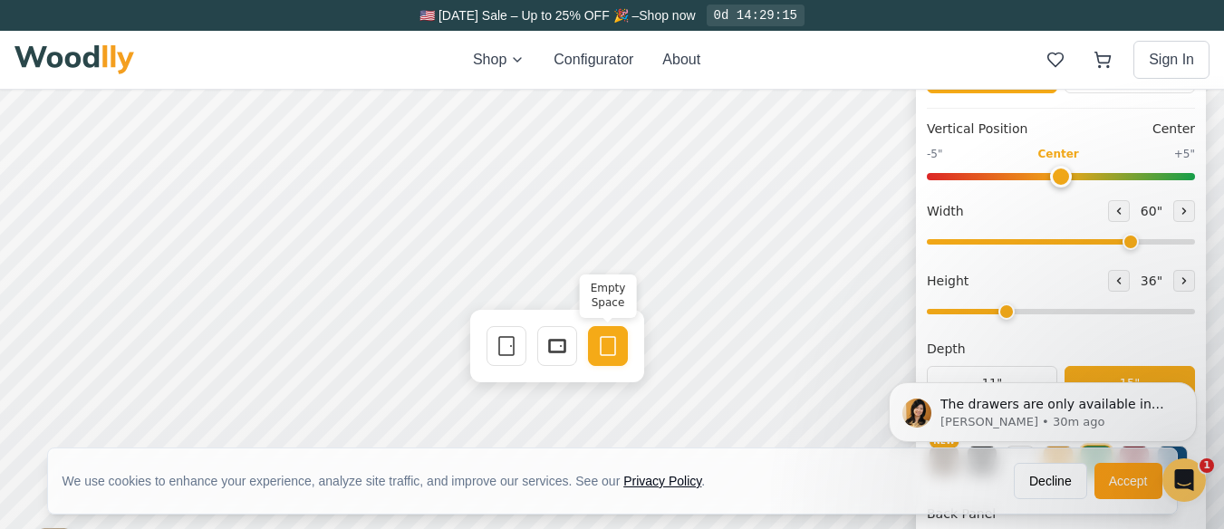
click at [615, 351] on rect at bounding box center [607, 346] width 14 height 18
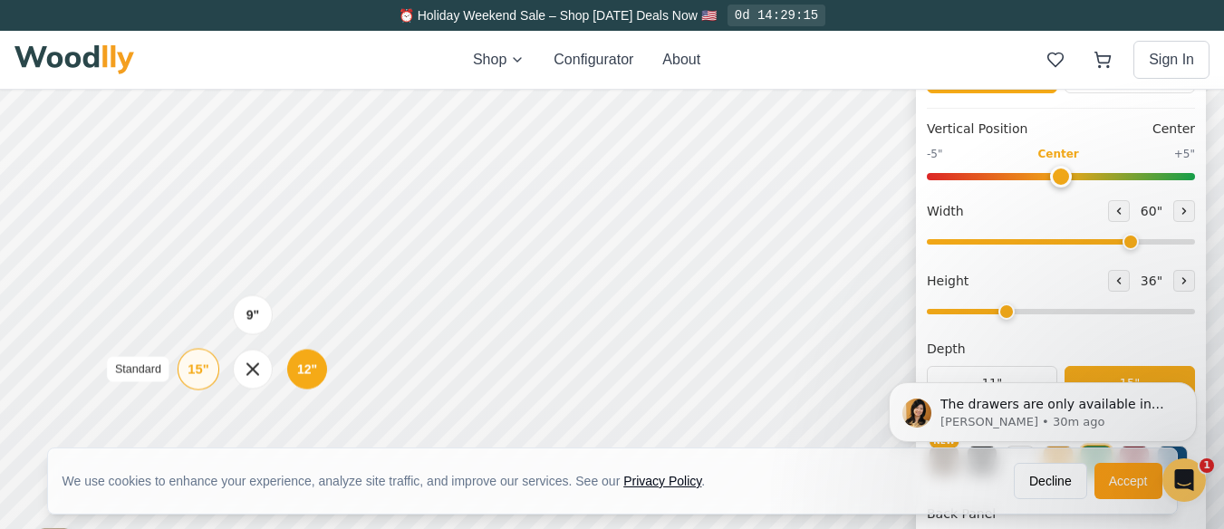
click at [197, 369] on div "15"" at bounding box center [197, 369] width 21 height 20
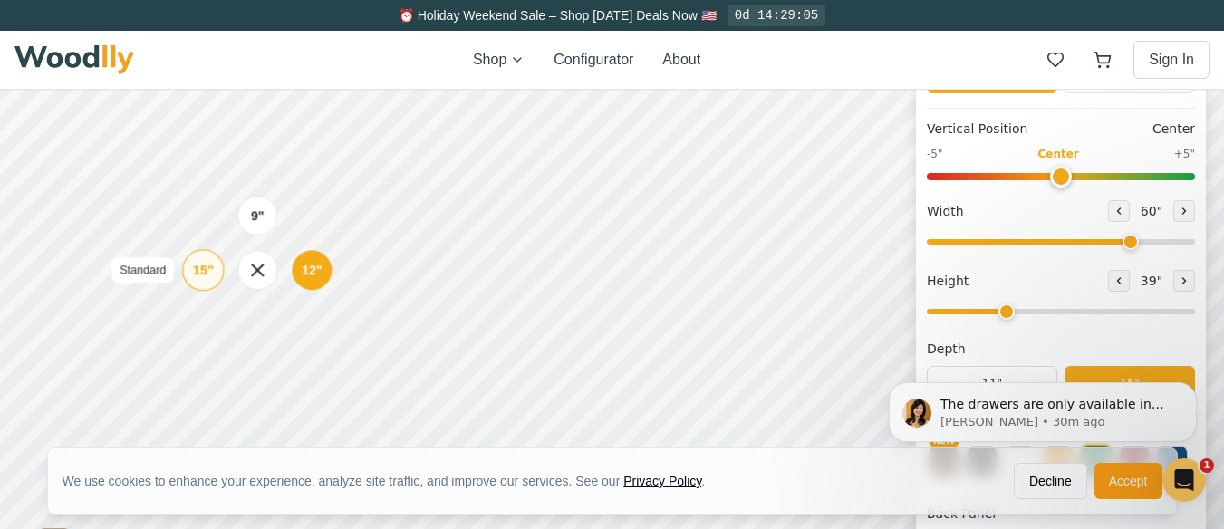
click at [201, 272] on div "15"" at bounding box center [203, 270] width 21 height 20
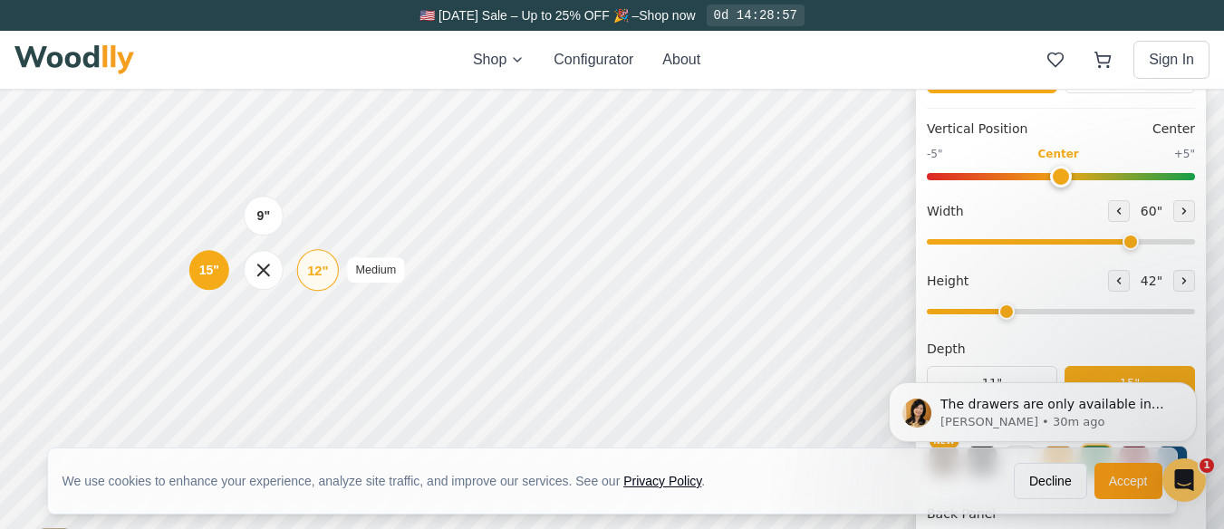
click at [329, 278] on div "12" Medium" at bounding box center [318, 270] width 42 height 42
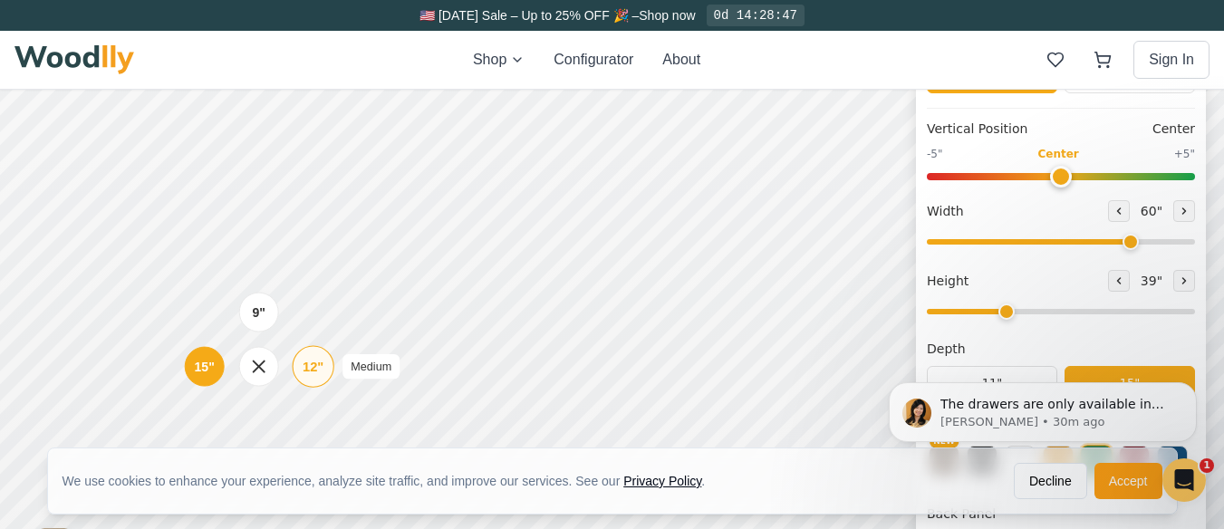
click at [310, 364] on div "12"" at bounding box center [313, 367] width 21 height 20
click at [1000, 312] on input "range" at bounding box center [1061, 311] width 268 height 5
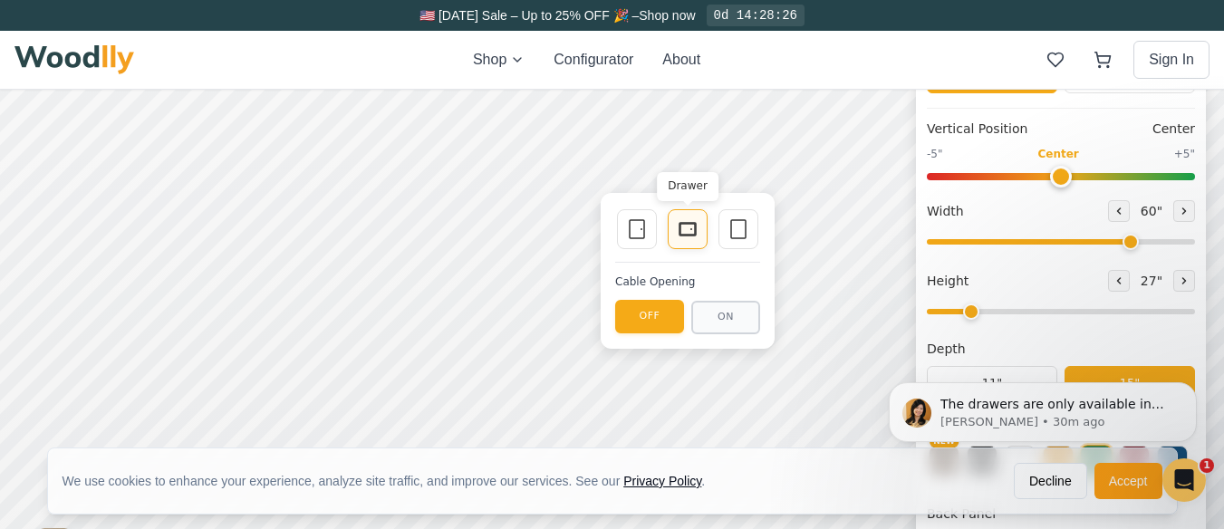
click at [683, 230] on icon at bounding box center [688, 229] width 22 height 22
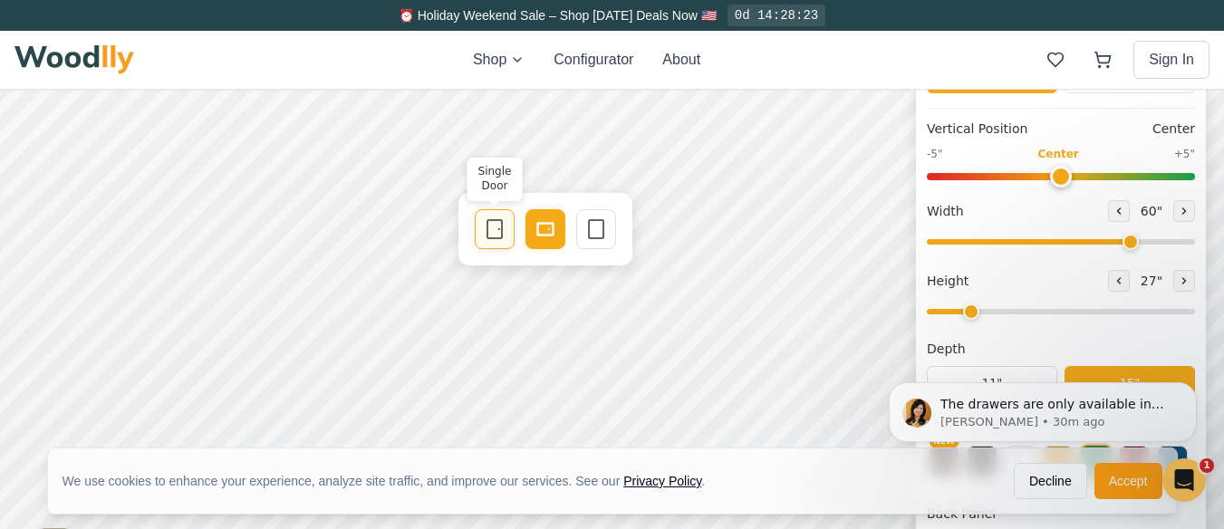
click at [490, 226] on icon at bounding box center [495, 229] width 22 height 22
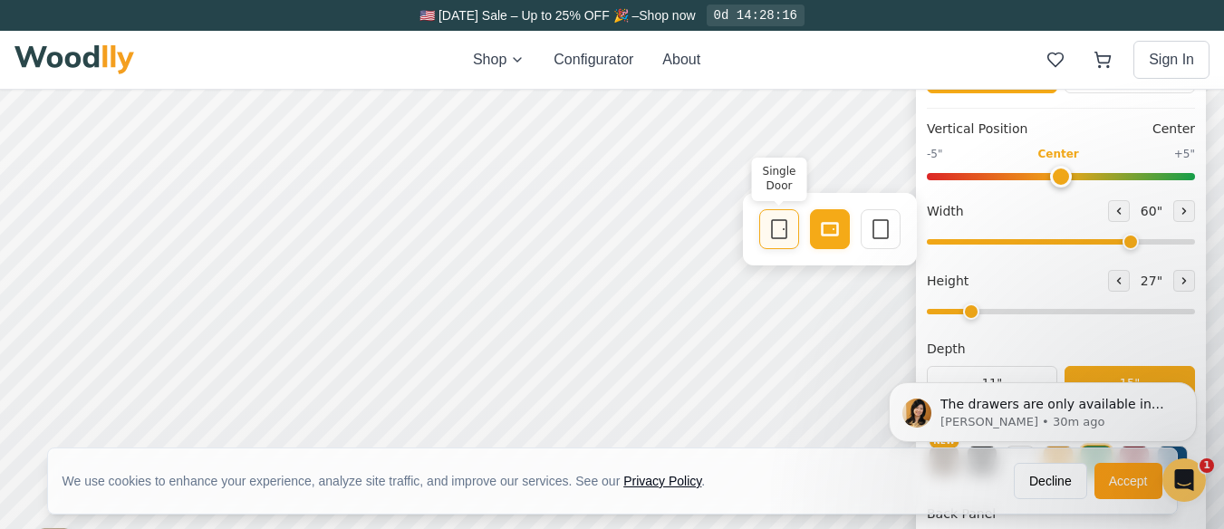
click at [781, 228] on icon at bounding box center [779, 229] width 22 height 22
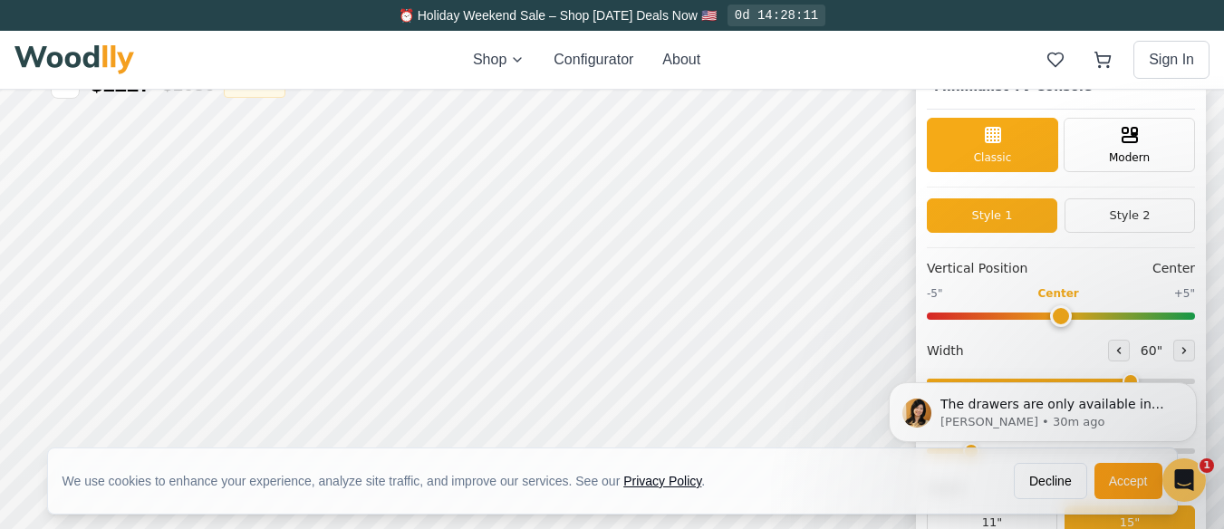
scroll to position [0, 0]
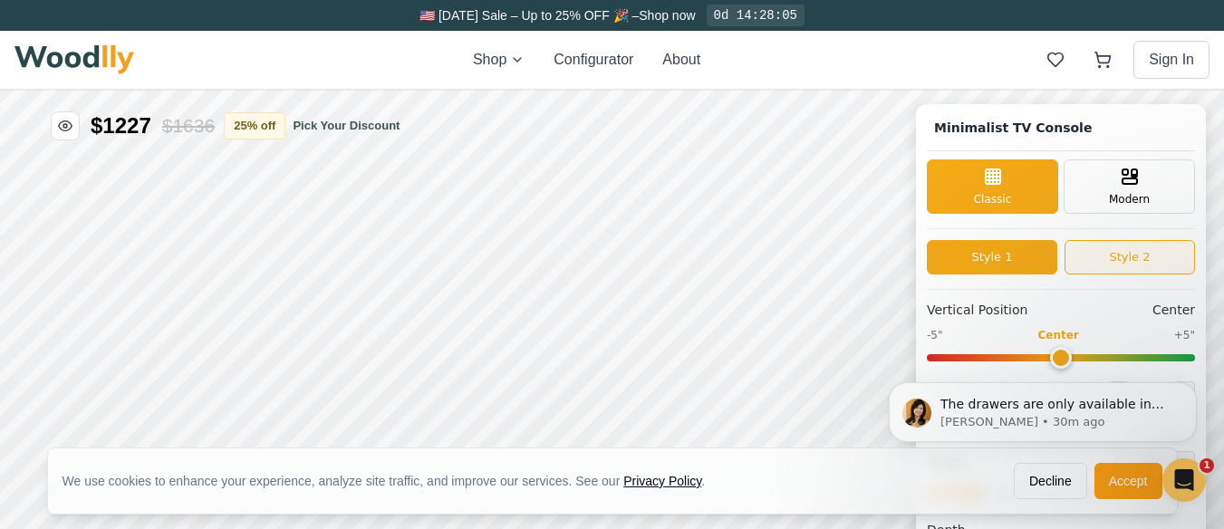
click at [1151, 255] on button "Style 2" at bounding box center [1129, 257] width 130 height 34
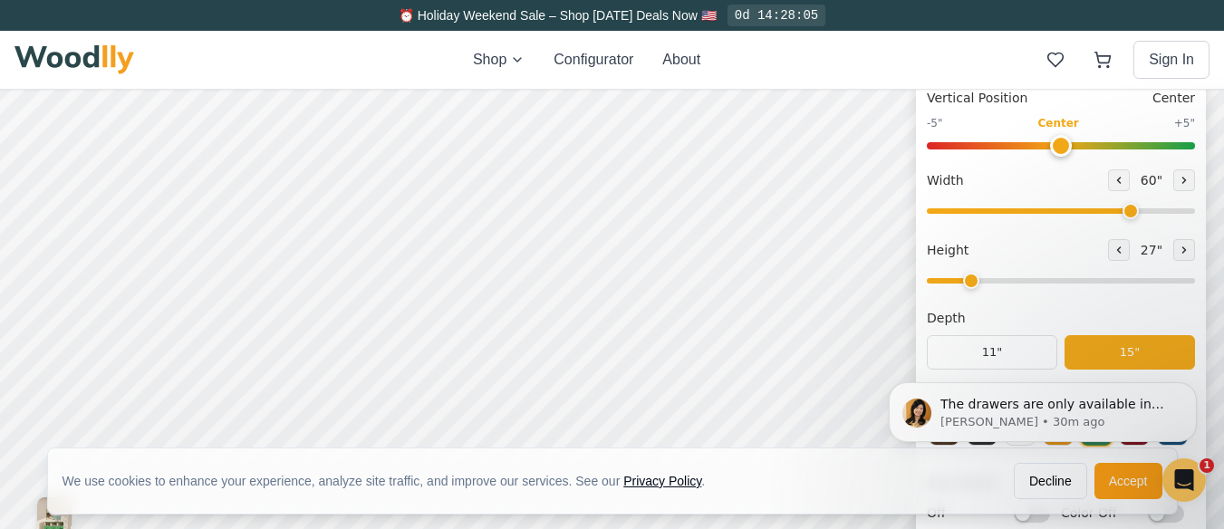
scroll to position [181, 0]
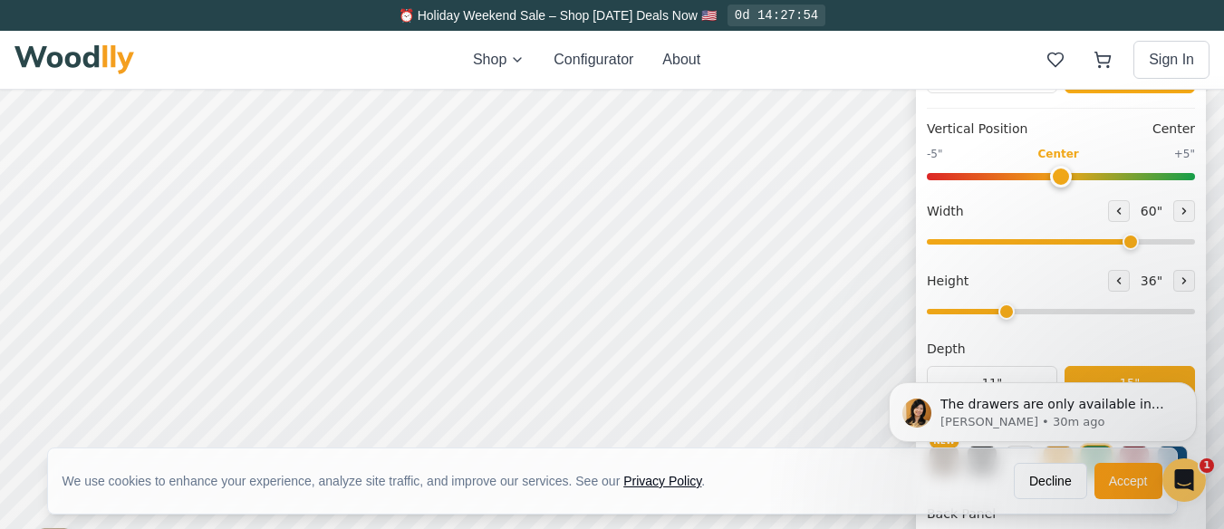
click at [1004, 314] on input "range" at bounding box center [1061, 311] width 268 height 5
click at [1002, 310] on input "range" at bounding box center [1061, 311] width 268 height 5
type input "2"
click at [992, 309] on input "range" at bounding box center [1061, 311] width 268 height 5
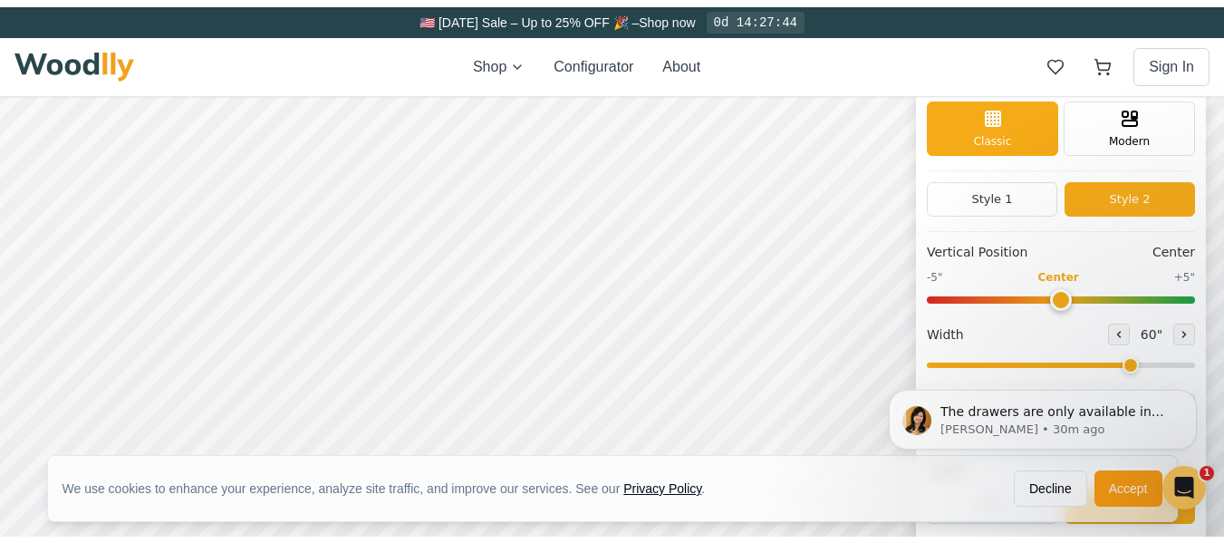
scroll to position [0, 0]
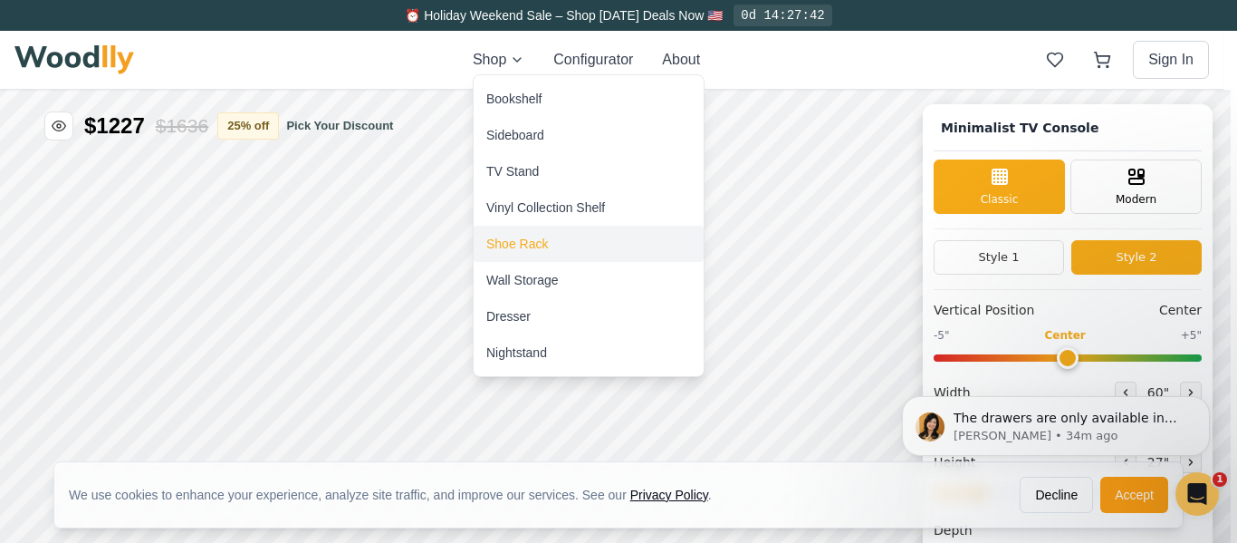
click at [522, 238] on div "Shoe Rack" at bounding box center [517, 244] width 62 height 18
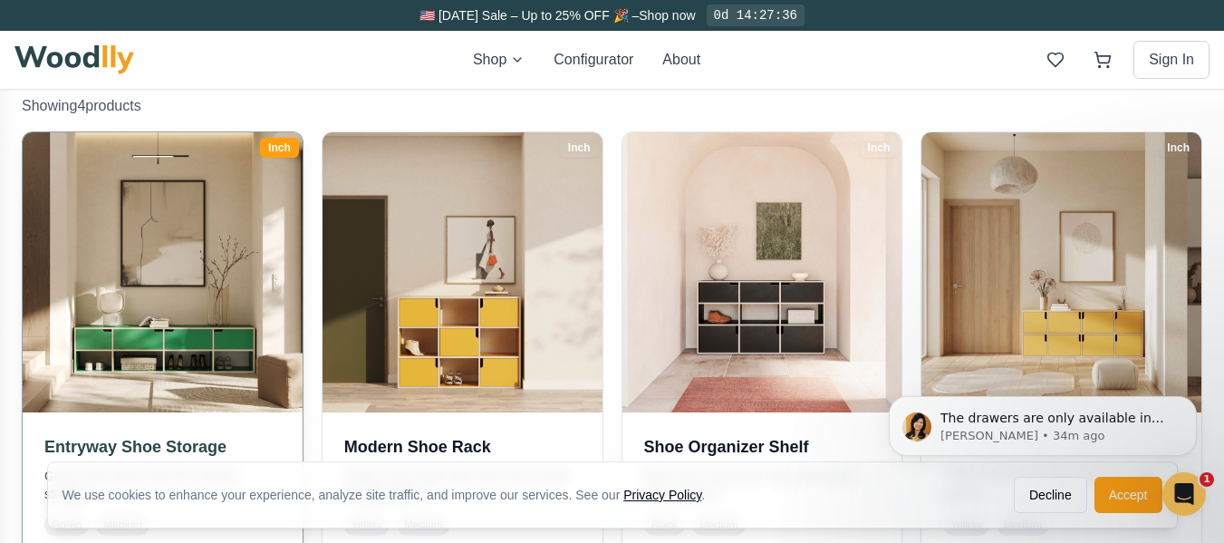
scroll to position [362, 0]
click at [194, 329] on img at bounding box center [161, 270] width 293 height 293
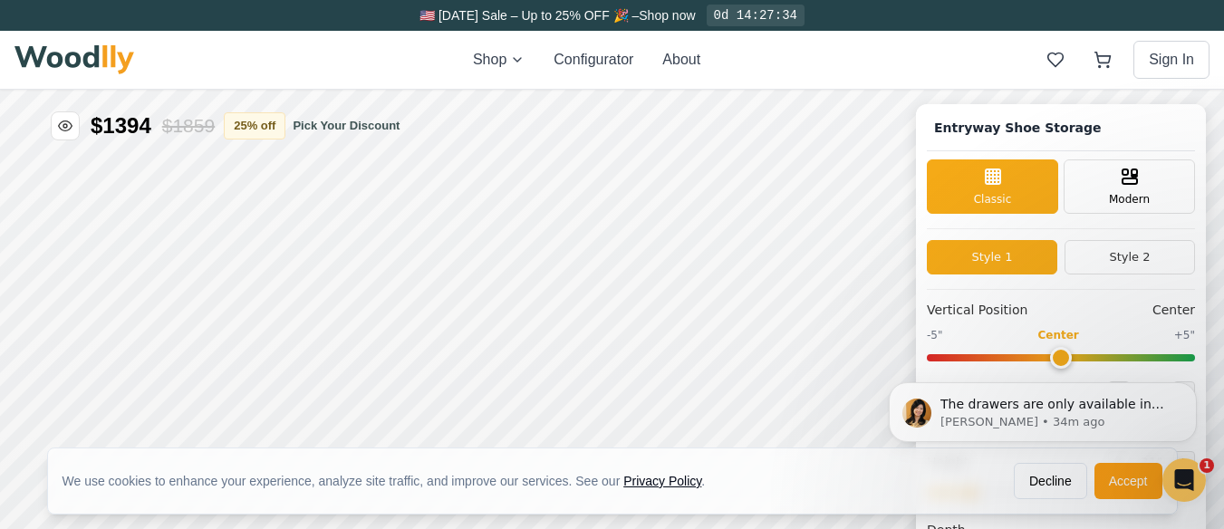
type input "67"
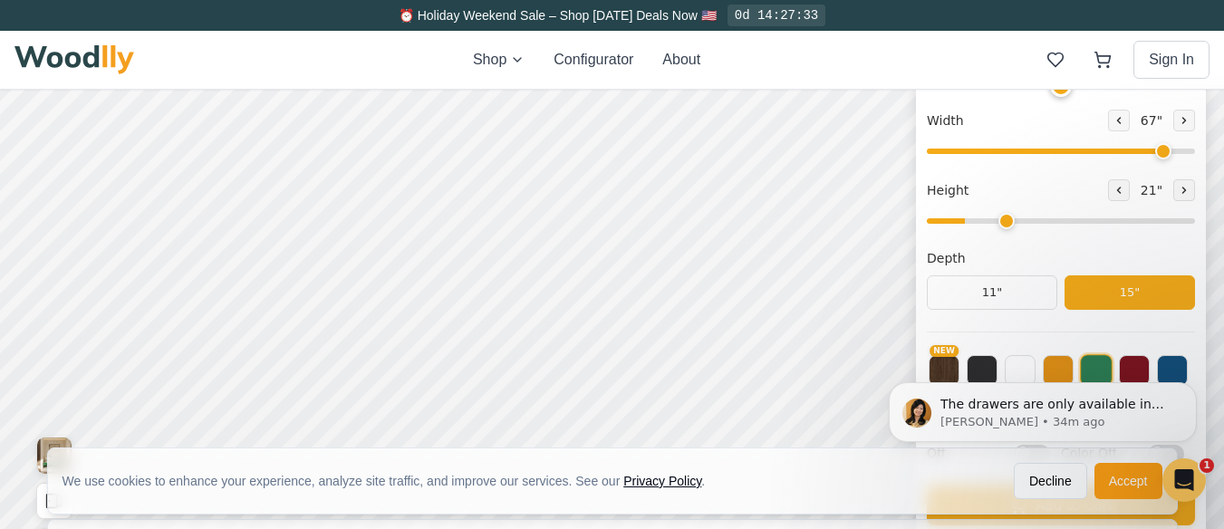
type input "3"
click at [1014, 222] on input "range" at bounding box center [1061, 220] width 268 height 5
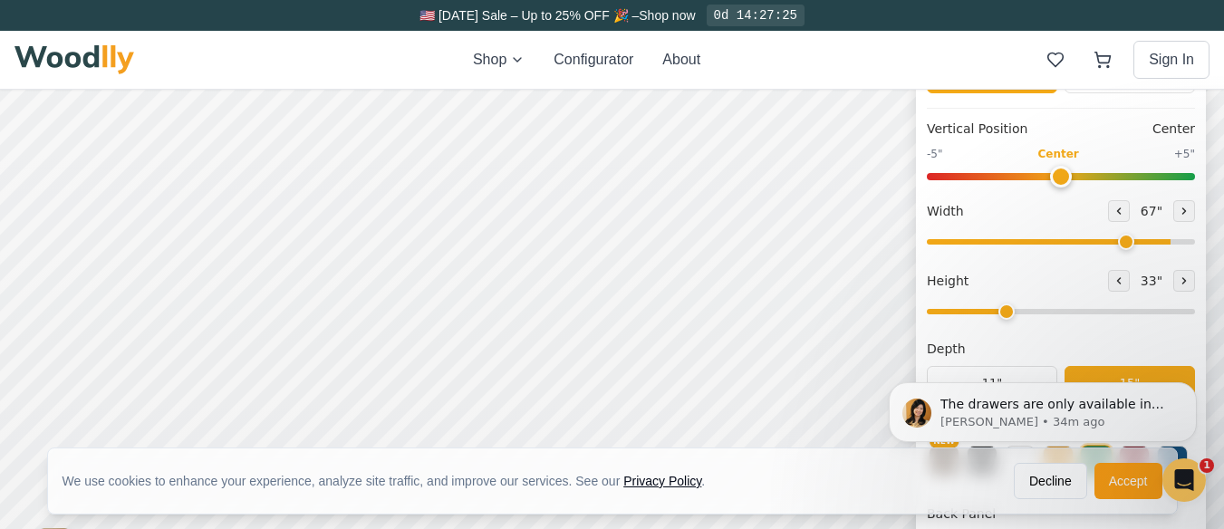
click at [1137, 239] on input "range" at bounding box center [1061, 241] width 268 height 5
click at [1154, 239] on input "range" at bounding box center [1061, 241] width 268 height 5
click at [1136, 245] on input "range" at bounding box center [1061, 241] width 268 height 5
click at [1186, 212] on icon at bounding box center [1183, 211] width 11 height 11
type input "60"
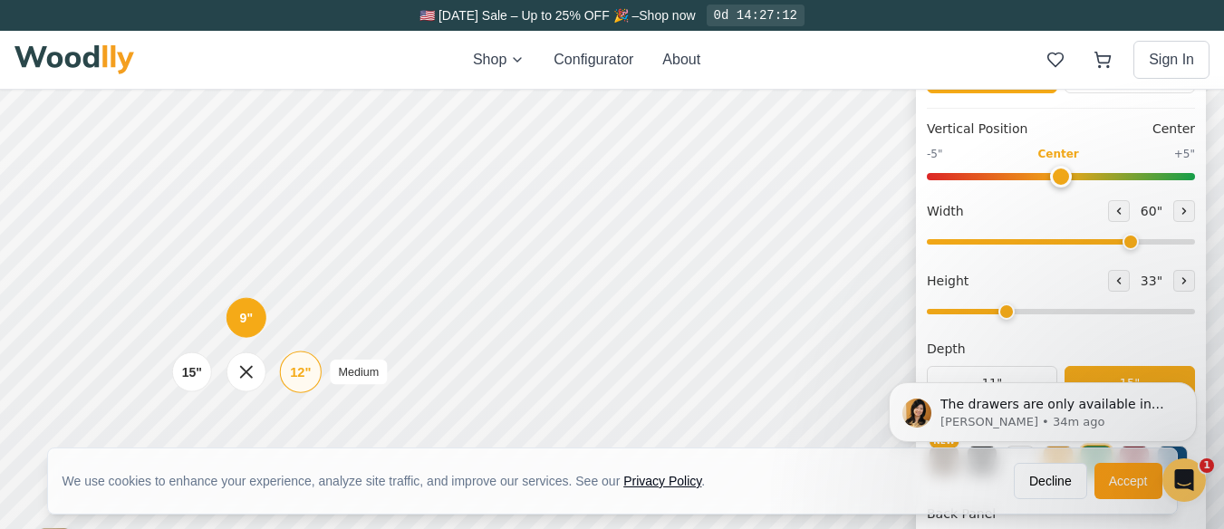
click at [300, 371] on div "12"" at bounding box center [300, 372] width 21 height 20
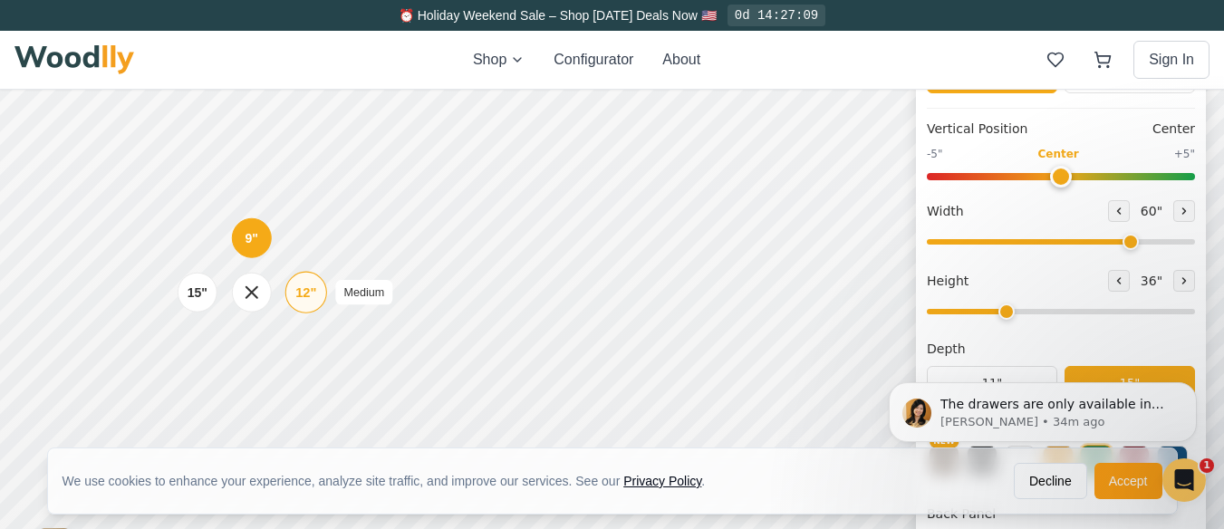
click at [298, 290] on div "12"" at bounding box center [305, 293] width 21 height 20
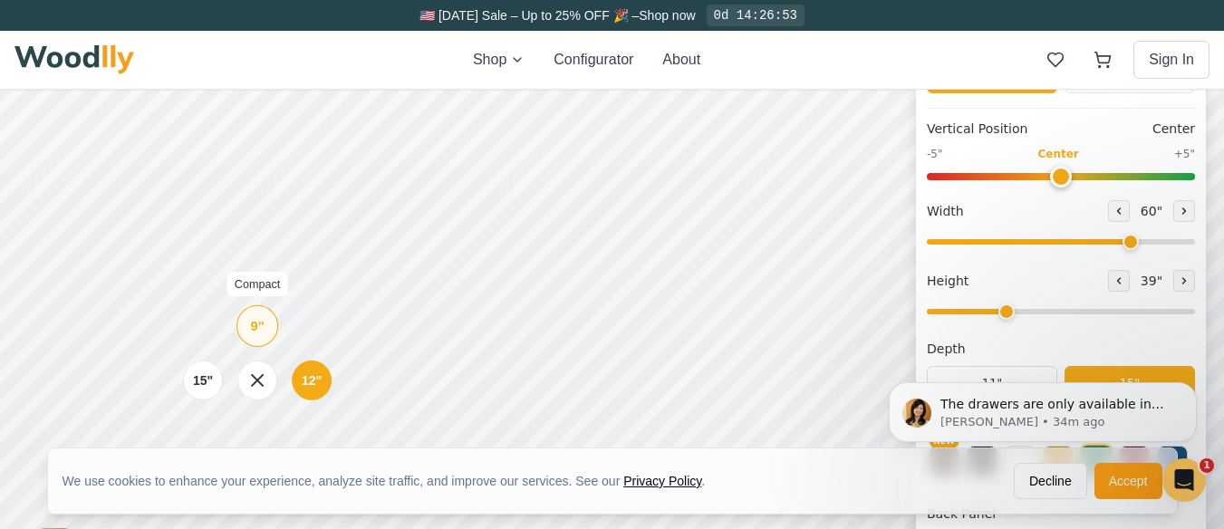
click at [257, 329] on div "9"" at bounding box center [258, 326] width 14 height 20
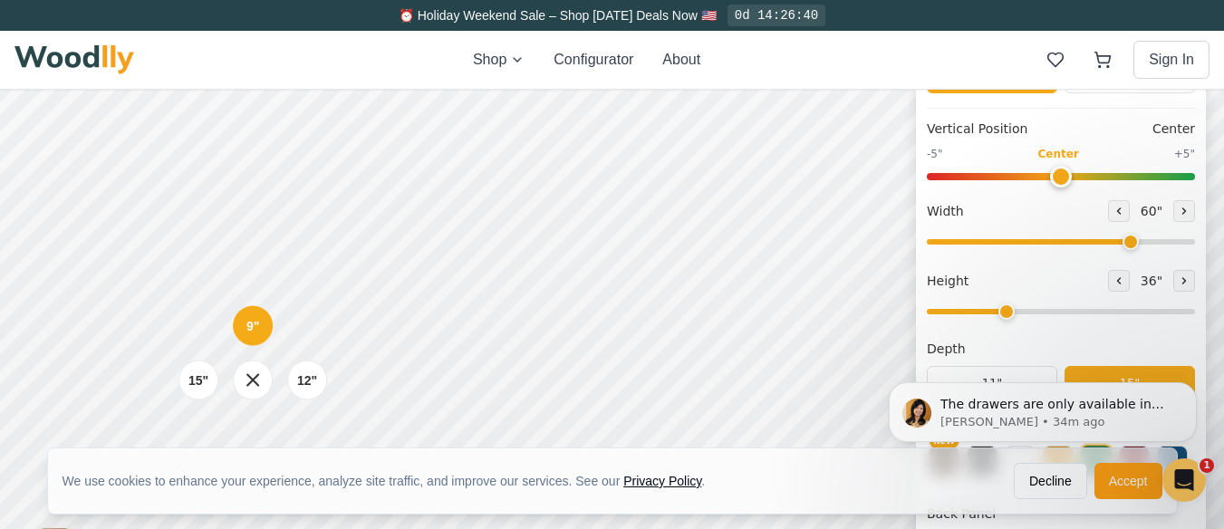
click at [238, 292] on div "9" 12" 15"" at bounding box center [252, 380] width 181 height 181
click at [245, 303] on div "9" 12" 15"" at bounding box center [252, 380] width 181 height 181
click at [244, 381] on icon at bounding box center [253, 380] width 23 height 23
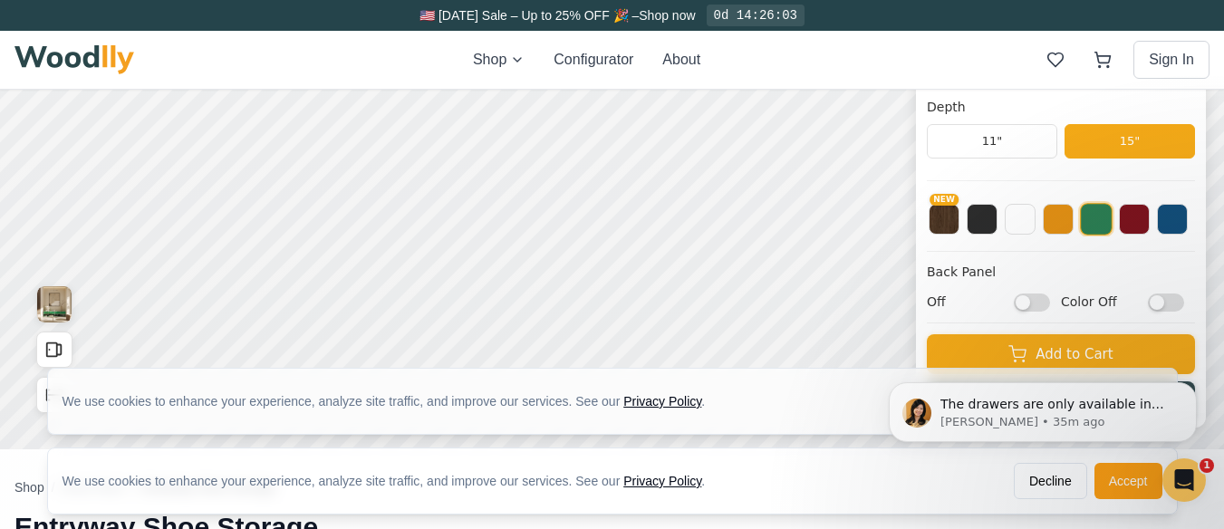
scroll to position [0, 0]
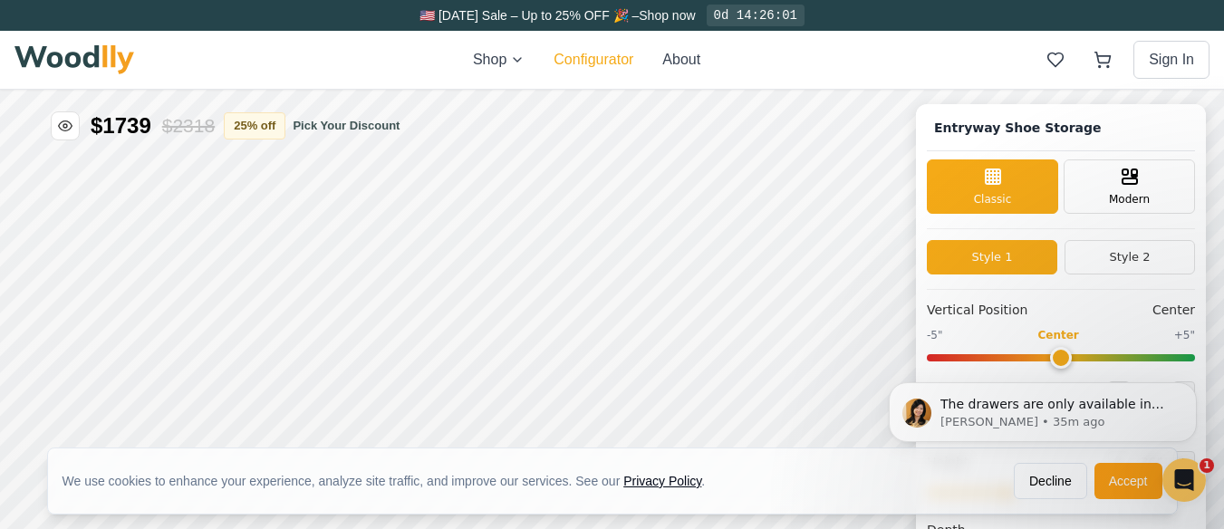
click at [581, 52] on button "Configurator" at bounding box center [593, 60] width 80 height 22
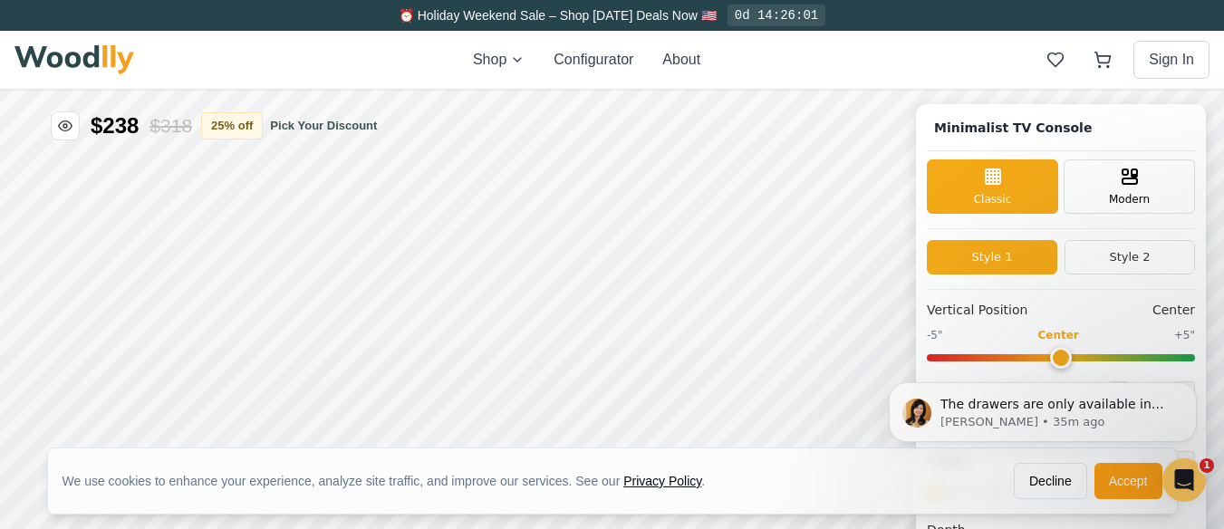
type input "63"
type input "2"
click at [264, 115] on button "25 % off" at bounding box center [255, 124] width 62 height 27
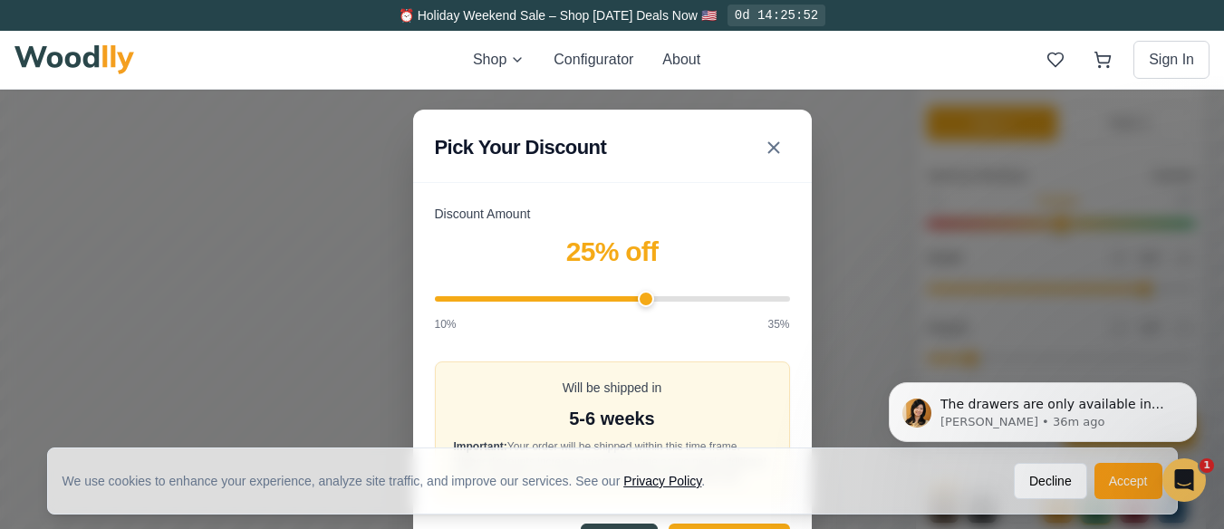
scroll to position [181, 0]
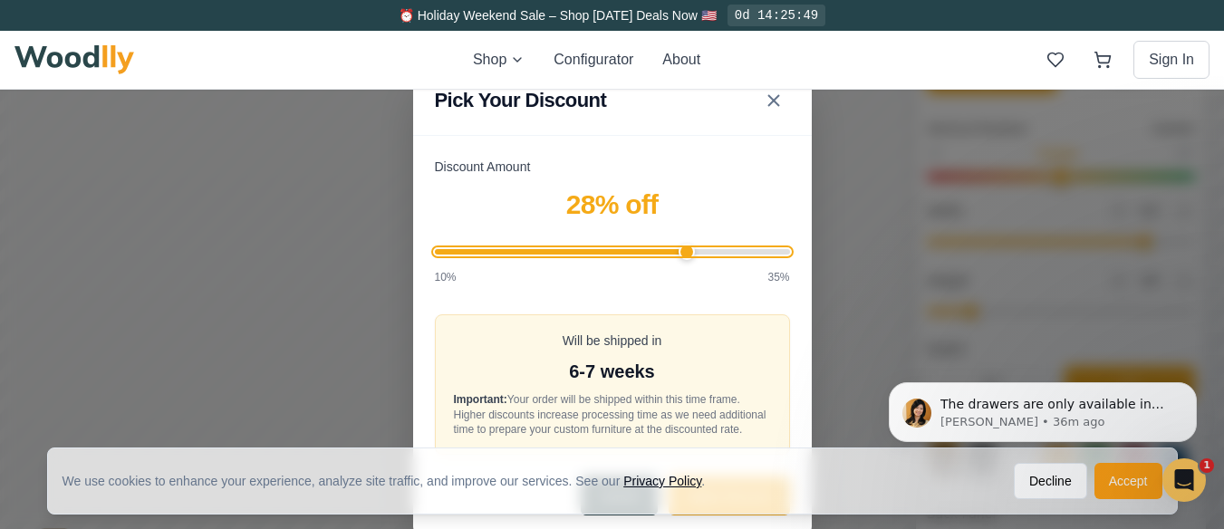
click at [694, 249] on input "Discount Amount" at bounding box center [612, 251] width 355 height 5
click at [751, 252] on input "Discount Amount" at bounding box center [612, 251] width 355 height 5
click at [790, 251] on input "Discount Amount" at bounding box center [612, 251] width 355 height 5
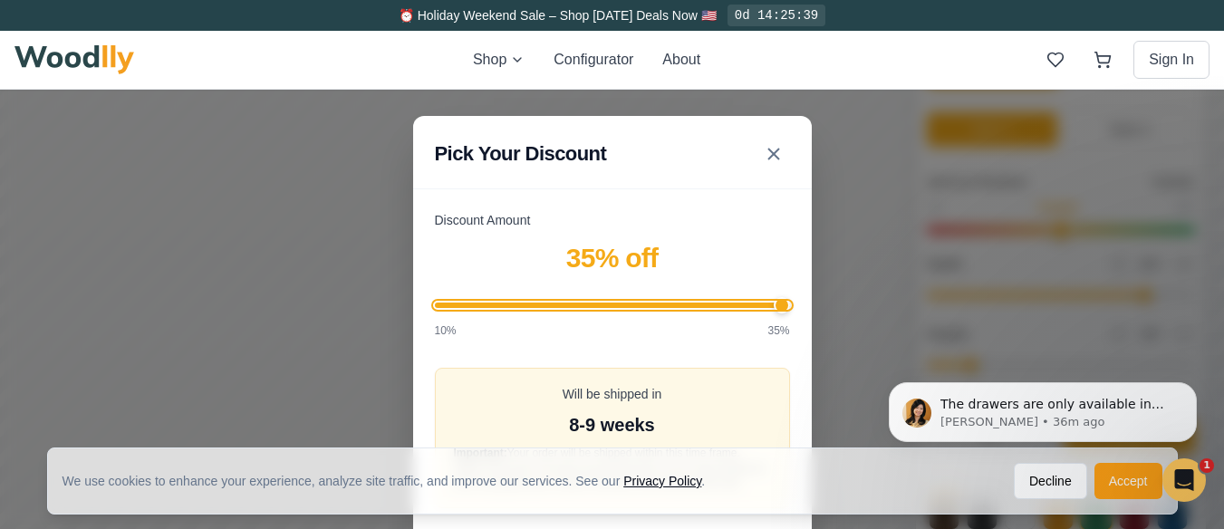
scroll to position [91, 0]
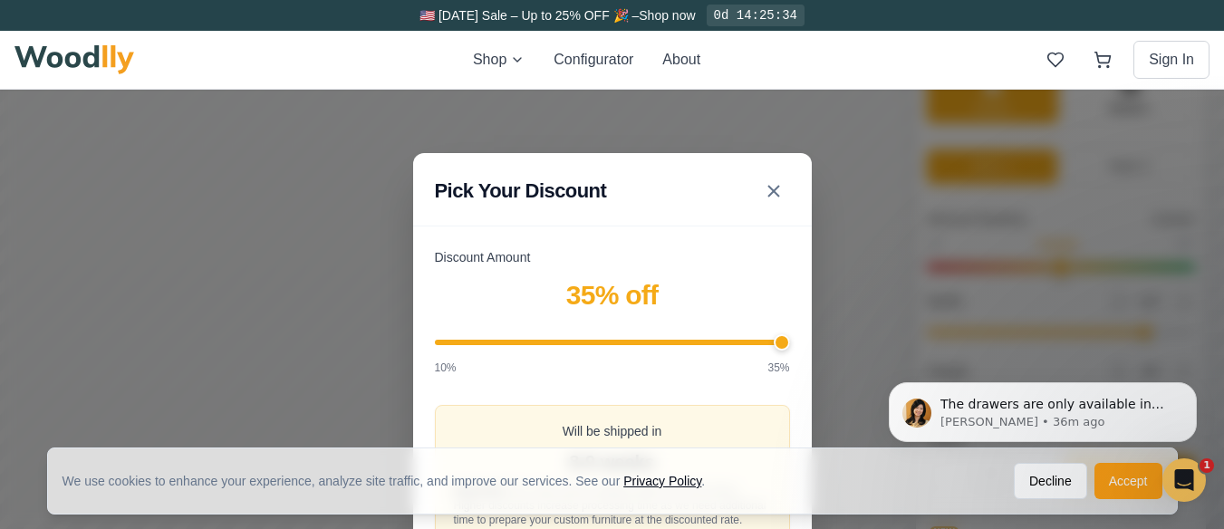
click at [642, 333] on div at bounding box center [612, 343] width 355 height 26
click at [638, 340] on input "Discount Amount" at bounding box center [612, 342] width 355 height 5
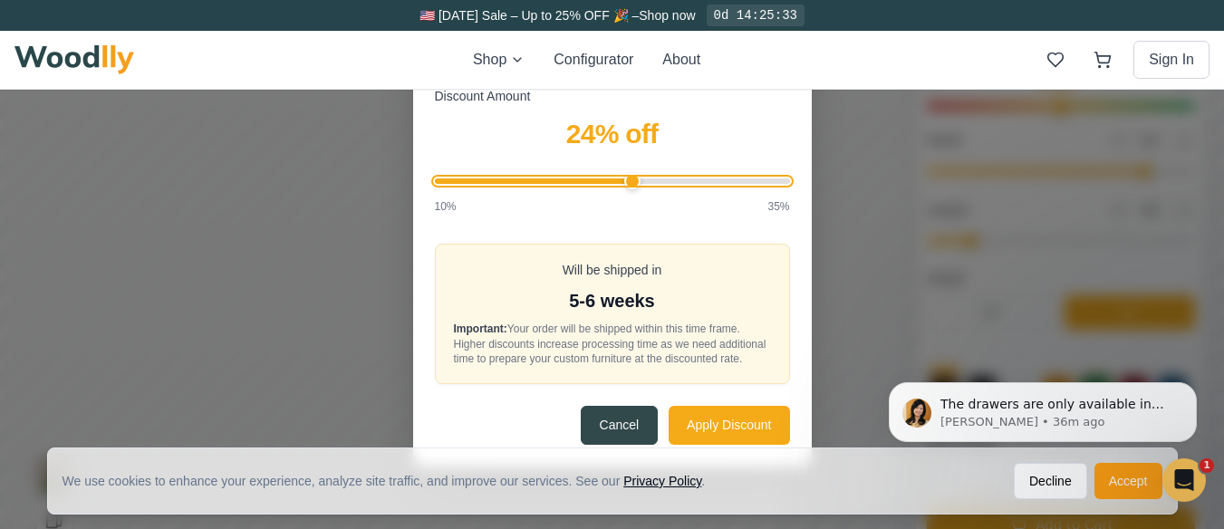
scroll to position [272, 0]
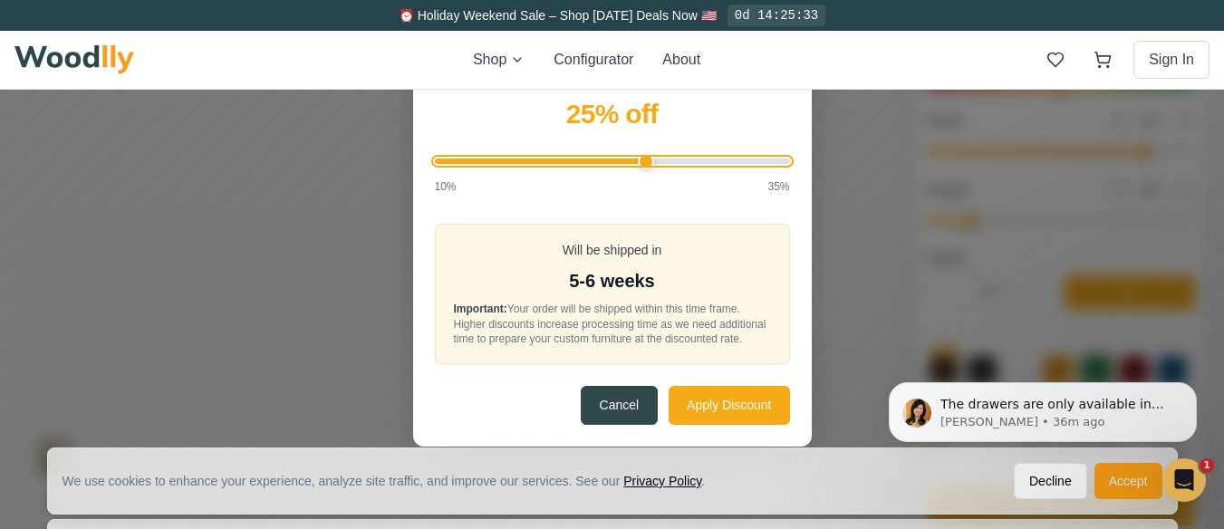
type input "25"
click at [652, 158] on input "Discount Amount" at bounding box center [612, 160] width 355 height 5
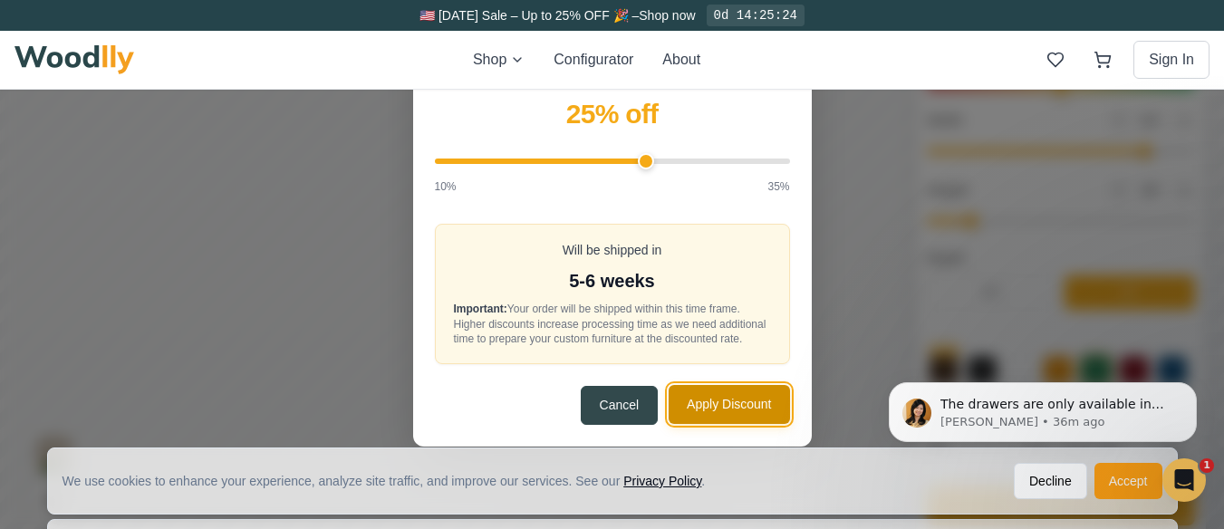
click at [733, 401] on button "Apply Discount" at bounding box center [728, 404] width 120 height 39
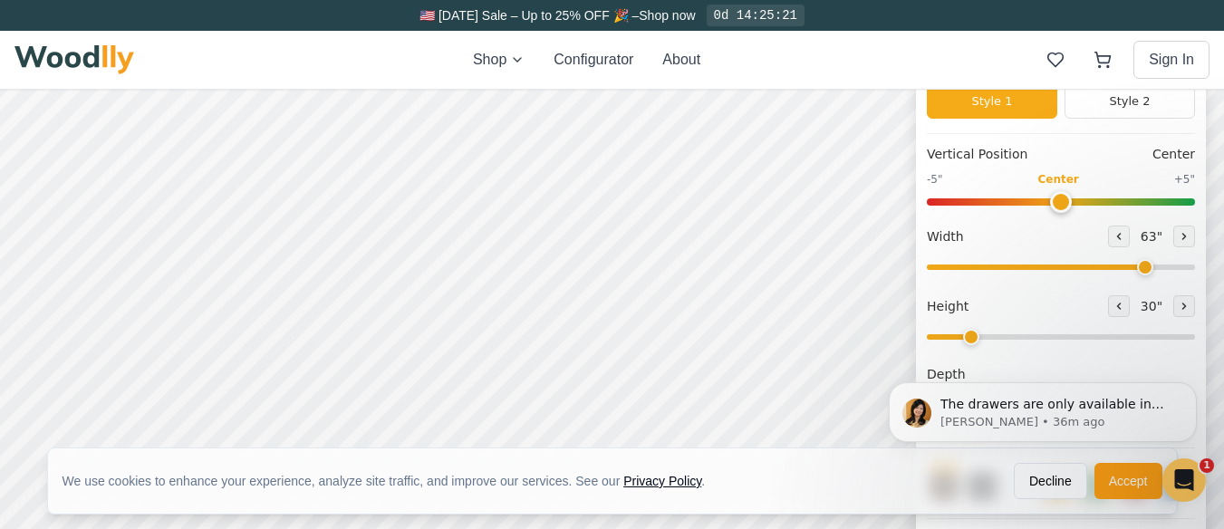
scroll to position [181, 0]
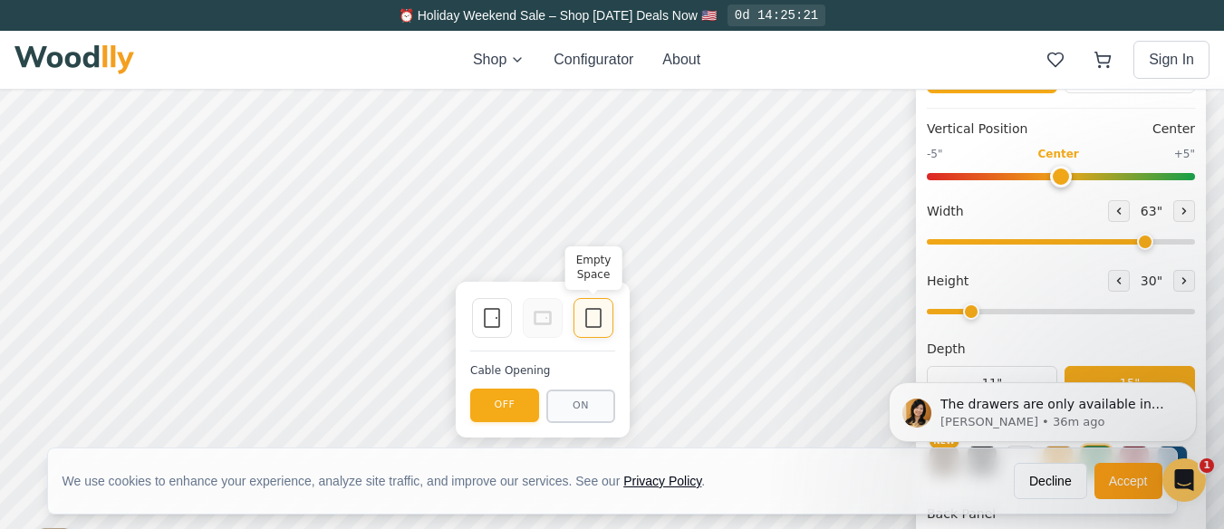
click at [599, 316] on icon at bounding box center [593, 318] width 22 height 22
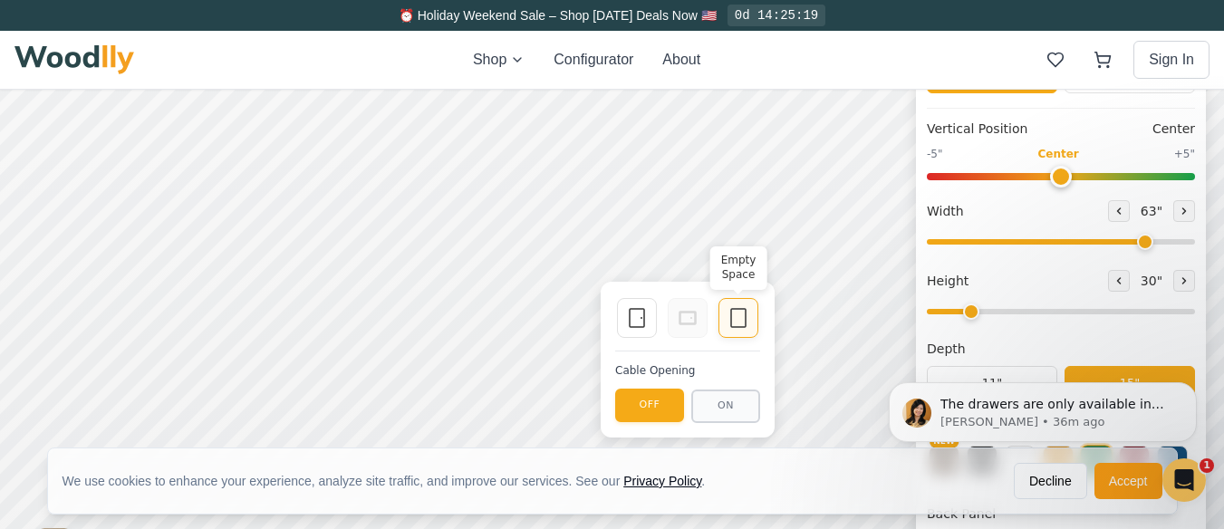
click at [733, 313] on icon at bounding box center [738, 318] width 22 height 22
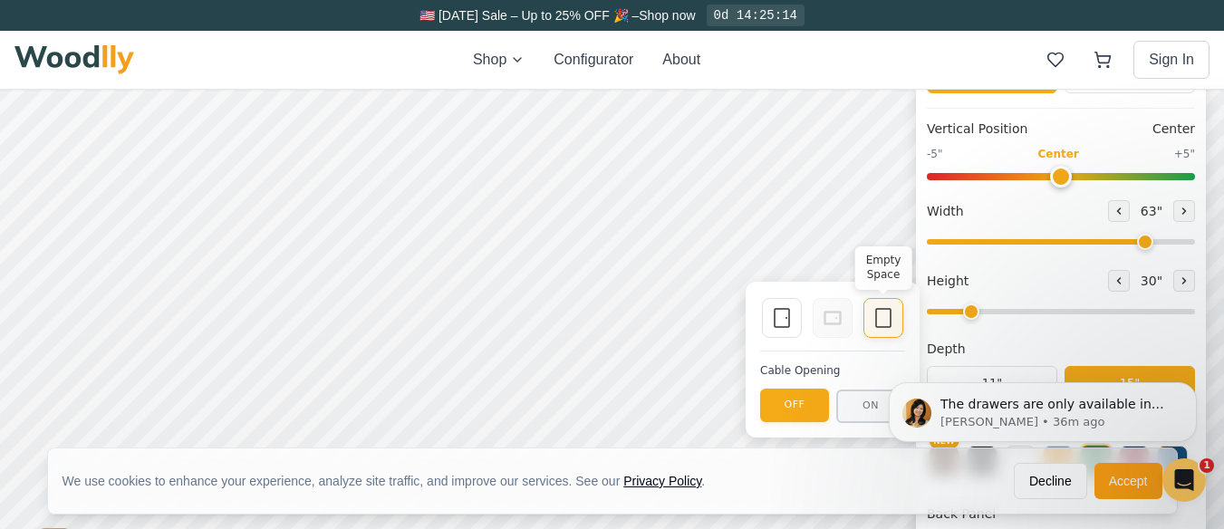
click at [886, 314] on icon at bounding box center [883, 318] width 22 height 22
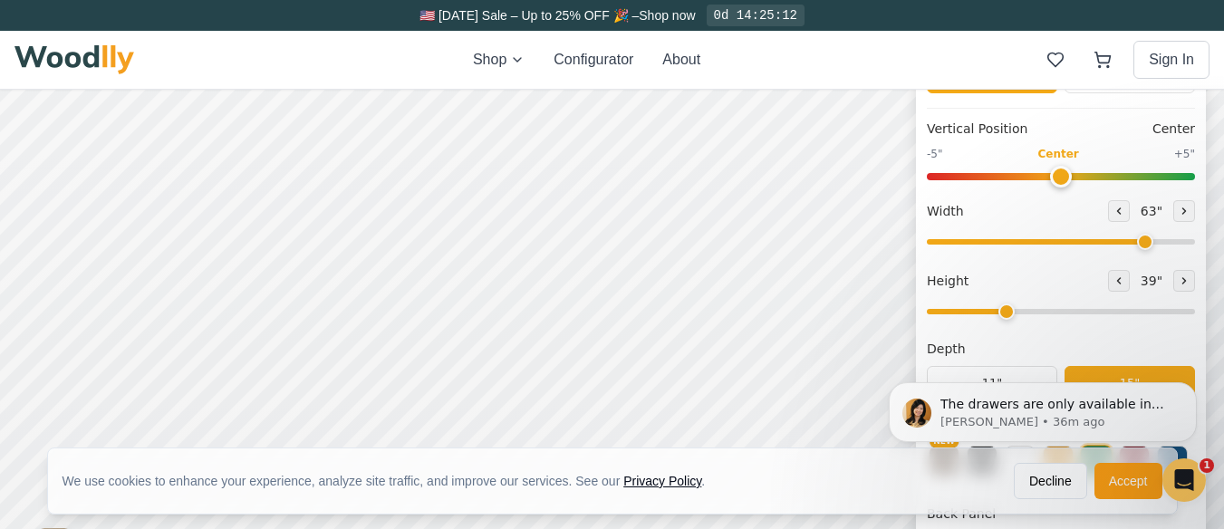
click at [1009, 309] on input "range" at bounding box center [1061, 311] width 268 height 5
click at [998, 313] on input "range" at bounding box center [1061, 311] width 268 height 5
click at [227, 289] on div "9"" at bounding box center [228, 286] width 14 height 20
click at [256, 254] on div "12"" at bounding box center [265, 258] width 21 height 20
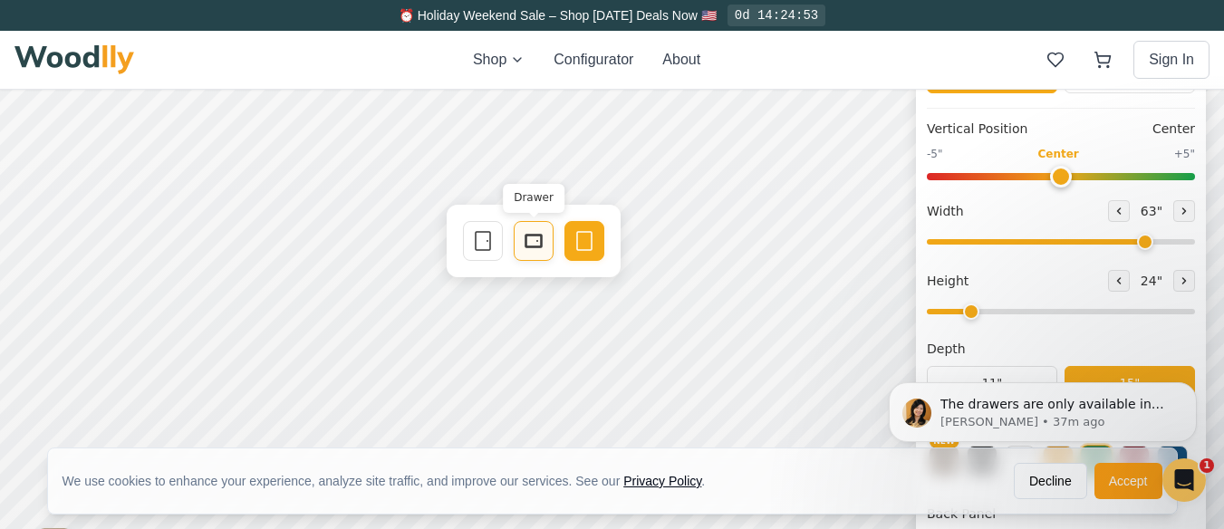
click at [526, 243] on rect at bounding box center [533, 240] width 14 height 11
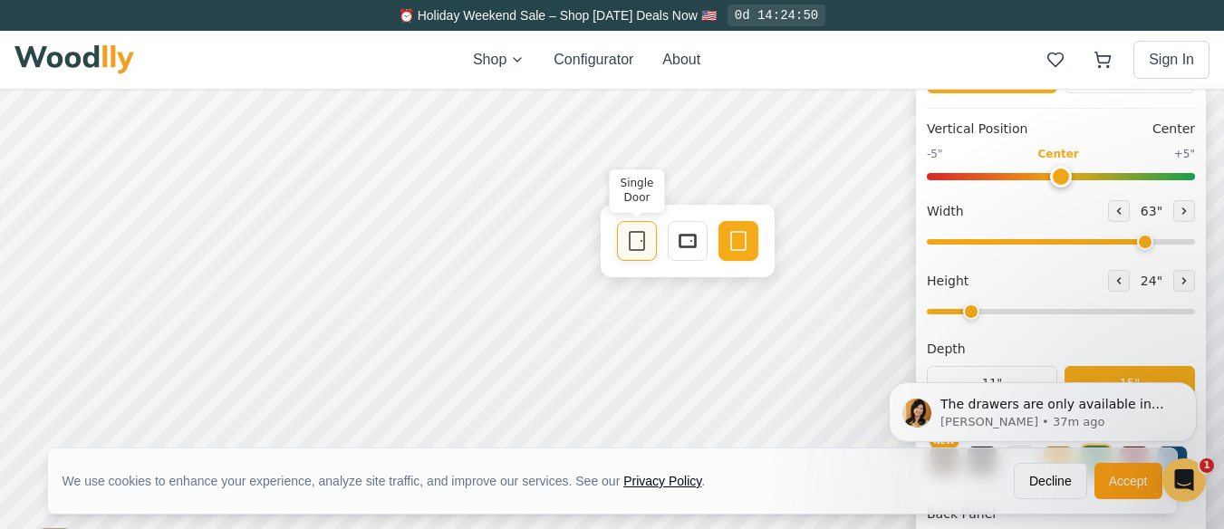
click at [635, 239] on icon at bounding box center [637, 241] width 22 height 22
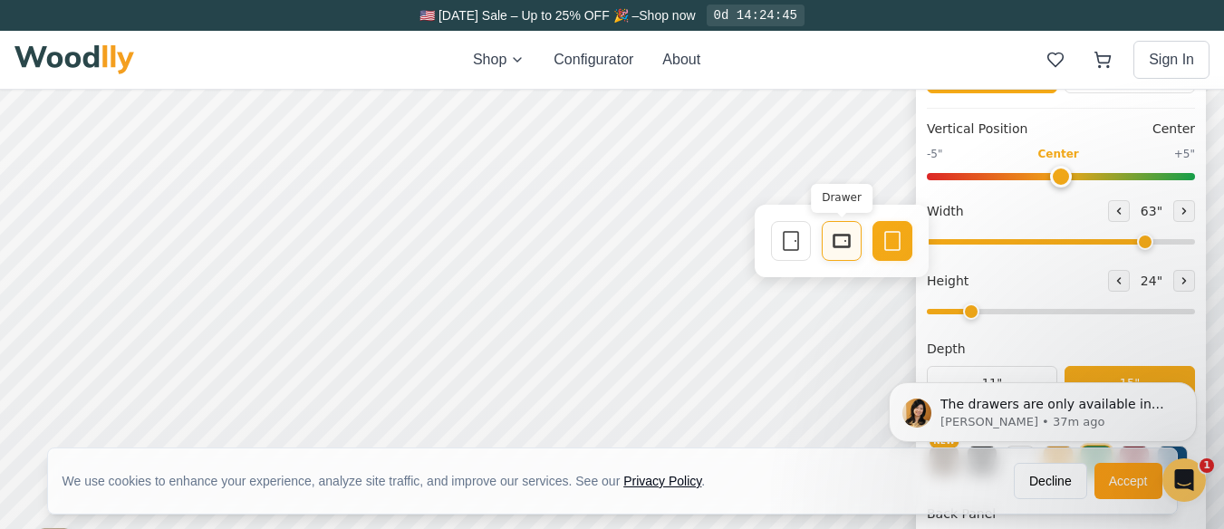
click at [839, 236] on icon at bounding box center [842, 241] width 22 height 22
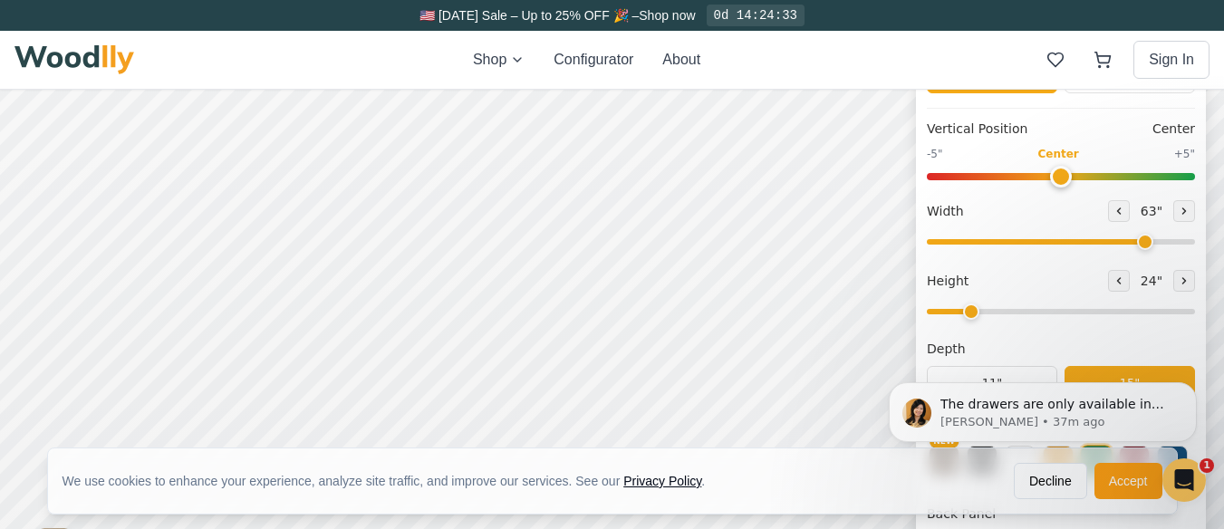
click at [983, 315] on div "The drawers are only available in height of 9” and 12”. On 1 height you can add…" at bounding box center [1042, 329] width 333 height 226
click at [983, 314] on div "The drawers are only available in height of 9” and 12”. On 1 height you can add…" at bounding box center [1042, 329] width 333 height 226
click at [1020, 306] on div "The drawers are only available in height of 9” and 12”. On 1 height you can add…" at bounding box center [1042, 329] width 333 height 226
click at [1003, 318] on div "The drawers are only available in height of 9” and 12”. On 1 height you can add…" at bounding box center [1042, 329] width 333 height 226
drag, startPoint x: 973, startPoint y: 315, endPoint x: 990, endPoint y: 312, distance: 17.6
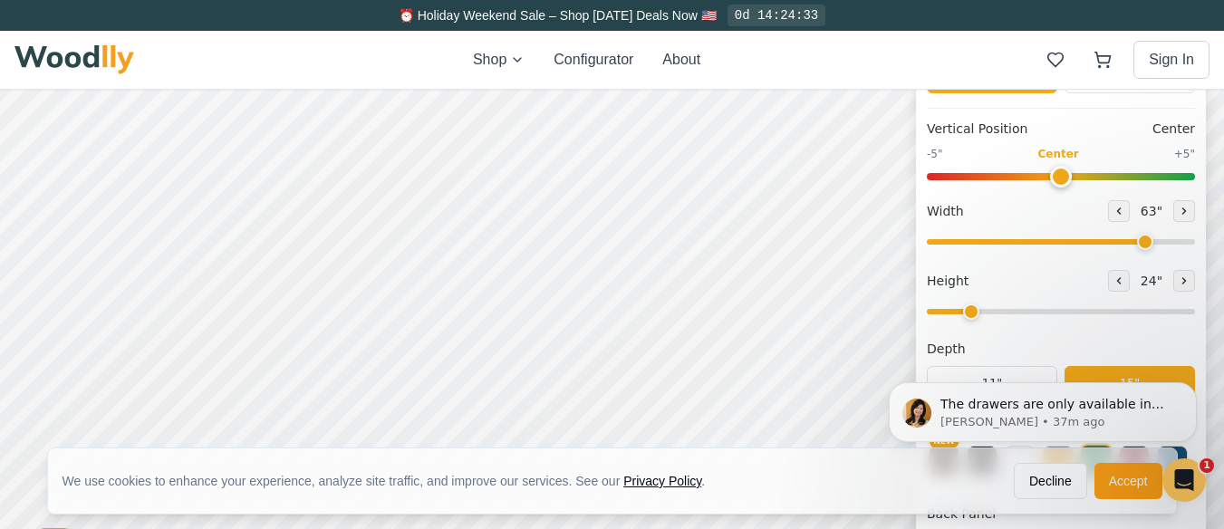
click at [990, 312] on div "The drawers are only available in height of 9” and 12”. On 1 height you can add…" at bounding box center [1042, 329] width 333 height 226
click at [969, 313] on div "The drawers are only available in height of 9” and 12”. On 1 height you can add…" at bounding box center [1042, 329] width 333 height 226
drag, startPoint x: 969, startPoint y: 313, endPoint x: 1103, endPoint y: 300, distance: 134.7
click at [980, 312] on div "The drawers are only available in height of 9” and 12”. On 1 height you can add…" at bounding box center [1042, 329] width 333 height 226
click at [1186, 281] on icon at bounding box center [1184, 280] width 3 height 5
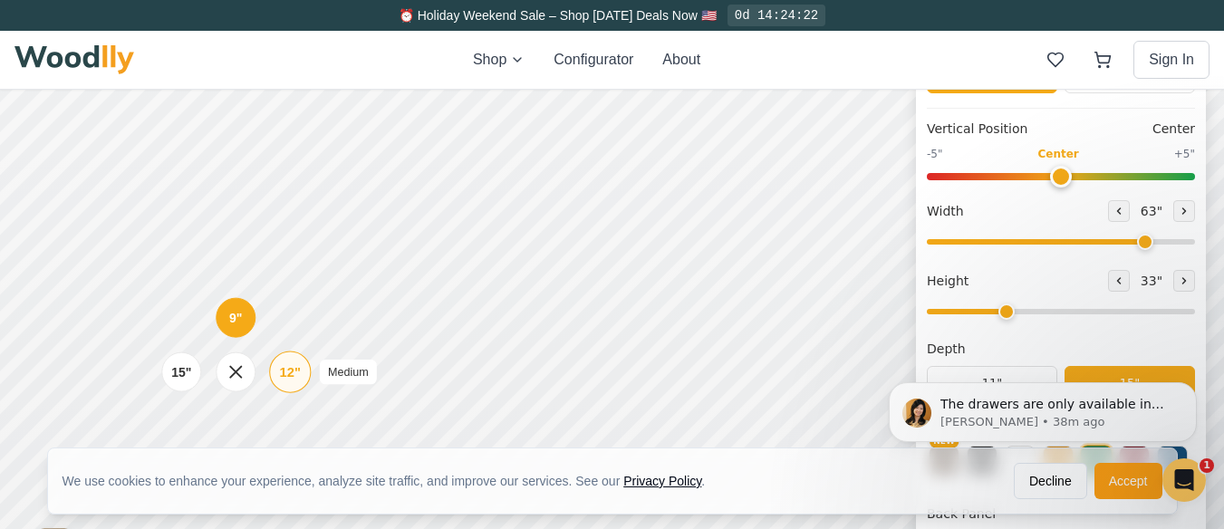
click at [288, 368] on div "12"" at bounding box center [290, 372] width 21 height 20
click at [1123, 281] on icon at bounding box center [1118, 280] width 11 height 11
type input "2"
